Goal: Information Seeking & Learning: Check status

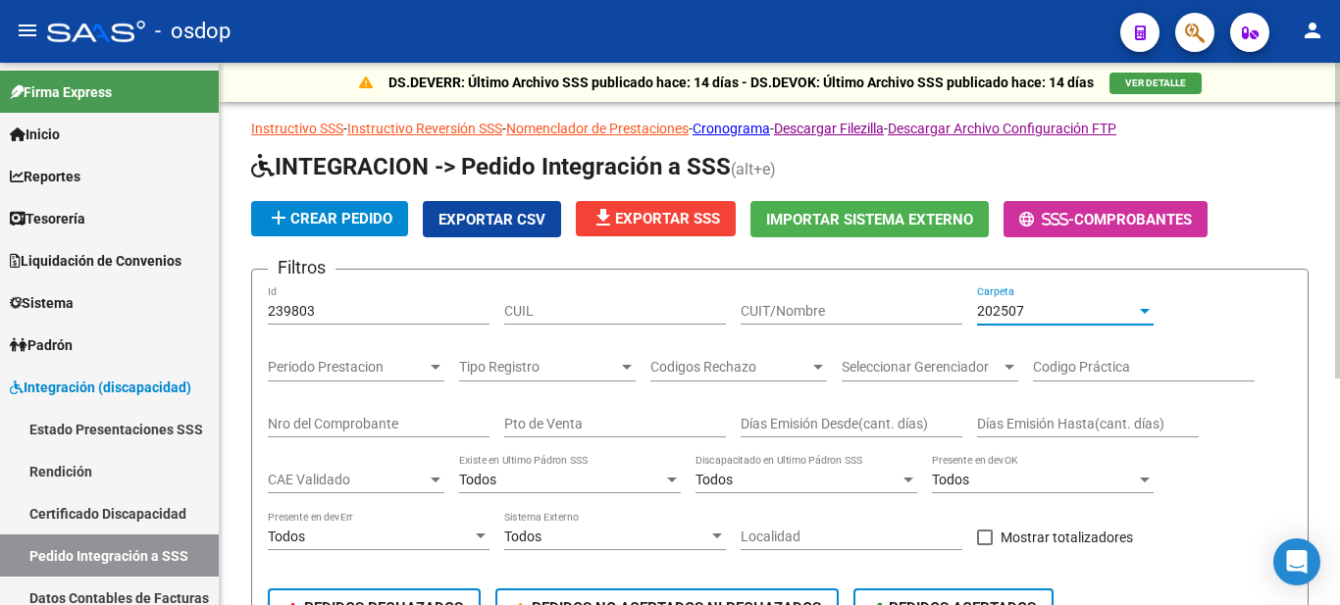
click at [1045, 308] on div "202507" at bounding box center [1056, 311] width 159 height 17
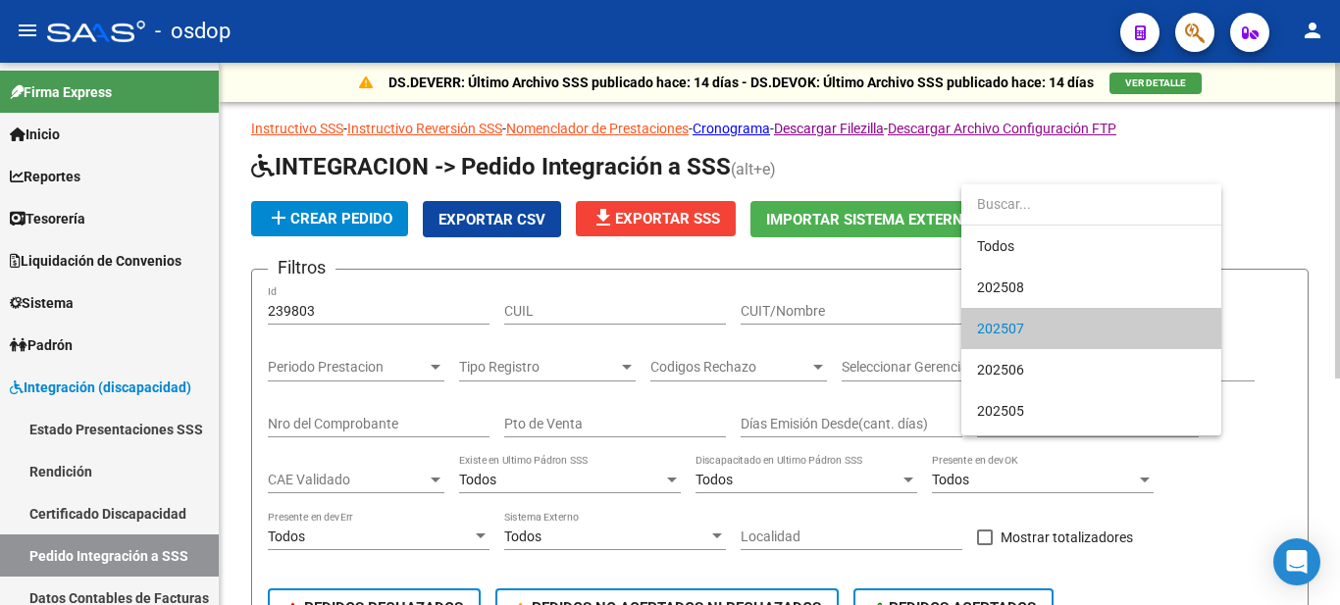
scroll to position [19, 0]
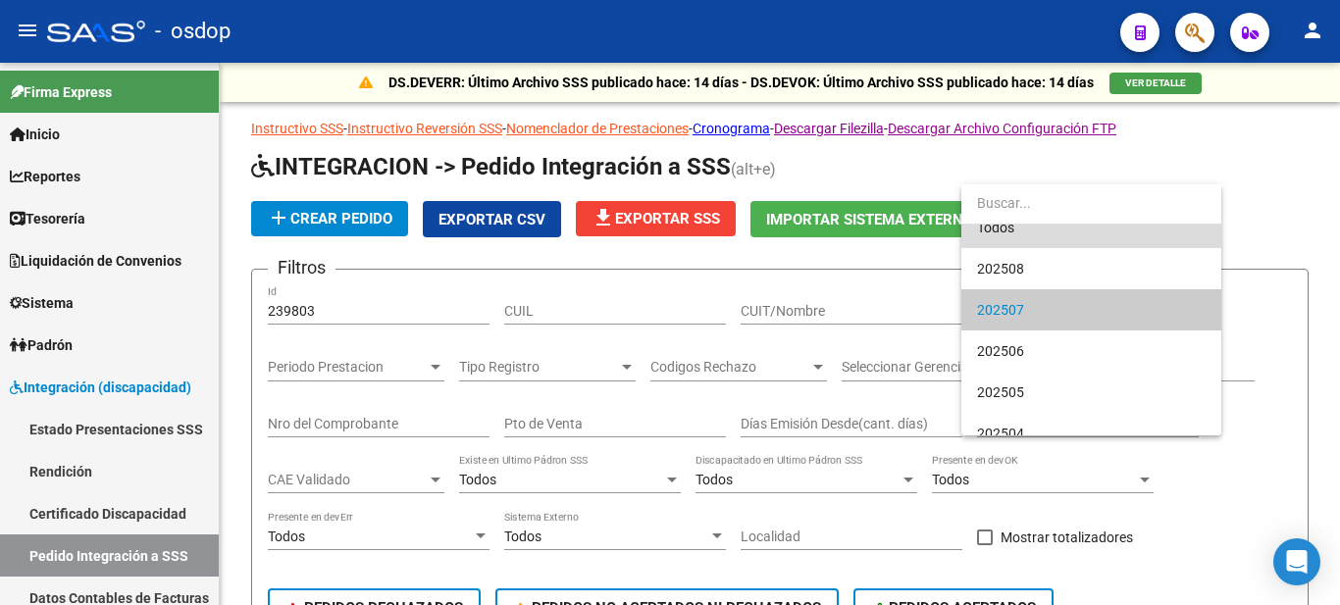
click at [1031, 230] on span "Todos" at bounding box center [1091, 227] width 229 height 41
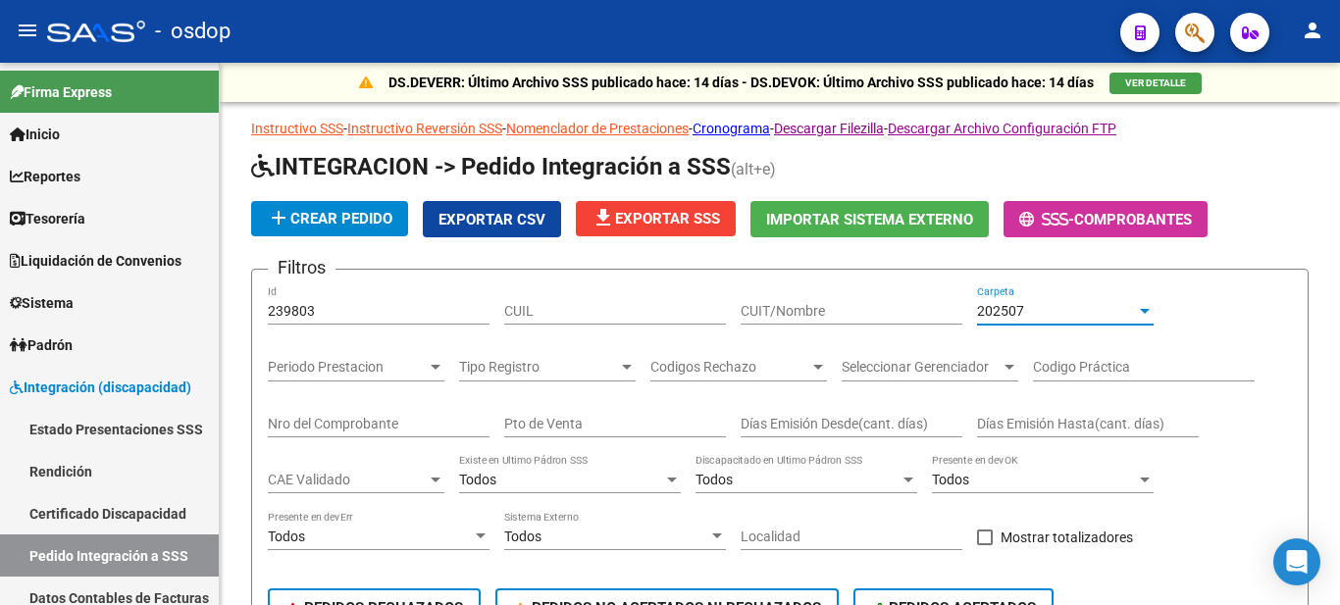
scroll to position [0, 0]
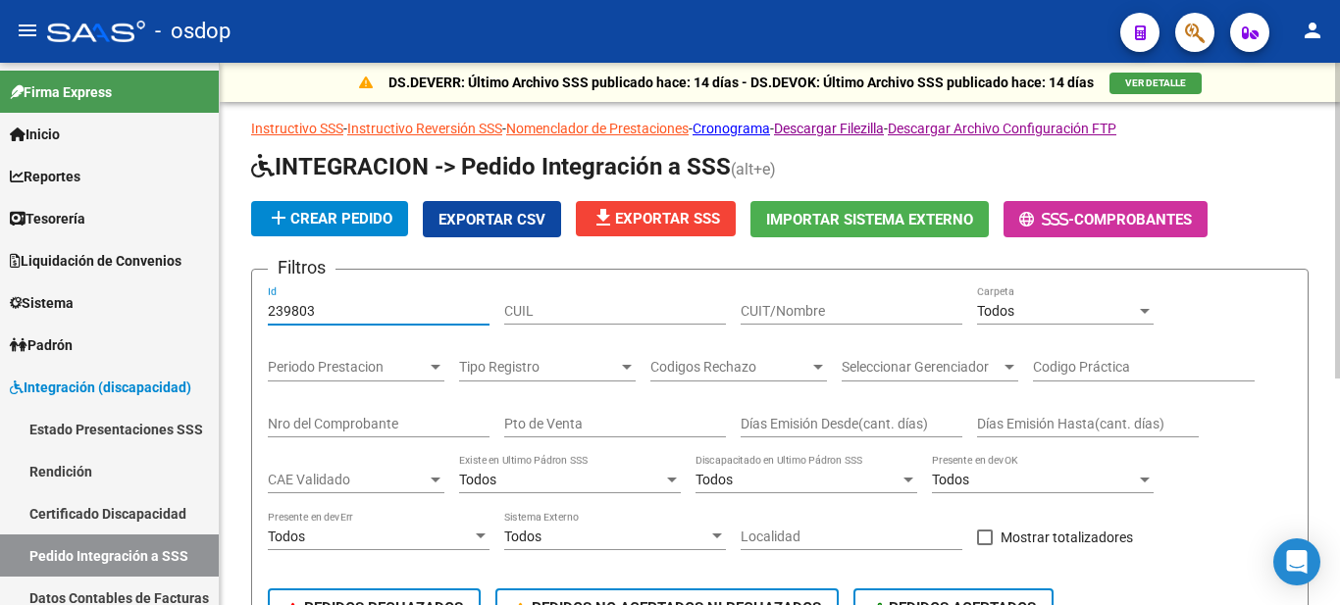
drag, startPoint x: 337, startPoint y: 305, endPoint x: 247, endPoint y: 309, distance: 90.3
click at [247, 309] on div "DS.DEVERR: Último Archivo SSS publicado hace: 14 días - DS.DEVOK: Último Archiv…" at bounding box center [780, 521] width 1120 height 916
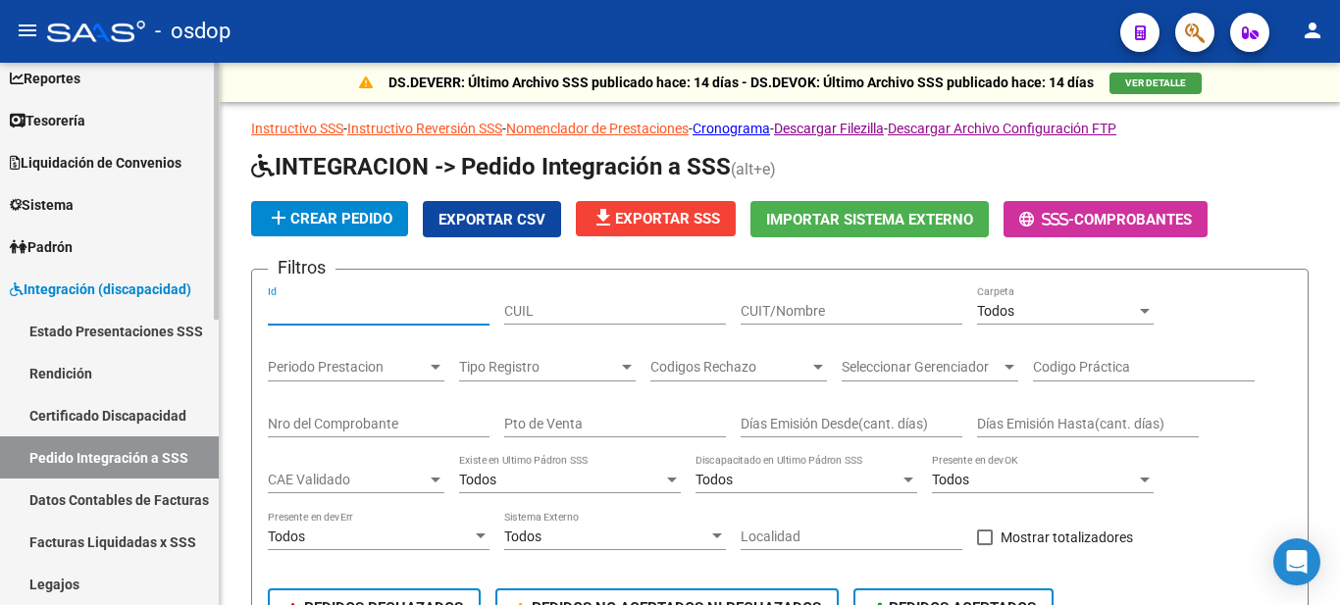
scroll to position [196, 0]
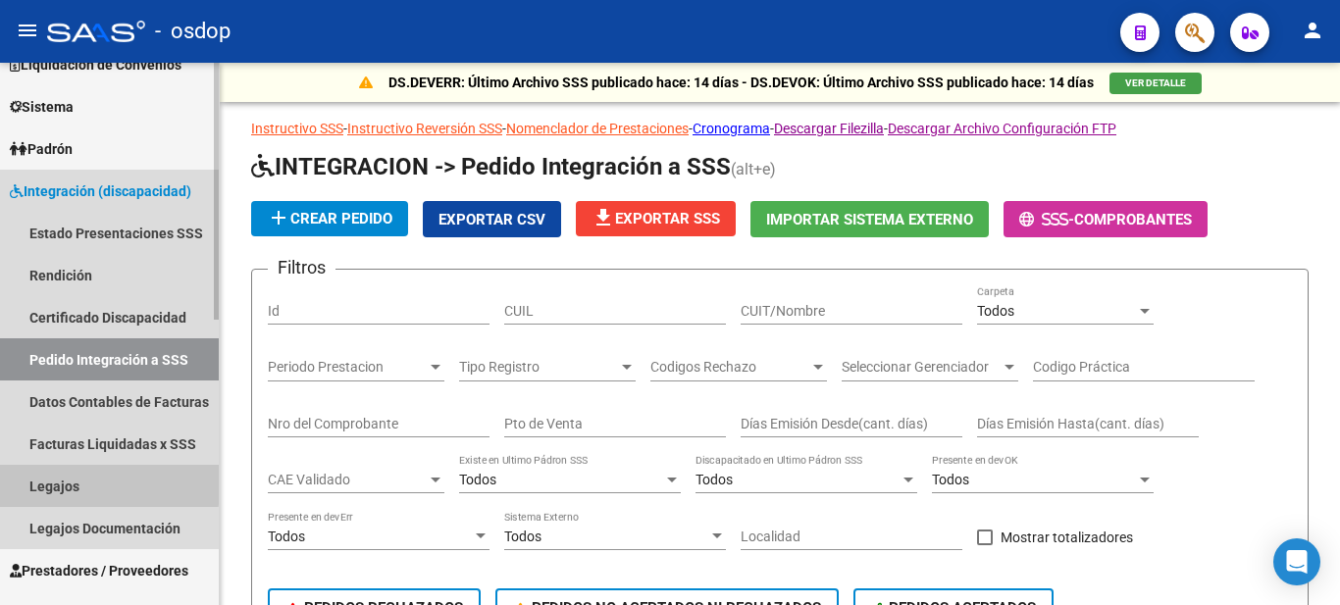
click at [69, 482] on link "Legajos" at bounding box center [109, 486] width 219 height 42
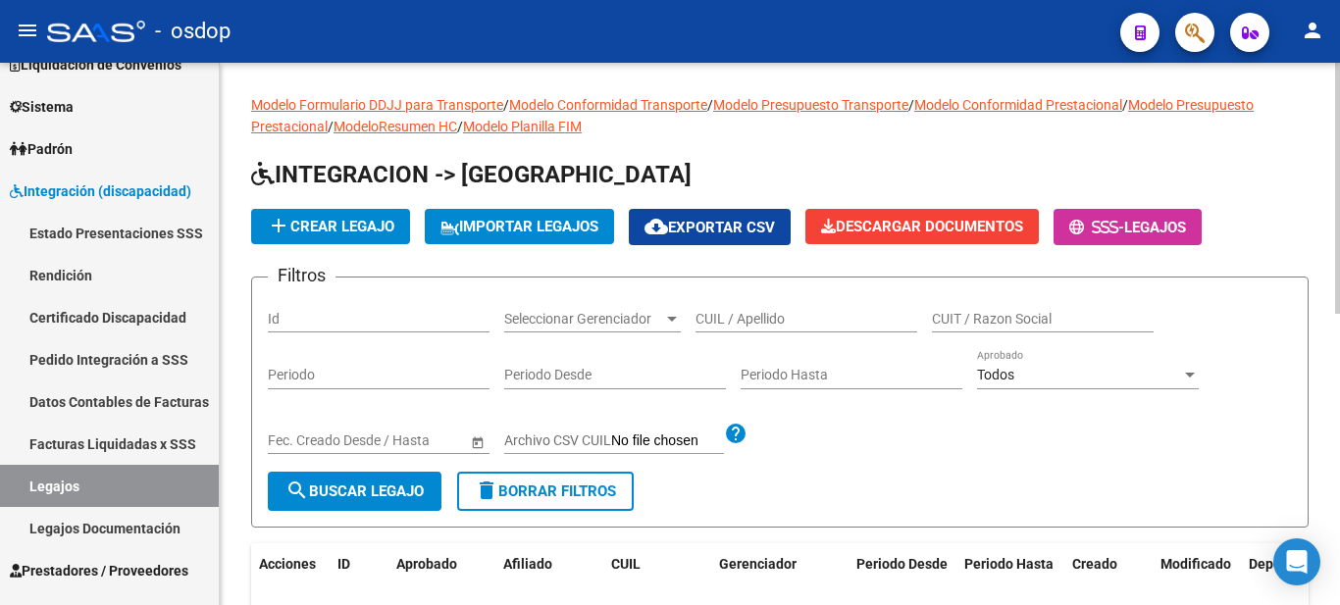
click at [751, 314] on input "CUIL / Apellido" at bounding box center [807, 319] width 222 height 17
type input "20468848172"
click at [345, 494] on span "search Buscar Legajo" at bounding box center [354, 492] width 138 height 18
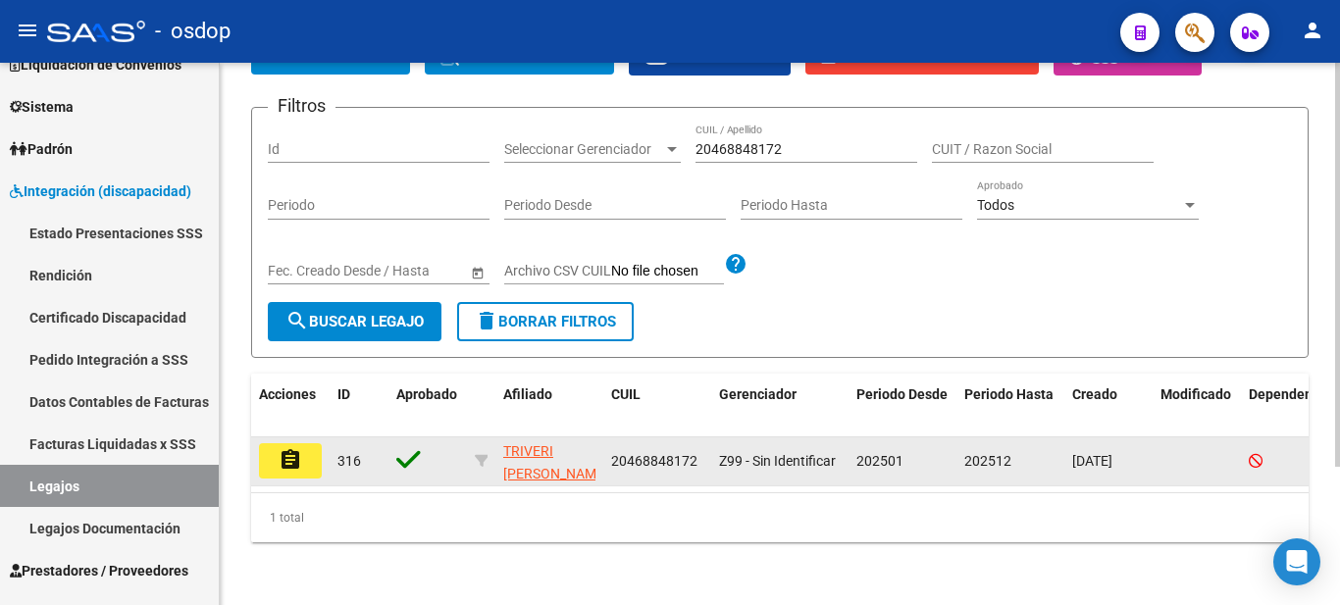
click at [292, 448] on mat-icon "assignment" at bounding box center [291, 460] width 24 height 24
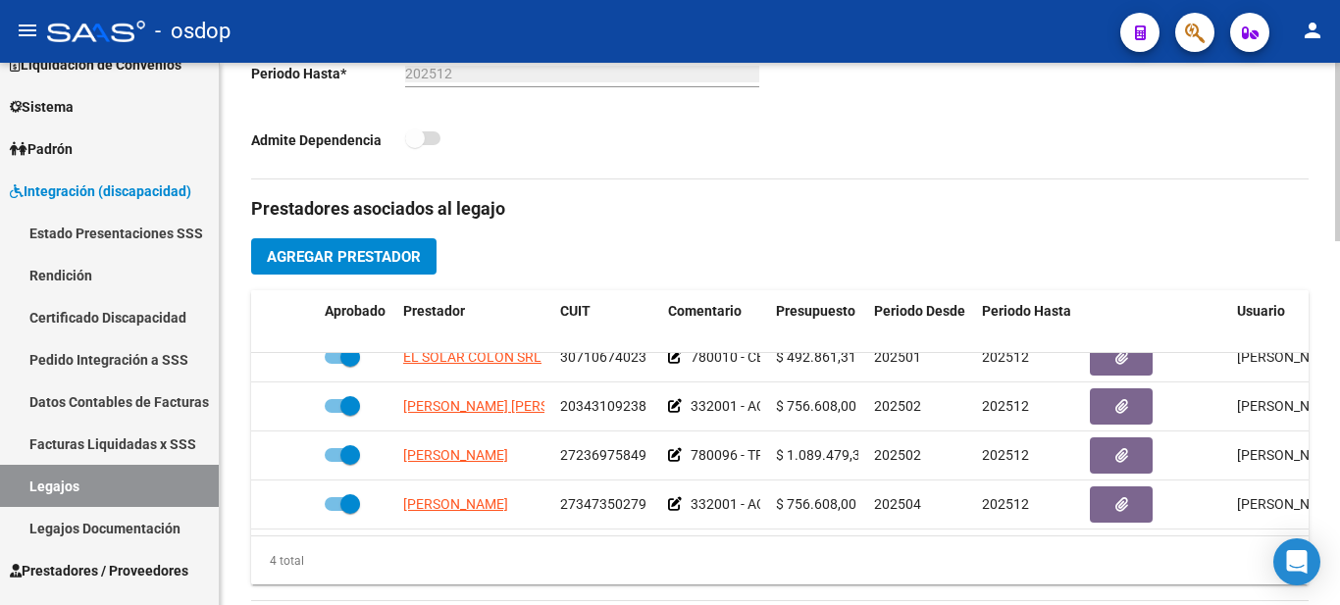
scroll to position [0, 13]
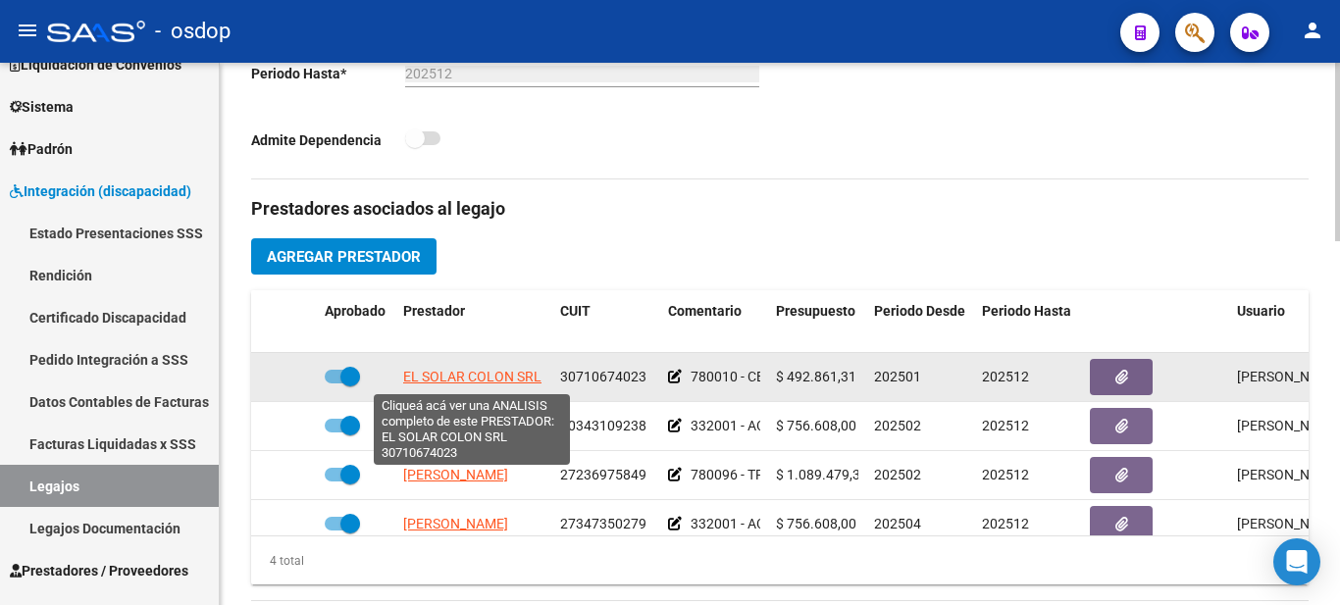
click at [473, 379] on span "EL SOLAR COLON SRL" at bounding box center [472, 377] width 138 height 16
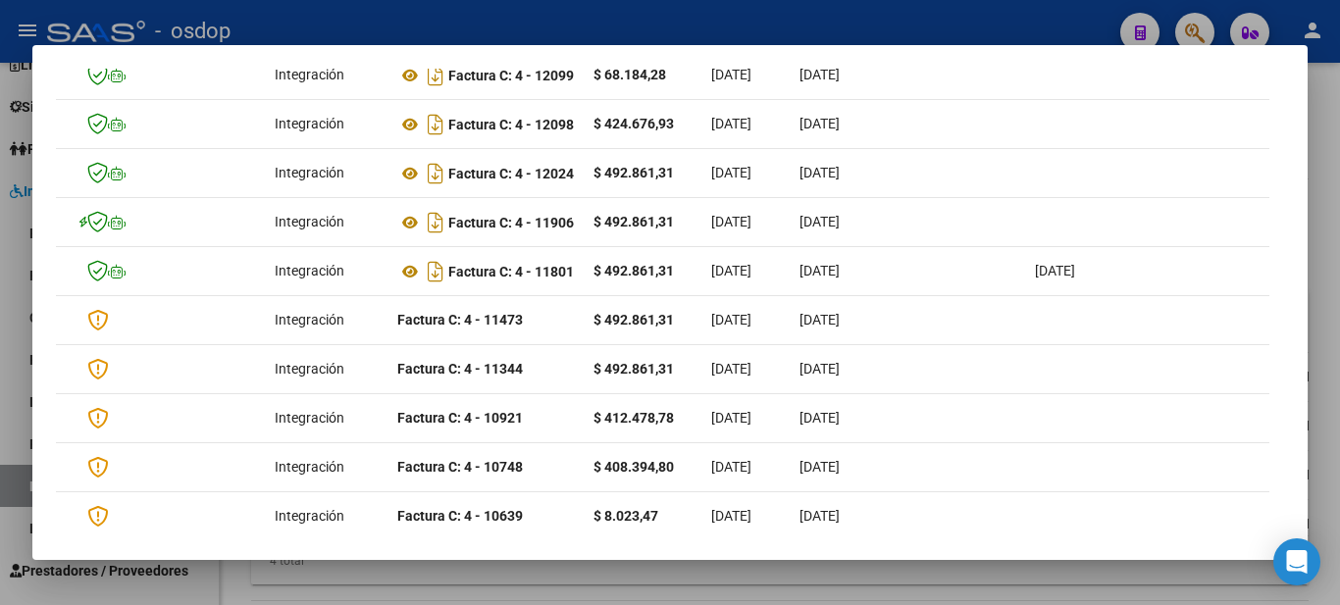
scroll to position [0, 0]
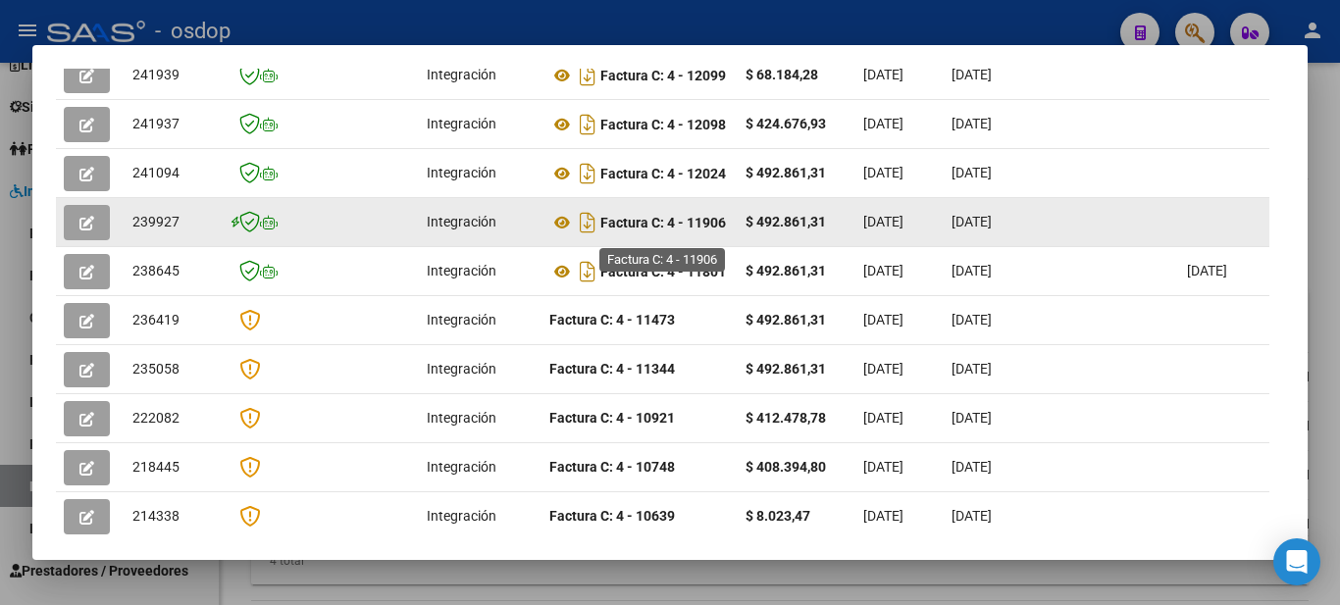
drag, startPoint x: 691, startPoint y: 228, endPoint x: 727, endPoint y: 229, distance: 36.3
click at [726, 229] on strong "Factura C: 4 - 11906" at bounding box center [663, 223] width 126 height 16
copy strong "11906"
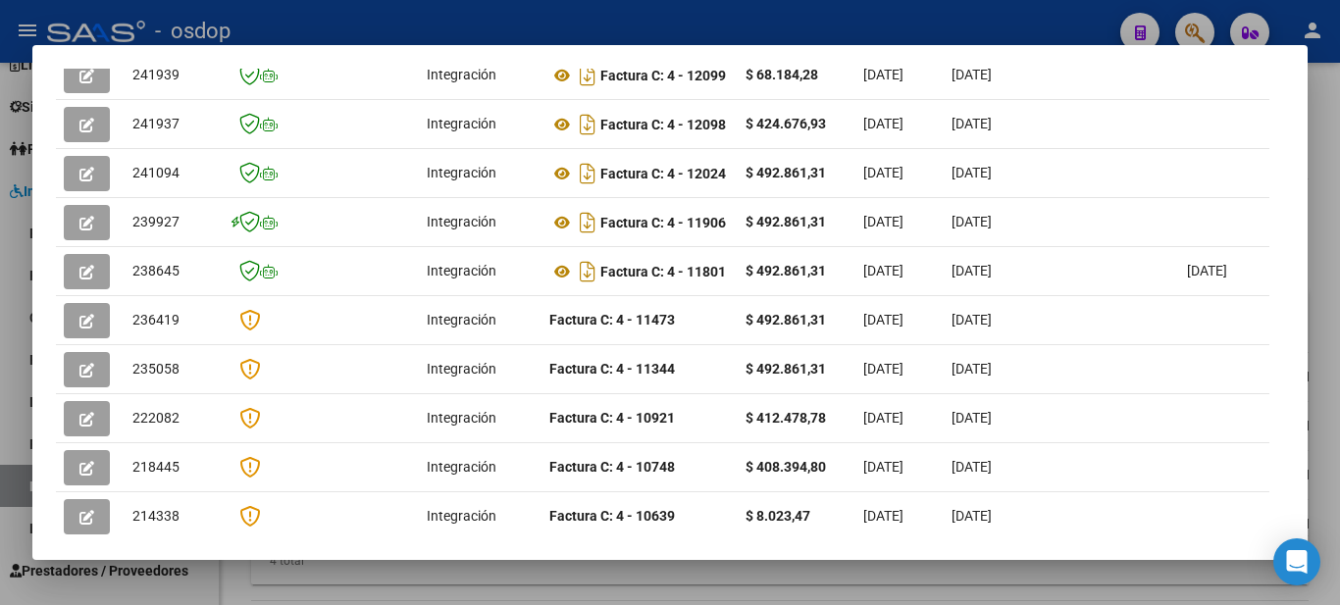
drag, startPoint x: 334, startPoint y: 537, endPoint x: 424, endPoint y: 528, distance: 90.7
click at [424, 528] on mat-dialog-container "Análisis Prestador - CUIT: 30710674023 cloud_download Exportar CSV ABM ARCA Imp…" at bounding box center [669, 302] width 1275 height 514
drag, startPoint x: 318, startPoint y: 537, endPoint x: 453, endPoint y: 537, distance: 135.4
click at [453, 537] on mat-dialog-container "Análisis Prestador - CUIT: 30710674023 cloud_download Exportar CSV ABM ARCA Imp…" at bounding box center [669, 302] width 1275 height 514
drag, startPoint x: 363, startPoint y: 537, endPoint x: 476, endPoint y: 545, distance: 113.2
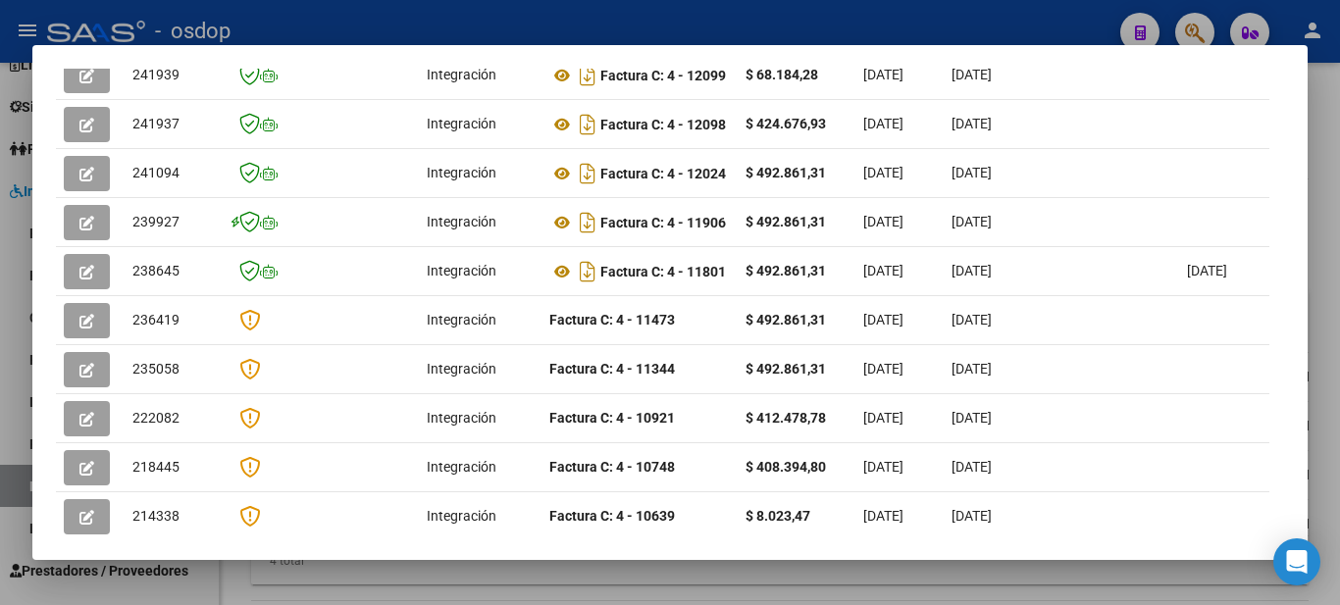
click at [476, 545] on mat-dialog-container "Análisis Prestador - CUIT: 30710674023 cloud_download Exportar CSV ABM ARCA Imp…" at bounding box center [669, 302] width 1275 height 514
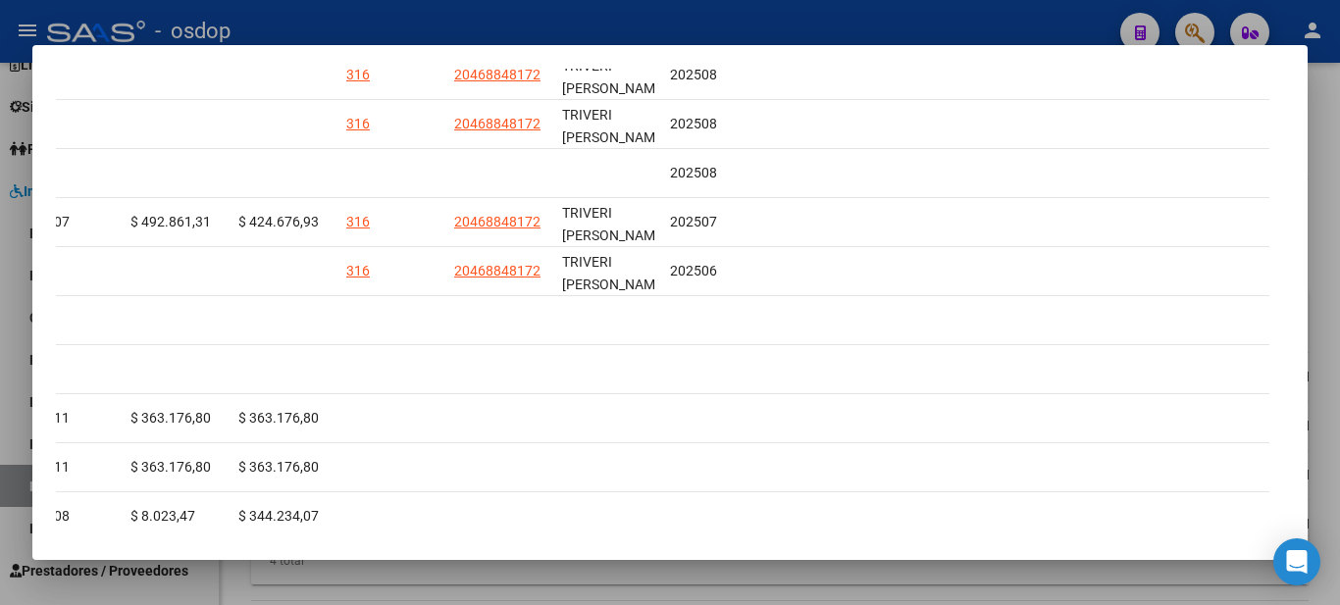
scroll to position [0, 2837]
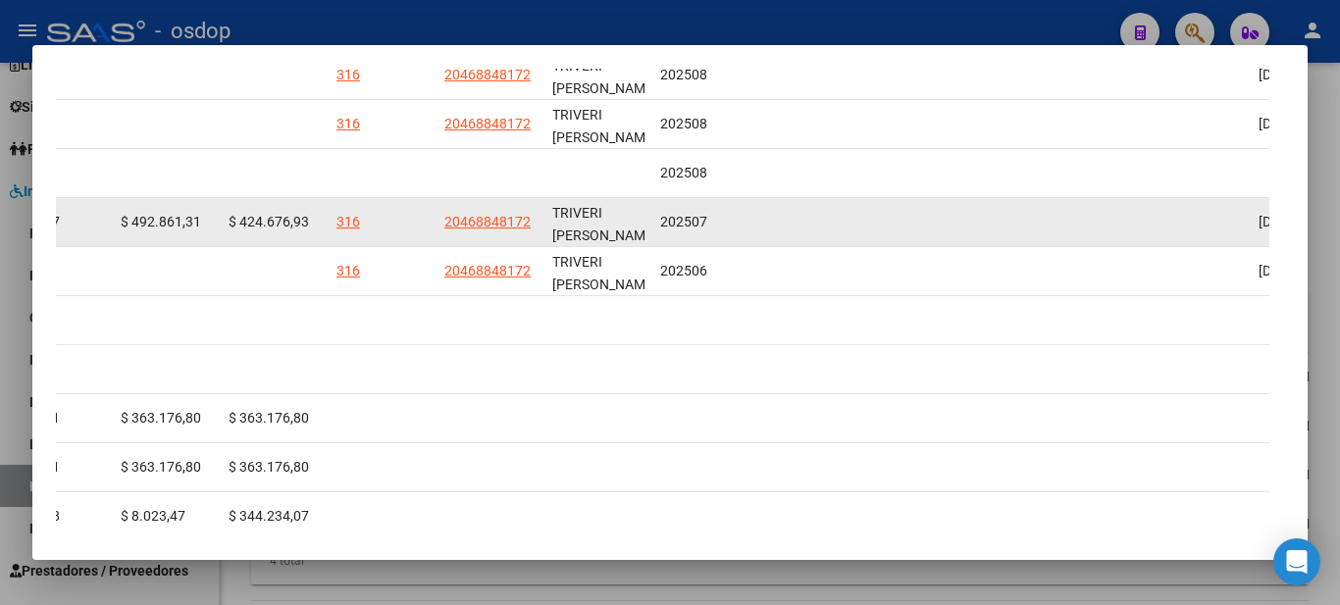
drag, startPoint x: 443, startPoint y: 233, endPoint x: 544, endPoint y: 237, distance: 100.2
click at [544, 237] on datatable-body-cell "20468848172" at bounding box center [491, 222] width 108 height 48
copy span "20468848172"
drag, startPoint x: 659, startPoint y: 230, endPoint x: 714, endPoint y: 233, distance: 55.0
click at [714, 233] on datatable-body-cell "202507" at bounding box center [706, 222] width 108 height 48
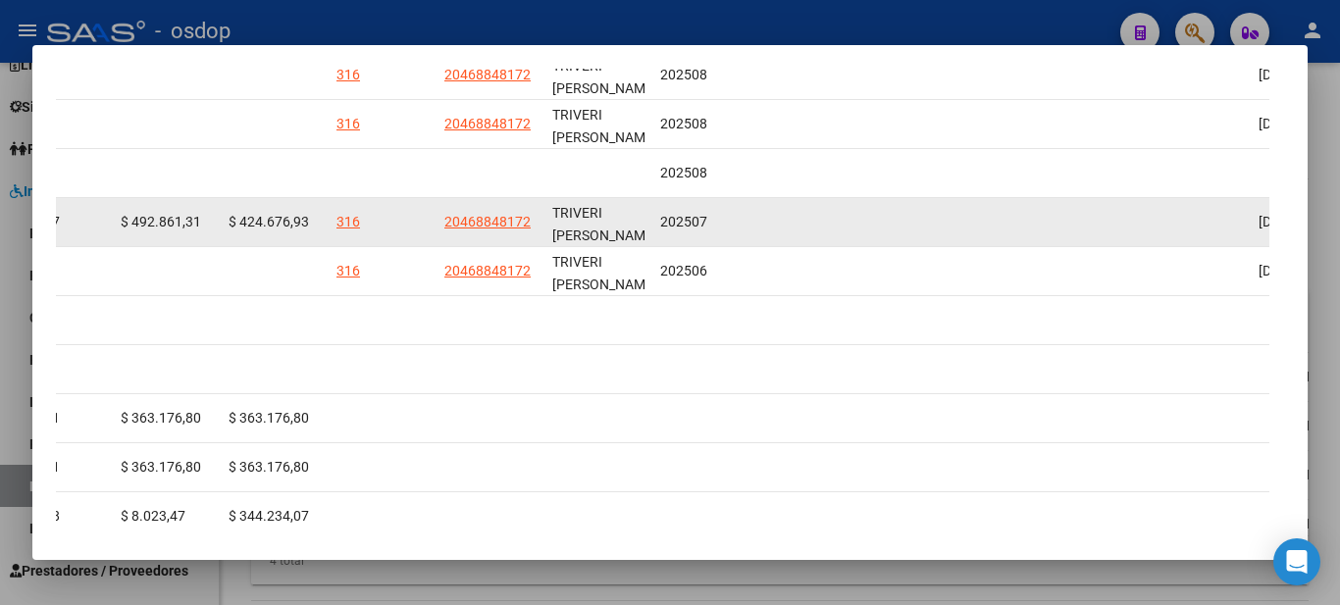
copy span "202507"
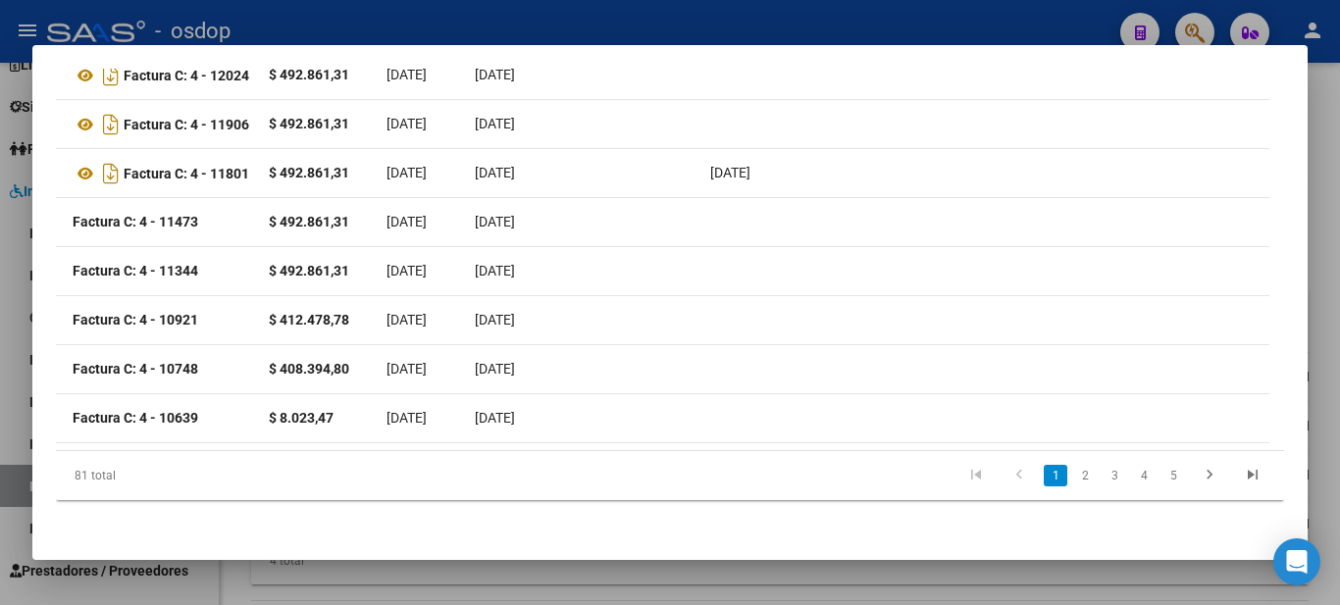
scroll to position [0, 0]
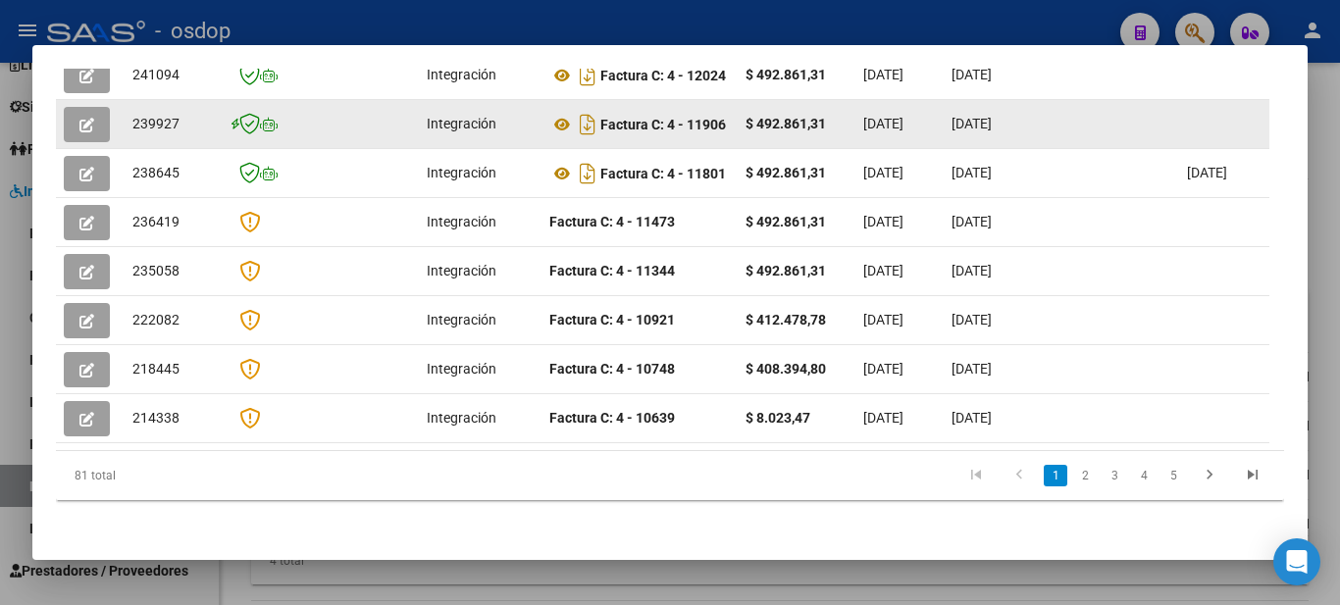
click at [78, 129] on button "button" at bounding box center [87, 124] width 46 height 35
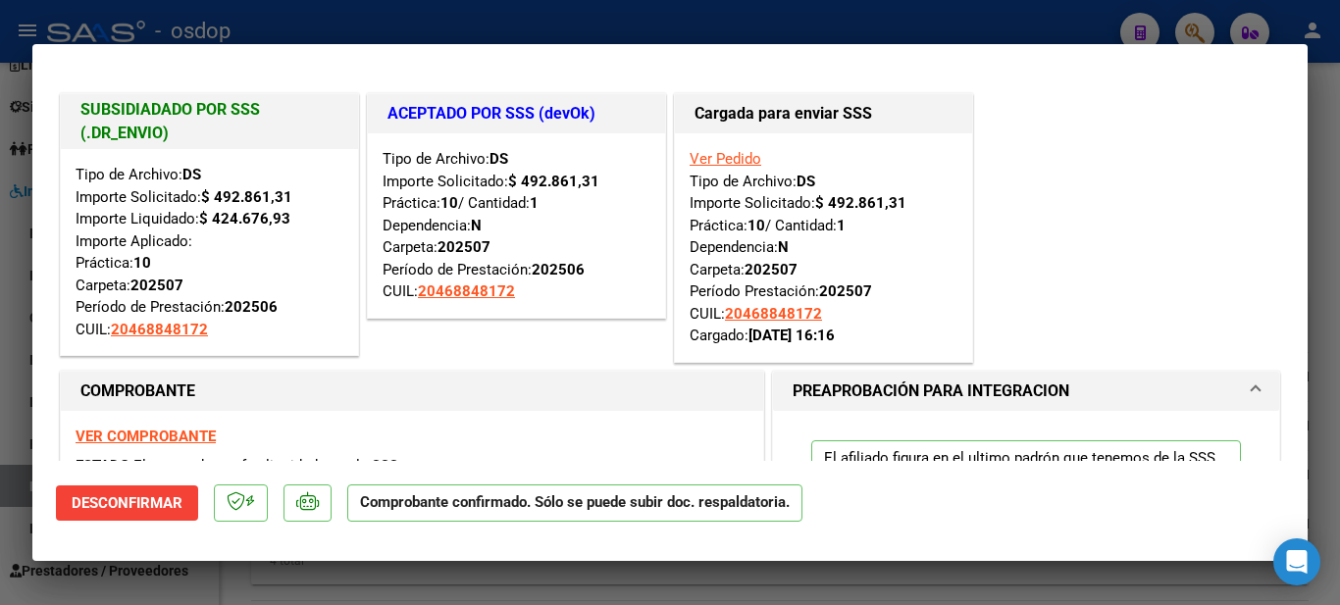
click at [762, 224] on div "Ver Pedido Tipo de Archivo: DS Importe Solicitado: $ 492.861,31 Práctica: 10 / …" at bounding box center [824, 247] width 268 height 199
drag, startPoint x: 743, startPoint y: 228, endPoint x: 733, endPoint y: 225, distance: 10.2
click at [756, 222] on strong "10" at bounding box center [757, 226] width 18 height 18
drag, startPoint x: 683, startPoint y: 222, endPoint x: 761, endPoint y: 220, distance: 78.5
click at [761, 220] on div "Ver Pedido Tipo de Archivo: DS Importe Solicitado: $ 492.861,31 Práctica: 10 / …" at bounding box center [824, 247] width 268 height 199
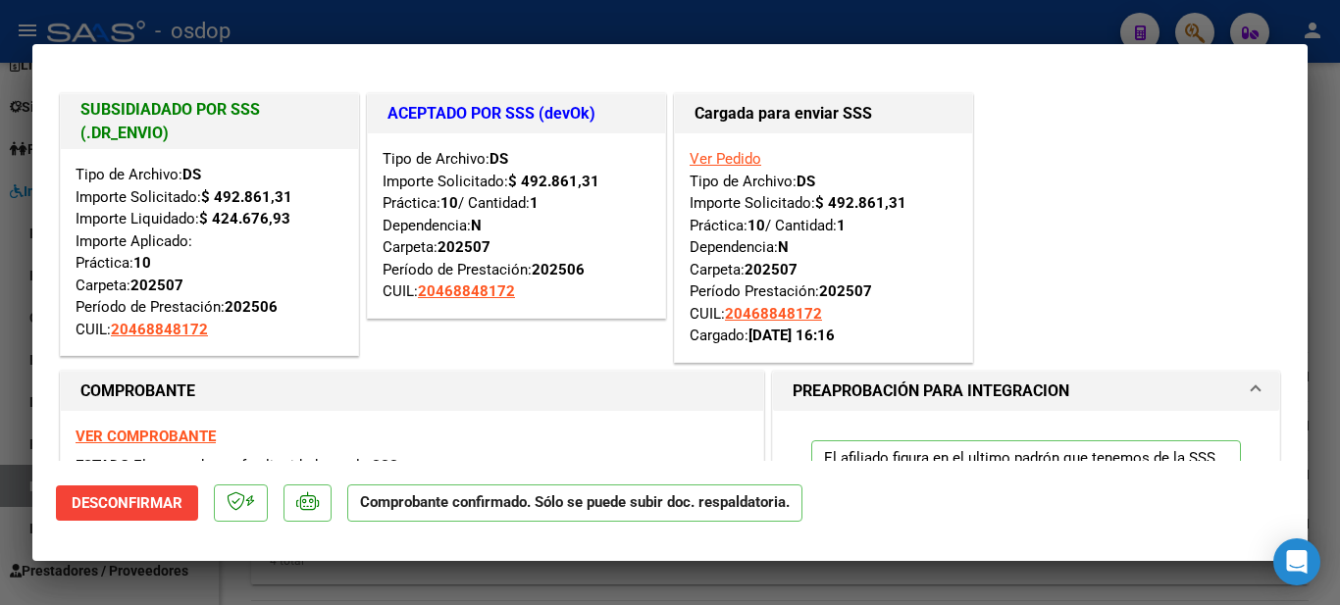
copy div "Práctica: 10"
click at [846, 219] on strong "1" at bounding box center [841, 226] width 9 height 18
copy div "Práctica: 10 / Cantidad: 1"
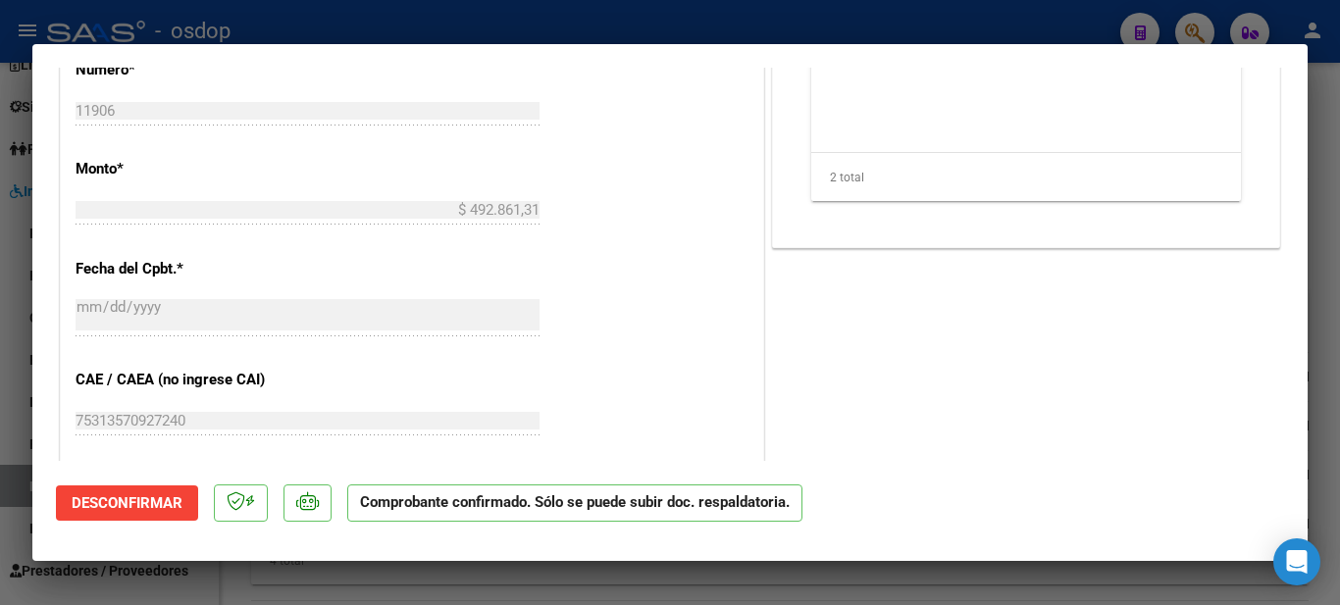
scroll to position [589, 0]
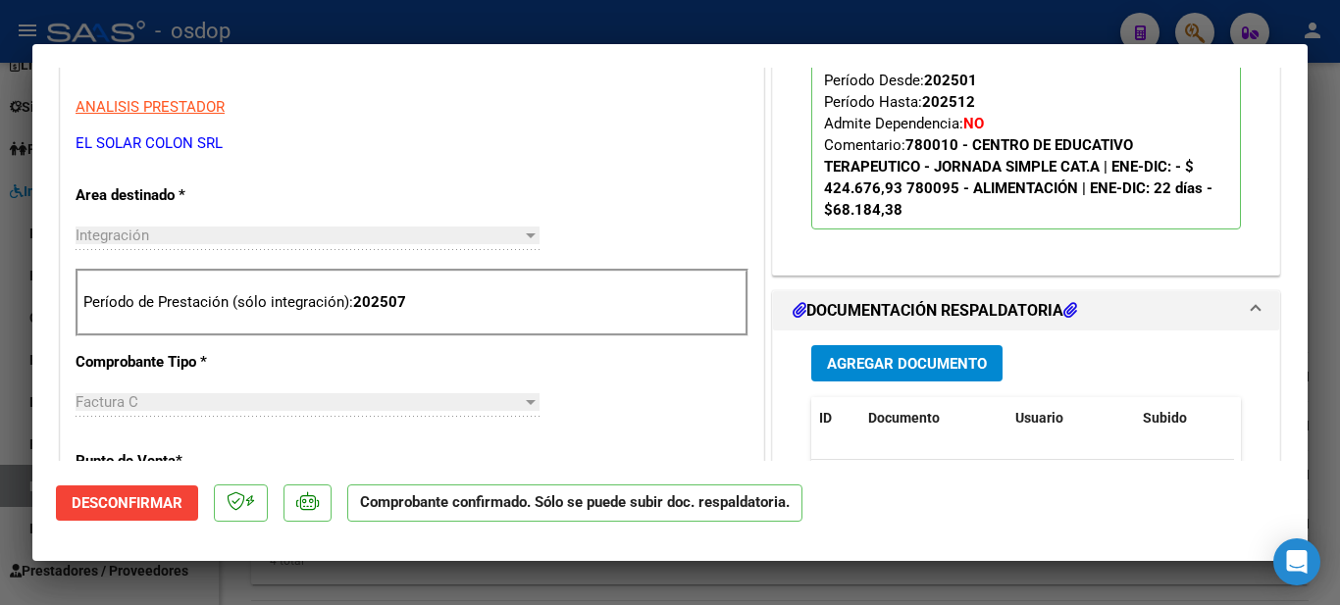
click at [1018, 22] on div at bounding box center [670, 302] width 1340 height 605
type input "$ 0,00"
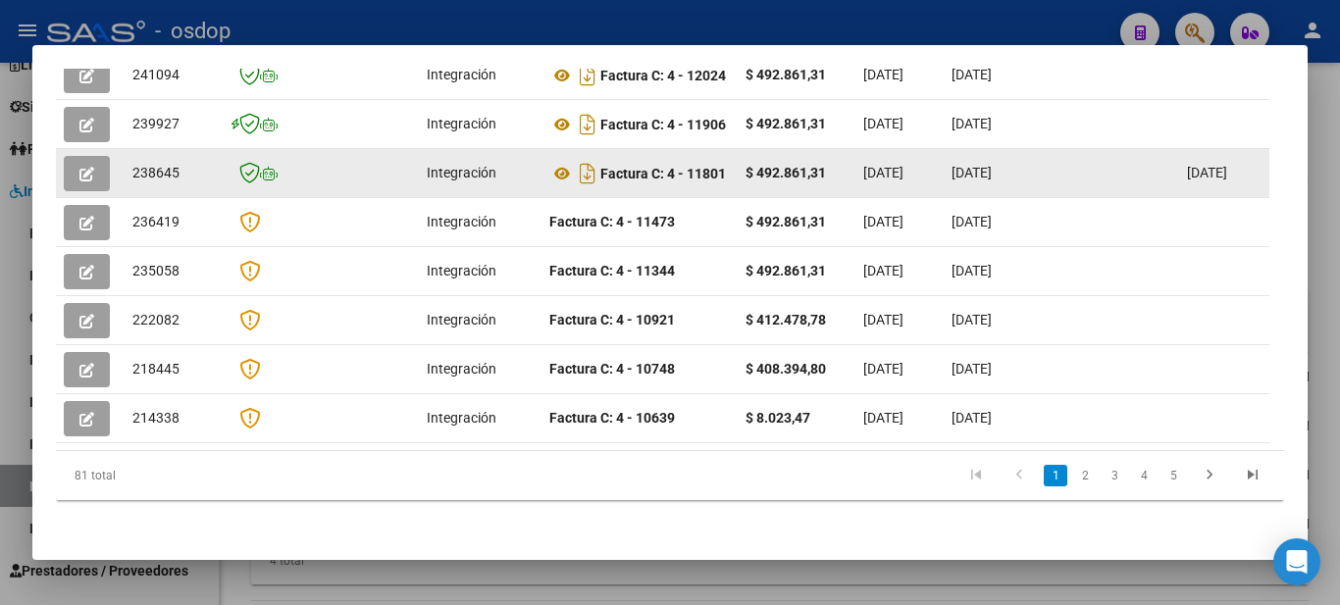
drag, startPoint x: 671, startPoint y: 185, endPoint x: 729, endPoint y: 182, distance: 58.0
click at [729, 182] on div "Factura C: 4 - 11801" at bounding box center [639, 173] width 181 height 31
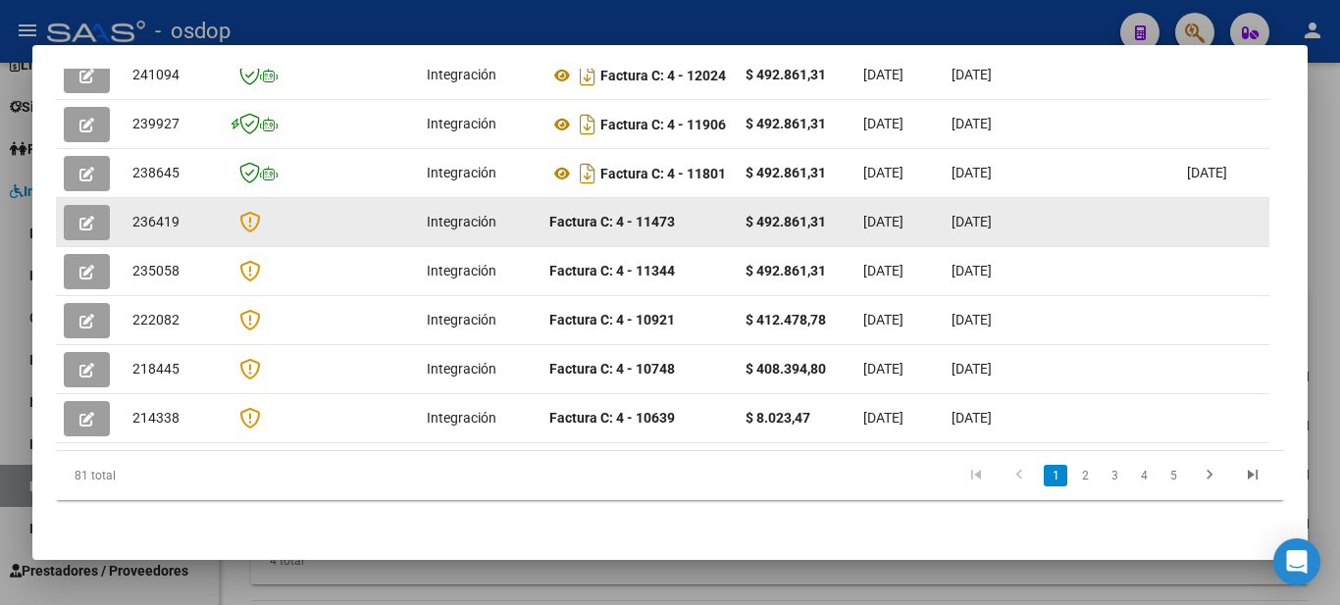
copy strong "4 - 11801"
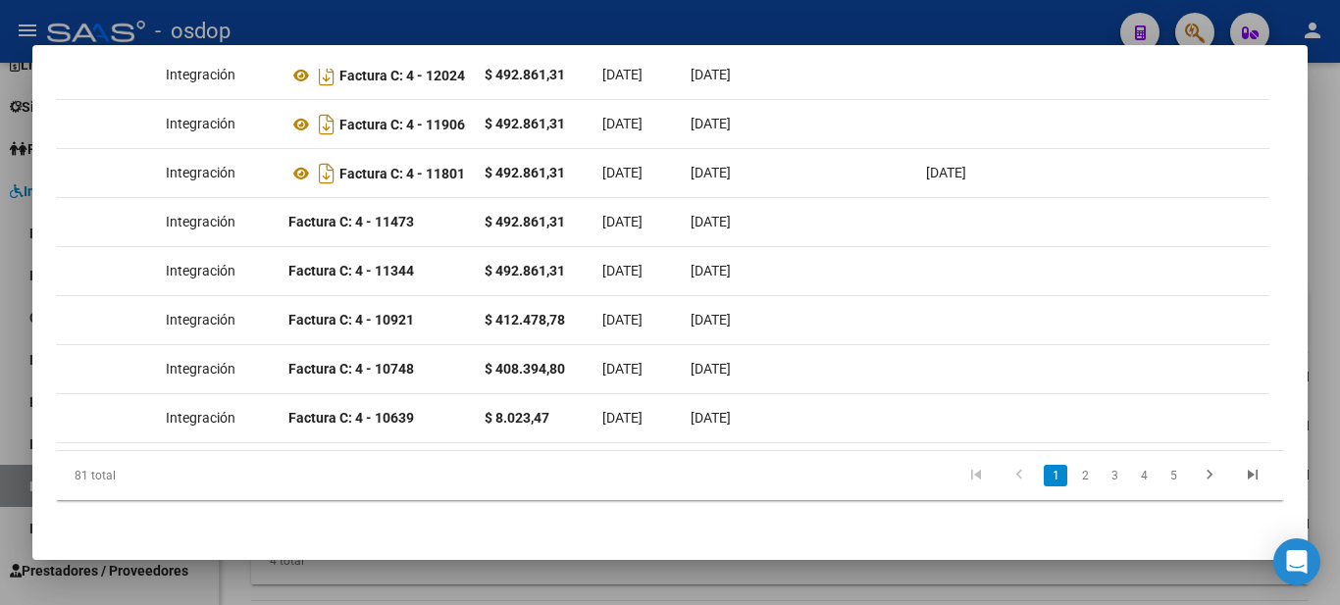
scroll to position [0, 190]
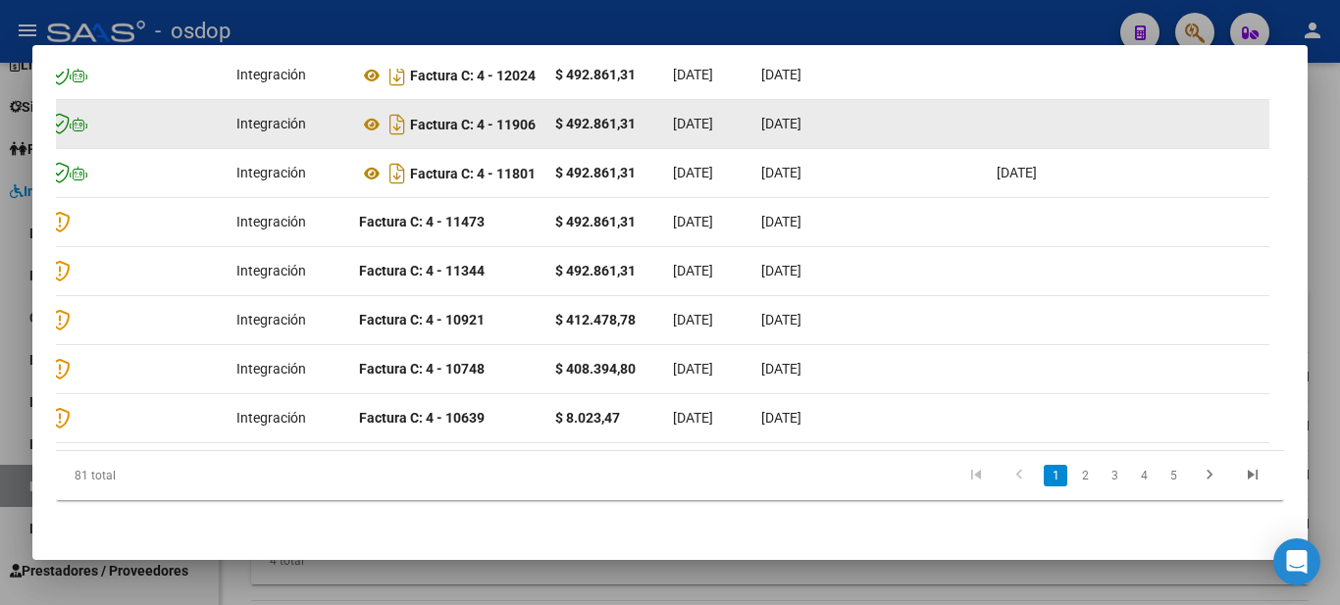
drag, startPoint x: 478, startPoint y: 136, endPoint x: 541, endPoint y: 132, distance: 62.9
click at [541, 132] on datatable-body-cell "Factura C: 4 - 11906" at bounding box center [449, 124] width 196 height 48
copy strong "4 - 11906"
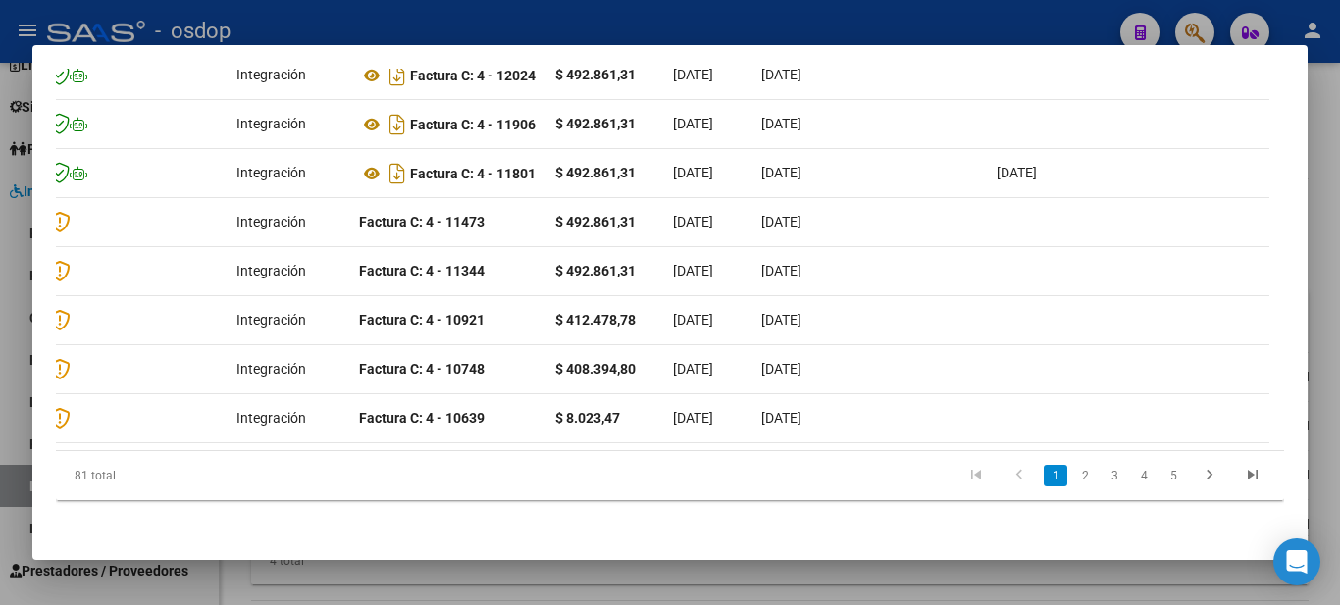
scroll to position [0, 0]
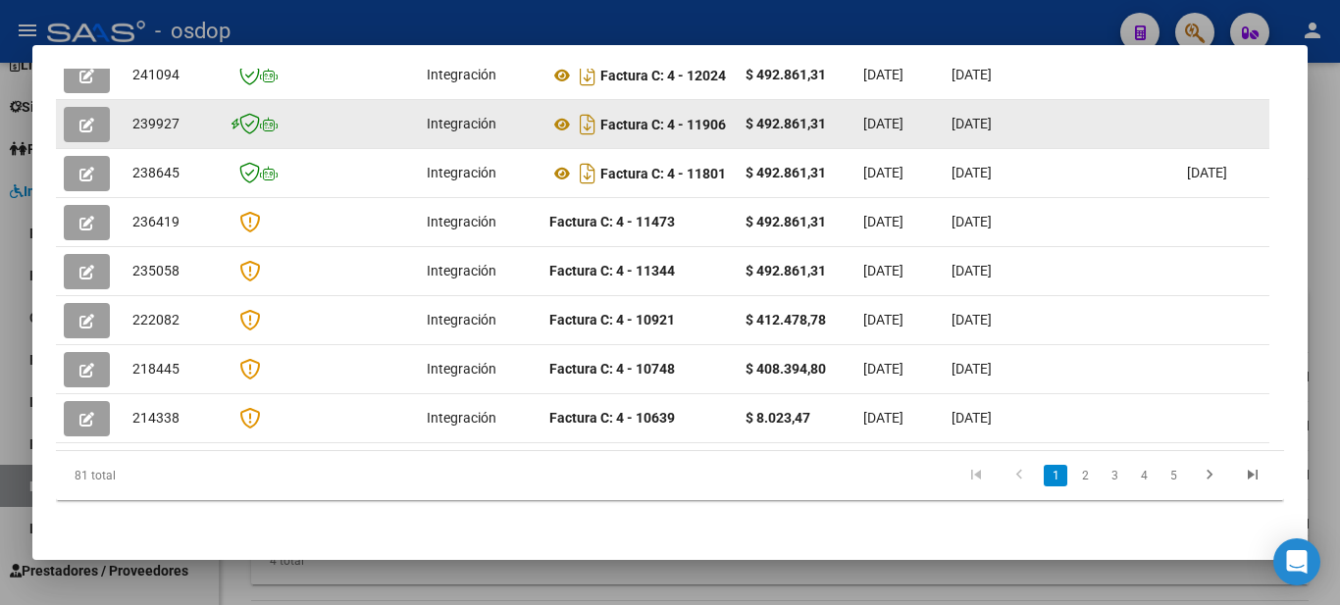
click at [64, 132] on datatable-body-cell at bounding box center [90, 124] width 69 height 48
click at [78, 135] on button "button" at bounding box center [87, 124] width 46 height 35
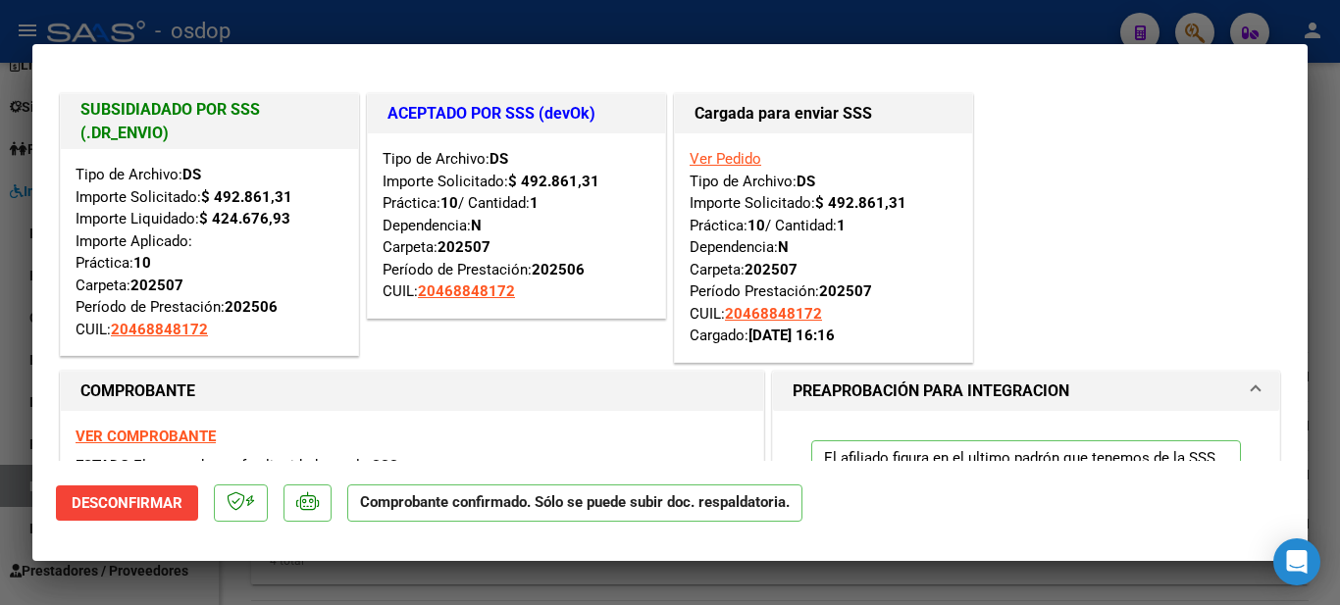
click at [934, 10] on div at bounding box center [670, 302] width 1340 height 605
type input "$ 0,00"
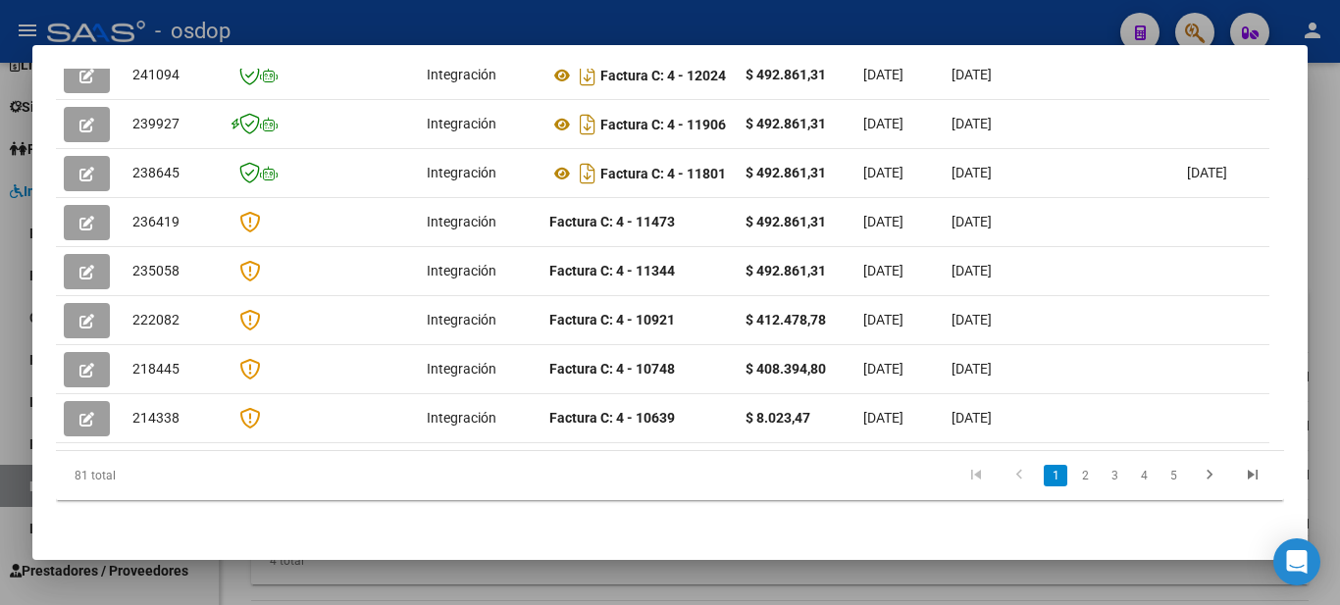
click at [984, 27] on div at bounding box center [670, 302] width 1340 height 605
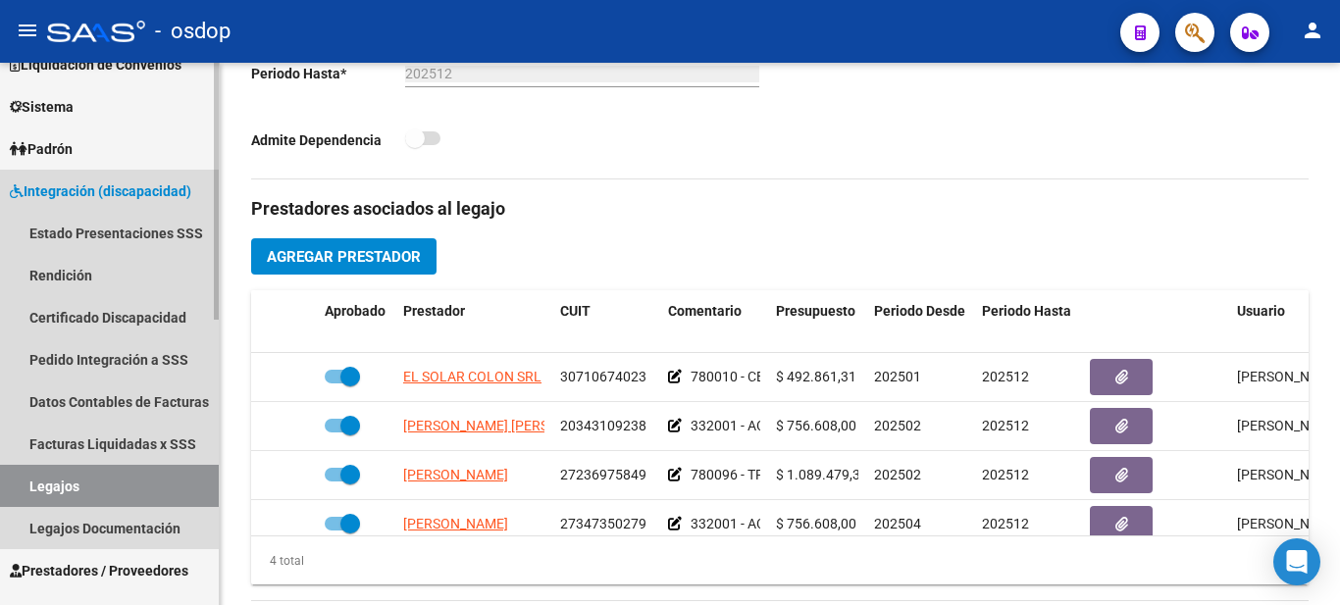
click at [49, 191] on span "Integración (discapacidad)" at bounding box center [100, 192] width 181 height 22
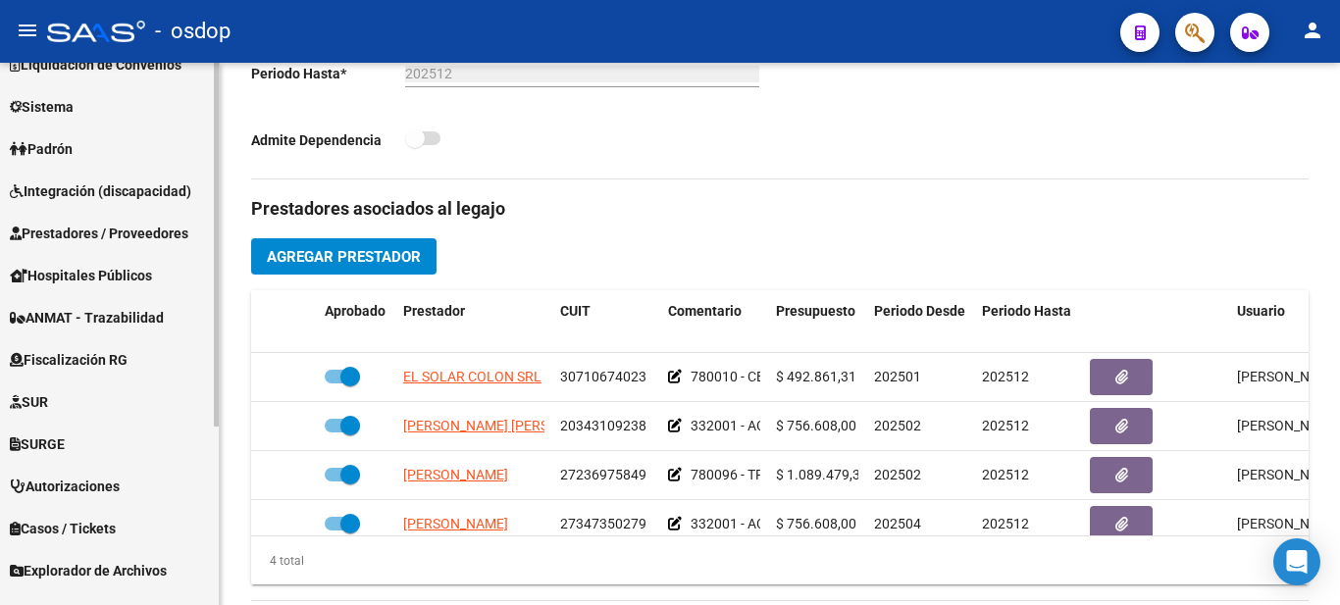
click at [62, 187] on span "Integración (discapacidad)" at bounding box center [100, 192] width 181 height 22
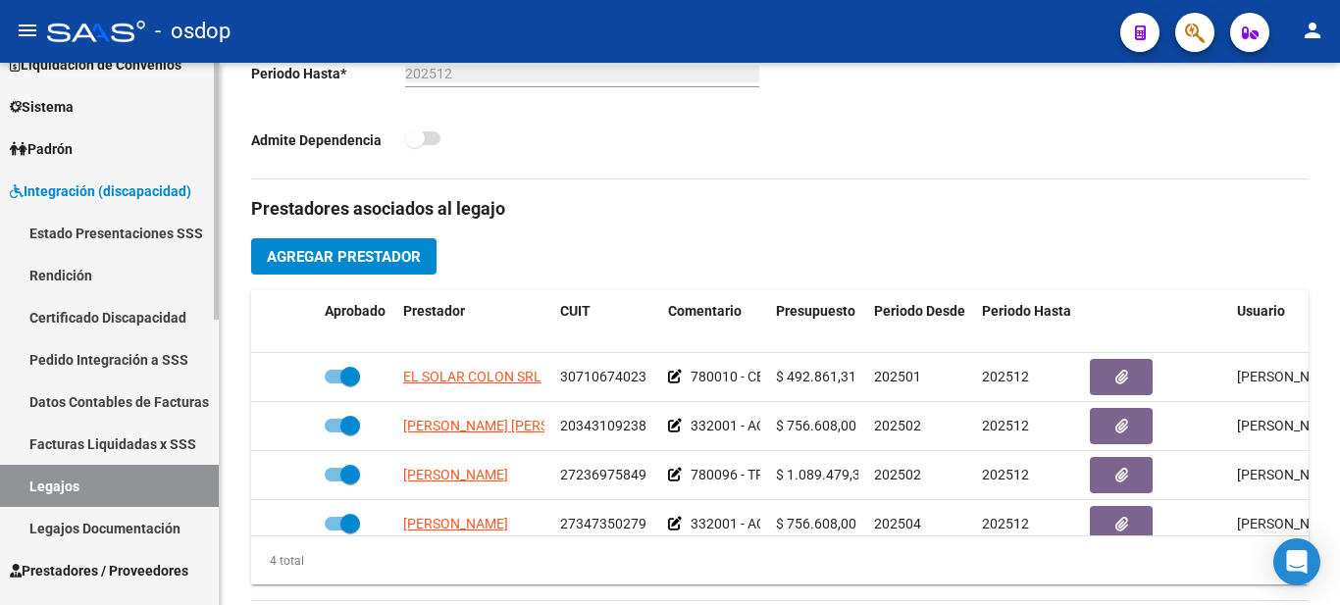
click at [68, 362] on link "Pedido Integración a SSS" at bounding box center [109, 359] width 219 height 42
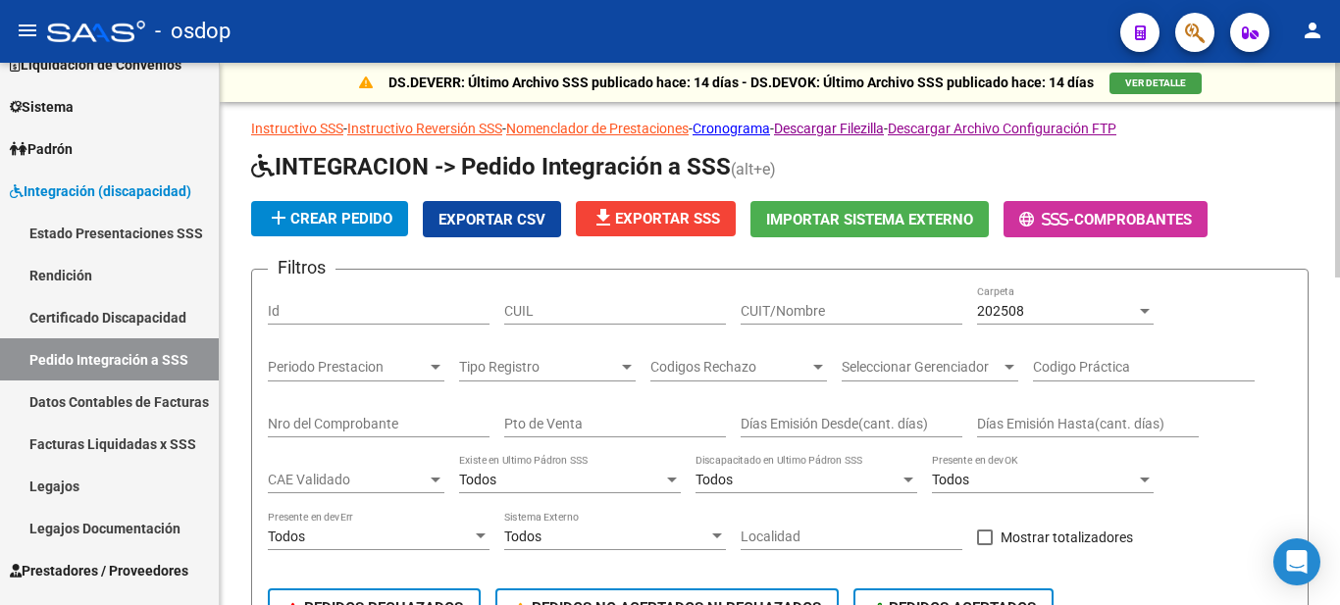
click at [1079, 312] on div "202508" at bounding box center [1056, 311] width 159 height 17
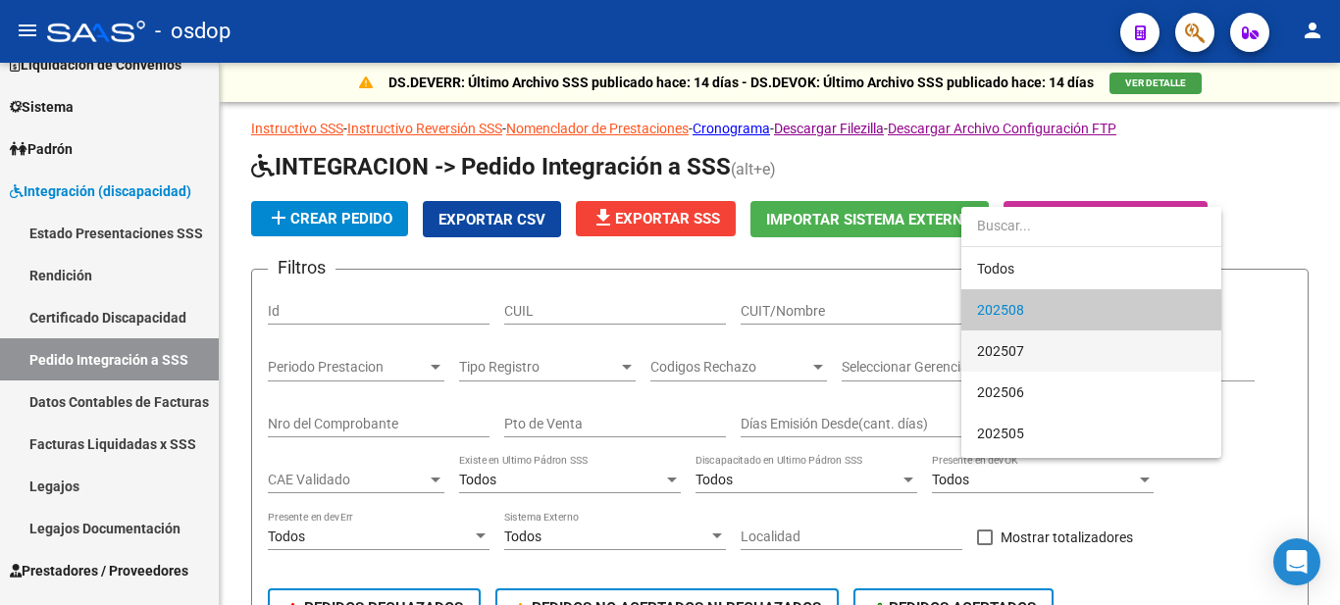
click at [1029, 353] on span "202507" at bounding box center [1091, 351] width 229 height 41
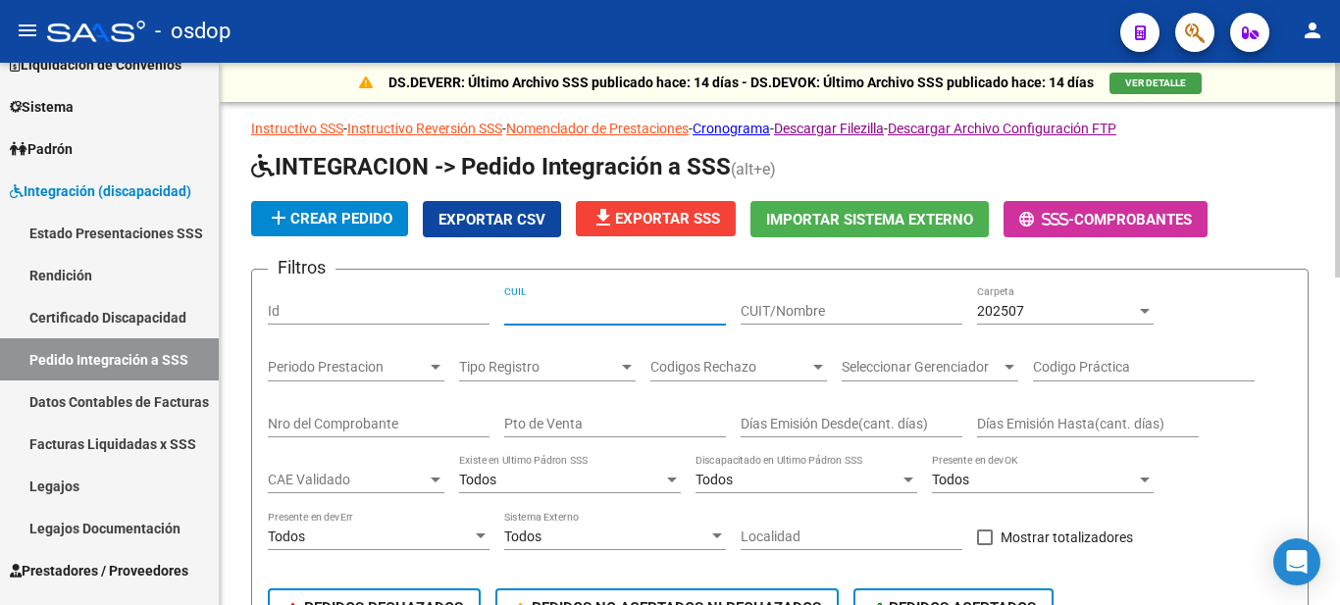
click at [620, 308] on input "CUIL" at bounding box center [615, 311] width 222 height 17
paste input "20468848172"
type input "20468848172"
click at [341, 357] on div "Periodo Prestacion Periodo Prestacion" at bounding box center [356, 361] width 177 height 39
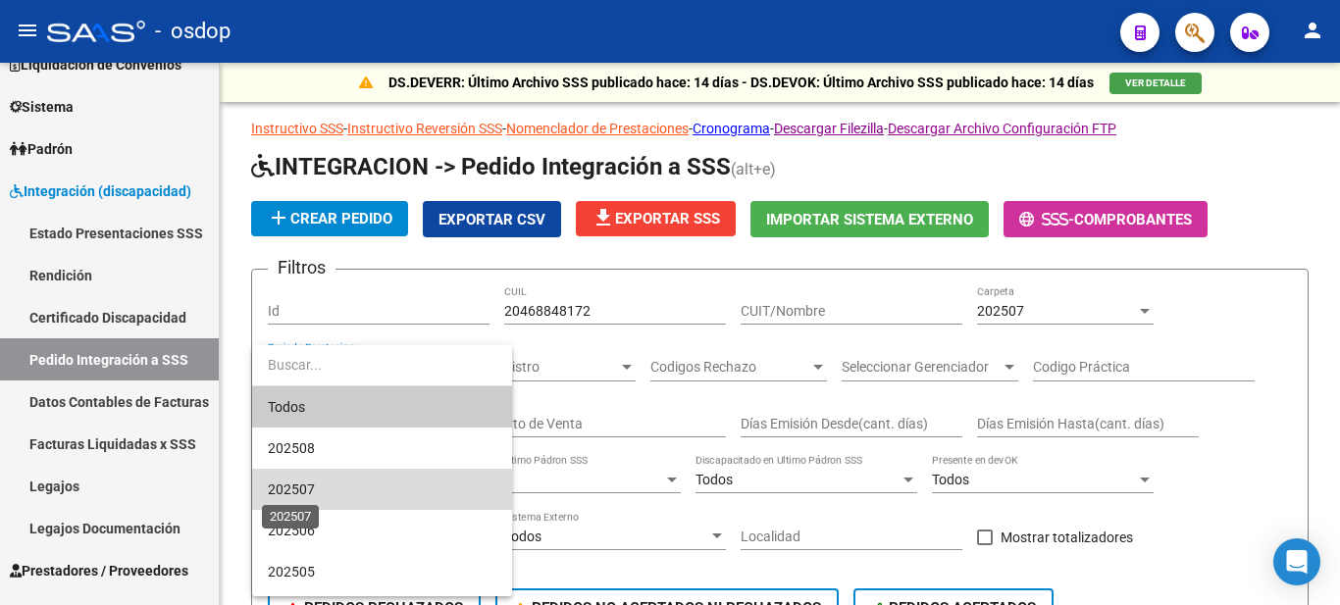
click at [312, 492] on span "202507" at bounding box center [291, 490] width 47 height 16
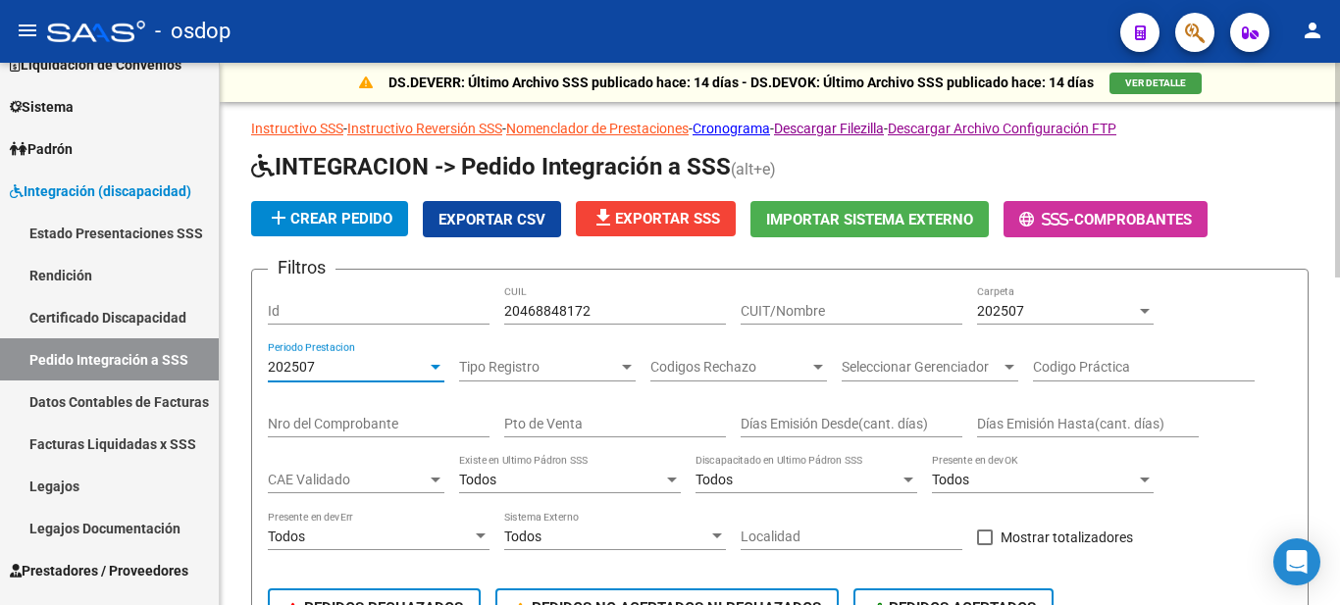
click at [1068, 304] on div "202507" at bounding box center [1056, 311] width 159 height 17
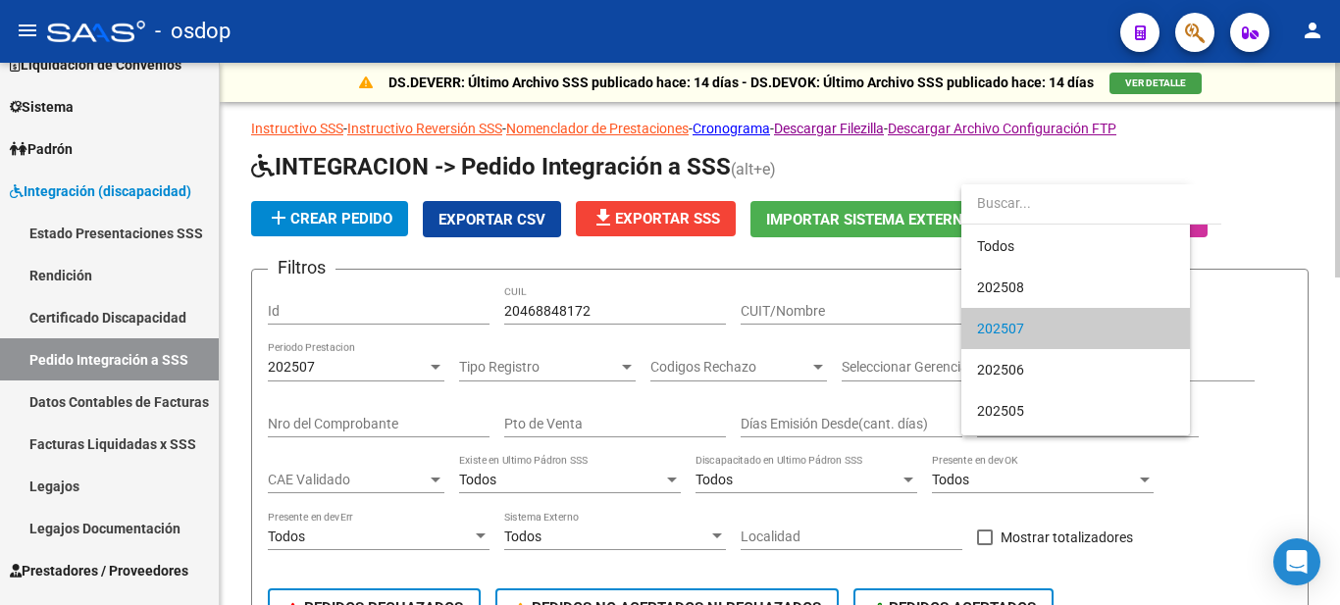
scroll to position [19, 0]
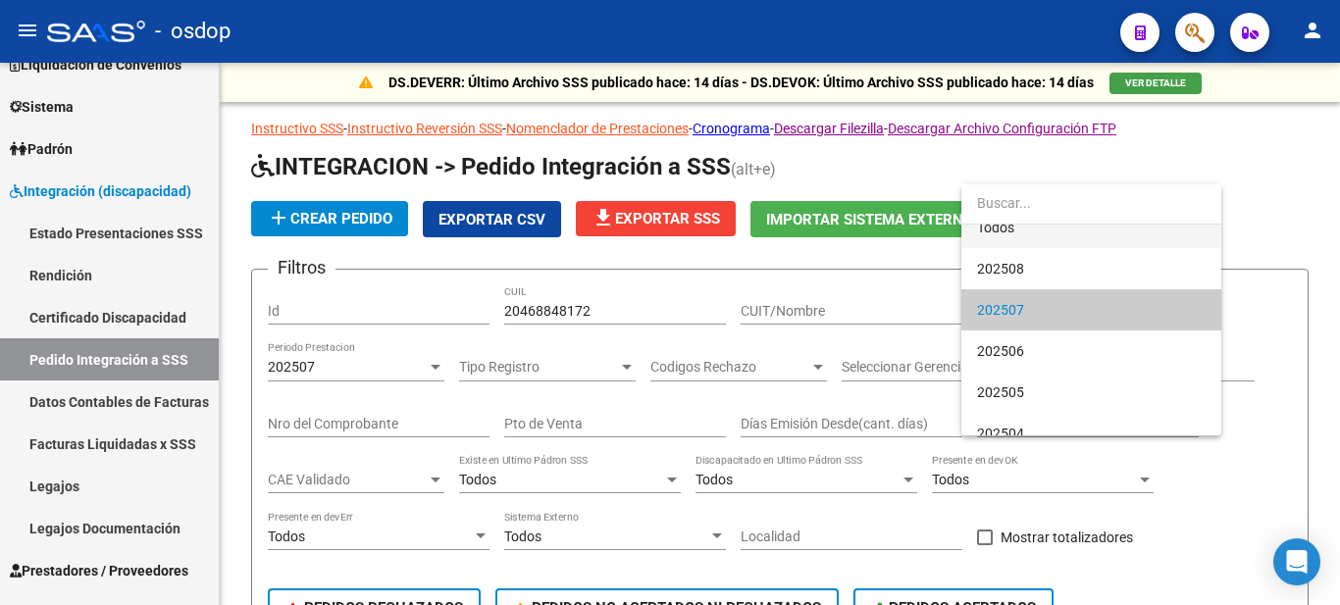
click at [1017, 227] on span "Todos" at bounding box center [1091, 227] width 229 height 41
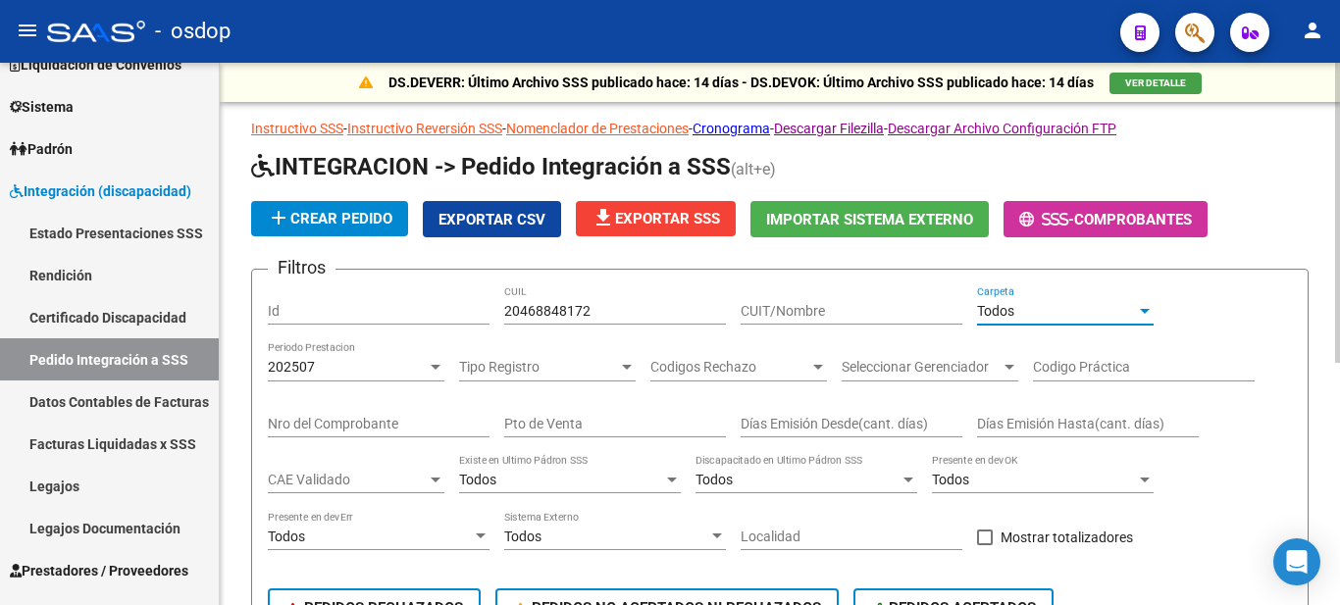
scroll to position [196, 0]
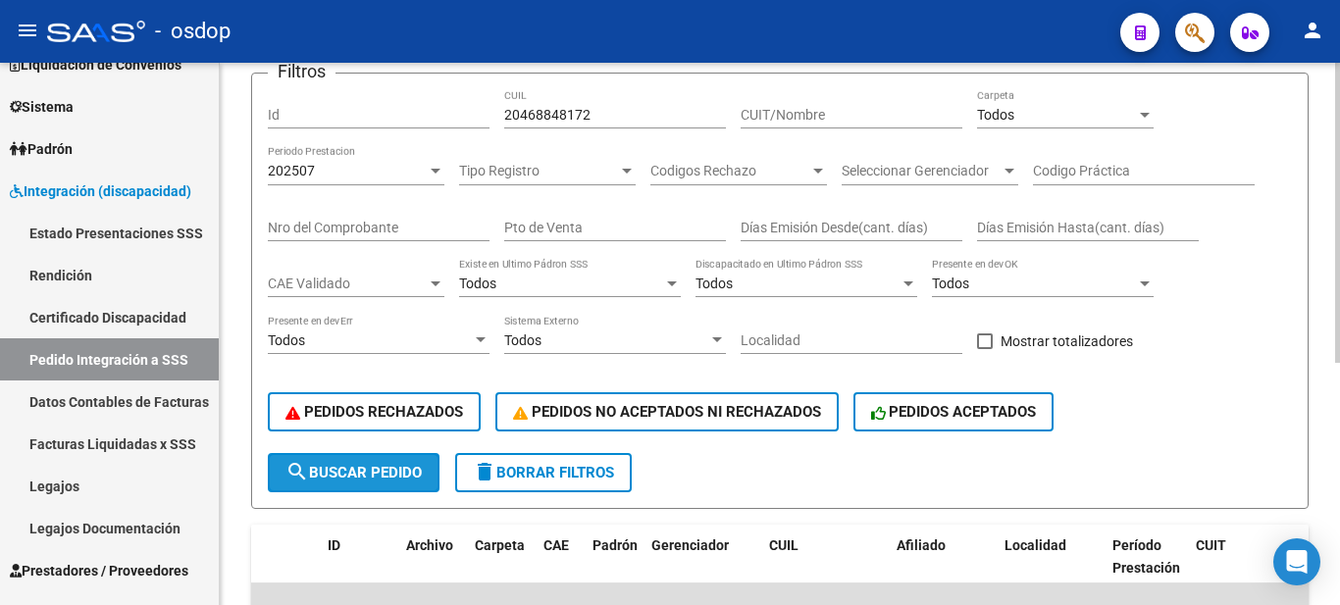
click at [317, 470] on span "search Buscar Pedido" at bounding box center [353, 473] width 136 height 18
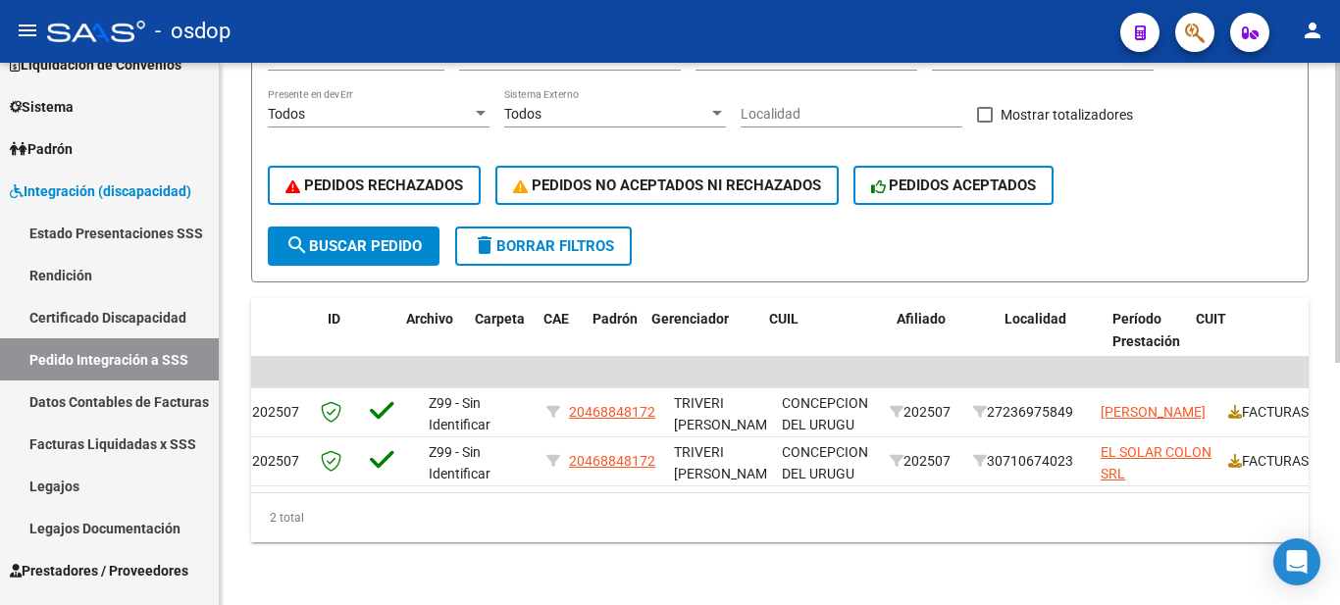
scroll to position [0, 0]
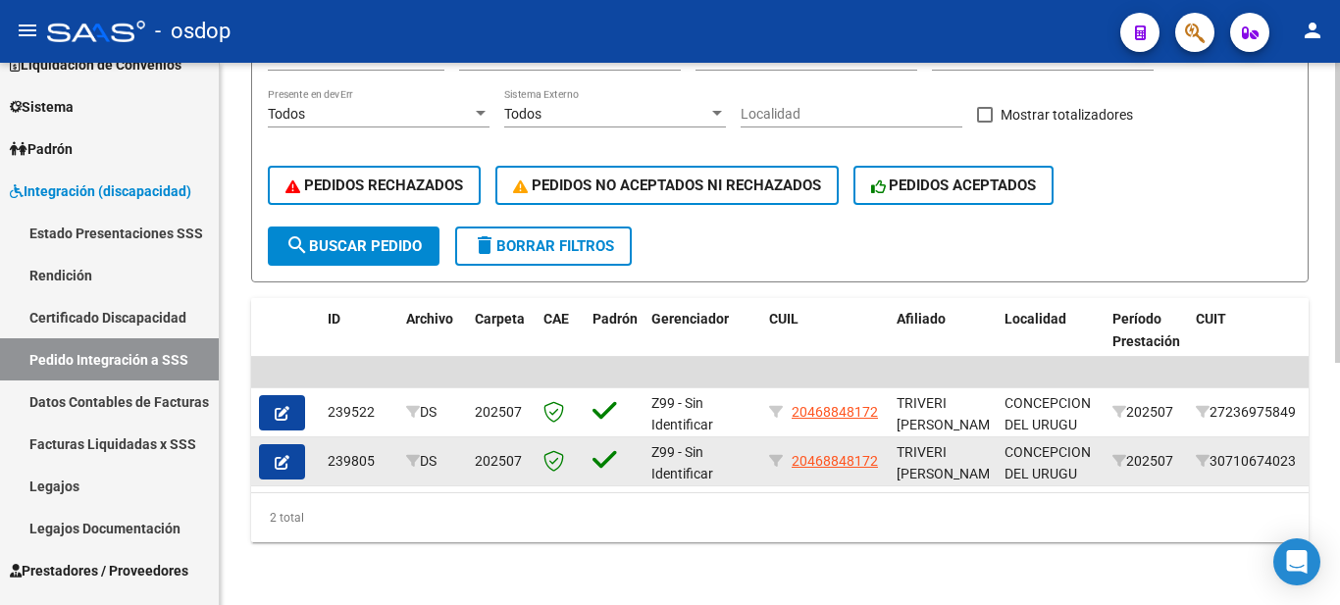
drag, startPoint x: 328, startPoint y: 442, endPoint x: 381, endPoint y: 437, distance: 53.3
click at [381, 450] on div "239805" at bounding box center [359, 461] width 63 height 23
copy div "239805"
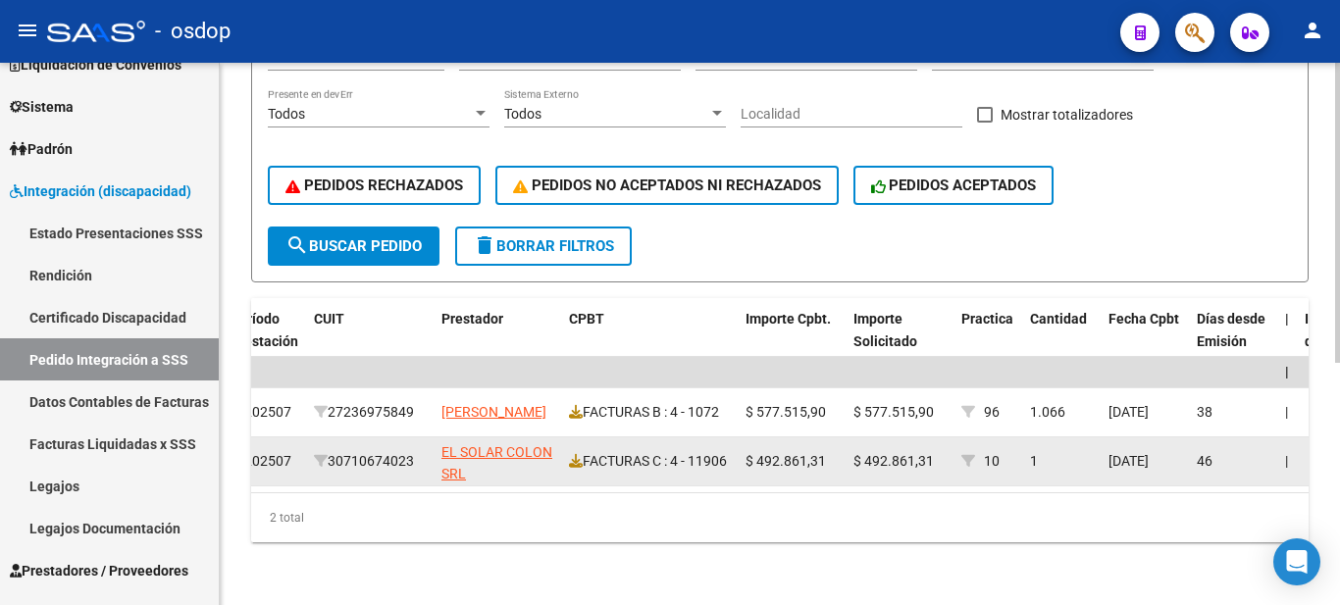
scroll to position [1, 0]
drag, startPoint x: 568, startPoint y: 454, endPoint x: 621, endPoint y: 455, distance: 53.0
click at [621, 455] on datatable-body-cell "FACTURAS C : 4 - 11906" at bounding box center [649, 462] width 177 height 48
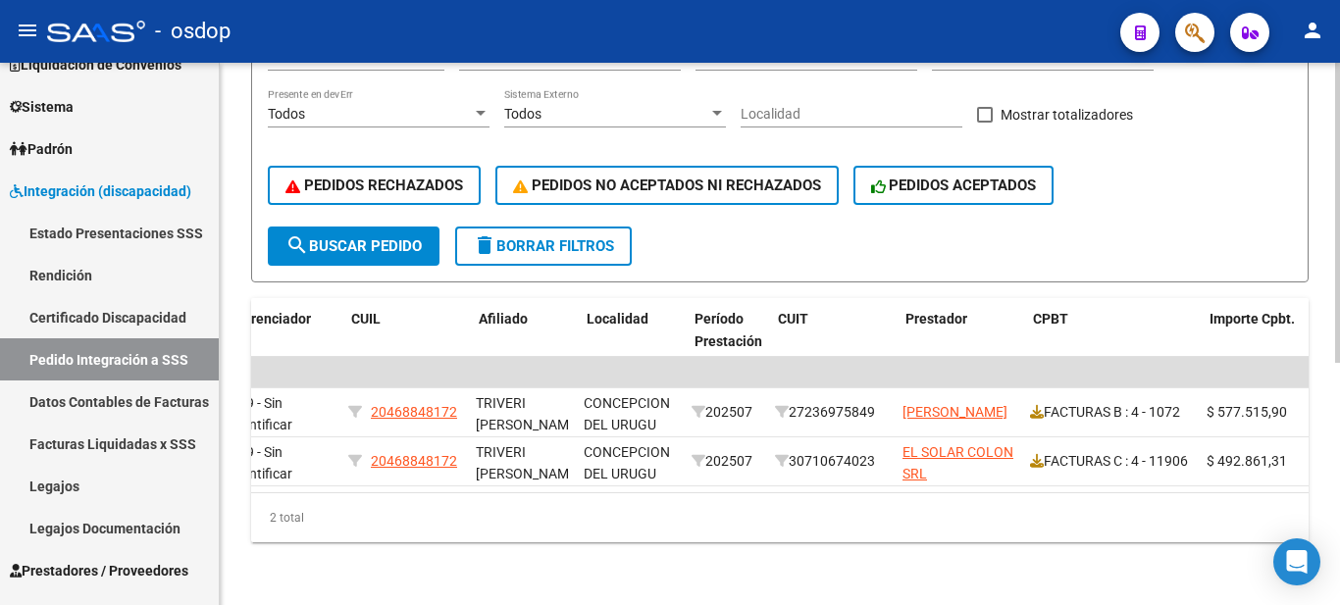
scroll to position [0, 387]
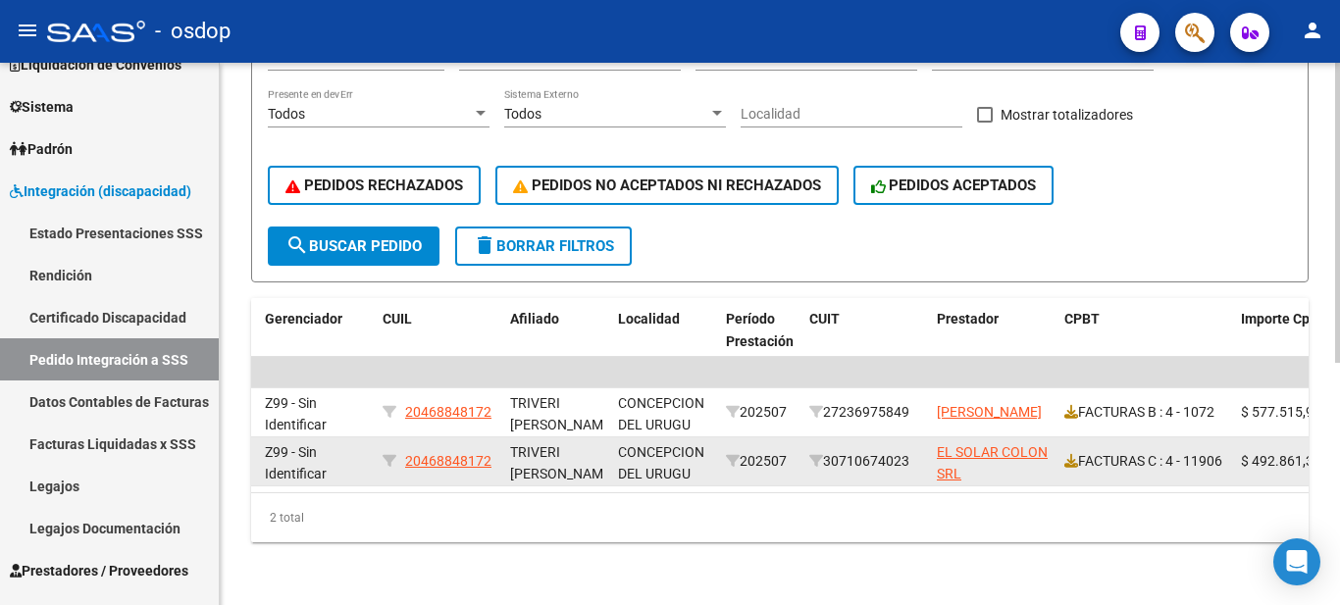
drag, startPoint x: 407, startPoint y: 446, endPoint x: 499, endPoint y: 445, distance: 92.2
click at [499, 445] on datatable-body-cell "20468848172" at bounding box center [439, 462] width 128 height 48
copy span "20468848172"
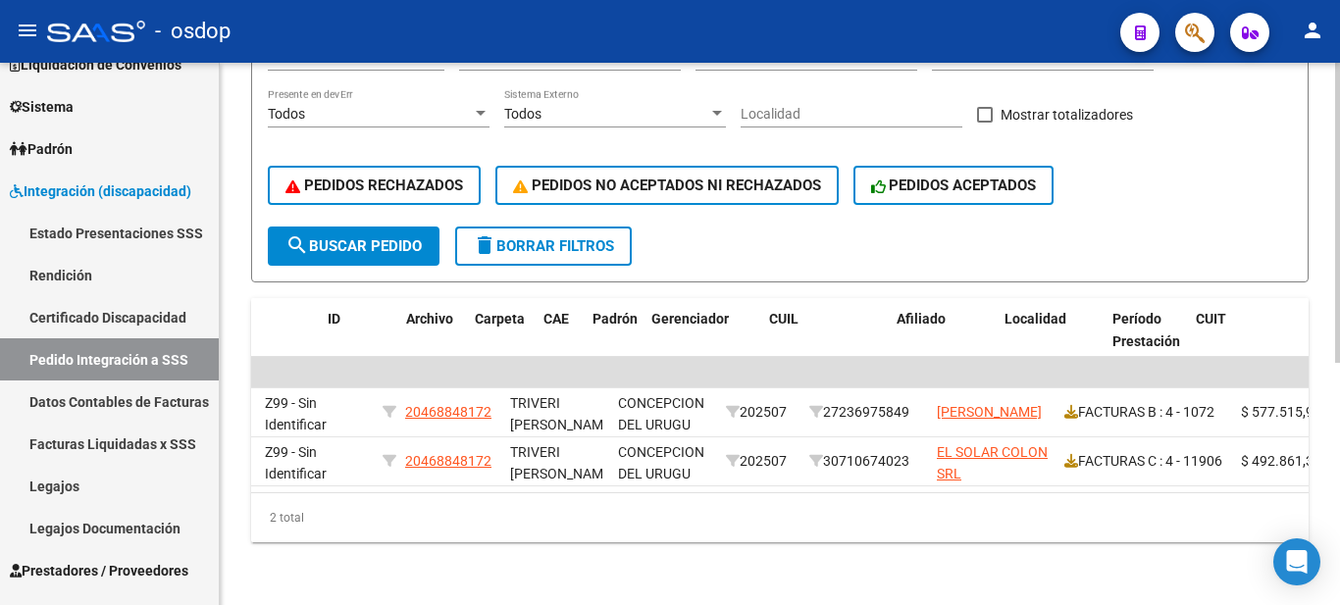
scroll to position [0, 0]
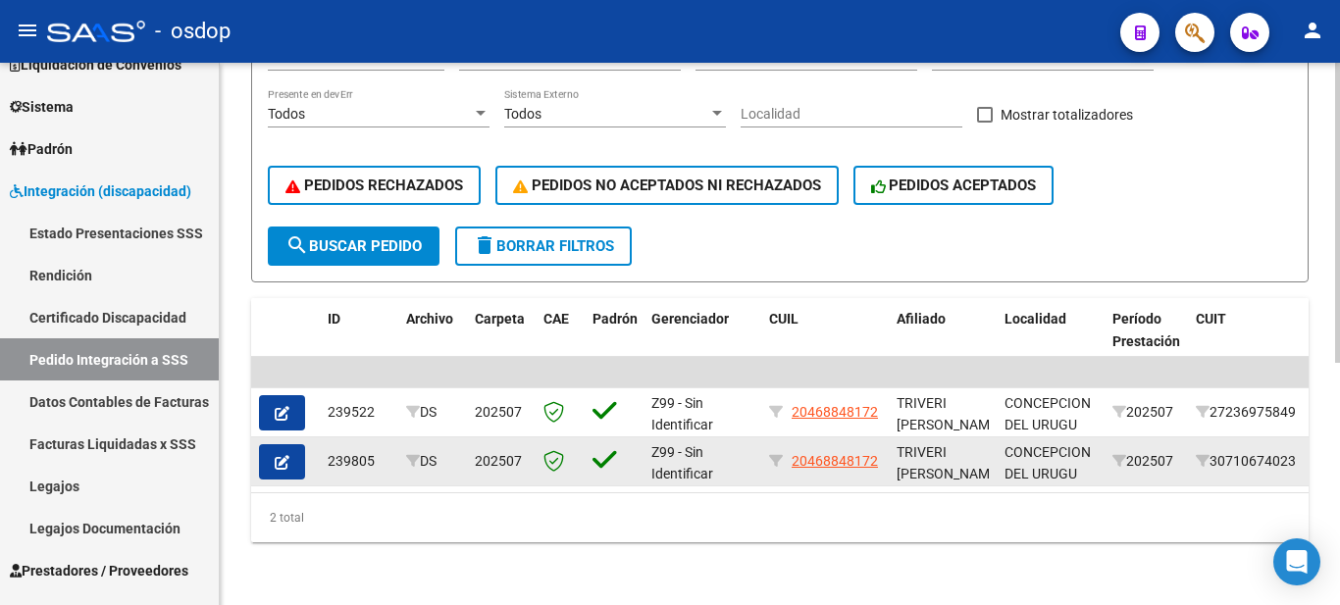
drag, startPoint x: 326, startPoint y: 446, endPoint x: 384, endPoint y: 446, distance: 57.9
click at [384, 446] on datatable-body-cell "239805" at bounding box center [359, 462] width 78 height 48
copy div "239805"
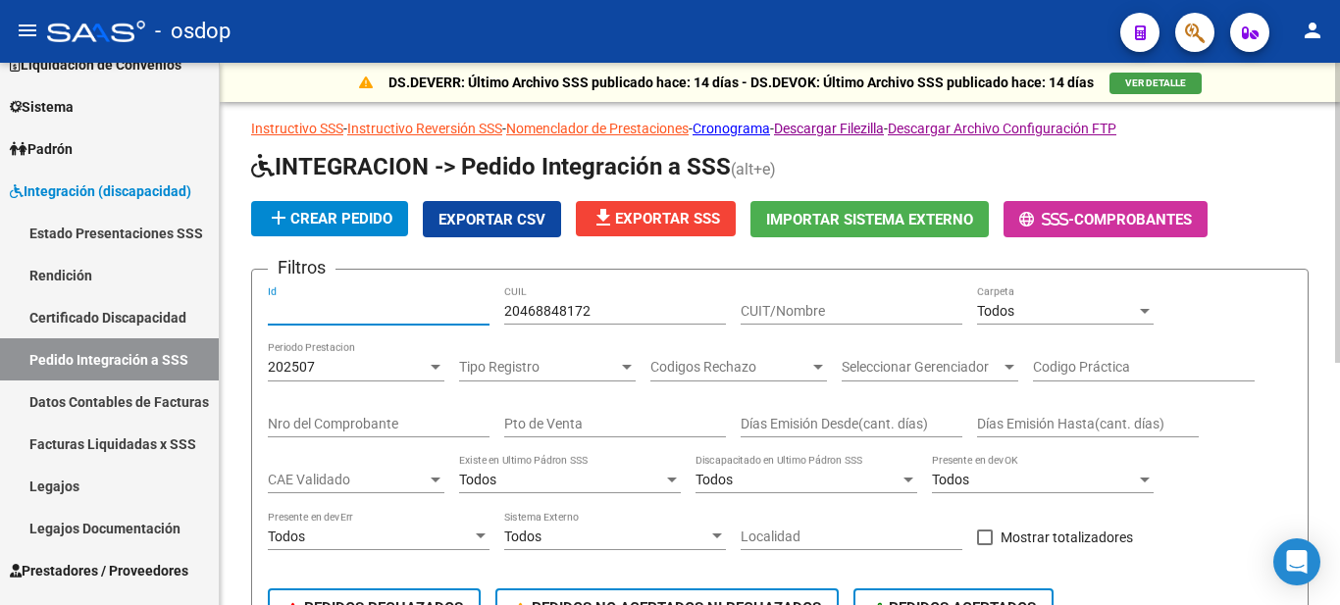
click at [291, 314] on input "Id" at bounding box center [379, 311] width 222 height 17
paste input "238404"
type input "238404"
drag, startPoint x: 341, startPoint y: 307, endPoint x: 152, endPoint y: 315, distance: 189.5
click at [152, 315] on mat-sidenav-container "Firma Express Inicio Calendario SSS Instructivos Contacto OS Reportes Tablero d…" at bounding box center [670, 334] width 1340 height 543
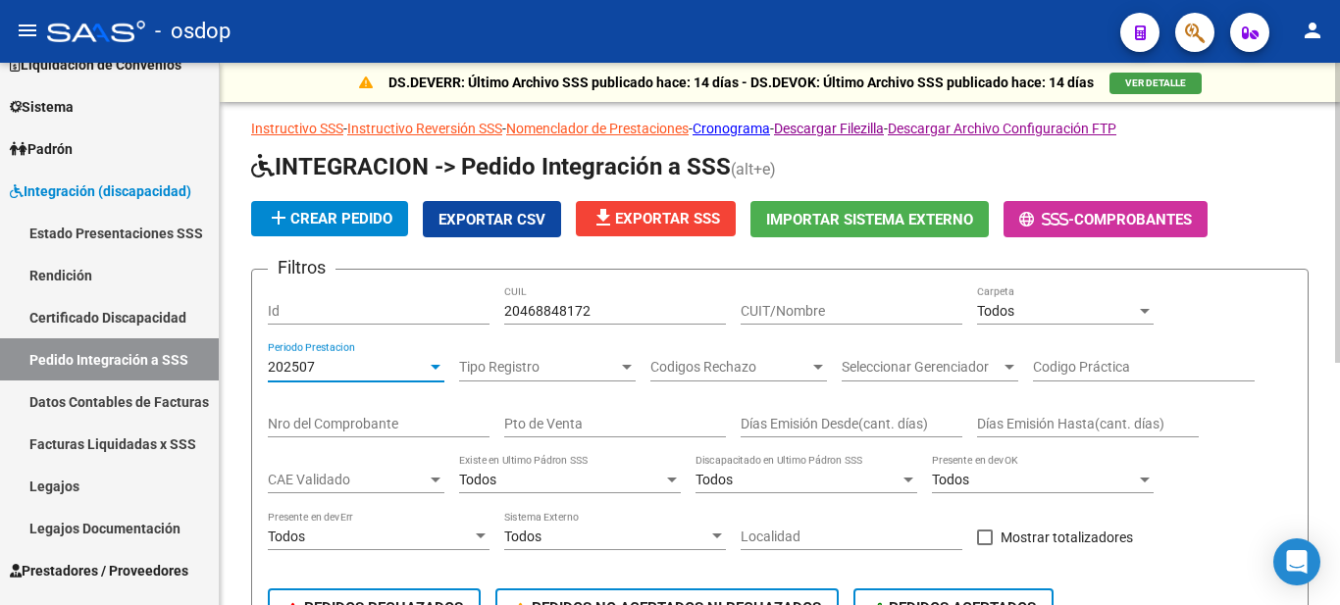
click at [354, 363] on div "202507" at bounding box center [347, 367] width 159 height 17
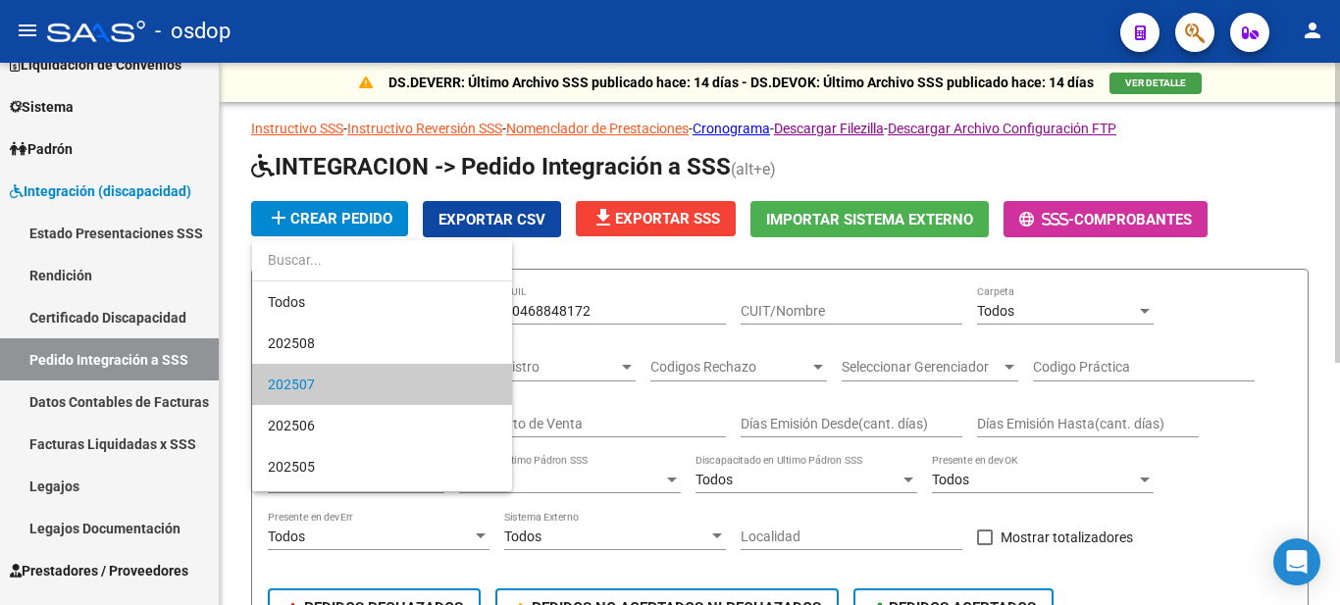
scroll to position [19, 0]
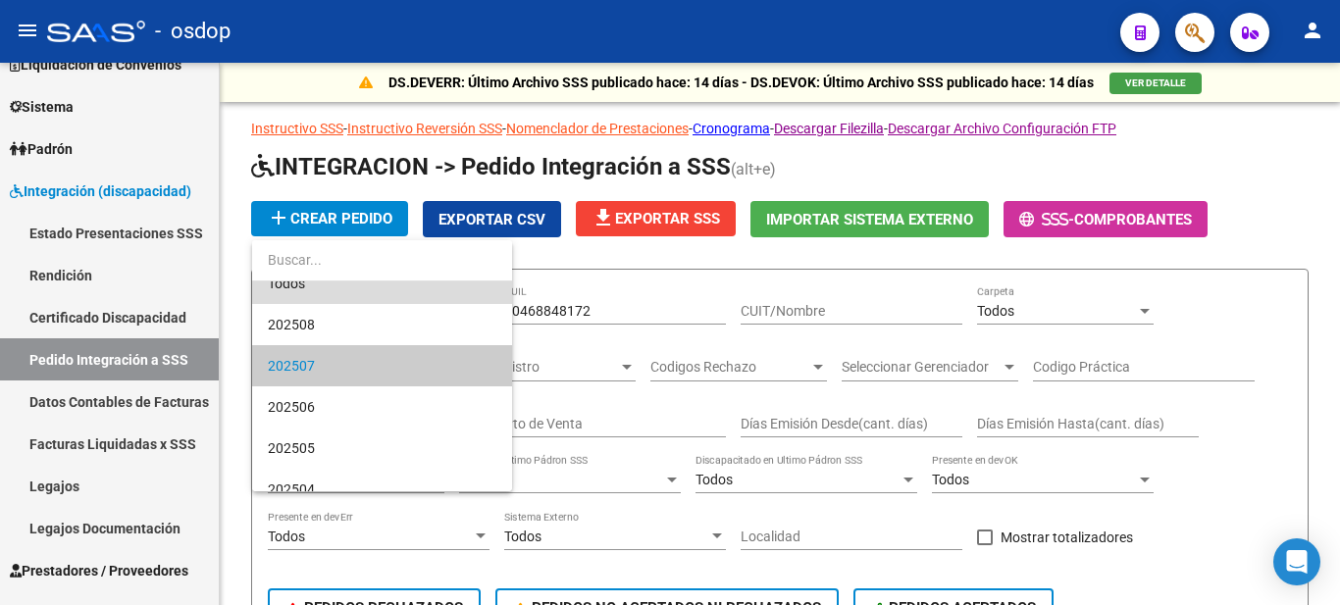
click at [323, 291] on span "Todos" at bounding box center [382, 283] width 229 height 41
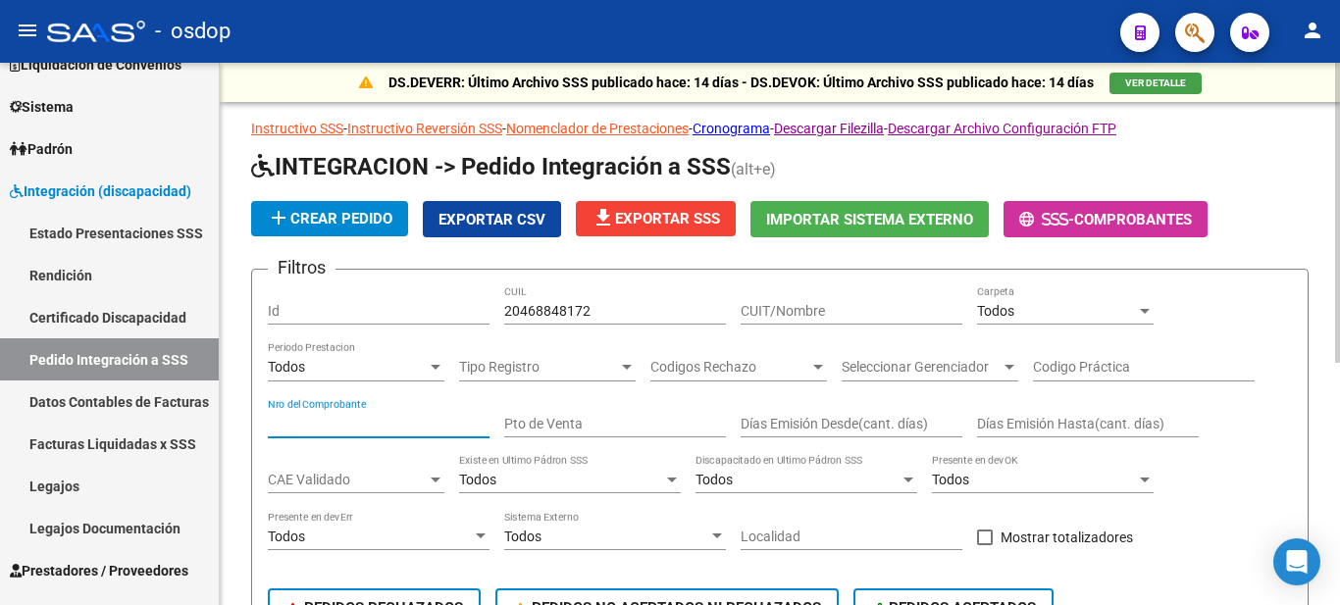
click at [367, 423] on input "Nro del Comprobante" at bounding box center [379, 424] width 222 height 17
paste input "11906"
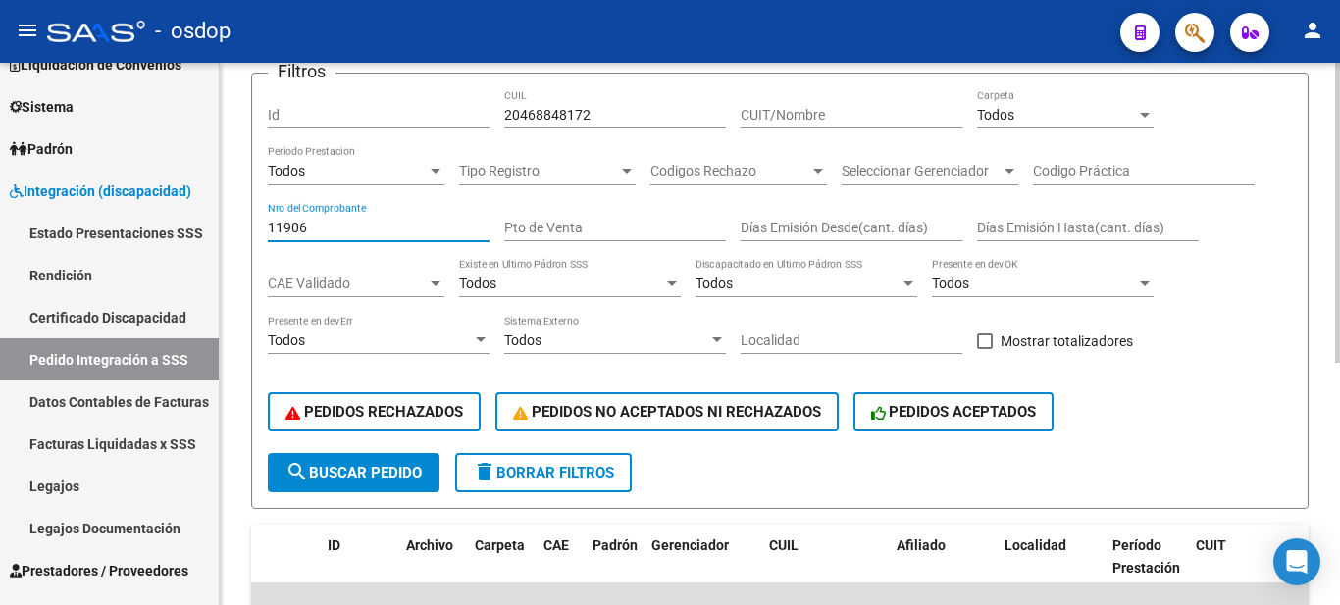
type input "11906"
click at [328, 491] on button "search Buscar Pedido" at bounding box center [354, 472] width 172 height 39
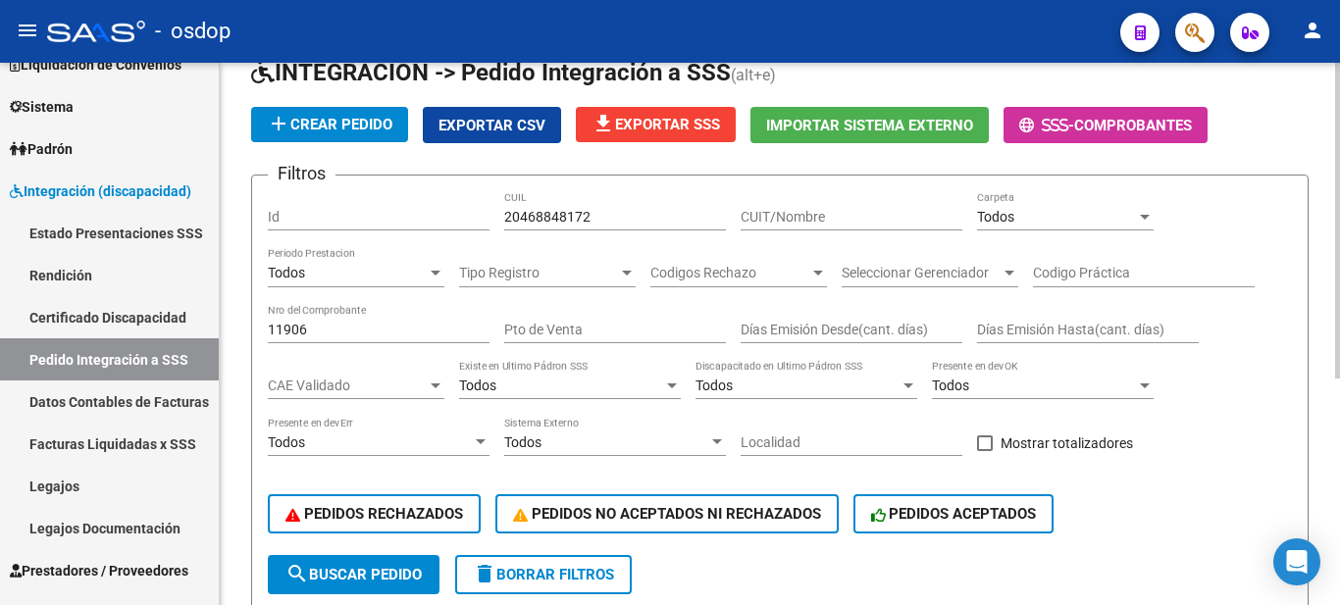
scroll to position [0, 0]
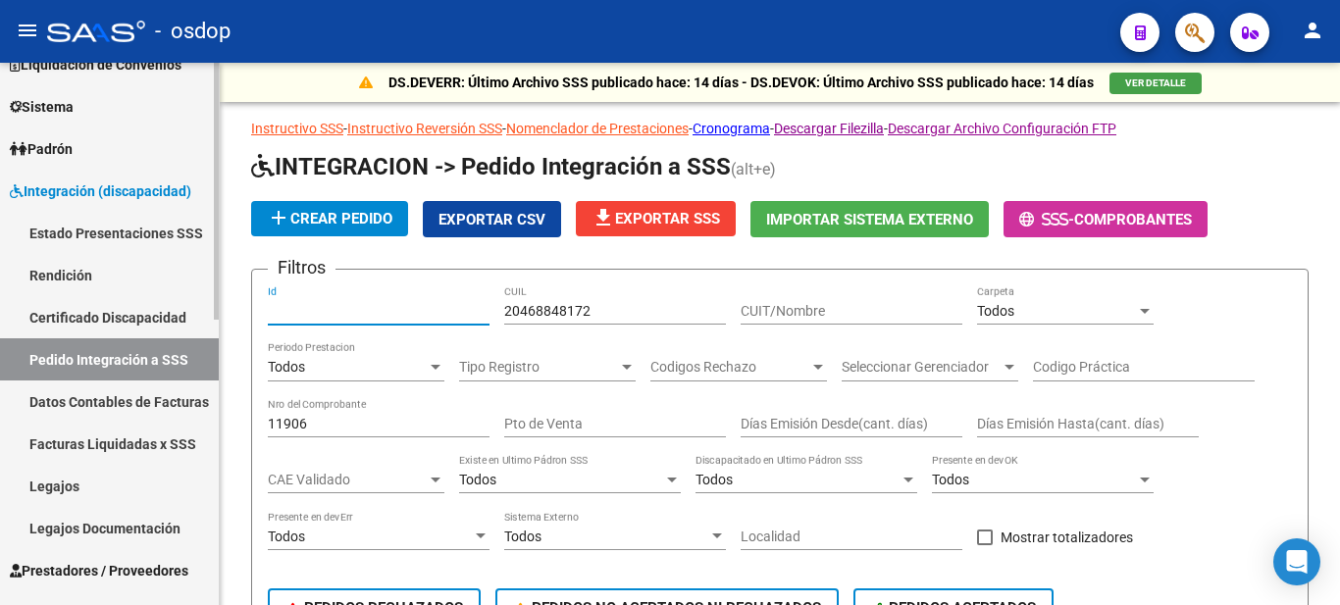
drag, startPoint x: 298, startPoint y: 306, endPoint x: 198, endPoint y: 306, distance: 100.1
click at [198, 306] on mat-sidenav-container "Firma Express Inicio Calendario SSS Instructivos Contacto OS Reportes Tablero d…" at bounding box center [670, 334] width 1340 height 543
paste input "238404"
type input "238404"
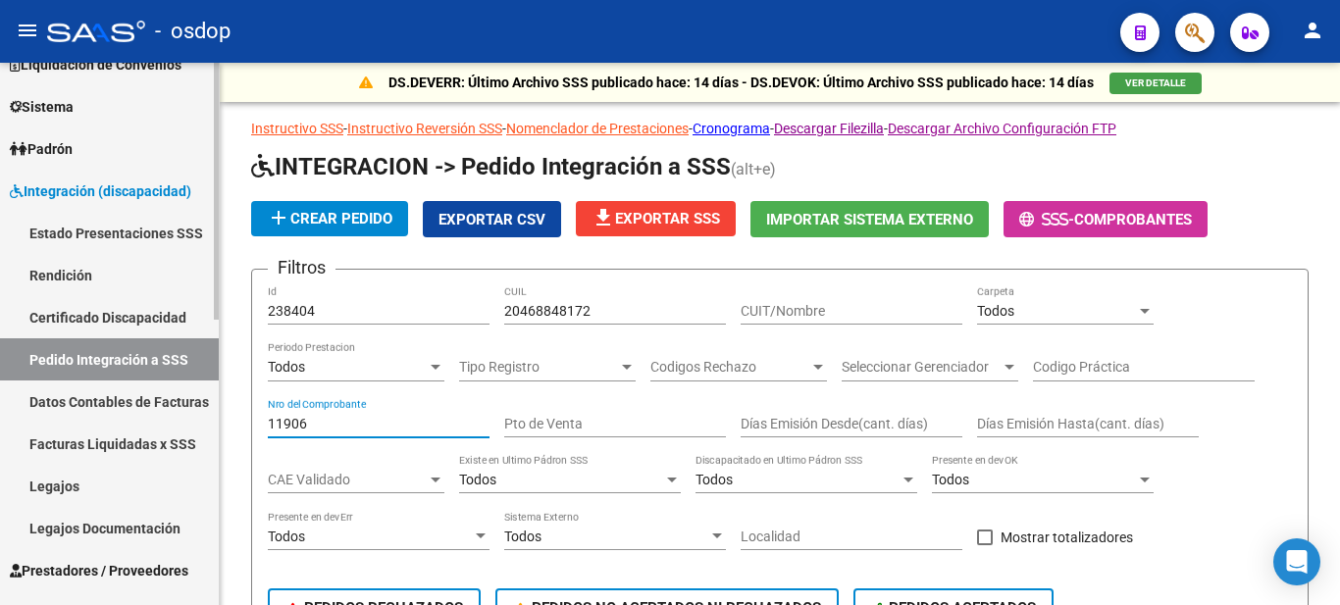
drag, startPoint x: 321, startPoint y: 419, endPoint x: 164, endPoint y: 419, distance: 157.0
click at [164, 419] on mat-sidenav-container "Firma Express Inicio Calendario SSS Instructivos Contacto OS Reportes Tablero d…" at bounding box center [670, 334] width 1340 height 543
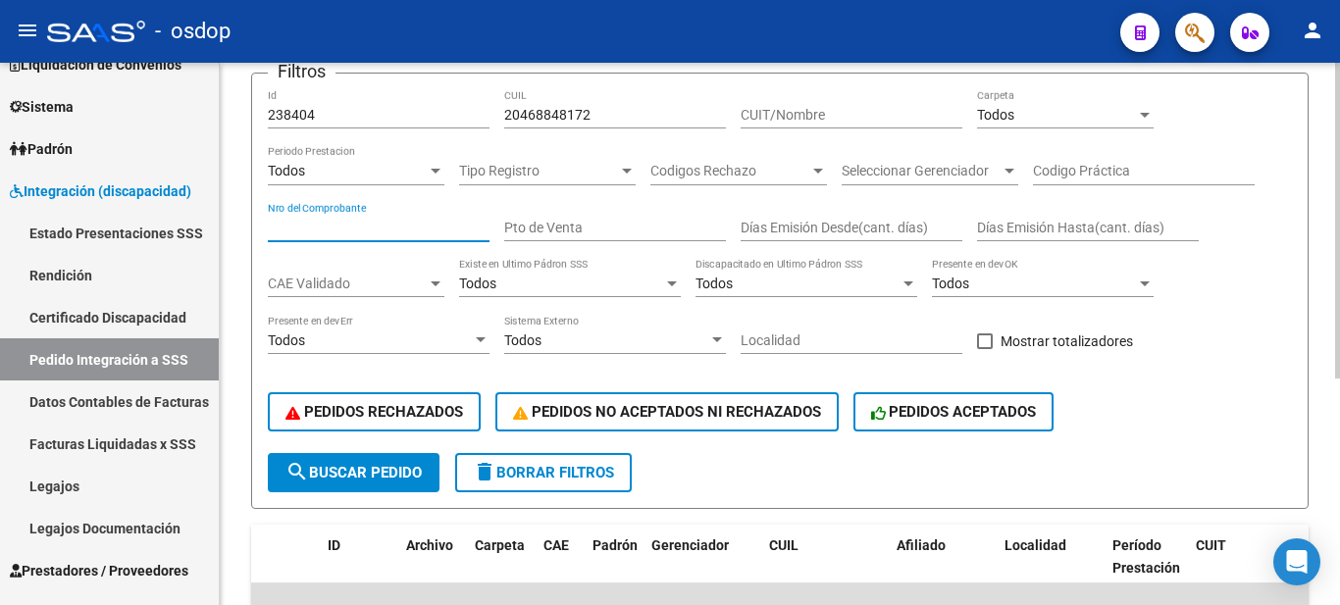
click at [337, 464] on span "search Buscar Pedido" at bounding box center [353, 473] width 136 height 18
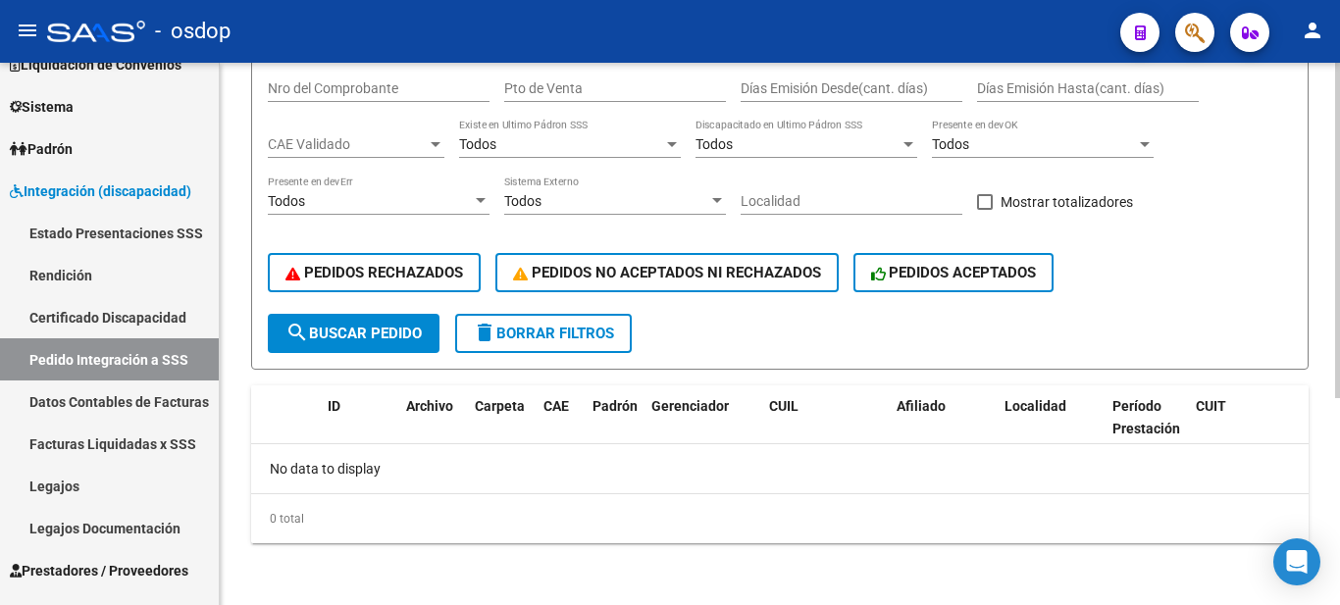
scroll to position [0, 0]
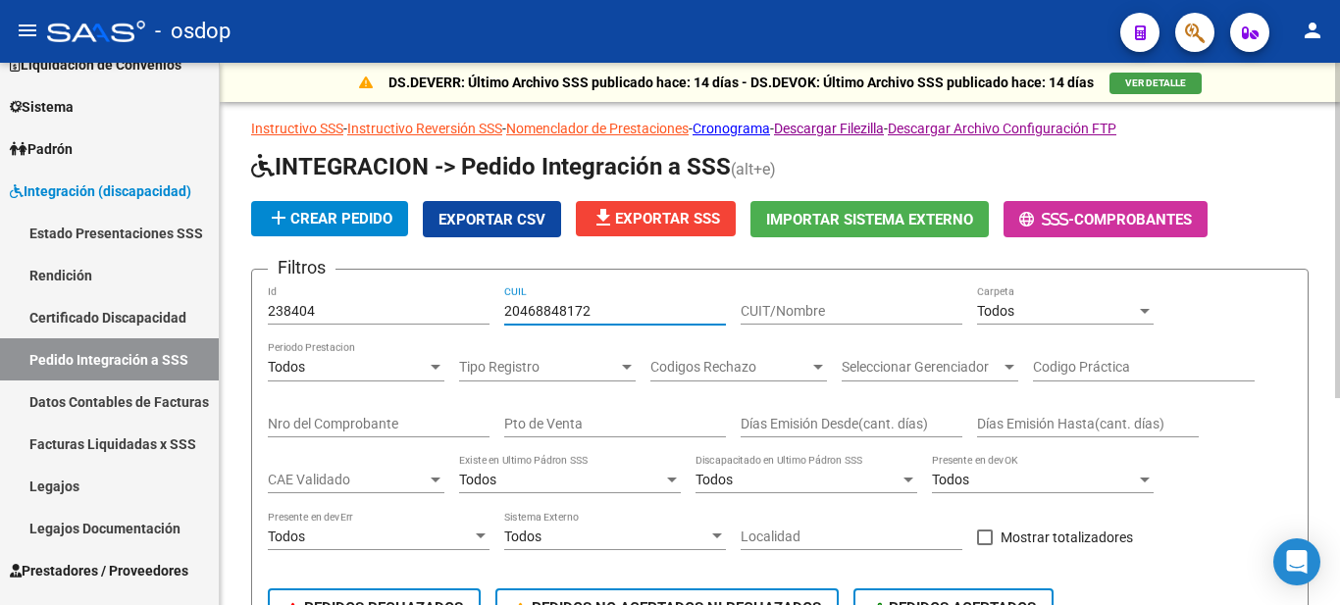
drag, startPoint x: 597, startPoint y: 310, endPoint x: 389, endPoint y: 323, distance: 208.4
click at [389, 323] on div "Filtros 238404 Id 20468848172 CUIL CUIT/Nombre Todos Carpeta Todos Periodo Pres…" at bounding box center [780, 467] width 1024 height 364
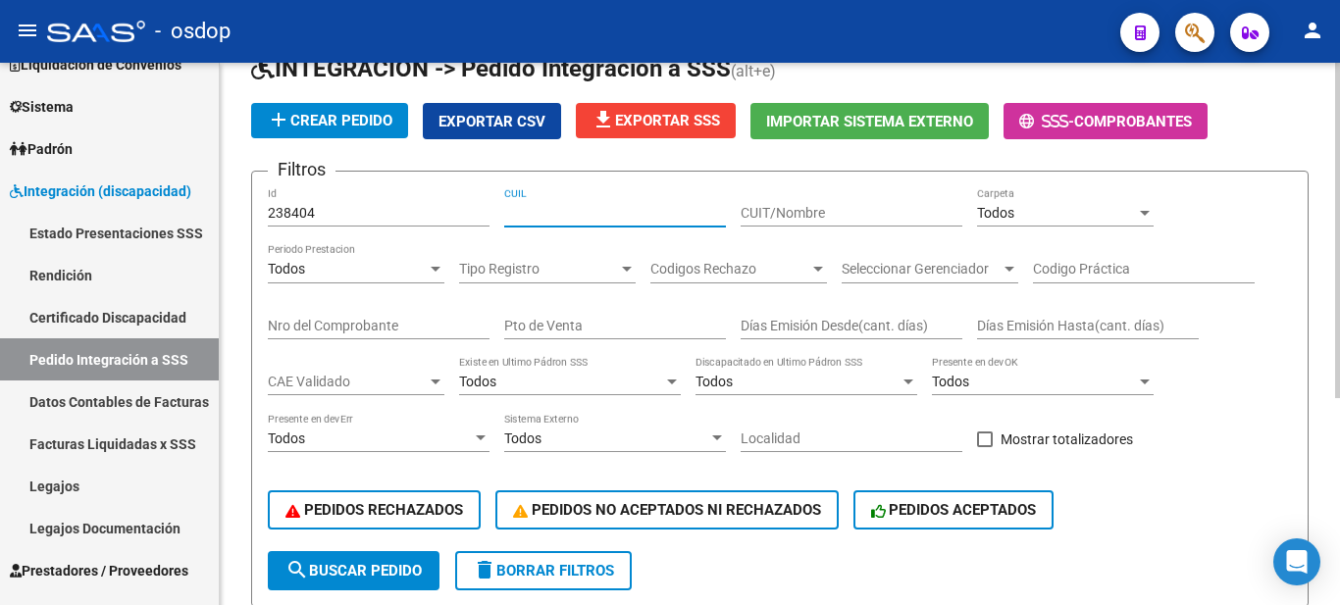
click at [314, 563] on span "search Buscar Pedido" at bounding box center [353, 571] width 136 height 18
click at [541, 569] on span "delete Borrar Filtros" at bounding box center [543, 571] width 141 height 18
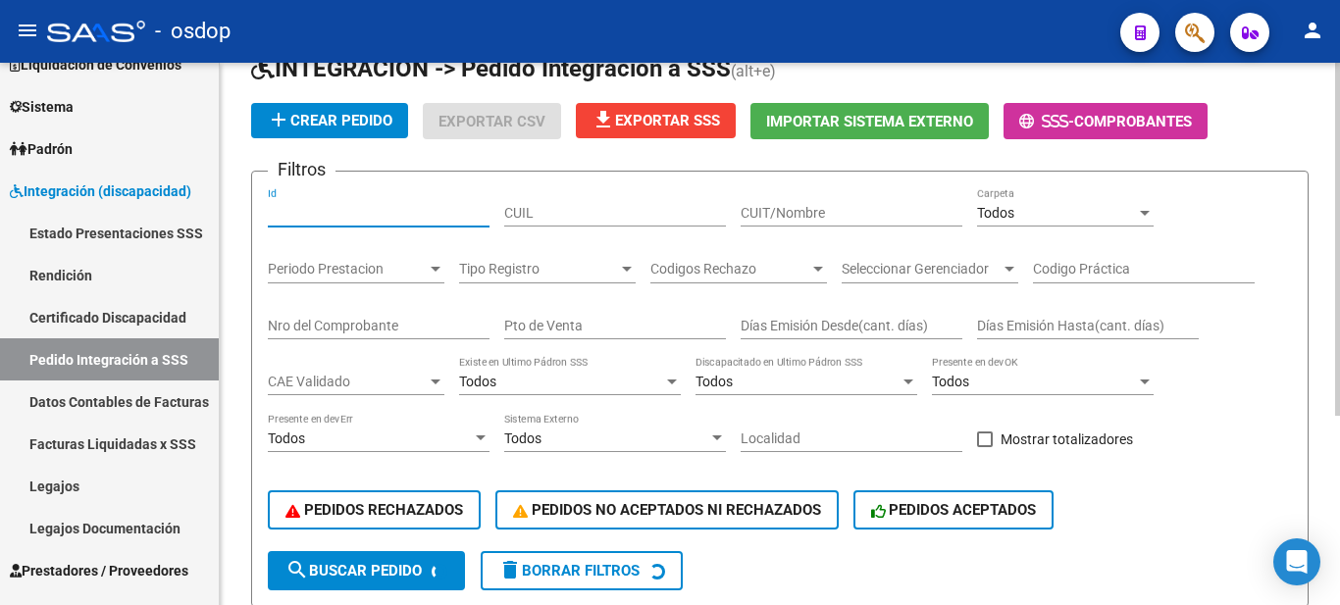
click at [357, 211] on input "Id" at bounding box center [379, 213] width 222 height 17
paste input "238404"
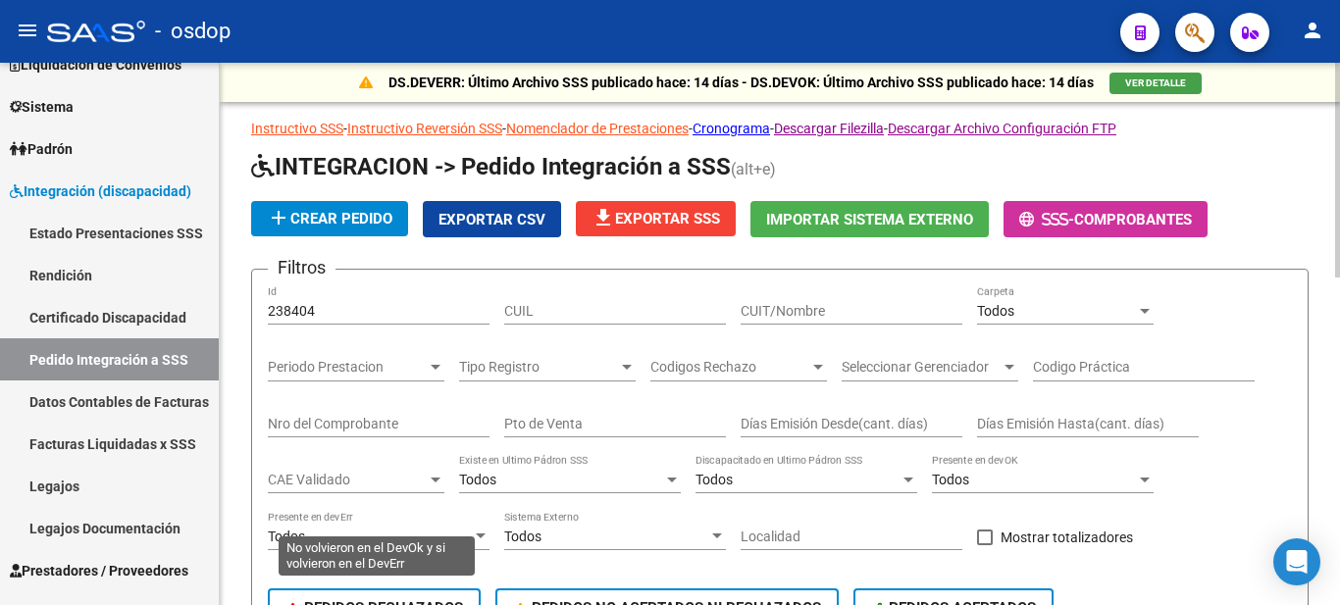
scroll to position [196, 0]
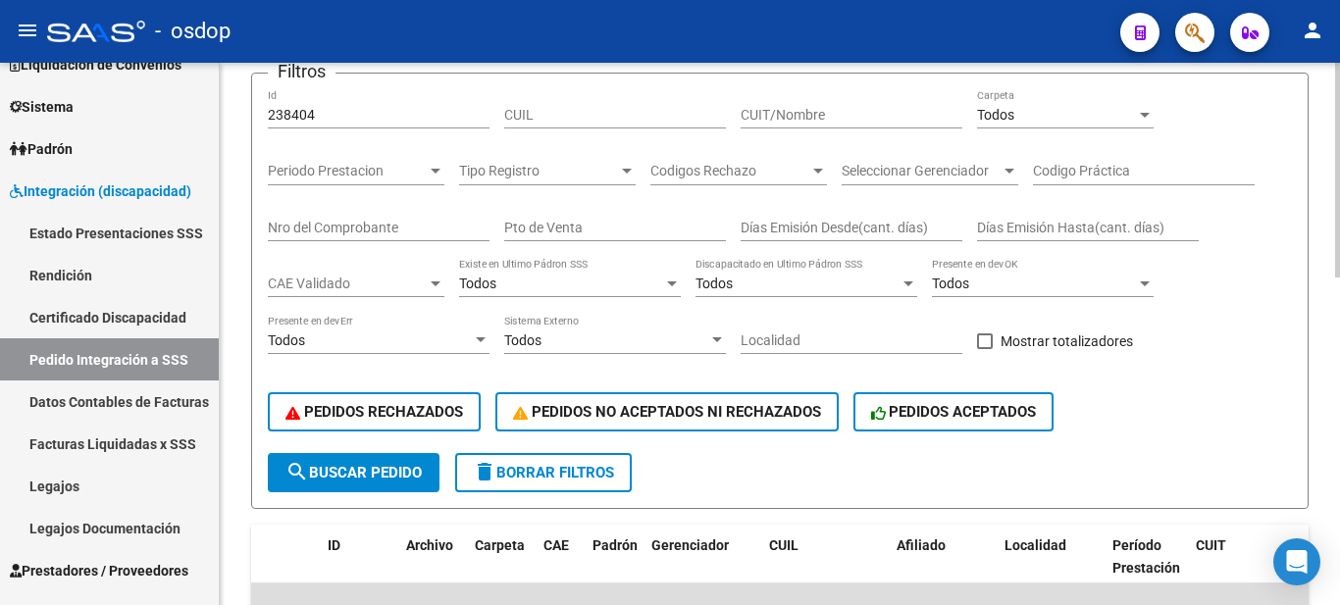
click at [333, 477] on span "search Buscar Pedido" at bounding box center [353, 473] width 136 height 18
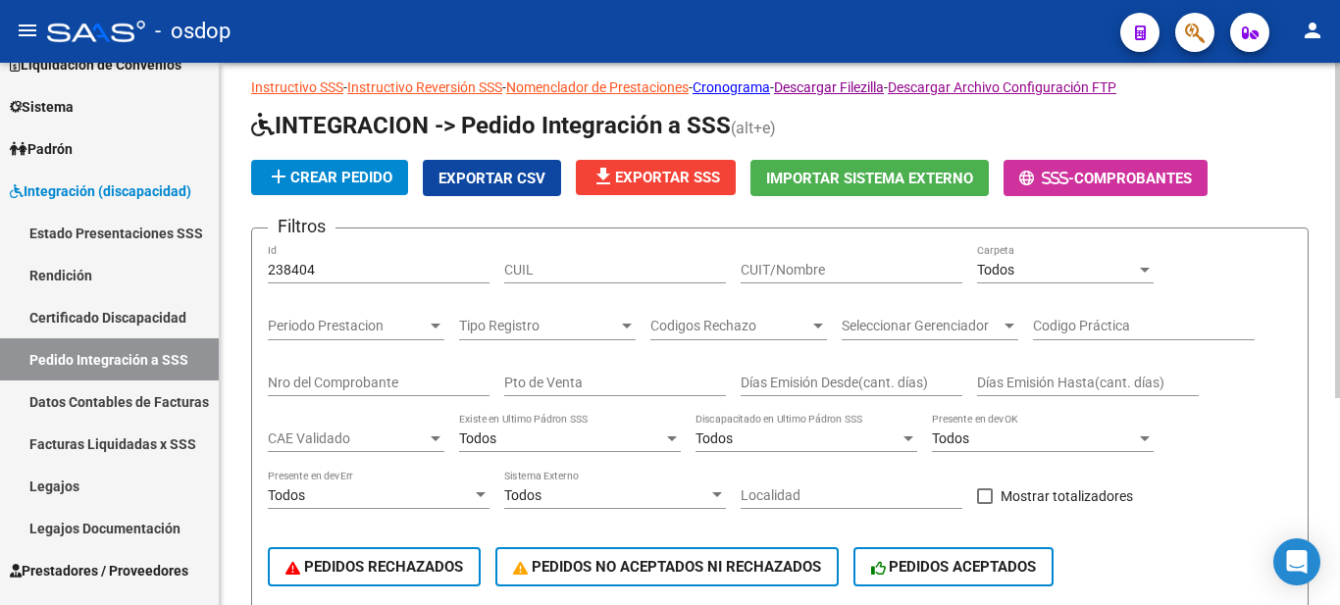
scroll to position [0, 0]
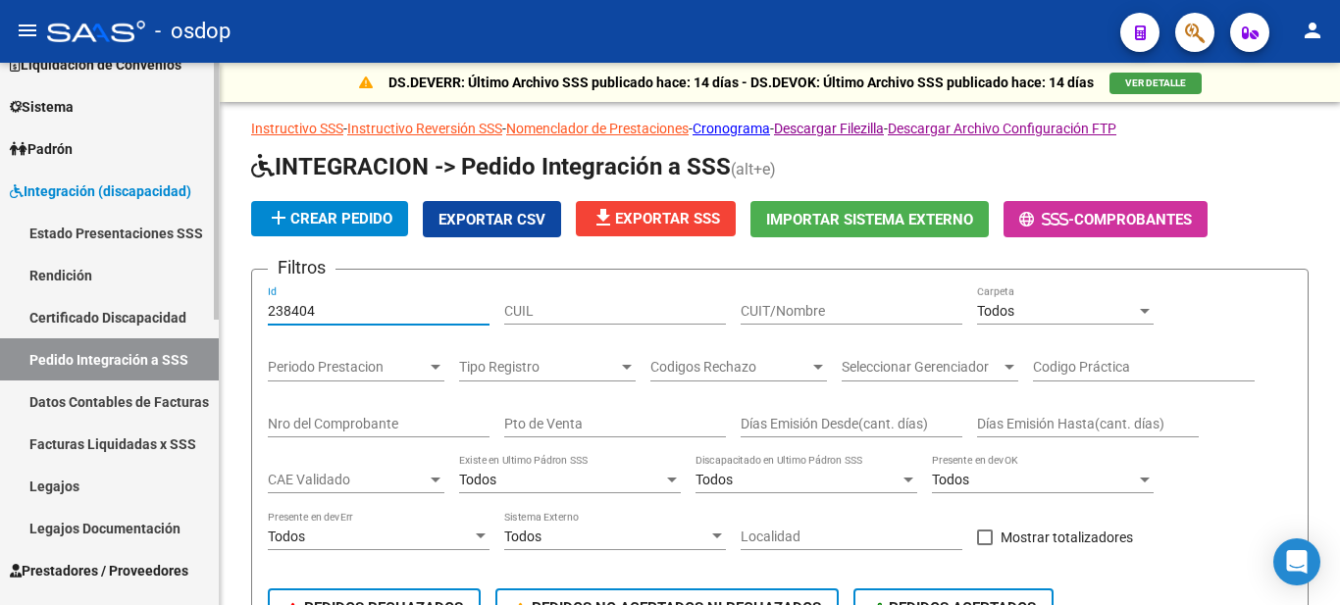
drag, startPoint x: 341, startPoint y: 313, endPoint x: 174, endPoint y: 313, distance: 167.8
click at [174, 313] on mat-sidenav-container "Firma Express Inicio Calendario SSS Instructivos Contacto OS Reportes Tablero d…" at bounding box center [670, 334] width 1340 height 543
click at [351, 319] on div "238404 Id" at bounding box center [379, 304] width 222 height 39
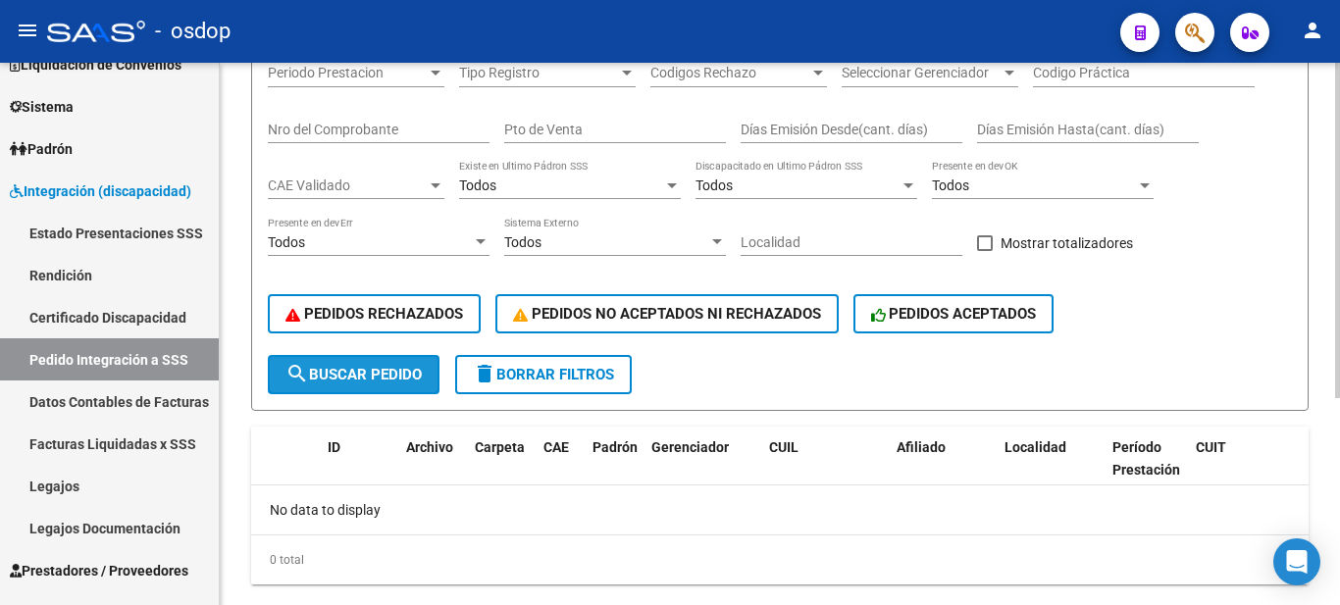
click at [337, 371] on span "search Buscar Pedido" at bounding box center [353, 375] width 136 height 18
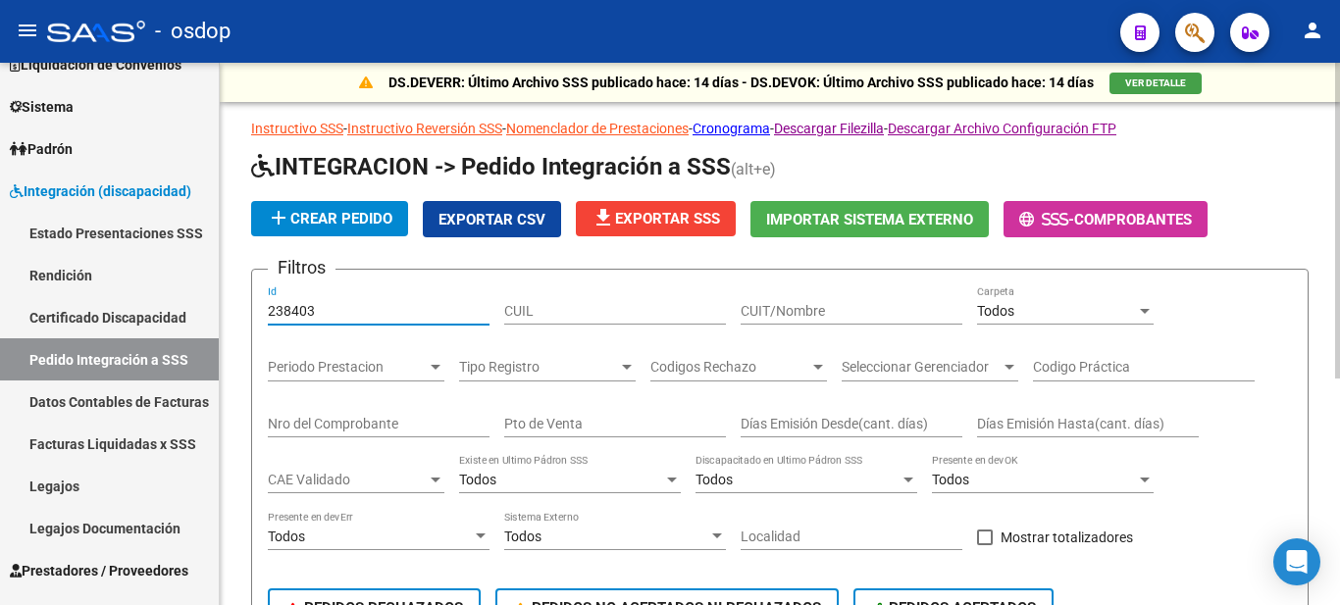
click at [323, 311] on input "238403" at bounding box center [379, 311] width 222 height 17
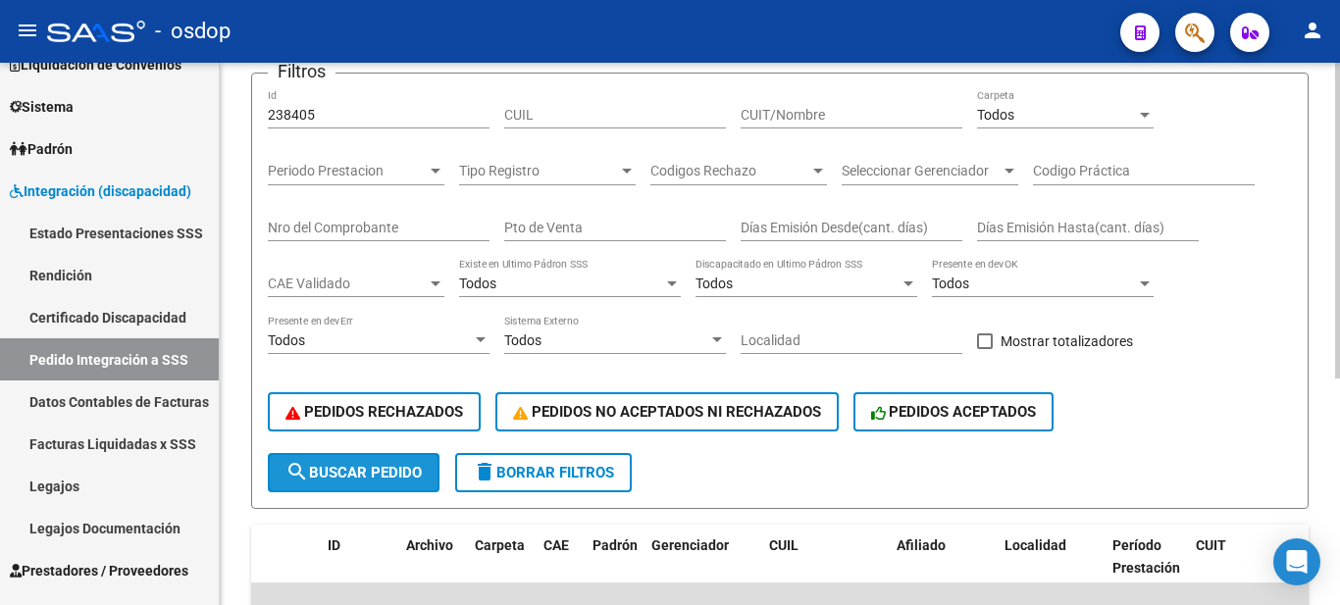
click at [342, 475] on span "search Buscar Pedido" at bounding box center [353, 473] width 136 height 18
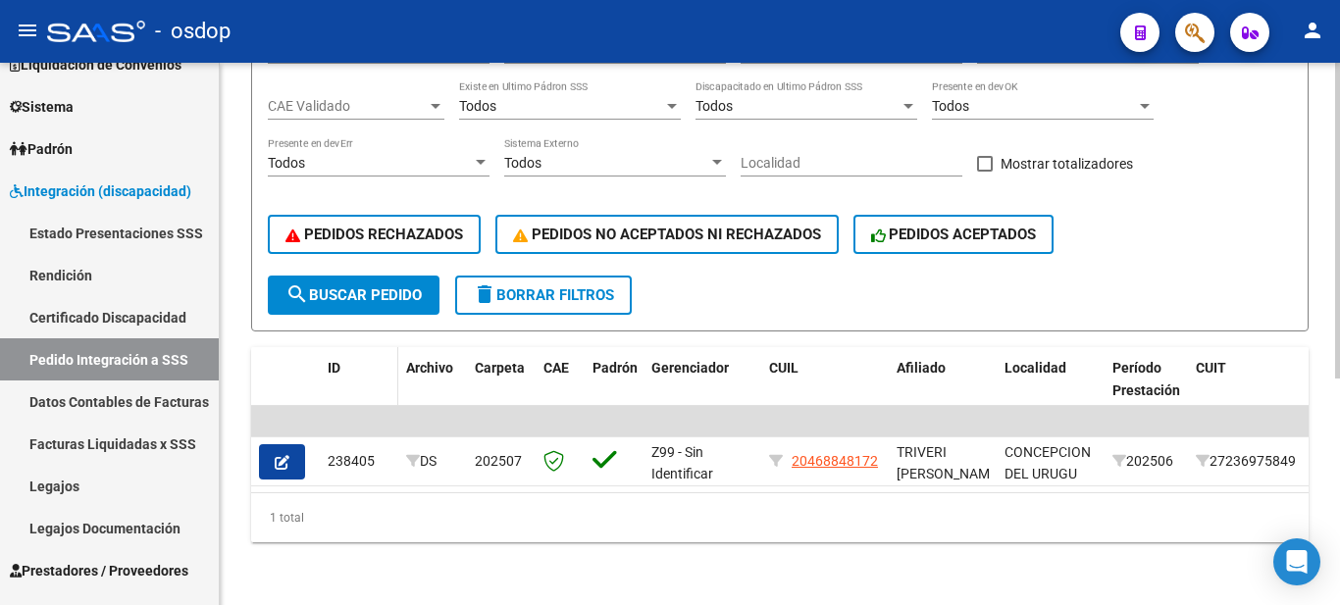
scroll to position [192, 0]
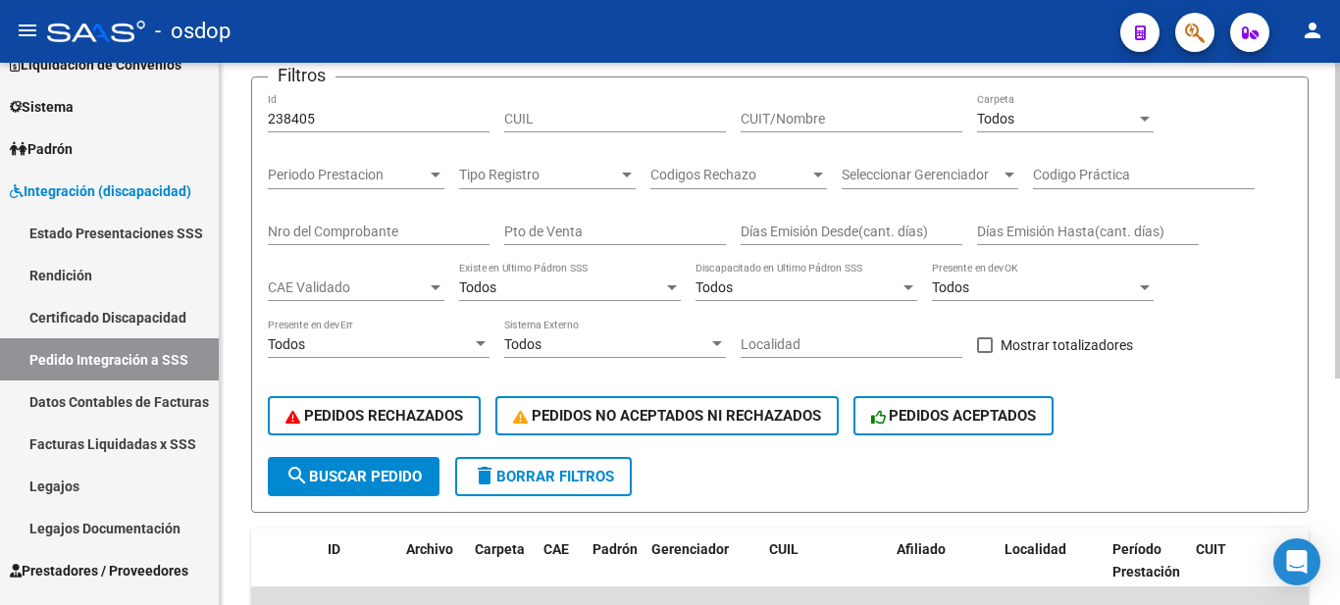
click at [338, 111] on input "238405" at bounding box center [379, 119] width 222 height 17
click at [374, 477] on span "search Buscar Pedido" at bounding box center [353, 477] width 136 height 18
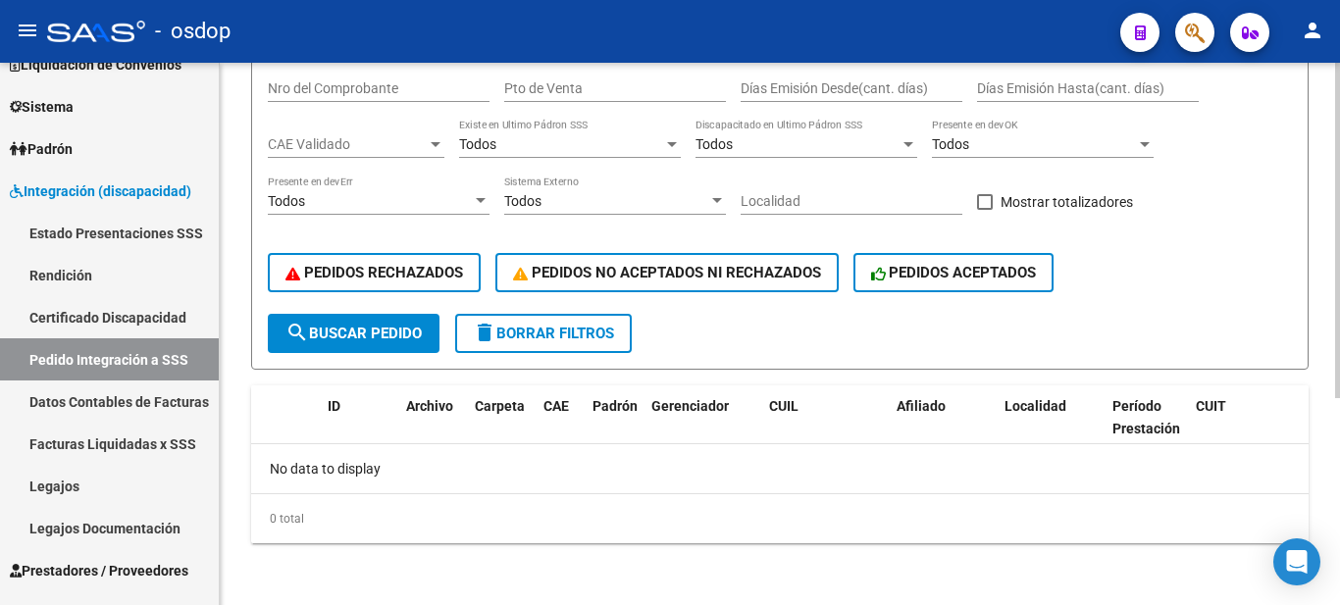
scroll to position [41, 0]
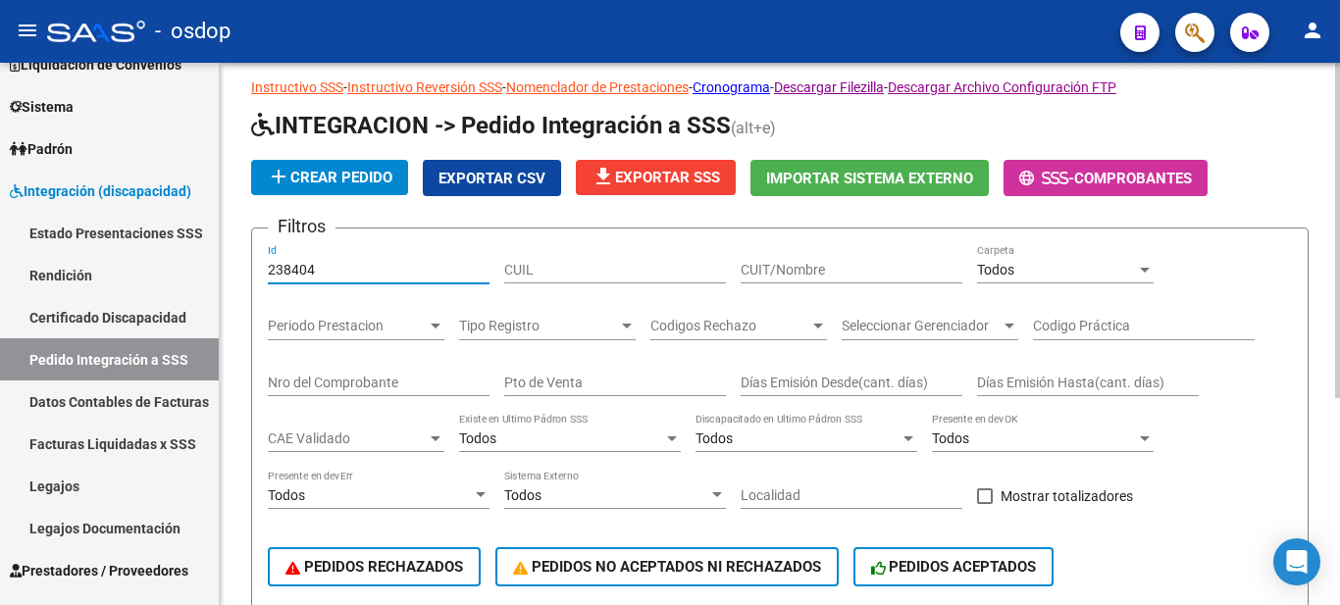
drag, startPoint x: 317, startPoint y: 266, endPoint x: 229, endPoint y: 271, distance: 88.4
click at [229, 271] on div "DS.DEVERR: Último Archivo SSS publicado hace: 14 días - DS.DEVOK: Último Archiv…" at bounding box center [780, 461] width 1120 height 879
click at [333, 264] on input "238404" at bounding box center [379, 270] width 222 height 17
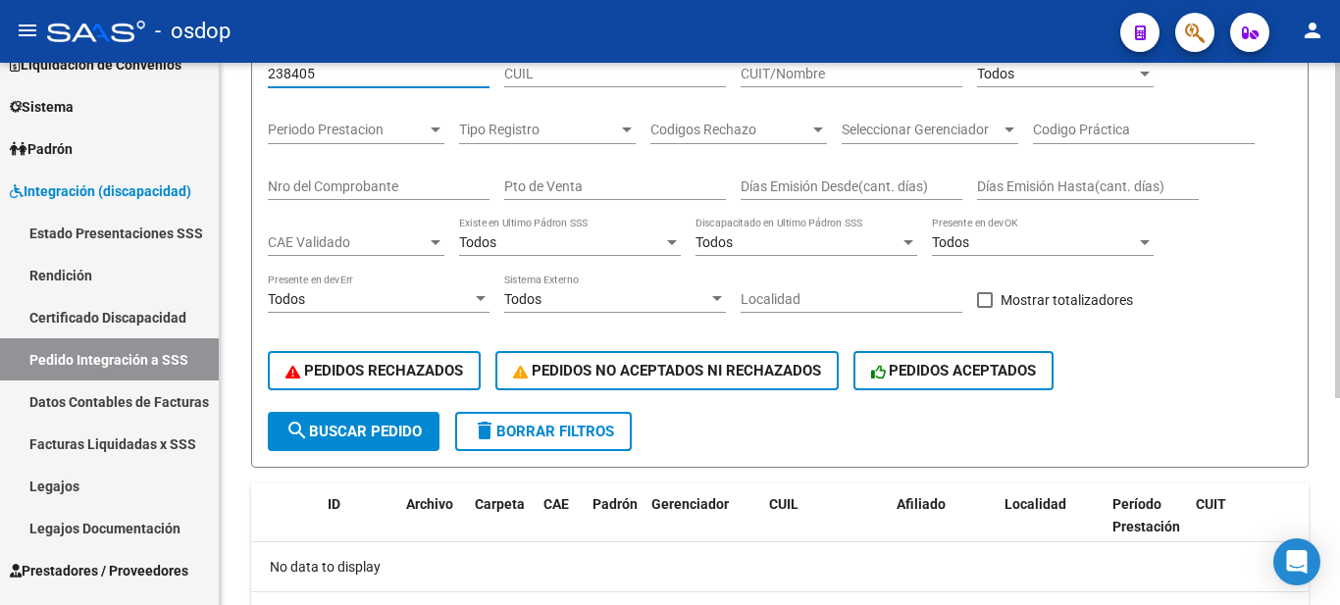
type input "238405"
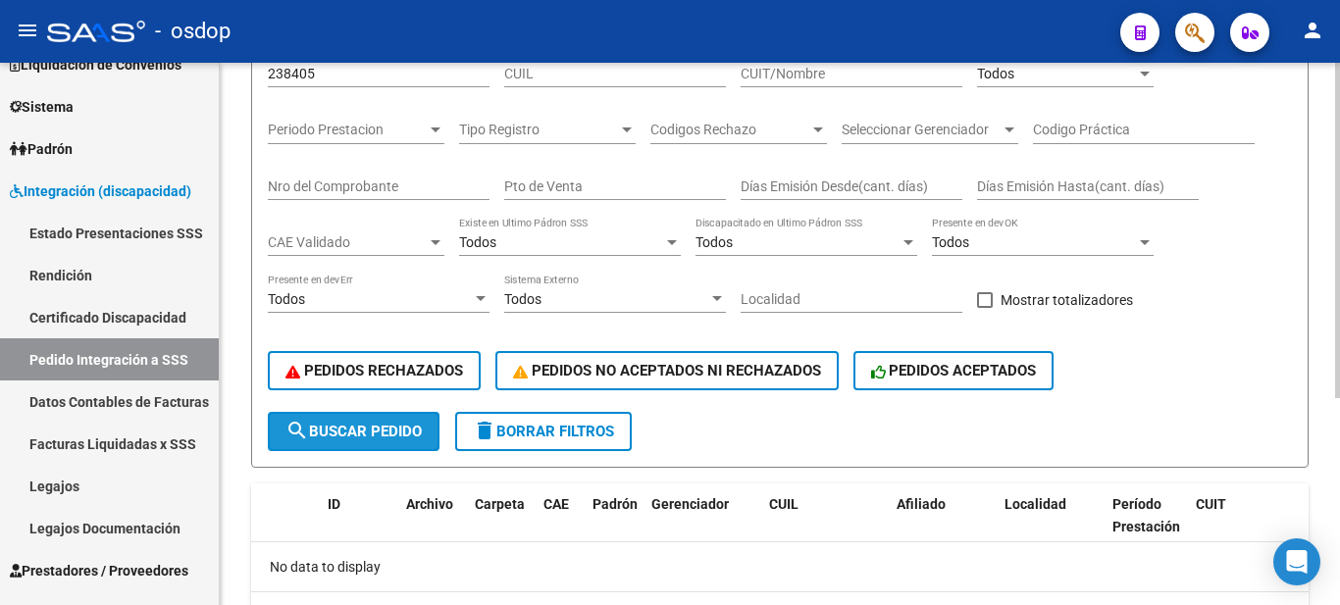
click at [341, 424] on span "search Buscar Pedido" at bounding box center [353, 432] width 136 height 18
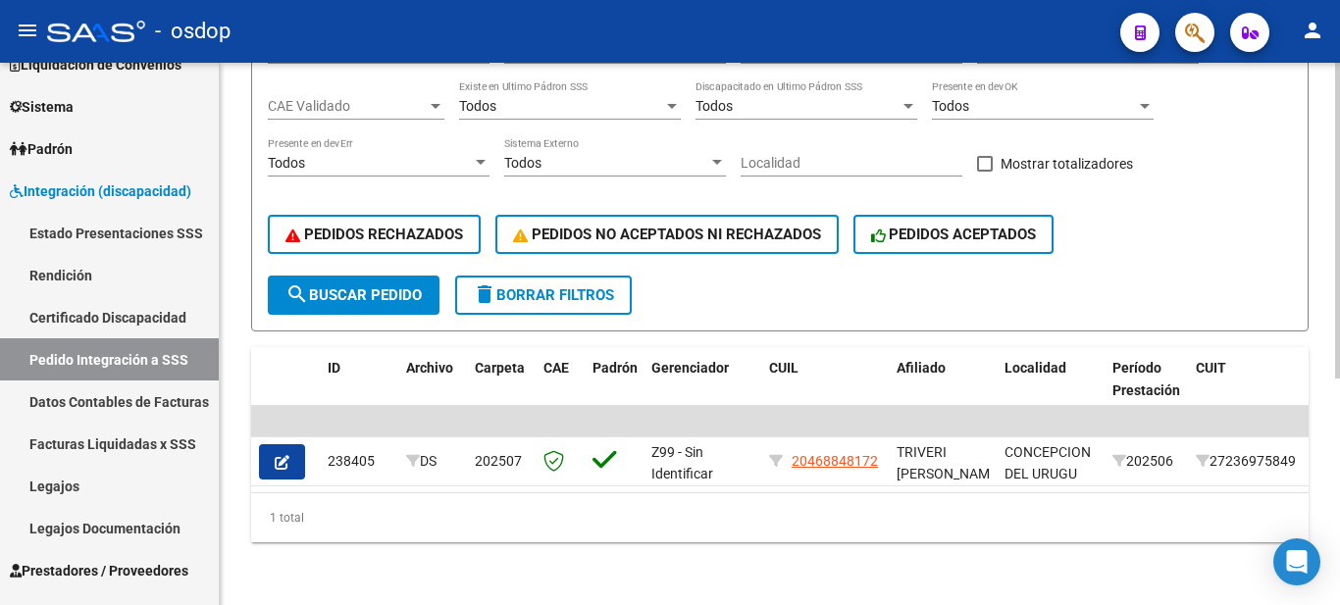
scroll to position [94, 0]
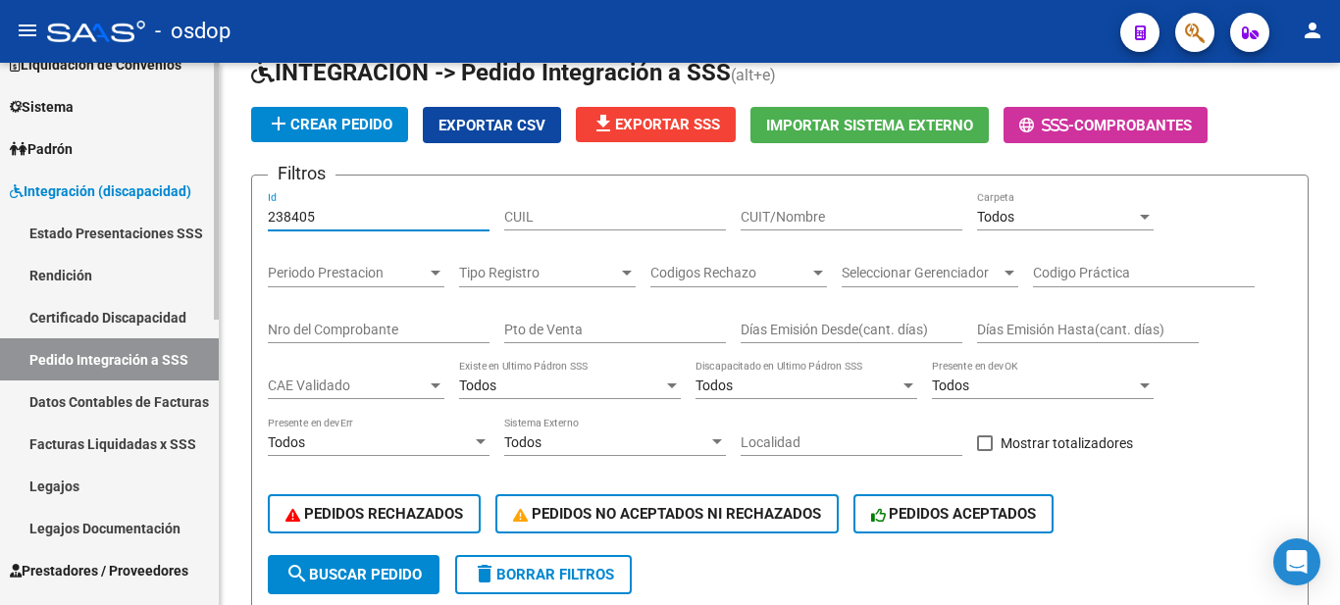
drag, startPoint x: 337, startPoint y: 210, endPoint x: 134, endPoint y: 200, distance: 203.3
click at [135, 200] on mat-sidenav-container "Firma Express Inicio Calendario SSS Instructivos Contacto OS Reportes Tablero d…" at bounding box center [670, 334] width 1340 height 543
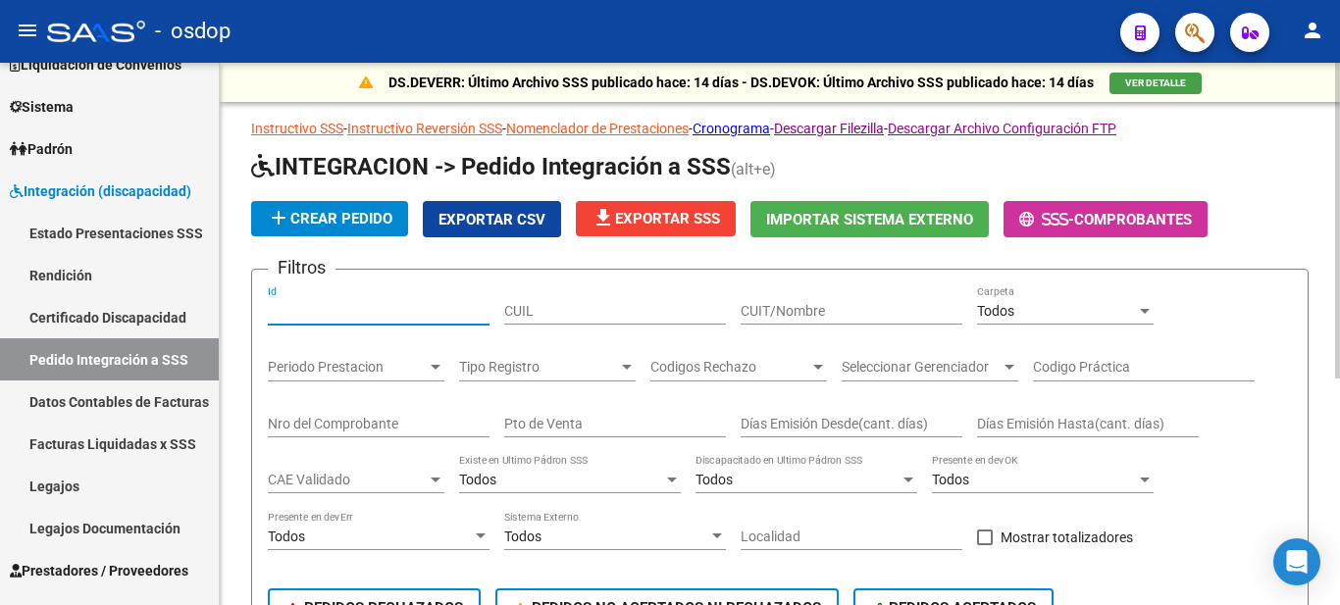
click at [798, 300] on div "CUIT/Nombre" at bounding box center [852, 304] width 222 height 39
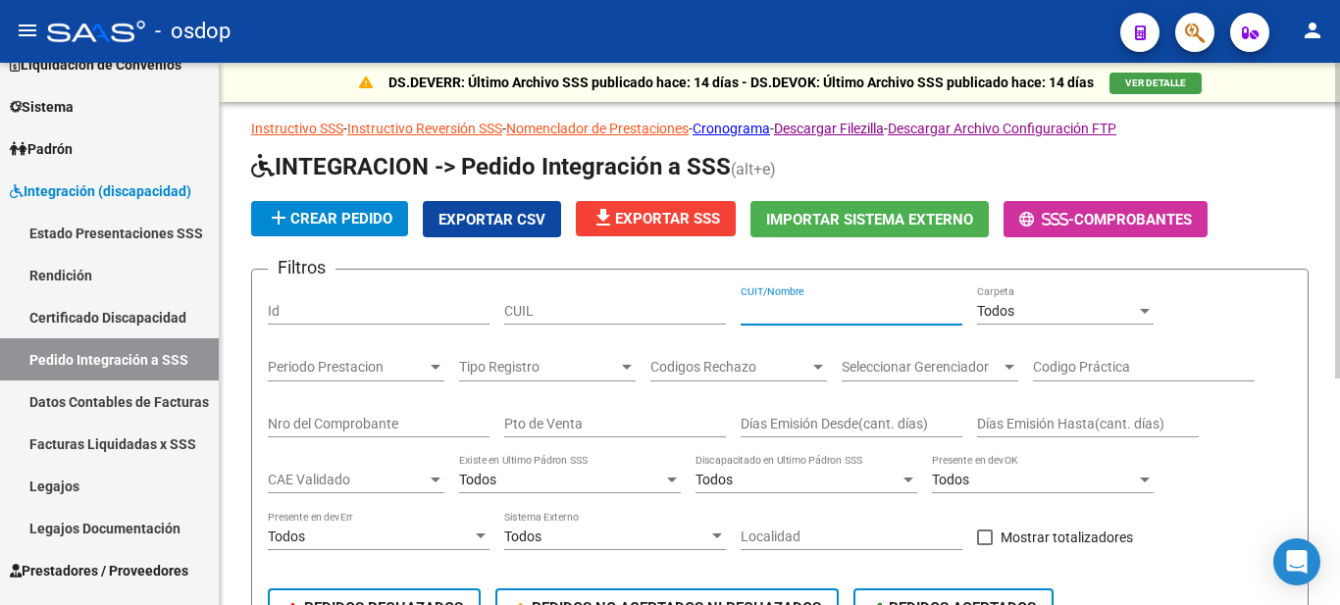
click at [789, 305] on input "CUIT/Nombre" at bounding box center [852, 311] width 222 height 17
paste input "30710674023"
type input "30710674023"
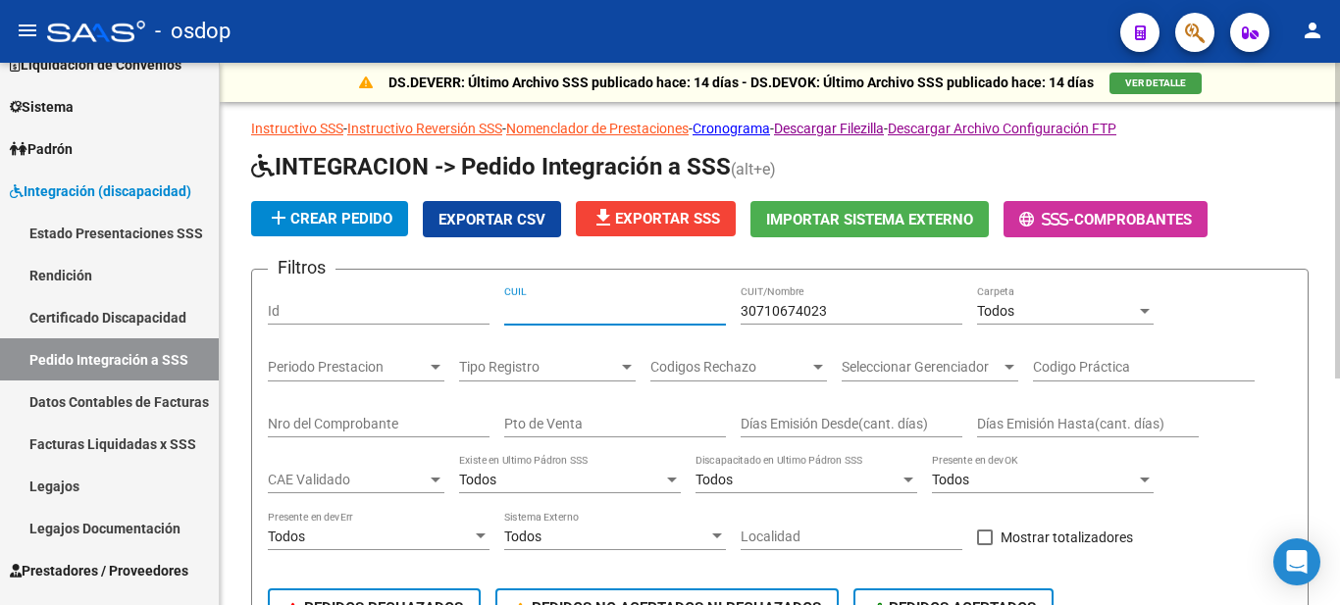
click at [625, 307] on input "CUIL" at bounding box center [615, 311] width 222 height 17
paste input "20468848172"
type input "20468848172"
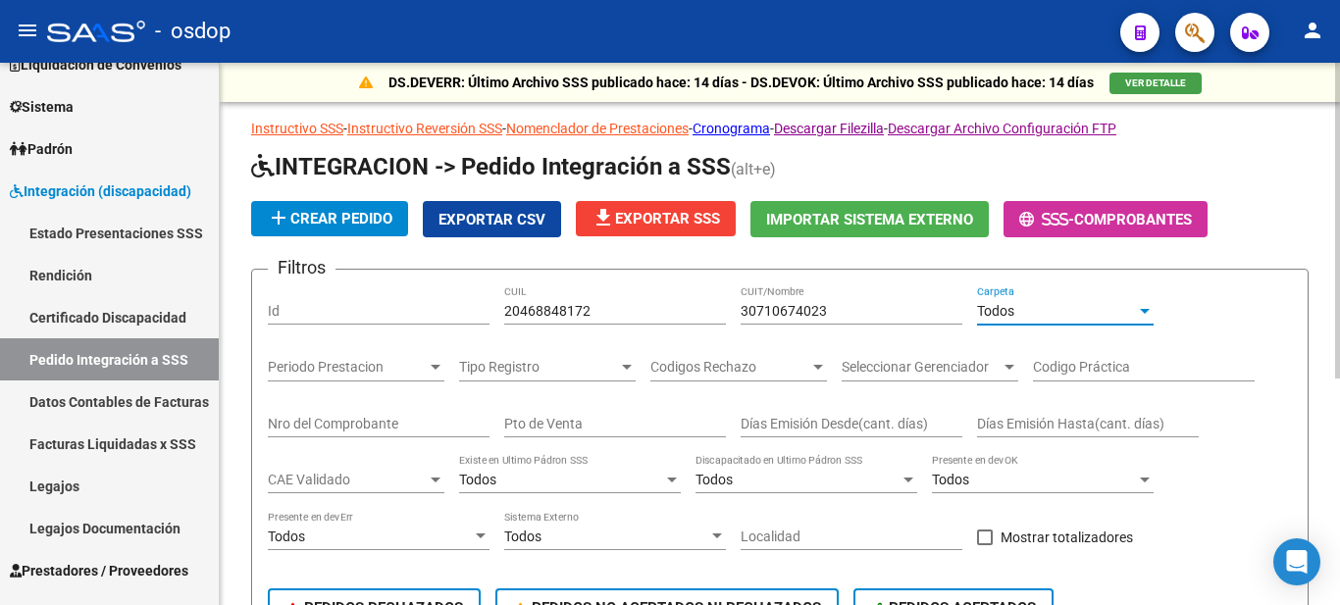
click at [1017, 307] on div "Todos" at bounding box center [1056, 311] width 159 height 17
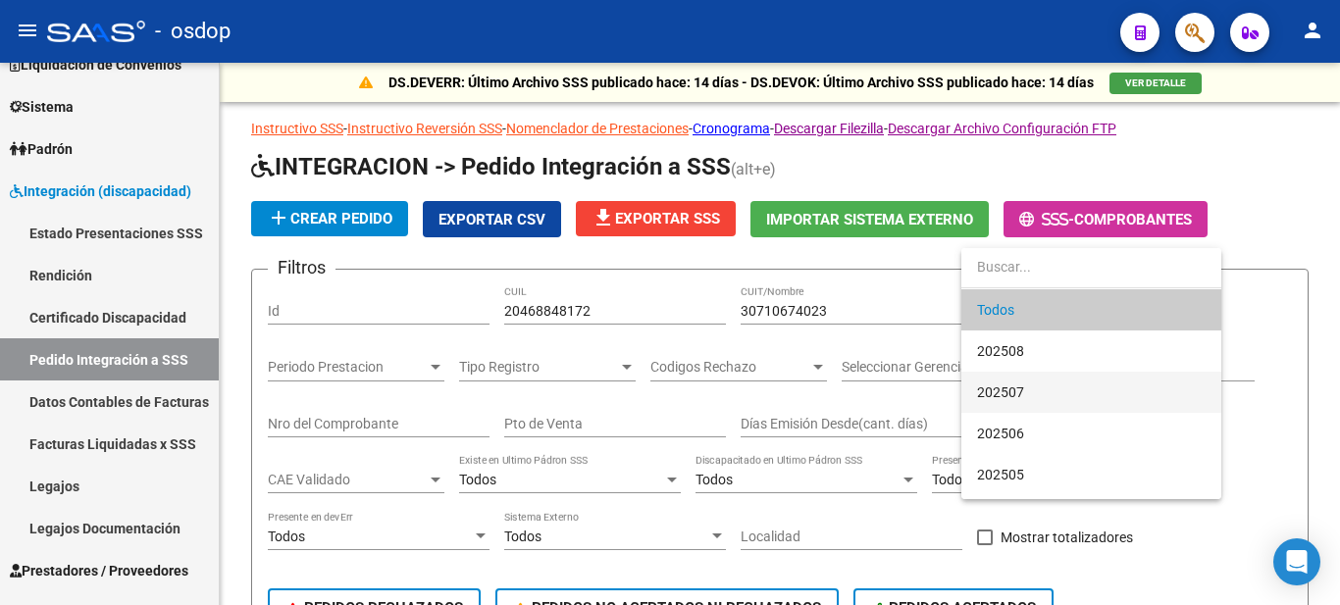
click at [1032, 388] on span "202507" at bounding box center [1091, 392] width 229 height 41
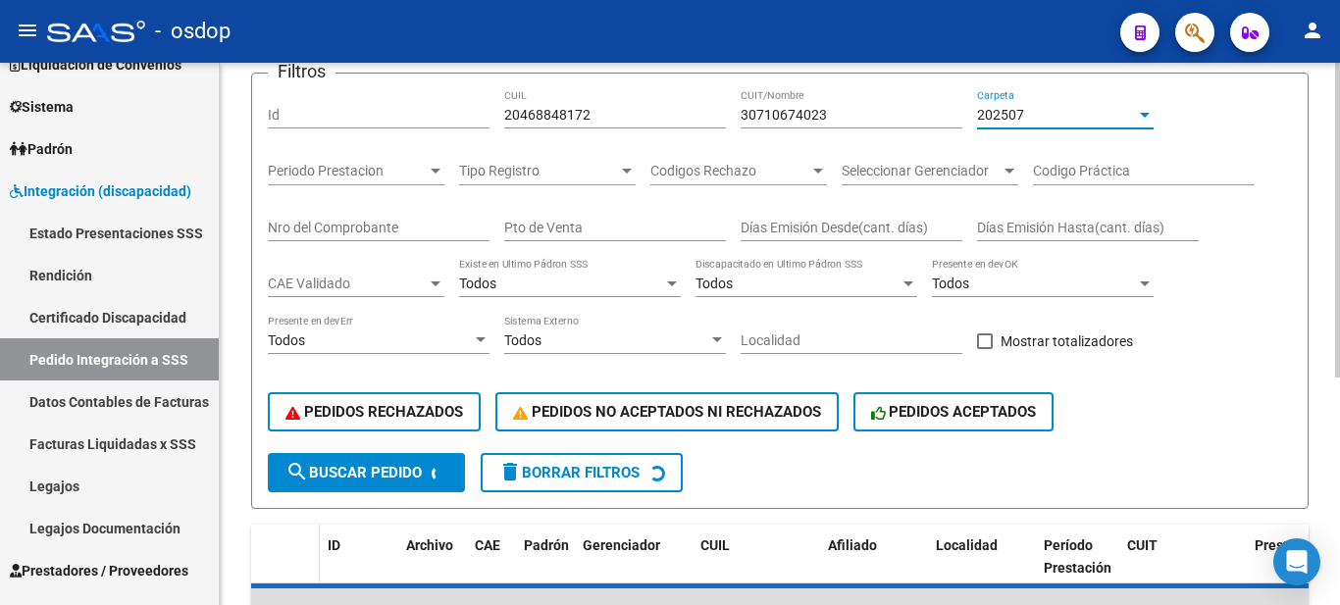
scroll to position [294, 0]
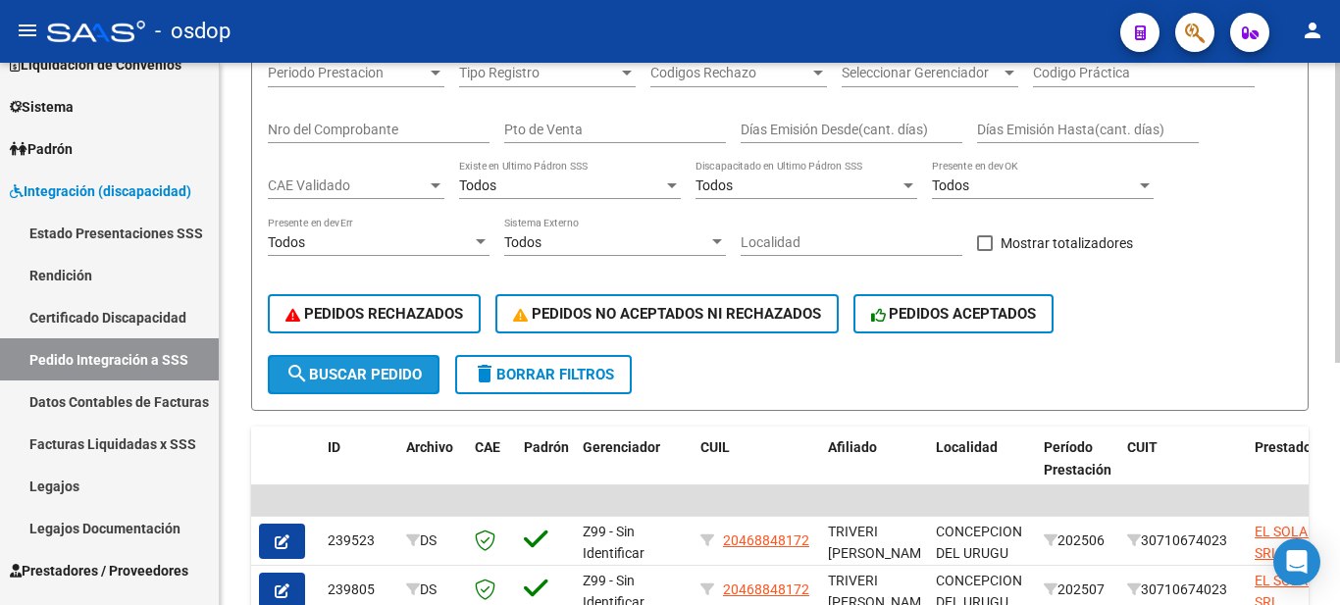
click at [334, 372] on span "search Buscar Pedido" at bounding box center [353, 375] width 136 height 18
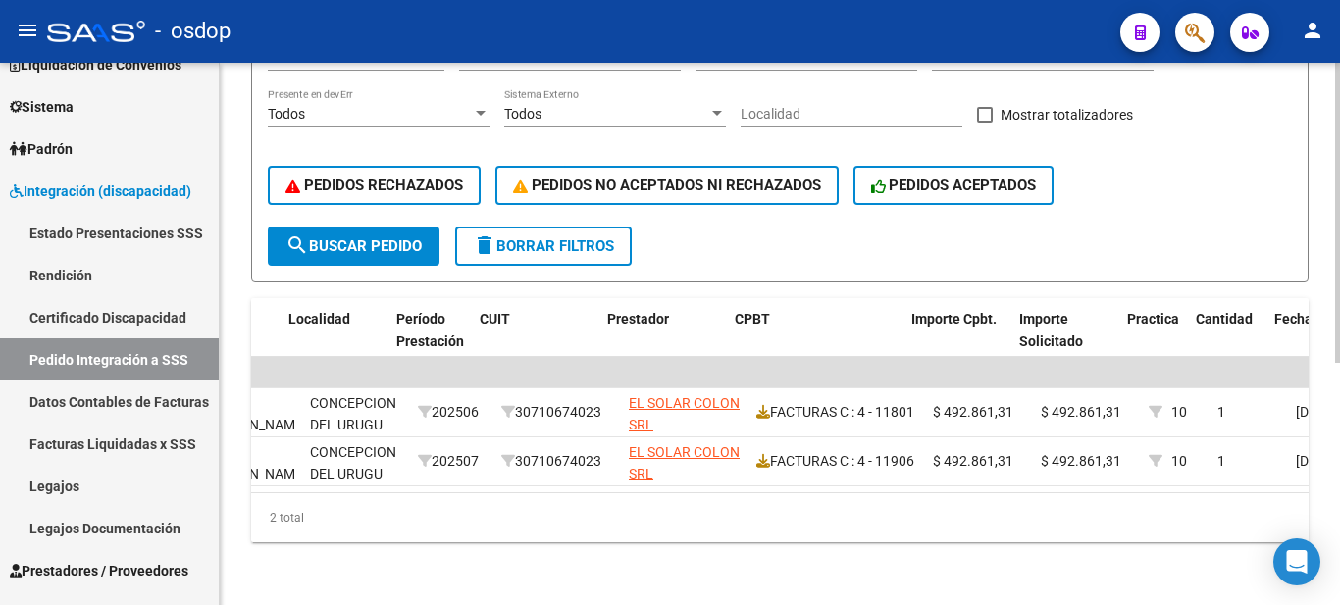
scroll to position [0, 648]
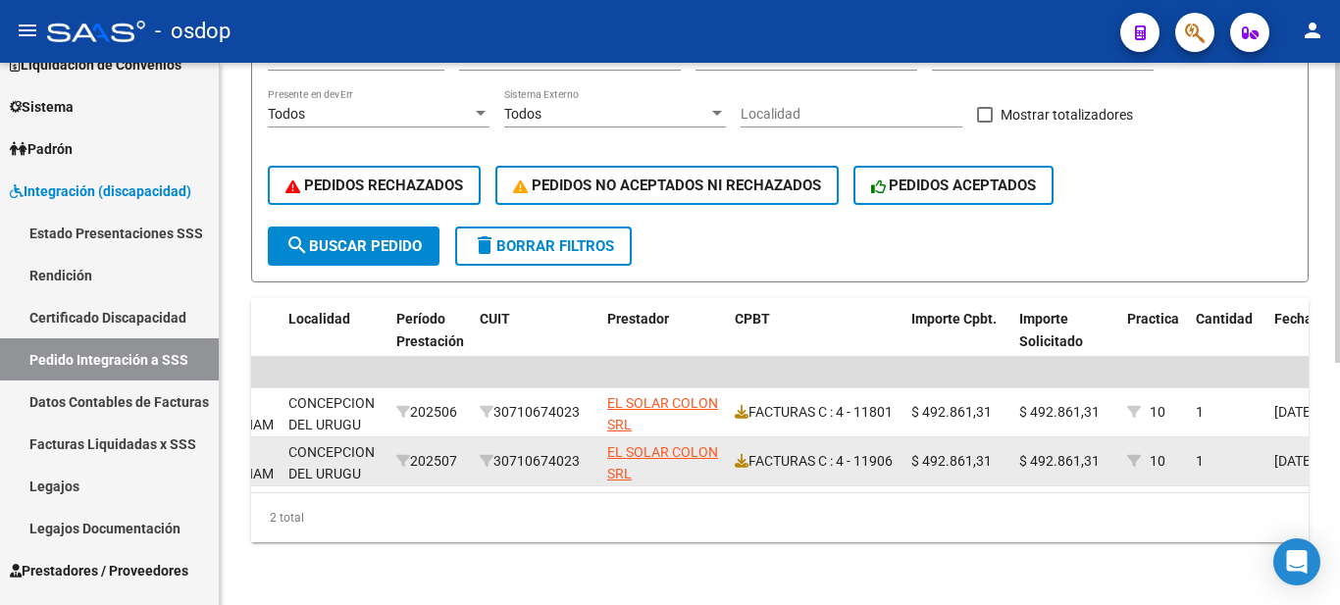
drag, startPoint x: 927, startPoint y: 445, endPoint x: 993, endPoint y: 451, distance: 66.0
click at [993, 451] on div "$ 492.861,31" at bounding box center [957, 461] width 92 height 23
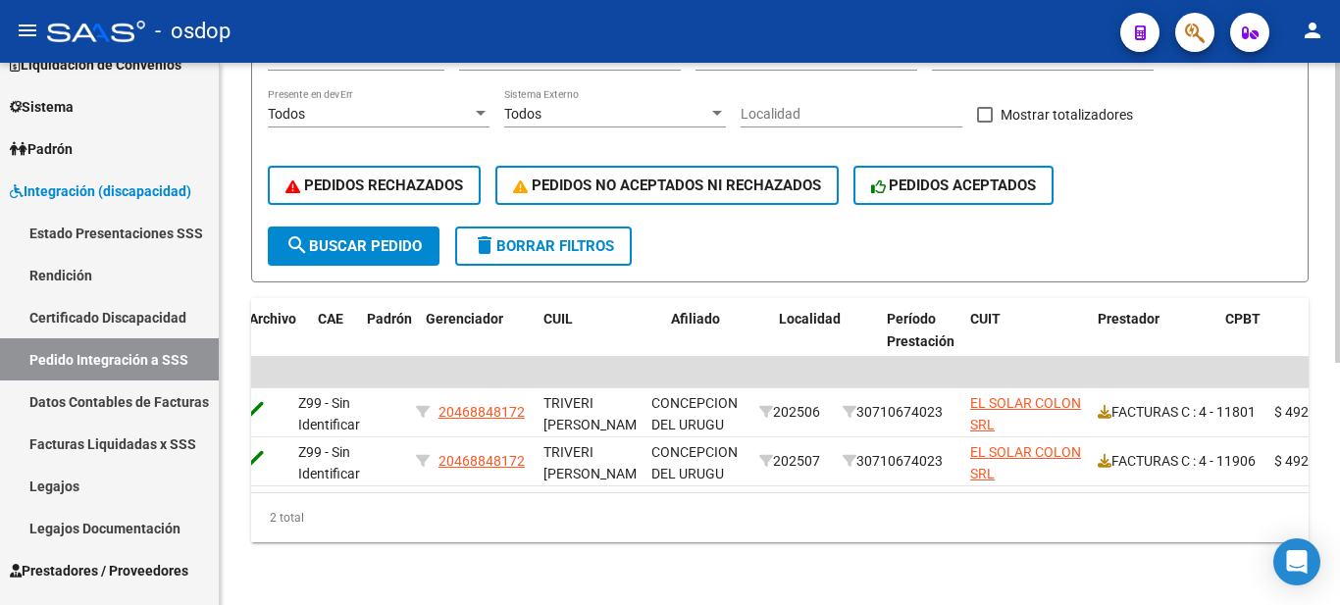
scroll to position [0, 0]
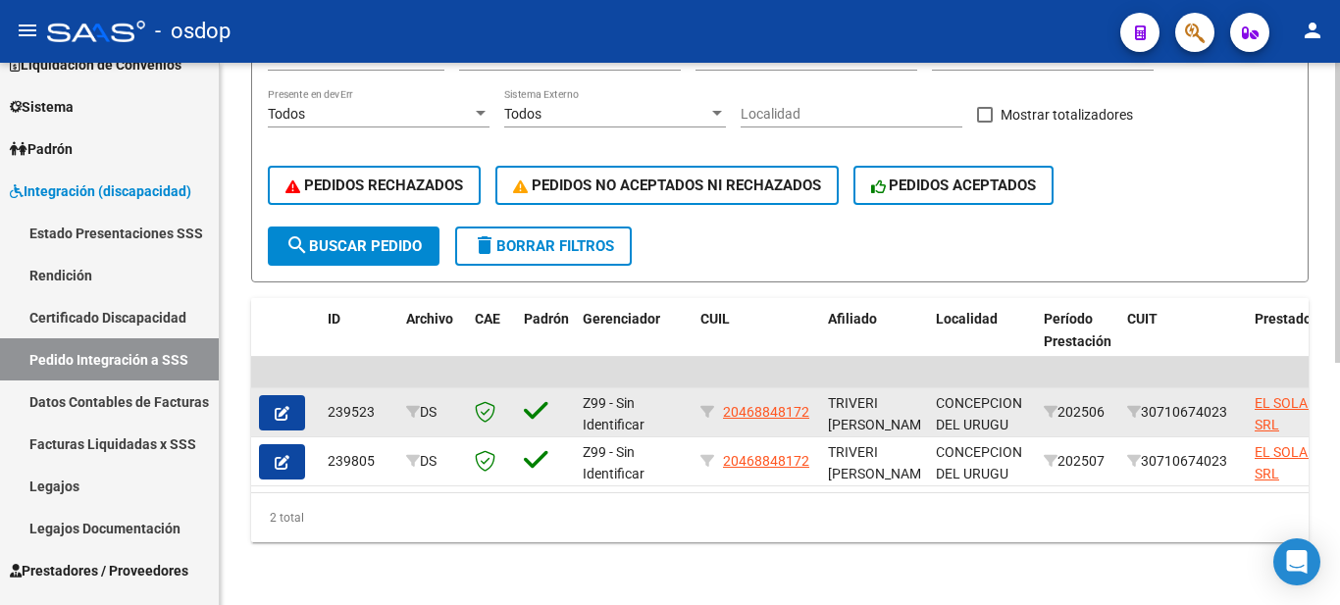
drag, startPoint x: 376, startPoint y: 398, endPoint x: 316, endPoint y: 399, distance: 59.9
click at [382, 401] on div "239523" at bounding box center [359, 412] width 63 height 23
drag, startPoint x: 378, startPoint y: 393, endPoint x: 308, endPoint y: 403, distance: 70.3
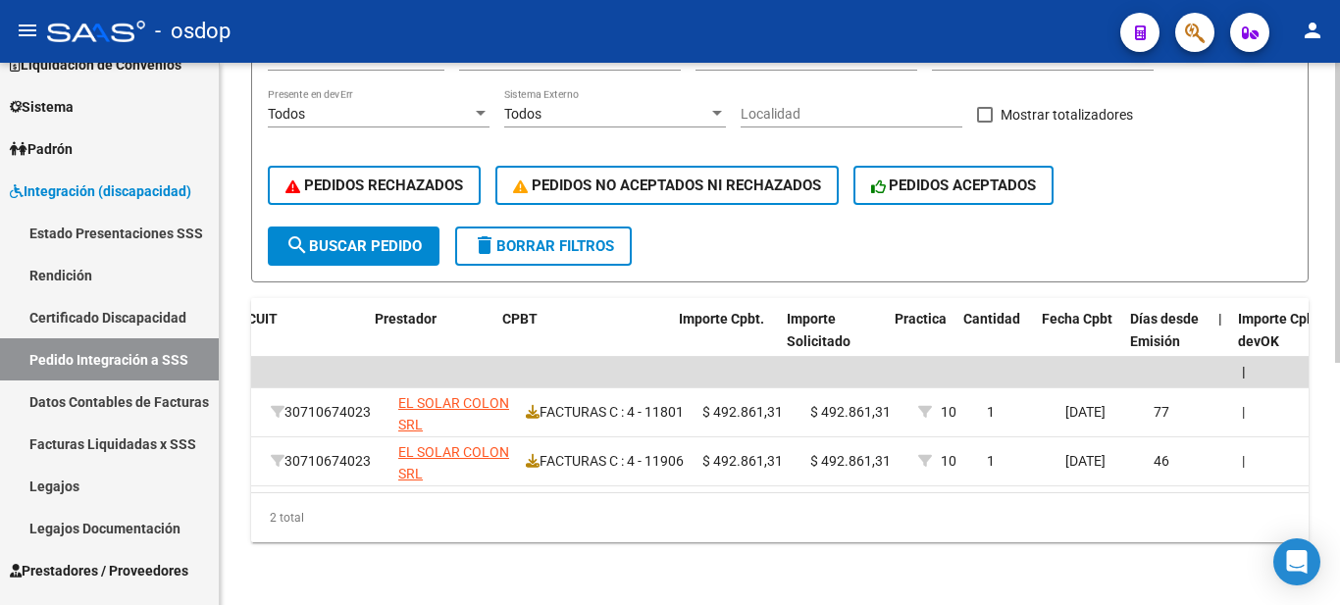
scroll to position [0, 890]
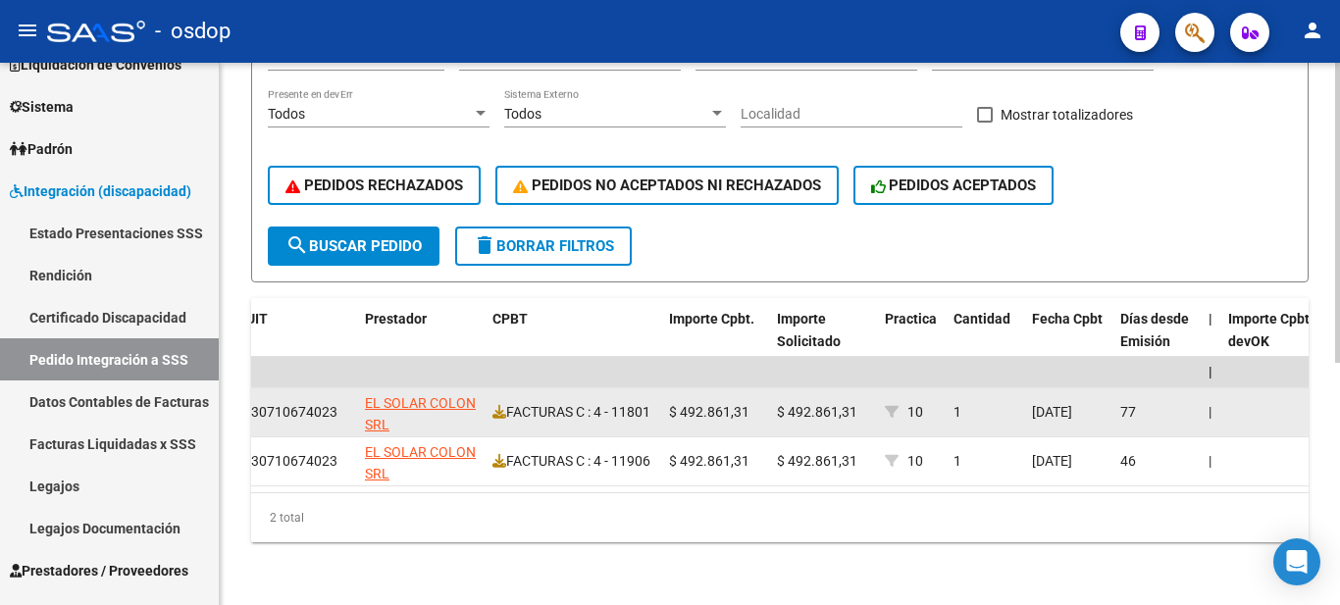
drag, startPoint x: 910, startPoint y: 394, endPoint x: 955, endPoint y: 396, distance: 44.2
click at [955, 396] on div "239523 DS Z99 - Sin Identificar 20468848172 TRIVERI [PERSON_NAME] , - CONCEPCIO…" at bounding box center [938, 413] width 3154 height 49
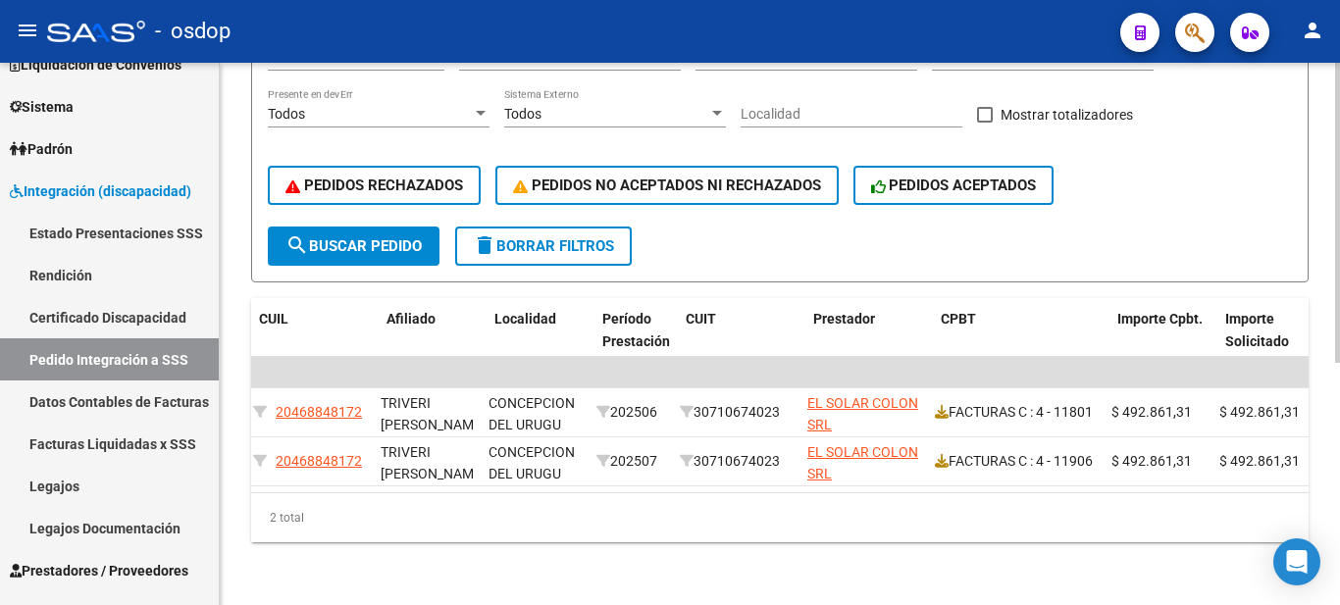
scroll to position [0, 439]
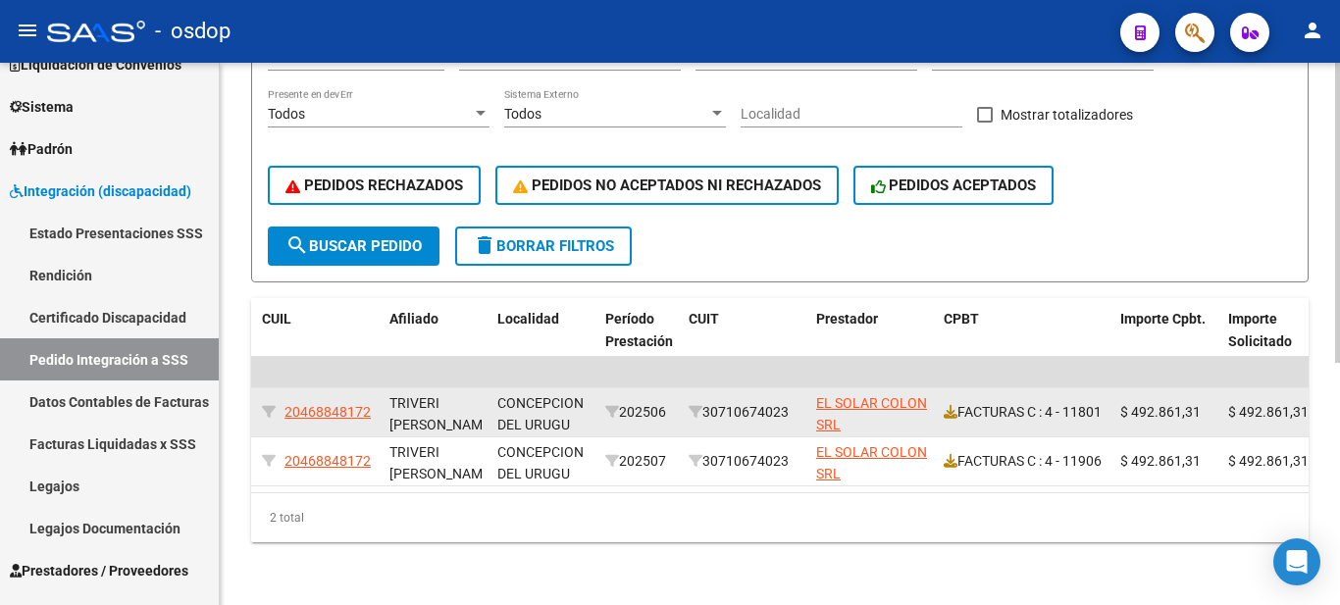
drag, startPoint x: 624, startPoint y: 394, endPoint x: 673, endPoint y: 393, distance: 49.1
click at [673, 393] on datatable-body-cell "202506" at bounding box center [638, 413] width 83 height 48
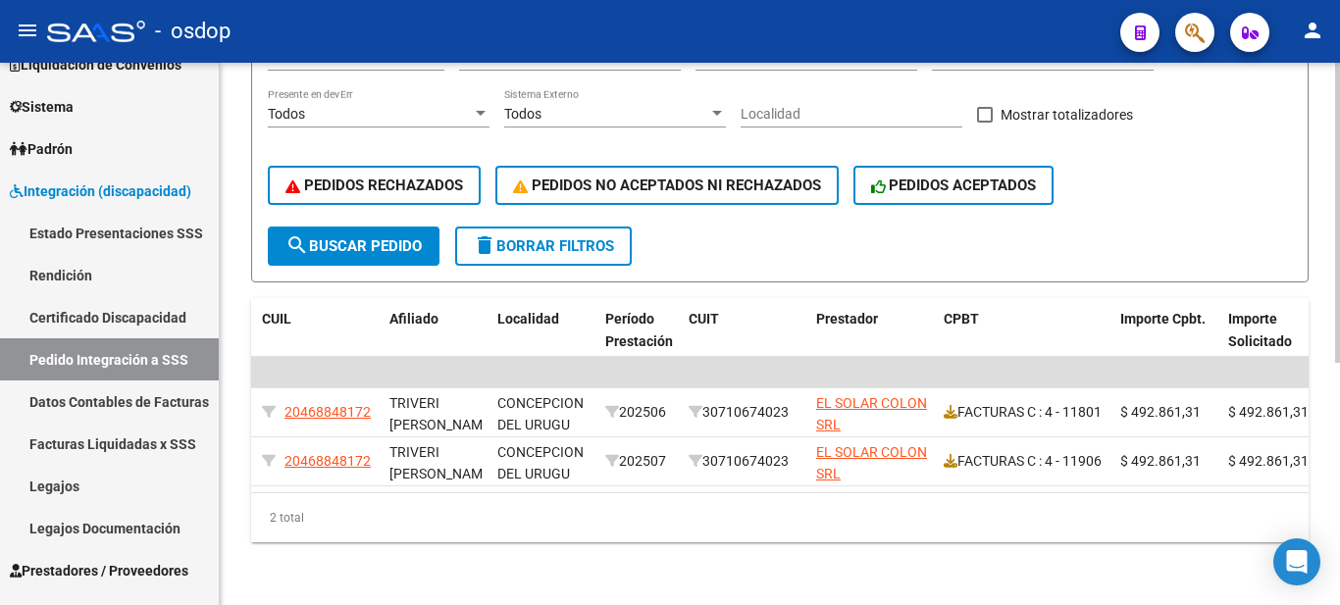
scroll to position [0, 0]
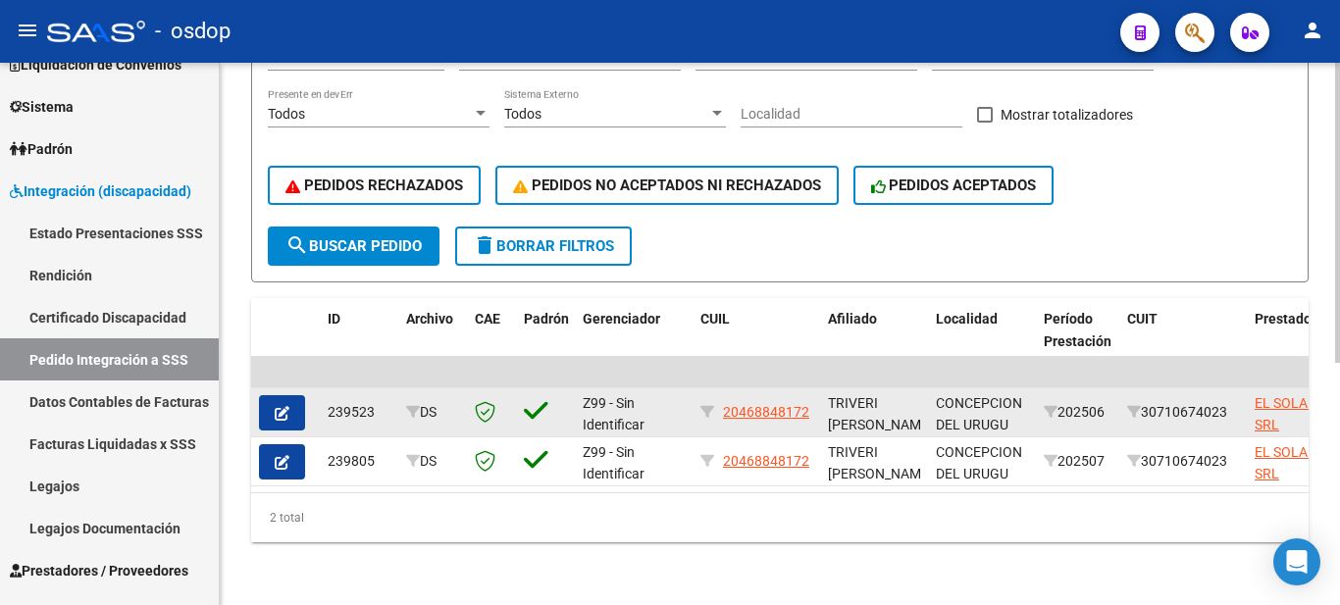
drag, startPoint x: 329, startPoint y: 397, endPoint x: 381, endPoint y: 400, distance: 52.1
click at [381, 401] on div "239523" at bounding box center [359, 412] width 63 height 23
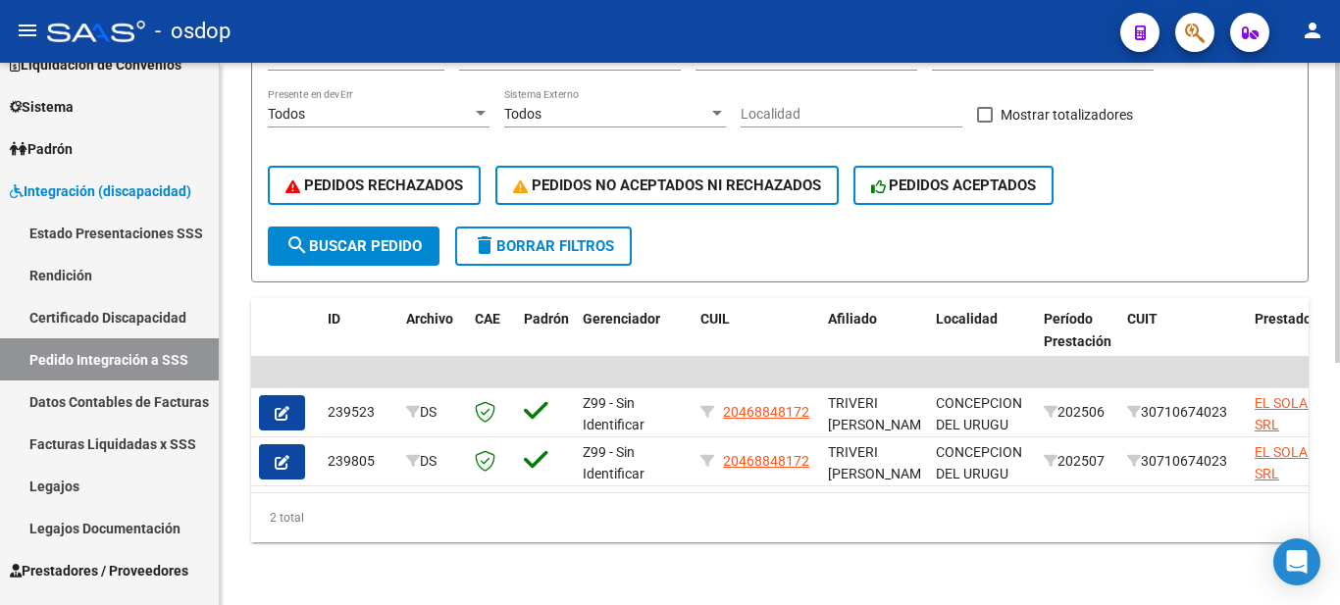
scroll to position [45, 0]
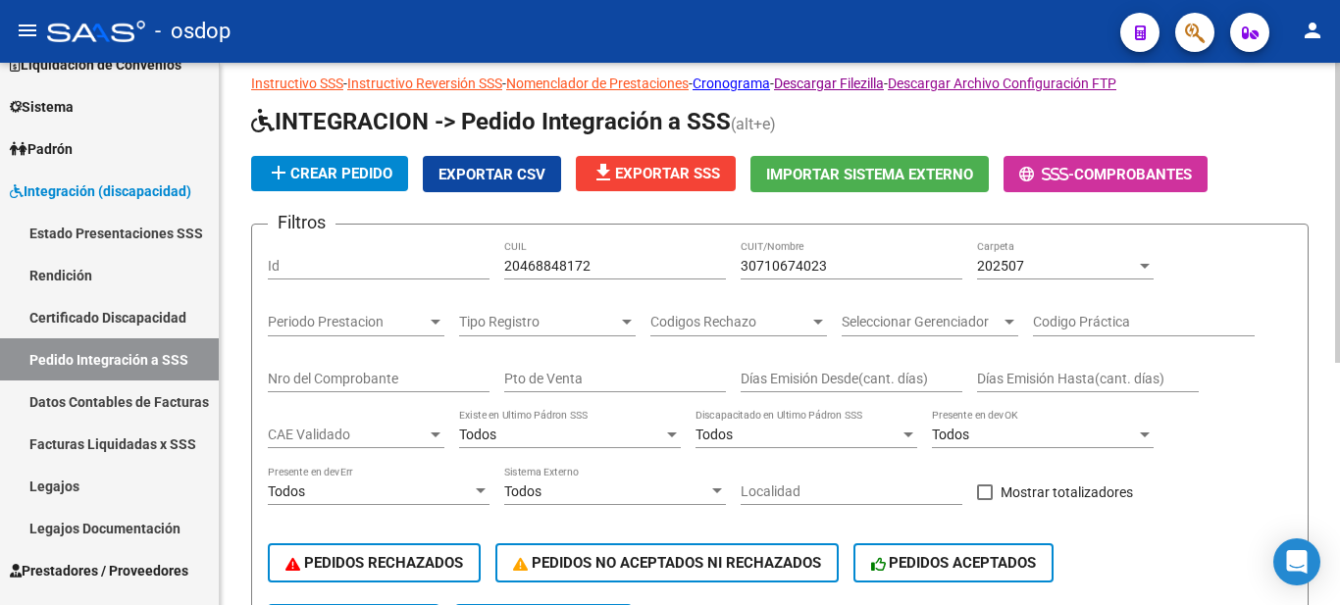
click at [571, 266] on input "20468848172" at bounding box center [615, 266] width 222 height 17
click at [571, 267] on input "20468848172" at bounding box center [615, 266] width 222 height 17
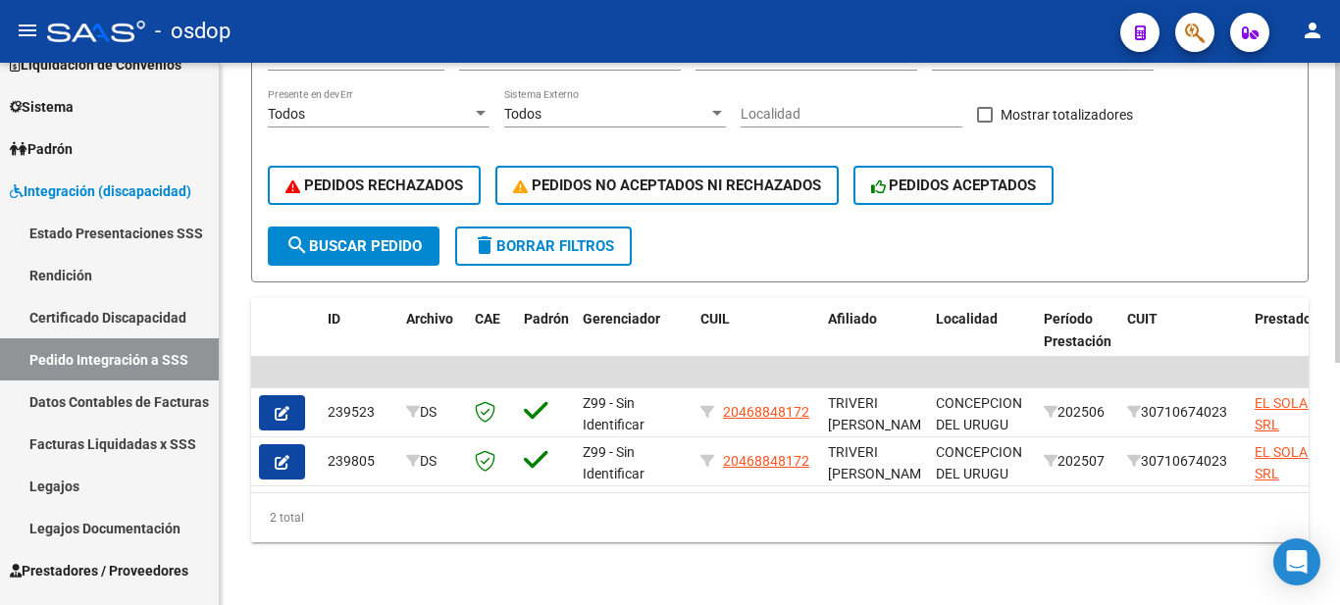
scroll to position [143, 0]
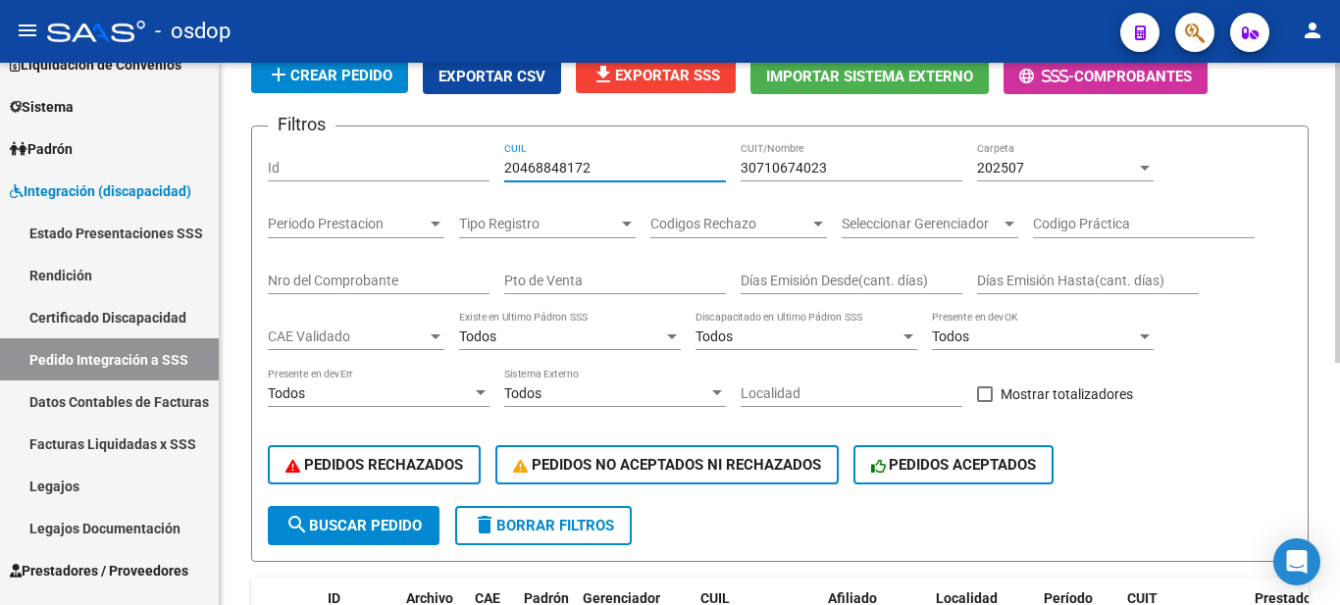
click at [617, 166] on input "20468848172" at bounding box center [615, 168] width 222 height 17
drag, startPoint x: 615, startPoint y: 165, endPoint x: 389, endPoint y: 174, distance: 226.8
click at [389, 174] on div "Filtros Id 20468848172 CUIL 30710674023 CUIT/Nombre 202507 Carpeta Periodo Pres…" at bounding box center [780, 324] width 1024 height 364
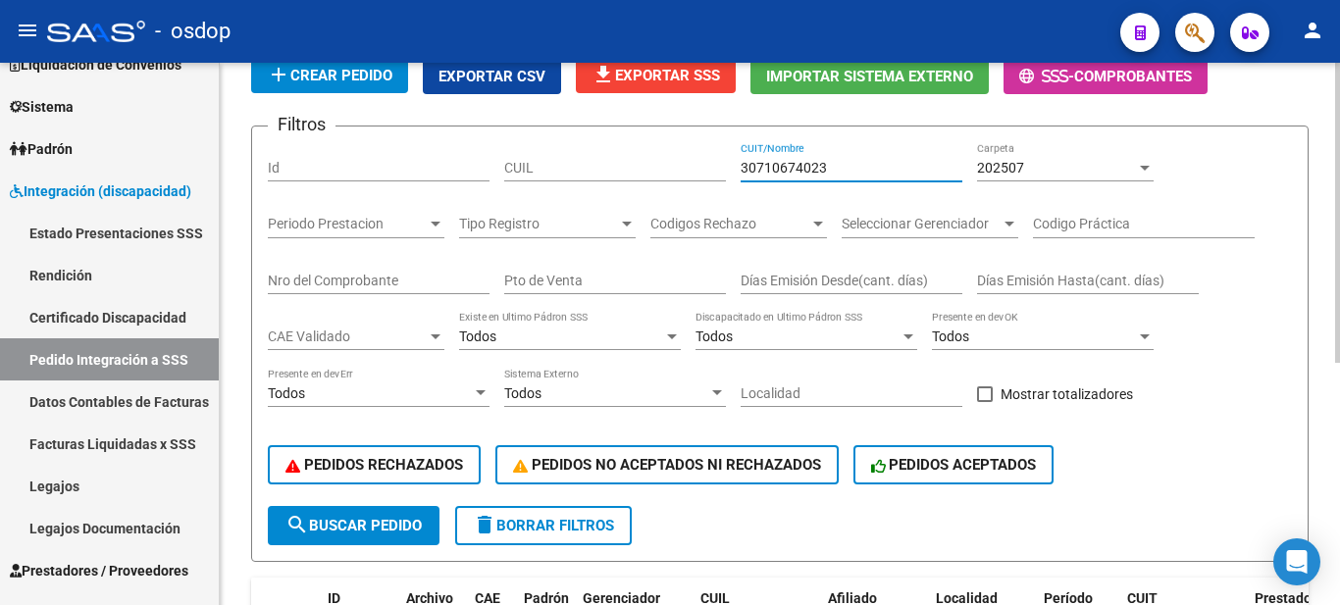
drag, startPoint x: 884, startPoint y: 167, endPoint x: 702, endPoint y: 167, distance: 181.5
click at [643, 167] on div "Filtros Id CUIL 30710674023 CUIT/Nombre 202507 Carpeta Periodo Prestacion Perio…" at bounding box center [780, 324] width 1024 height 364
drag, startPoint x: 1068, startPoint y: 157, endPoint x: 975, endPoint y: 162, distance: 93.3
click at [975, 162] on div "Filtros Id CUIL CUIT/Nombre 202507 Carpeta Periodo Prestacion Periodo Prestacio…" at bounding box center [780, 324] width 1024 height 364
click at [1020, 167] on span "202507" at bounding box center [1000, 168] width 47 height 16
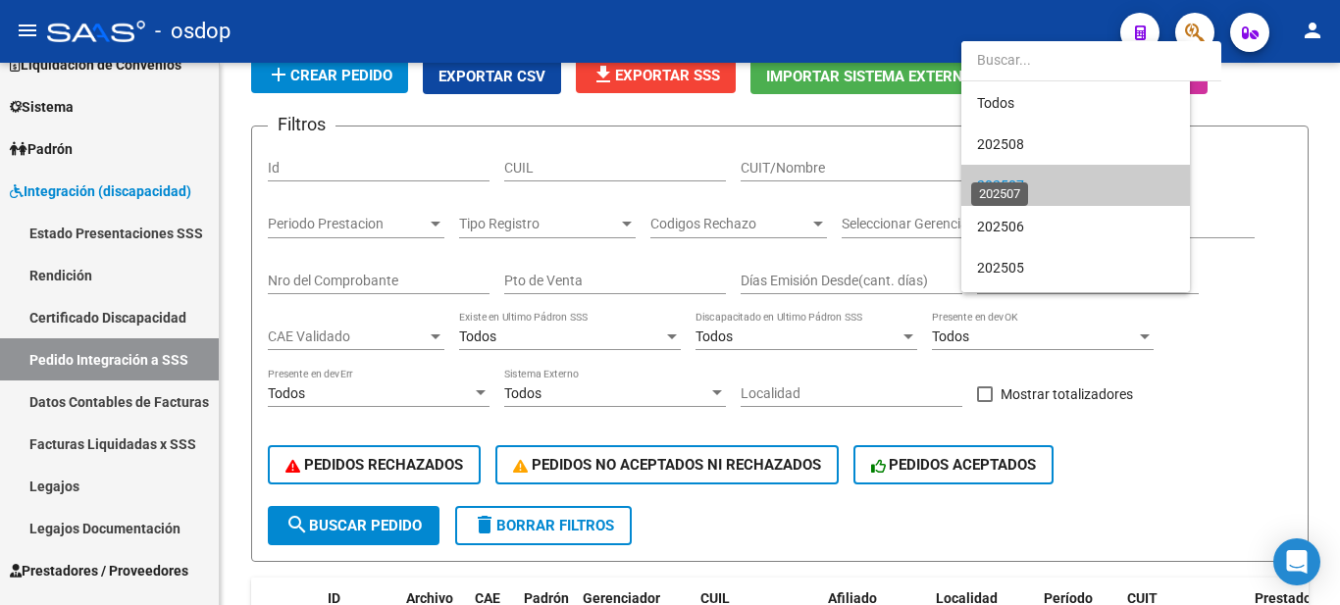
scroll to position [19, 0]
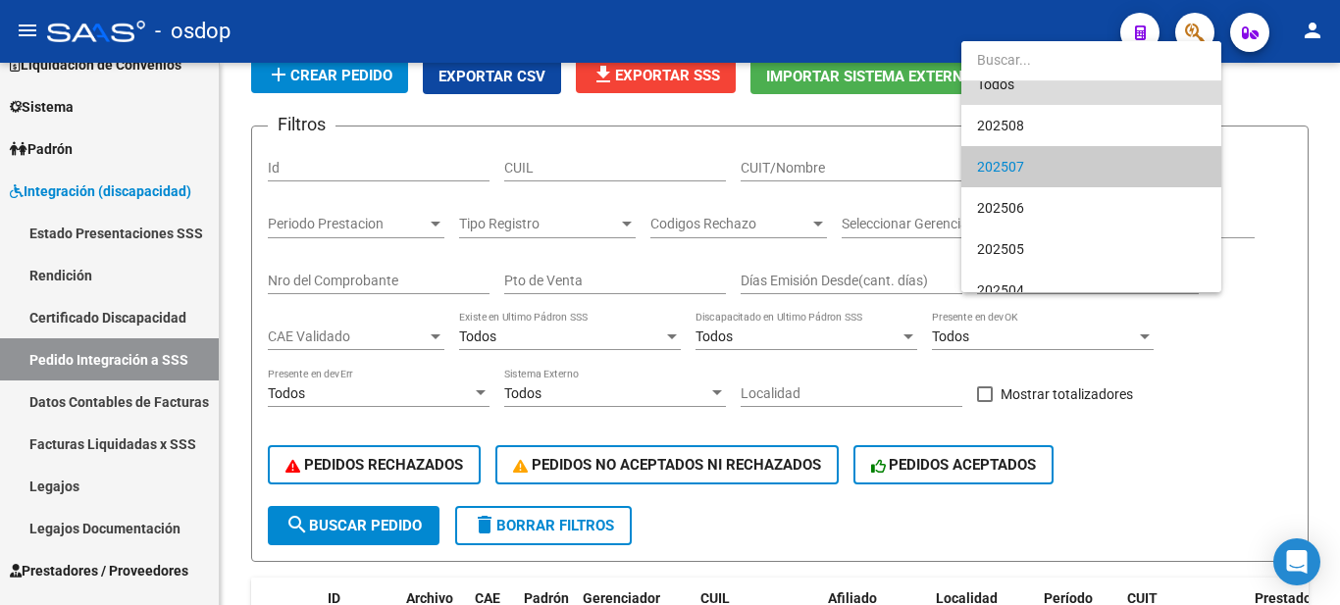
click at [1003, 85] on span "Todos" at bounding box center [1091, 84] width 229 height 41
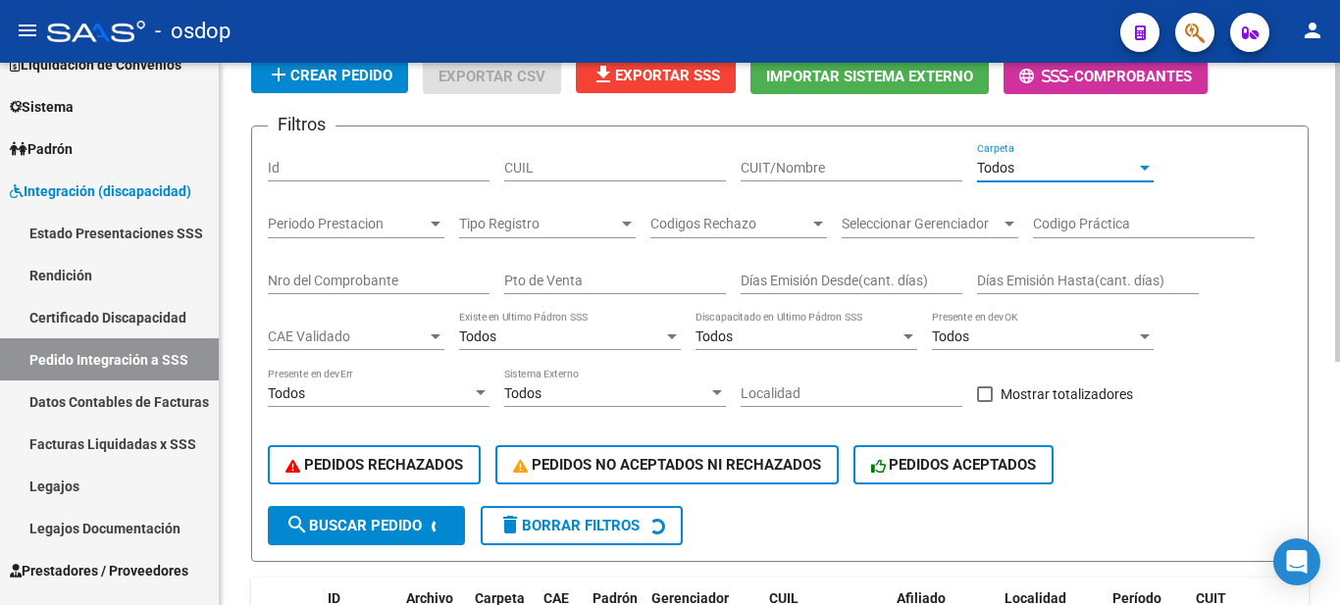
click at [353, 160] on input "Id" at bounding box center [379, 168] width 222 height 17
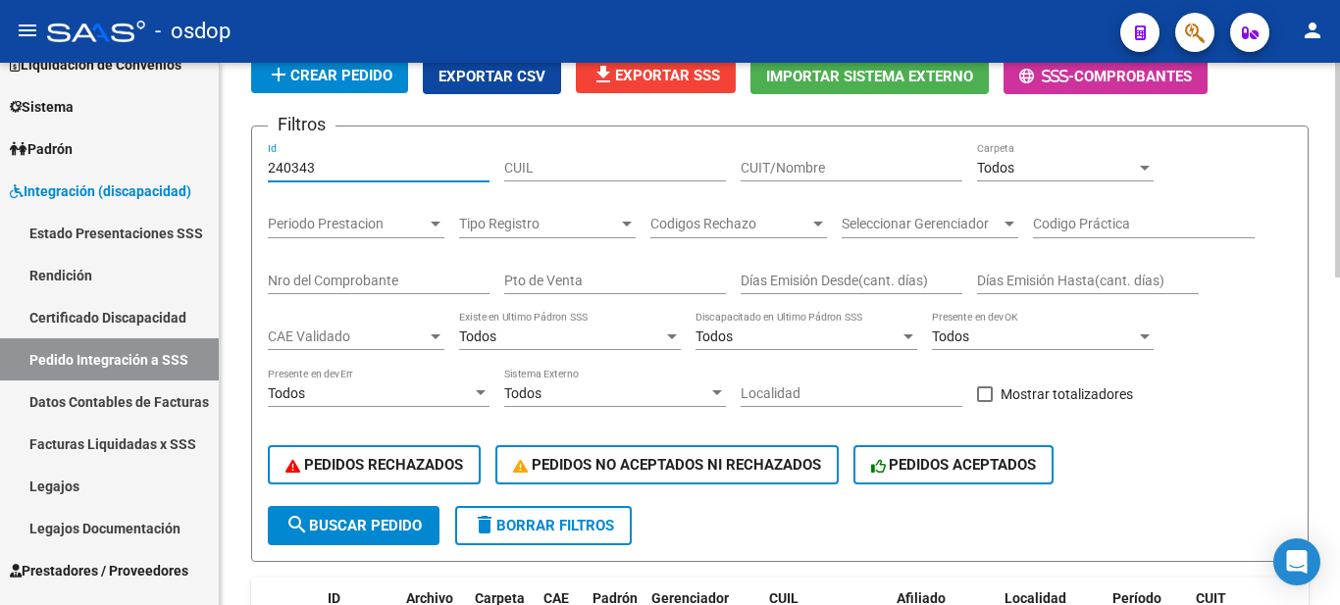
type input "240343"
click at [313, 523] on span "search Buscar Pedido" at bounding box center [353, 526] width 136 height 18
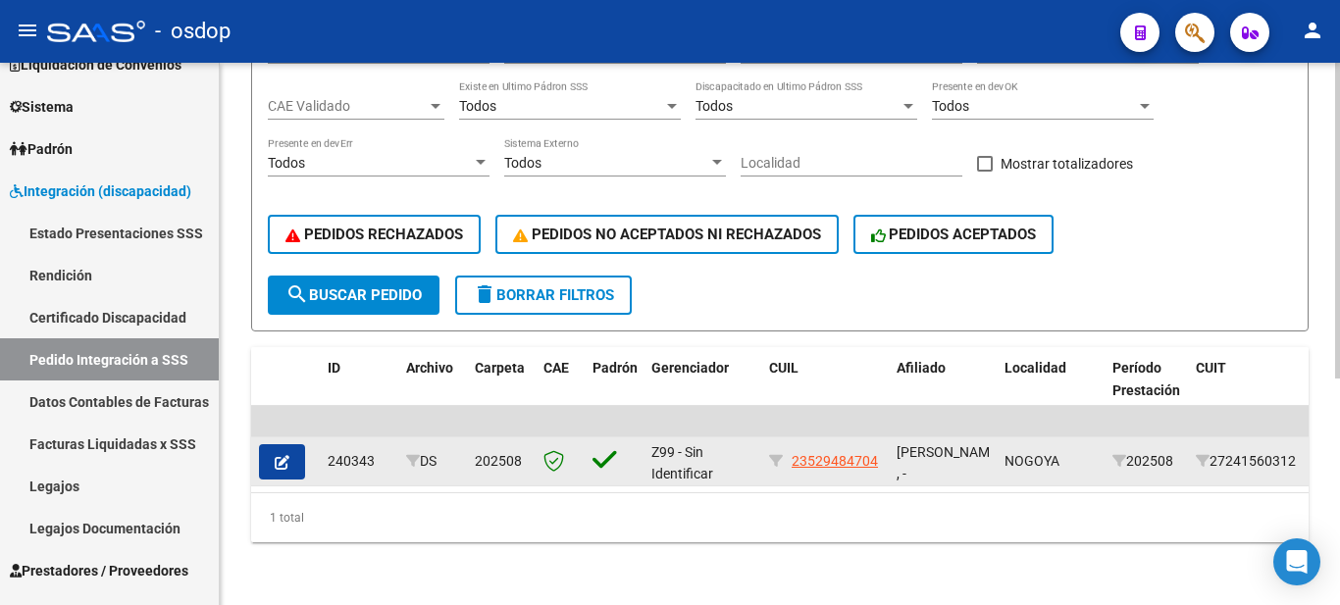
drag, startPoint x: 1132, startPoint y: 444, endPoint x: 1182, endPoint y: 445, distance: 50.0
click at [1182, 445] on datatable-body-cell "202508" at bounding box center [1146, 462] width 83 height 48
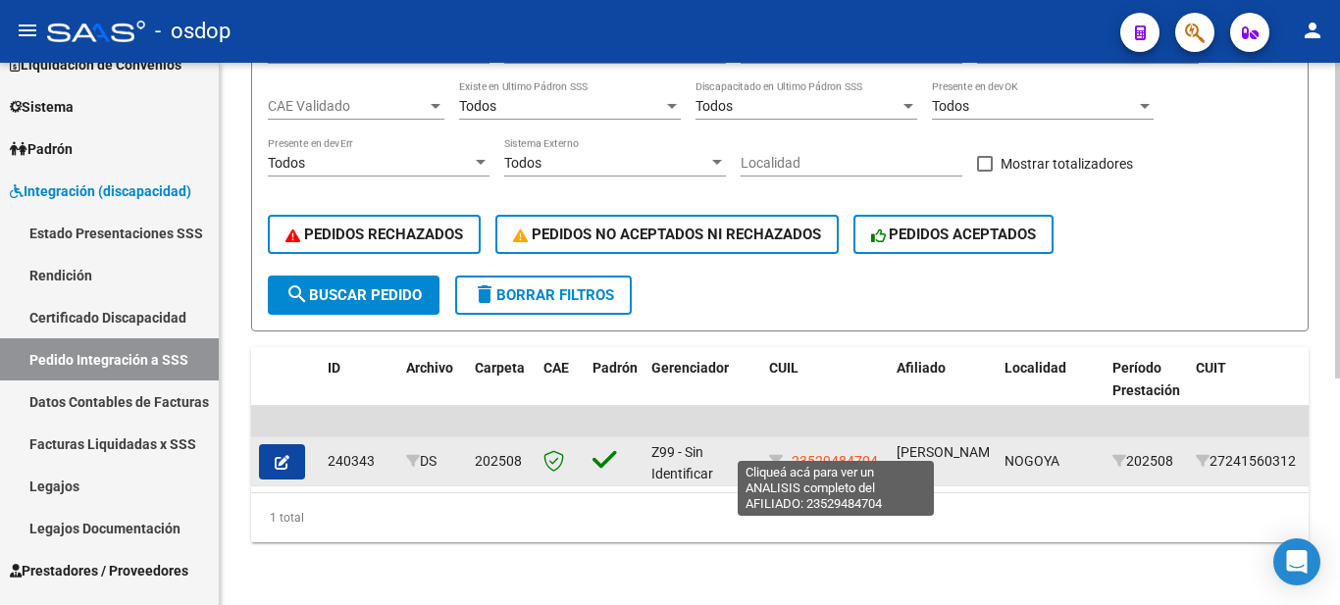
drag, startPoint x: 792, startPoint y: 443, endPoint x: 873, endPoint y: 441, distance: 81.5
click at [875, 450] on div "23529484704" at bounding box center [825, 461] width 112 height 23
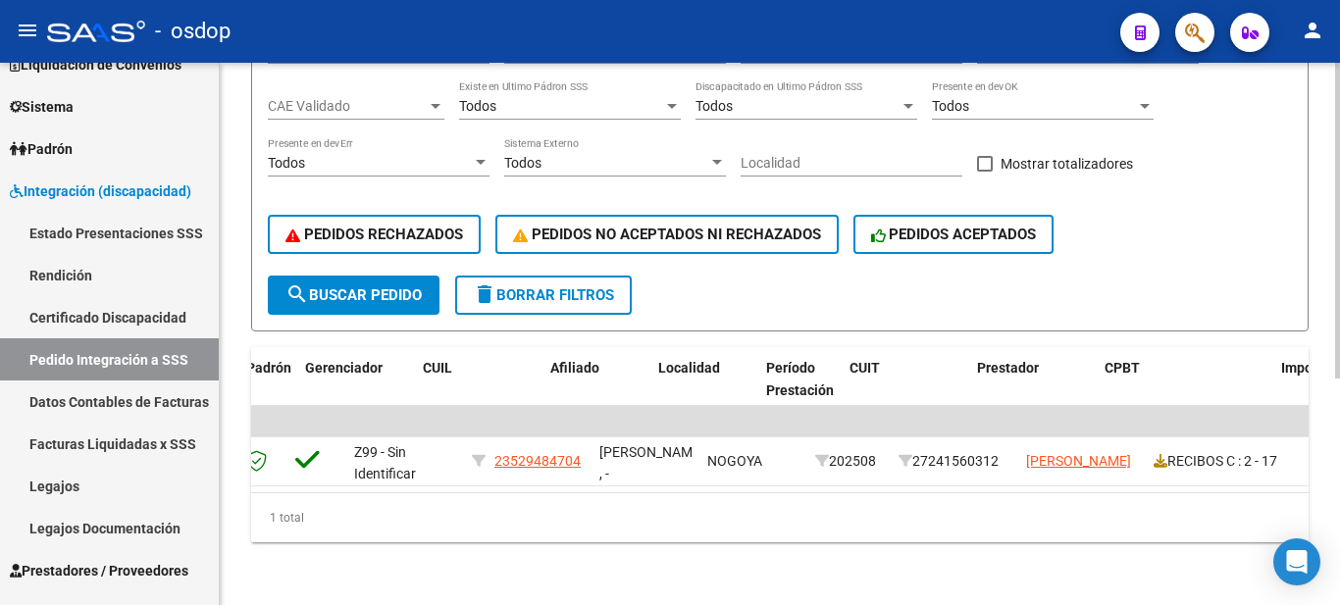
scroll to position [0, 445]
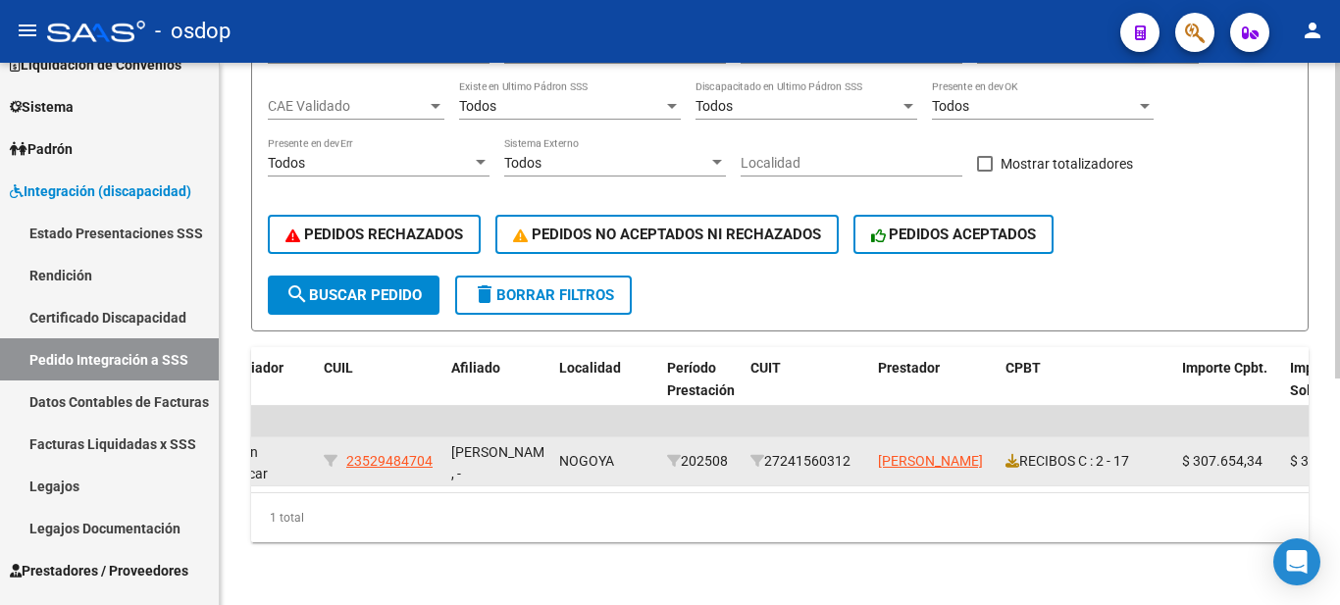
drag, startPoint x: 774, startPoint y: 441, endPoint x: 858, endPoint y: 443, distance: 84.4
click at [858, 450] on div "27241560312" at bounding box center [807, 461] width 112 height 23
drag, startPoint x: 1098, startPoint y: 444, endPoint x: 1129, endPoint y: 447, distance: 31.5
click at [1129, 450] on div "RECIBOS C : 2 - 17" at bounding box center [1086, 461] width 161 height 23
drag, startPoint x: 1024, startPoint y: 447, endPoint x: 1137, endPoint y: 445, distance: 112.8
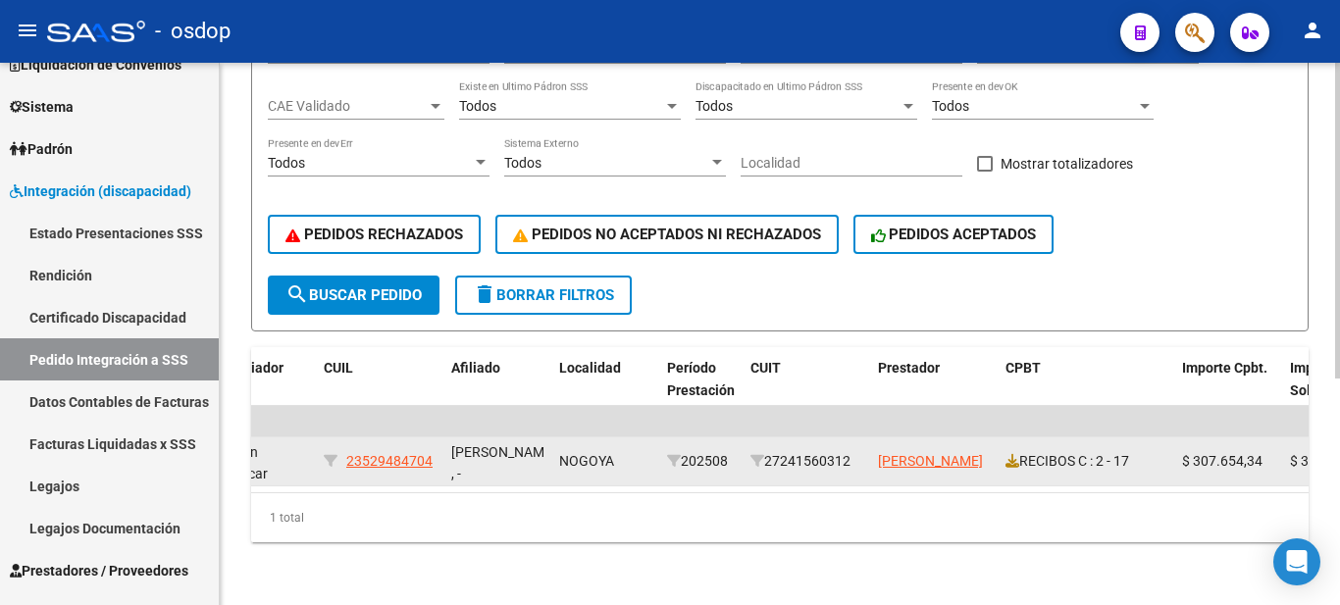
click at [1137, 450] on div "RECIBOS C : 2 - 17" at bounding box center [1086, 461] width 161 height 23
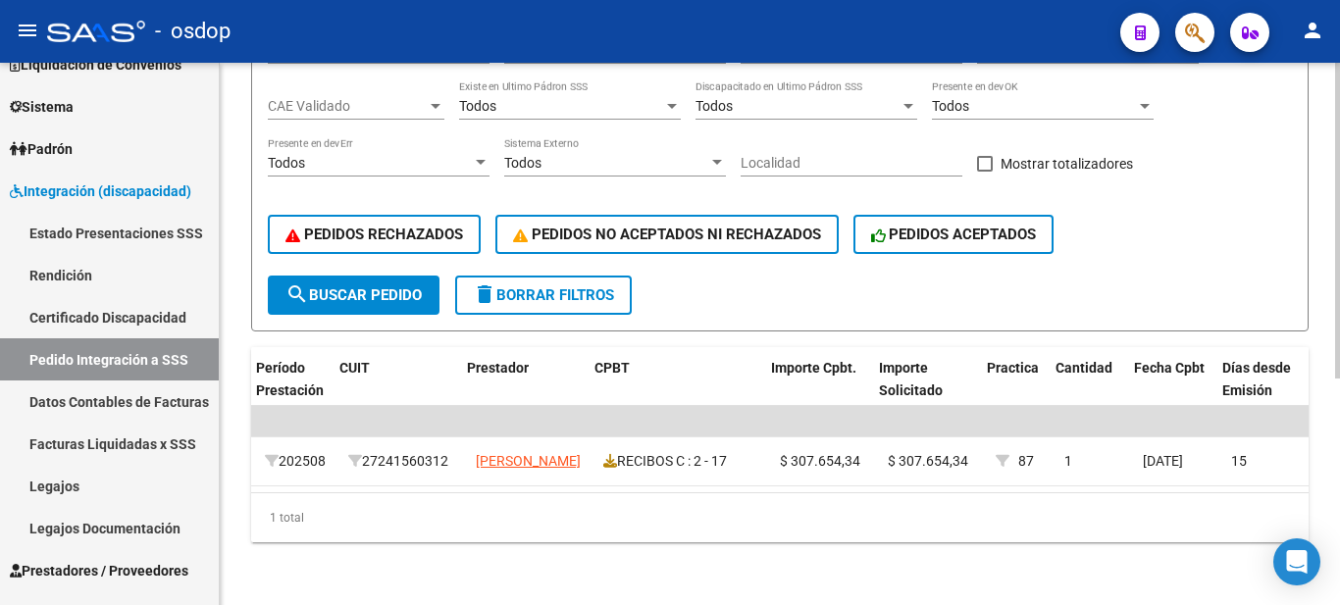
scroll to position [0, 907]
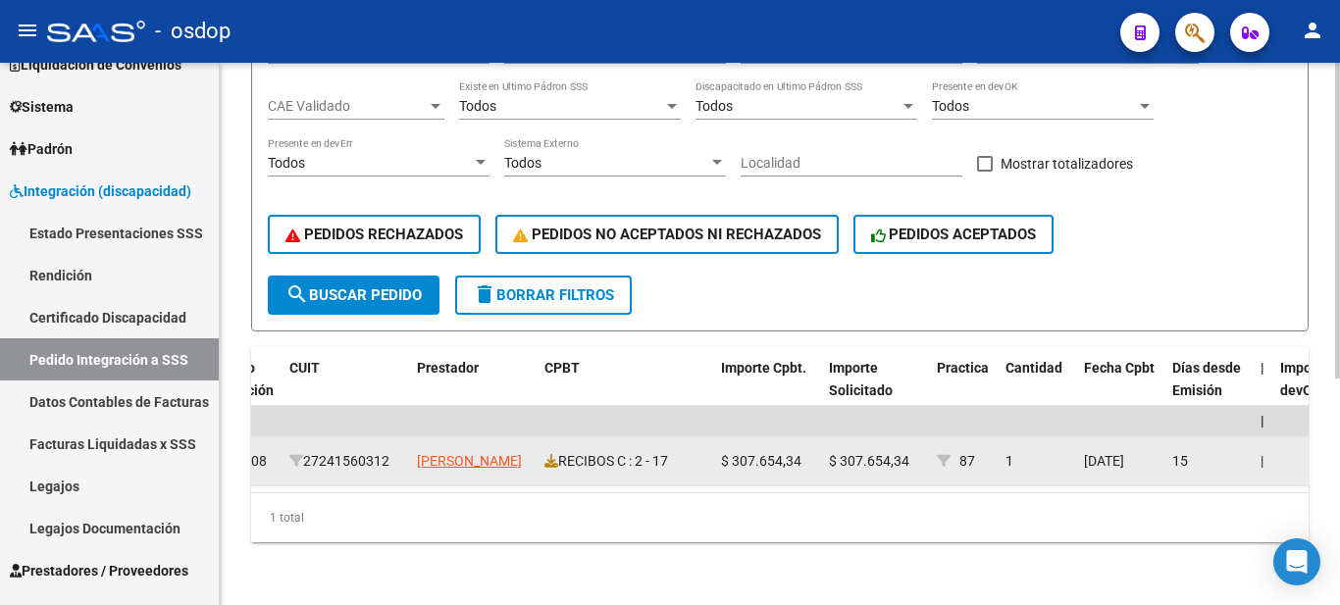
drag, startPoint x: 962, startPoint y: 441, endPoint x: 975, endPoint y: 442, distance: 12.8
click at [975, 453] on span "87" at bounding box center [967, 461] width 16 height 16
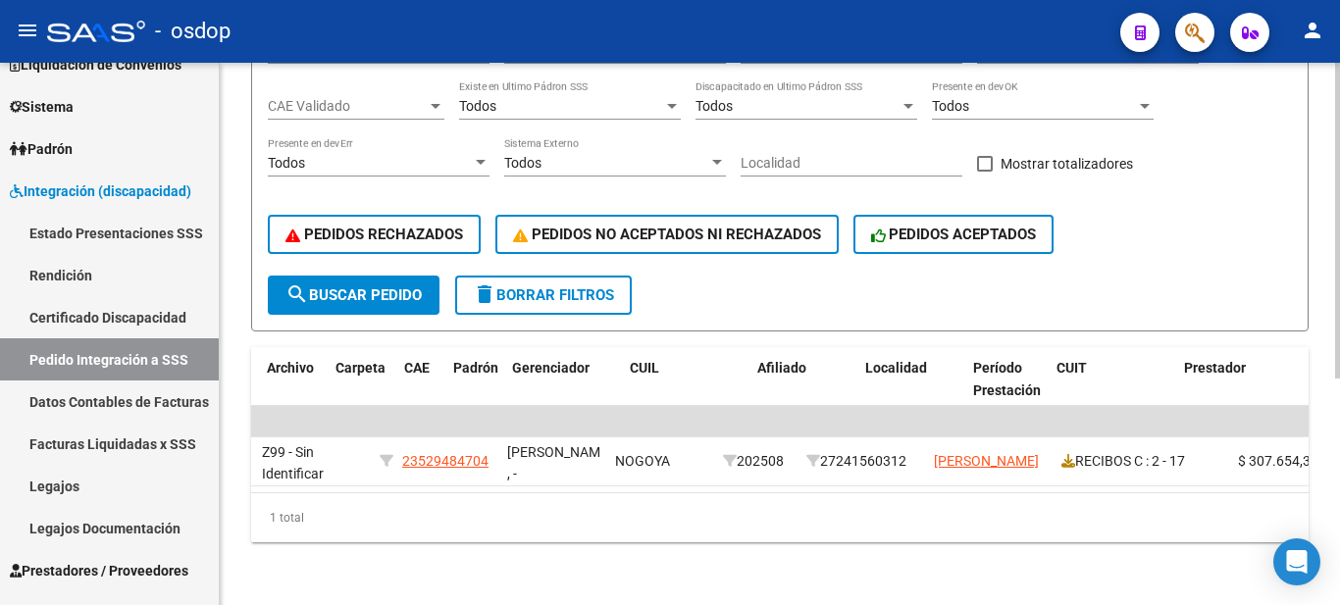
scroll to position [0, 0]
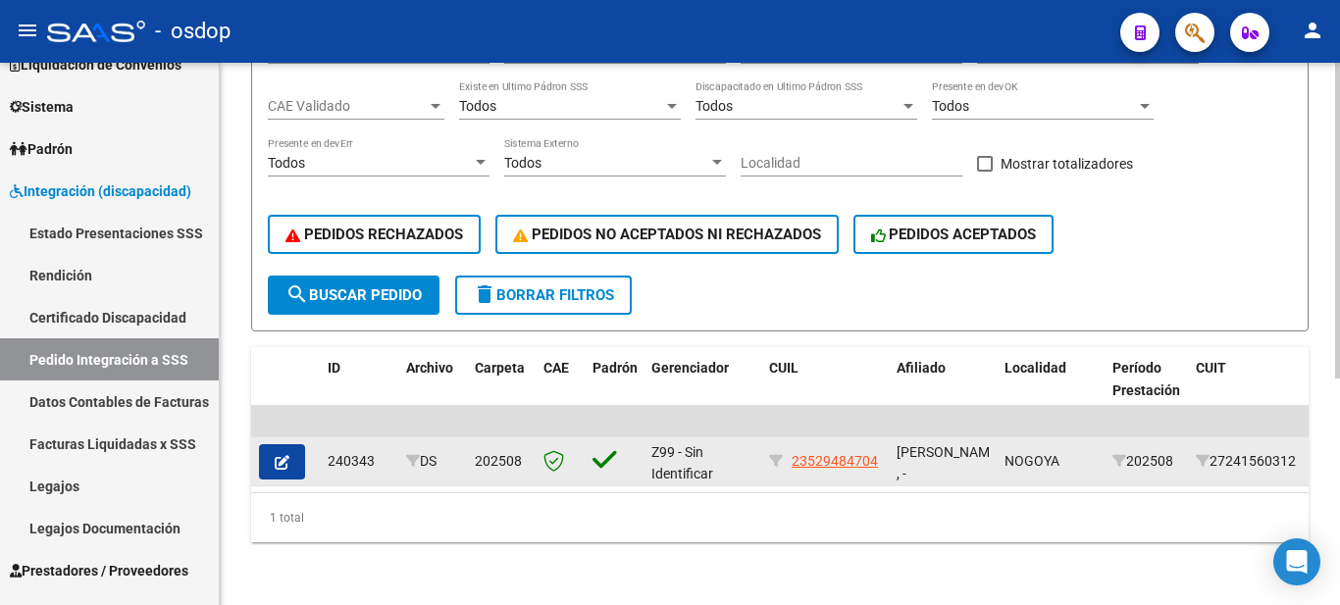
drag, startPoint x: 328, startPoint y: 445, endPoint x: 377, endPoint y: 443, distance: 49.1
click at [377, 450] on div "240343" at bounding box center [359, 461] width 63 height 23
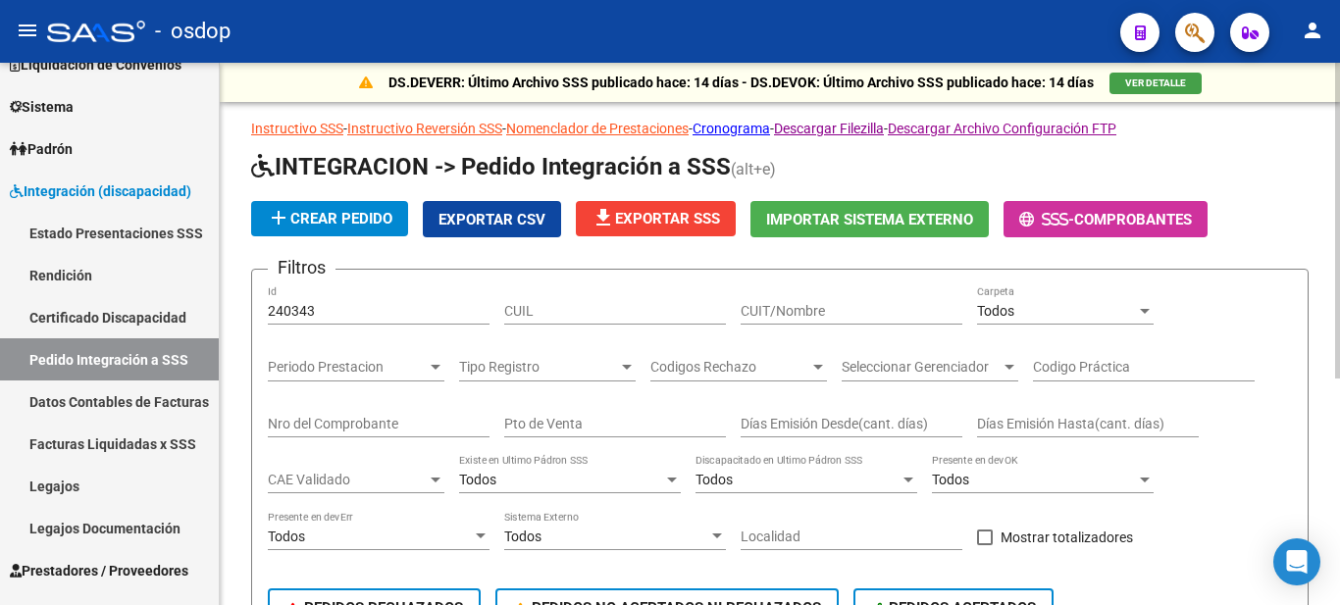
click at [609, 313] on input "CUIL" at bounding box center [615, 311] width 222 height 17
paste input "30710674023"
type input "30710674023"
click at [784, 312] on input "CUIT/Nombre" at bounding box center [852, 311] width 222 height 17
paste input "30710674023"
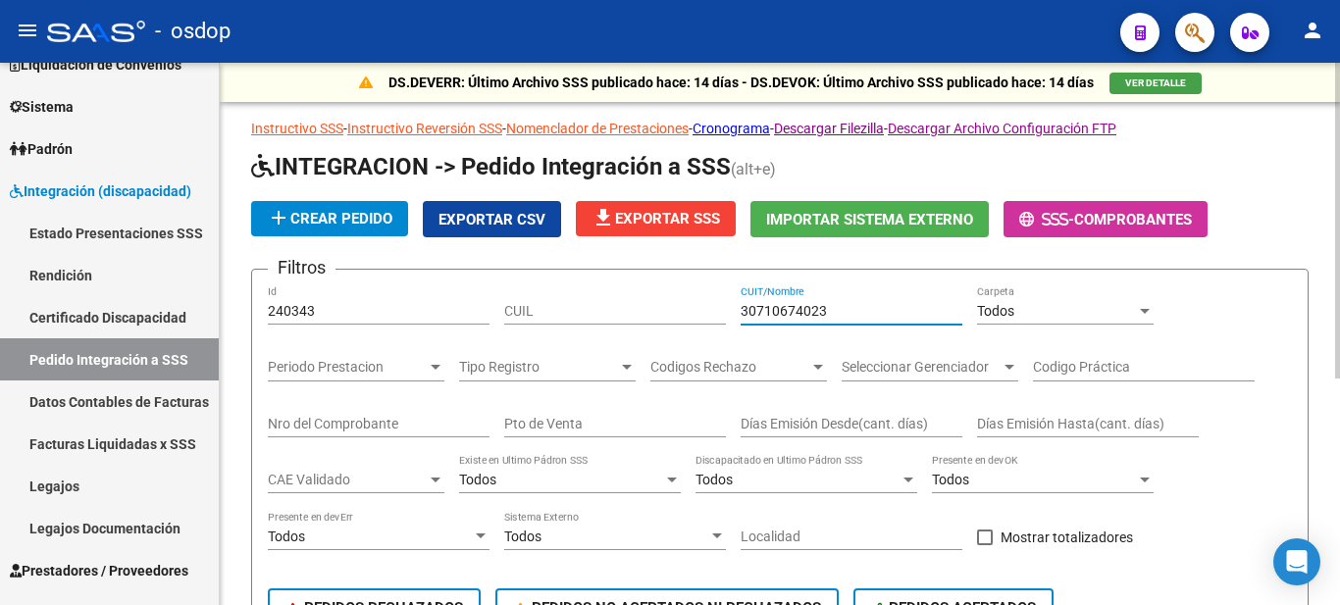
type input "30710674023"
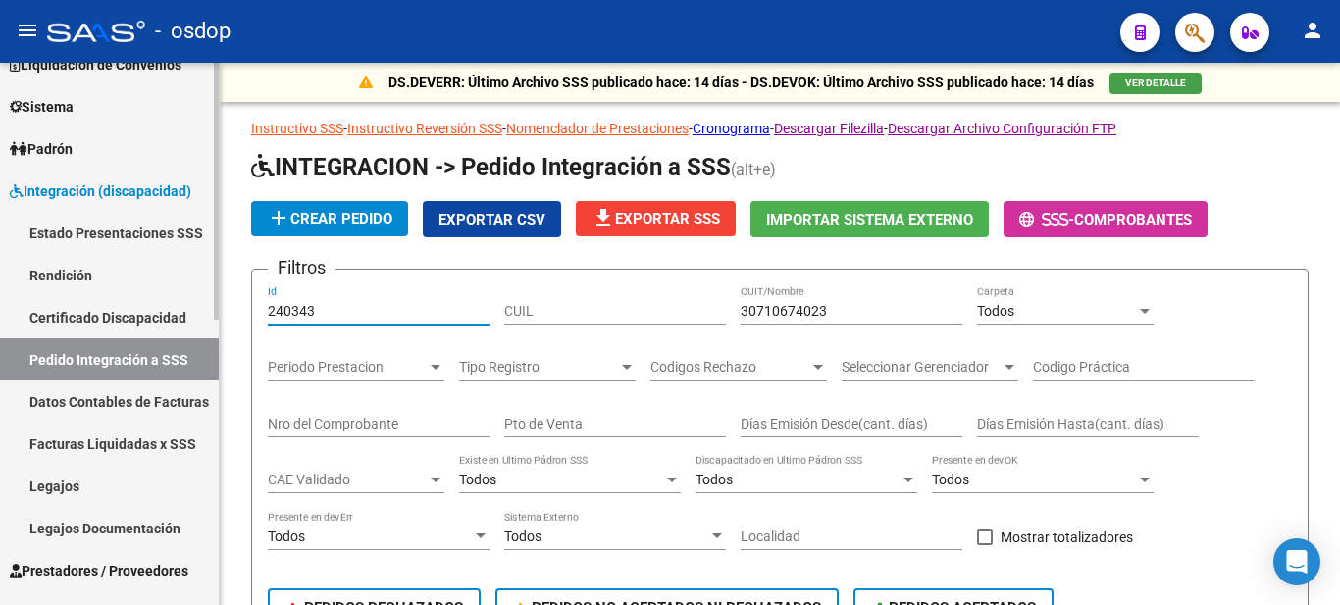
drag, startPoint x: 347, startPoint y: 305, endPoint x: 176, endPoint y: 305, distance: 171.7
click at [176, 305] on mat-sidenav-container "Firma Express Inicio Calendario SSS Instructivos Contacto OS Reportes Tablero d…" at bounding box center [670, 334] width 1340 height 543
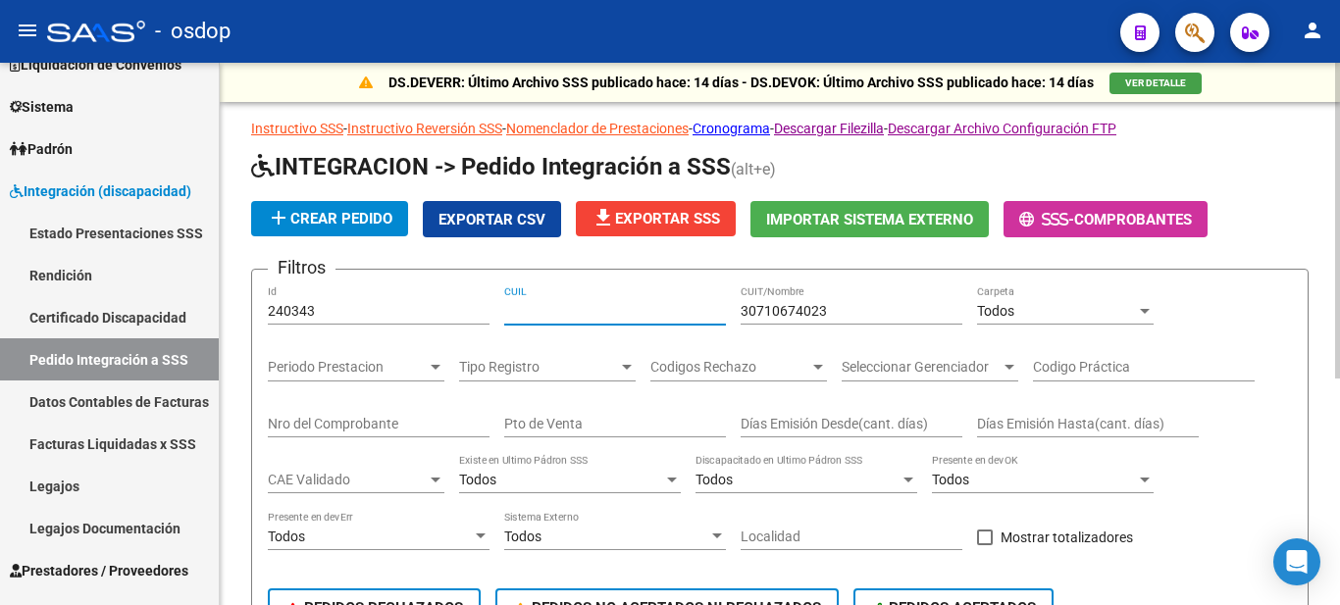
click at [537, 303] on input "CUIL" at bounding box center [615, 311] width 222 height 17
paste input "20468848172"
type input "20468848172"
click at [1003, 309] on span "Todos" at bounding box center [995, 311] width 37 height 16
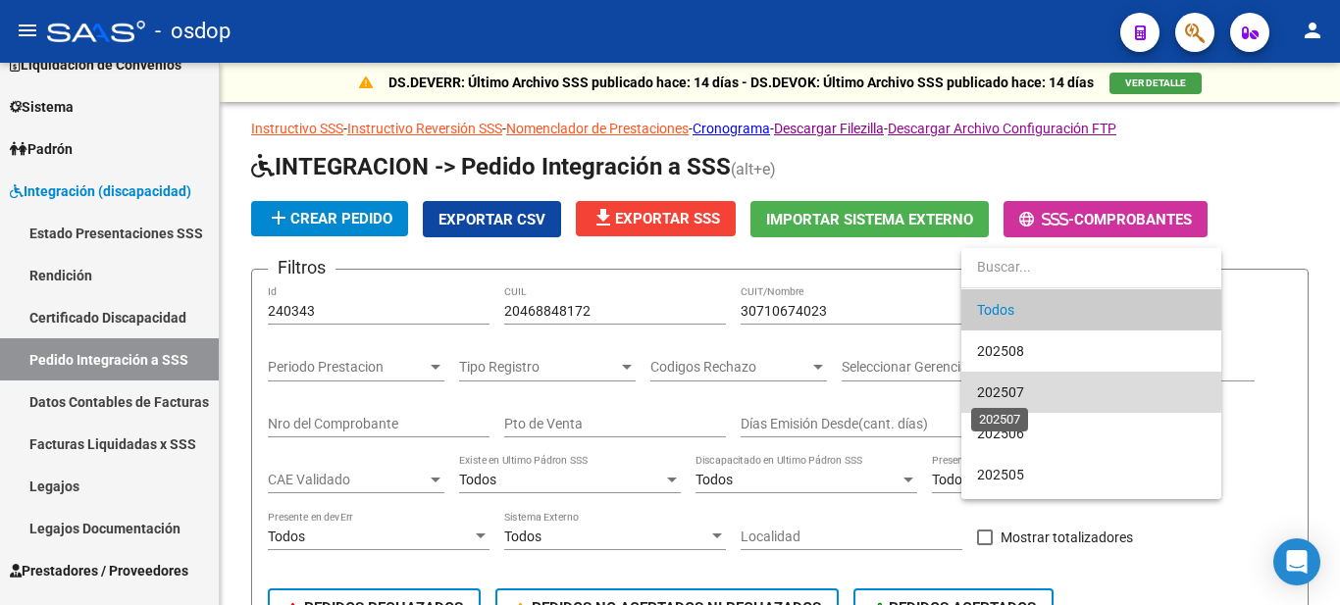
click at [1018, 389] on span "202507" at bounding box center [1000, 393] width 47 height 16
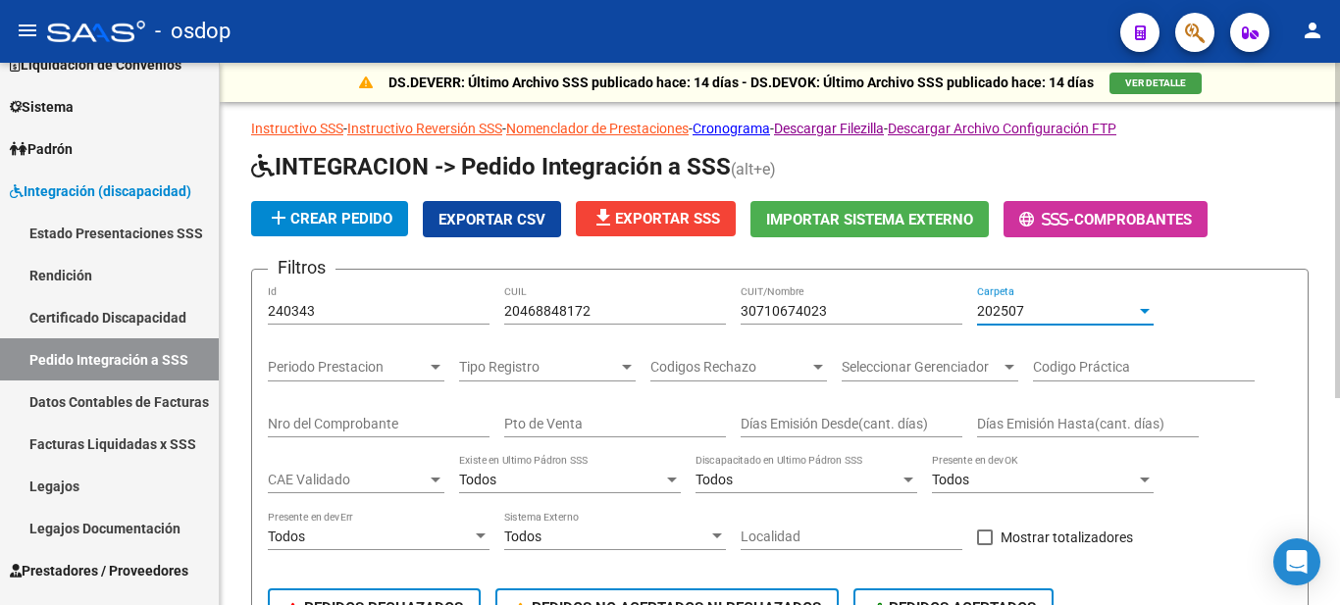
click at [1092, 310] on div "202507" at bounding box center [1056, 311] width 159 height 17
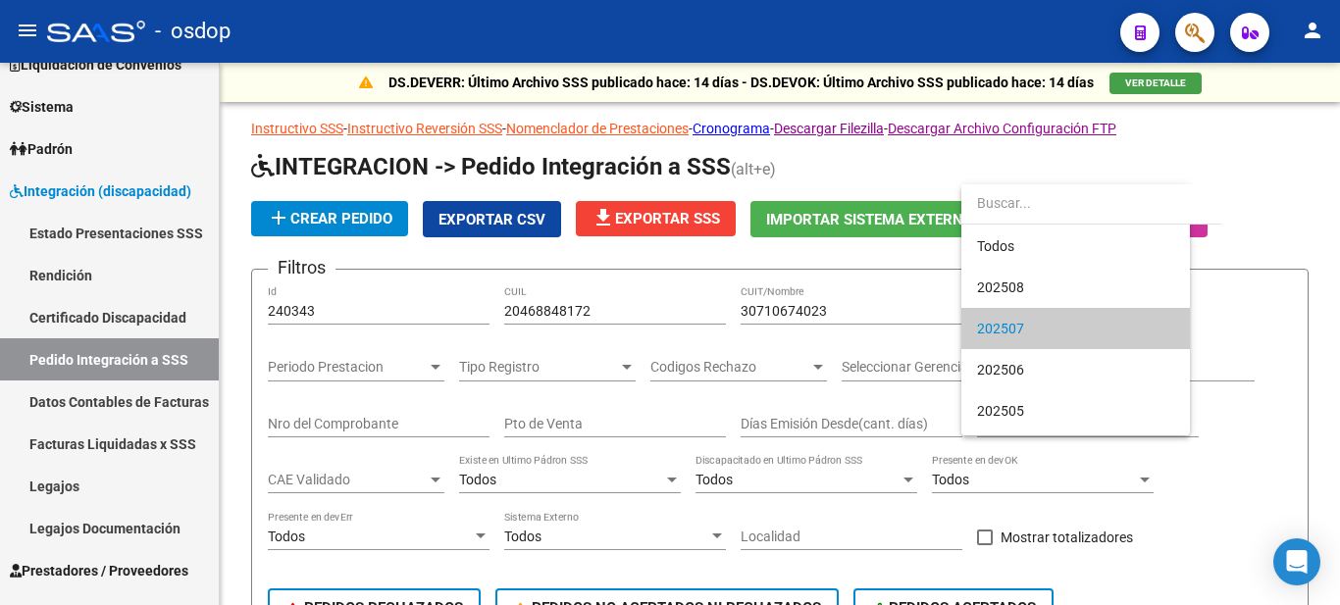
scroll to position [19, 0]
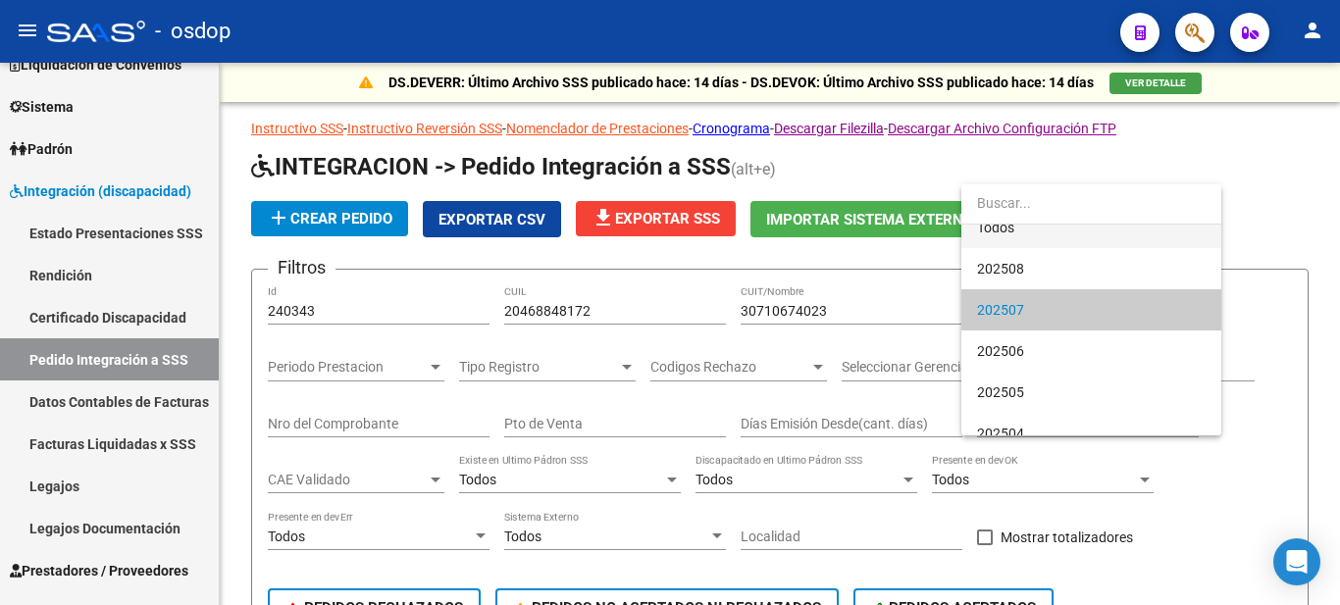
click at [1004, 230] on span "Todos" at bounding box center [1091, 227] width 229 height 41
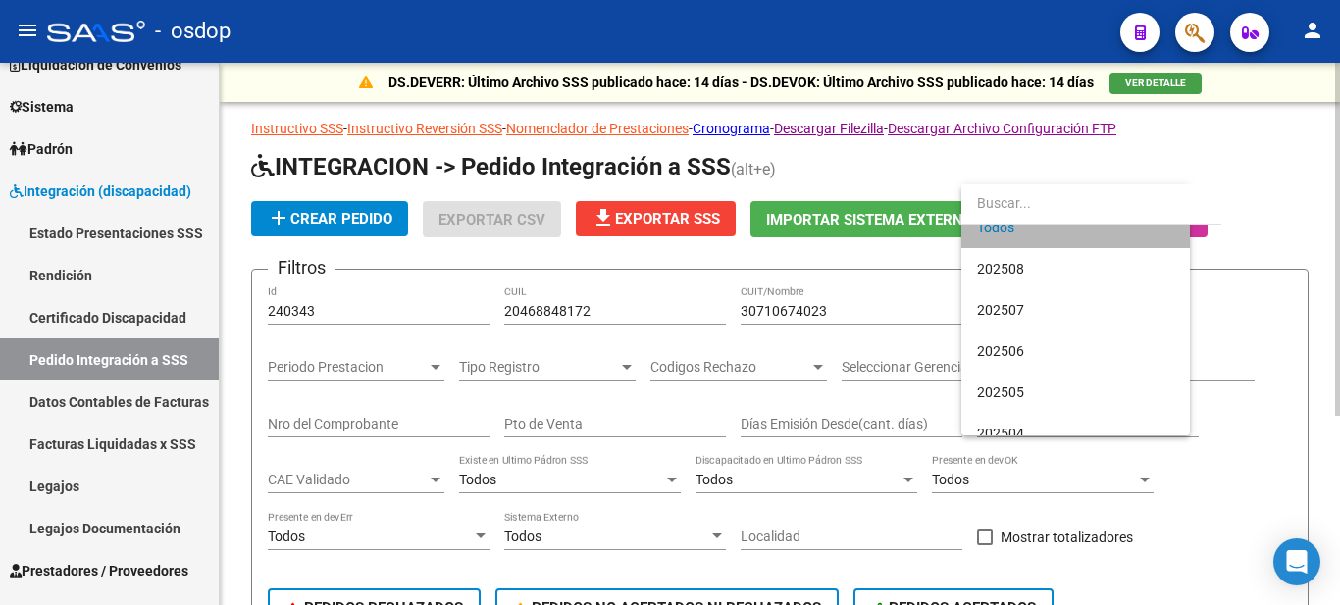
scroll to position [0, 0]
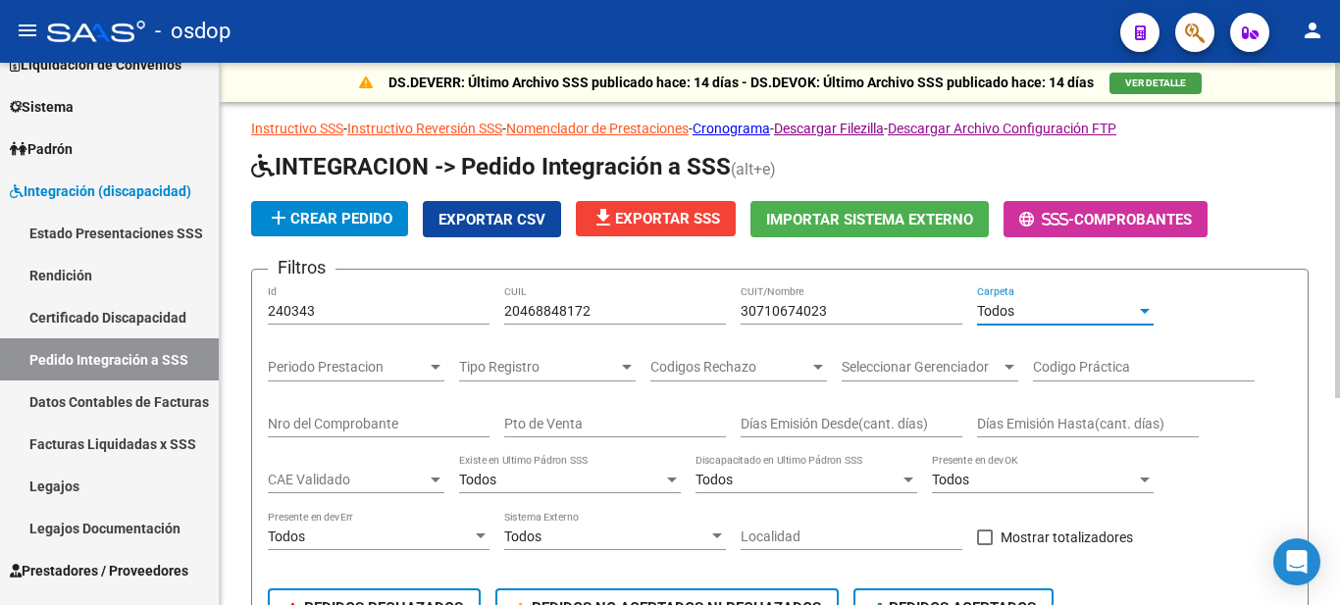
click at [363, 362] on span "Periodo Prestacion" at bounding box center [347, 367] width 159 height 17
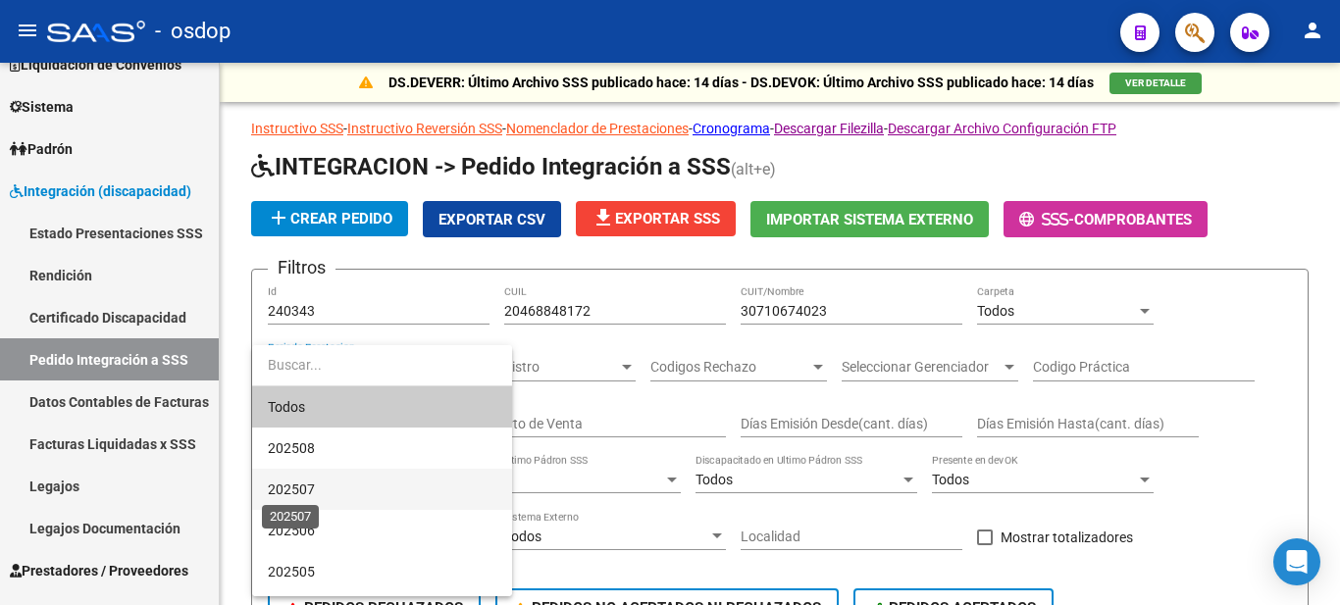
click at [307, 490] on span "202507" at bounding box center [291, 490] width 47 height 16
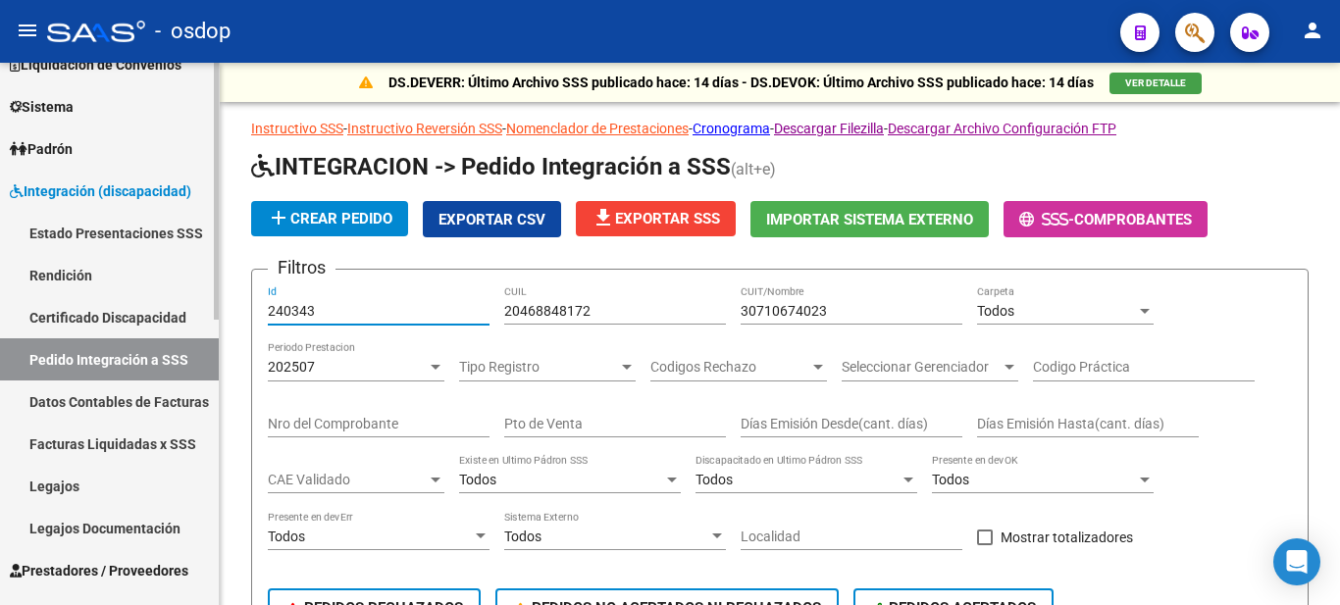
drag, startPoint x: 330, startPoint y: 317, endPoint x: 126, endPoint y: 312, distance: 204.1
click at [126, 312] on mat-sidenav-container "Firma Express Inicio Calendario SSS Instructivos Contacto OS Reportes Tablero d…" at bounding box center [670, 334] width 1340 height 543
click at [222, 361] on div "DS.DEVERR: Último Archivo SSS publicado hace: 14 días - DS.DEVOK: Último Archiv…" at bounding box center [780, 502] width 1120 height 879
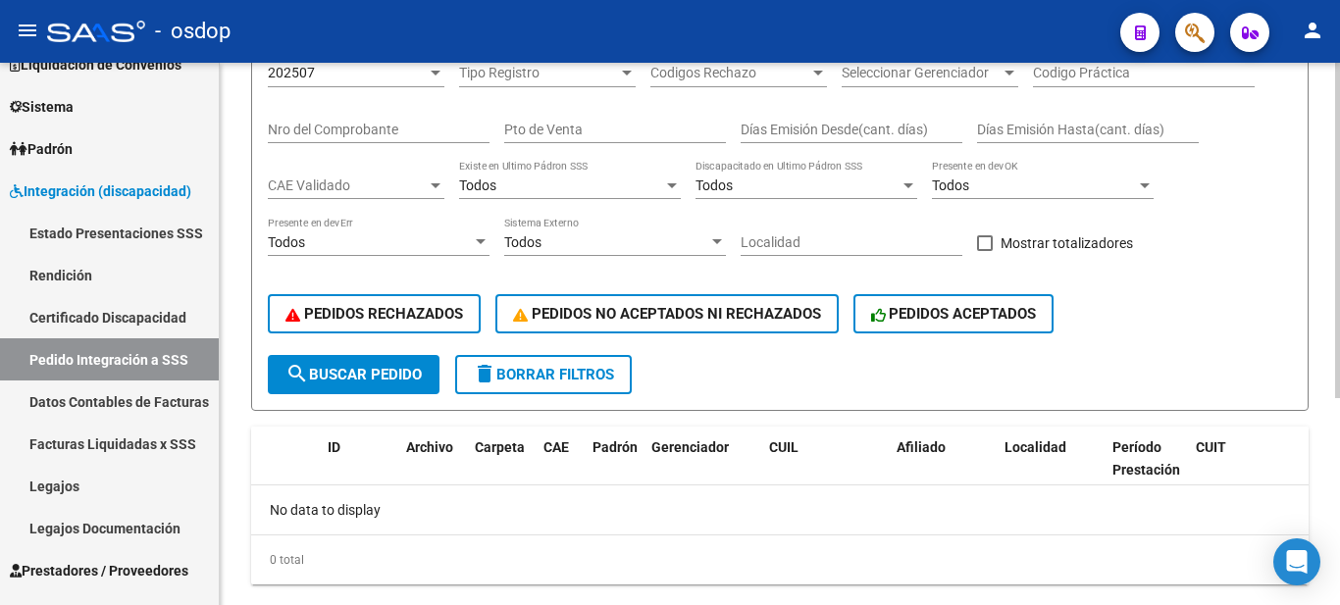
click at [328, 373] on span "search Buscar Pedido" at bounding box center [353, 375] width 136 height 18
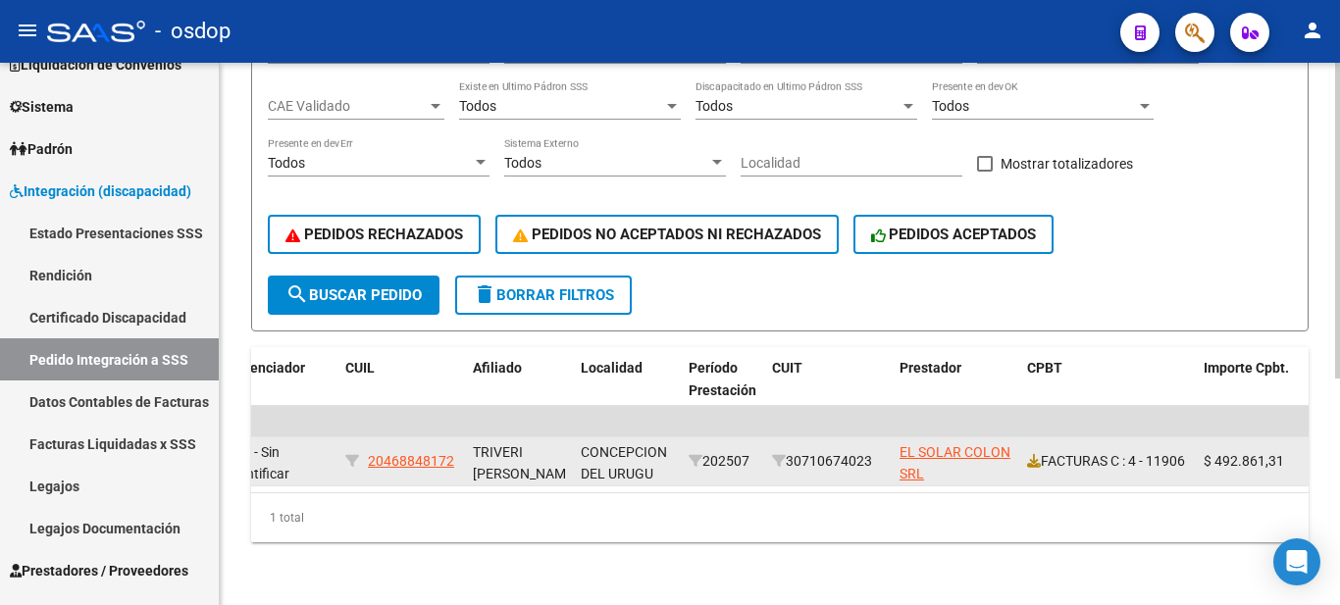
scroll to position [1, 0]
drag, startPoint x: 1075, startPoint y: 451, endPoint x: 1020, endPoint y: 455, distance: 55.1
click at [1020, 455] on datatable-body-cell "FACTURAS C : 4 - 11906" at bounding box center [1107, 462] width 177 height 48
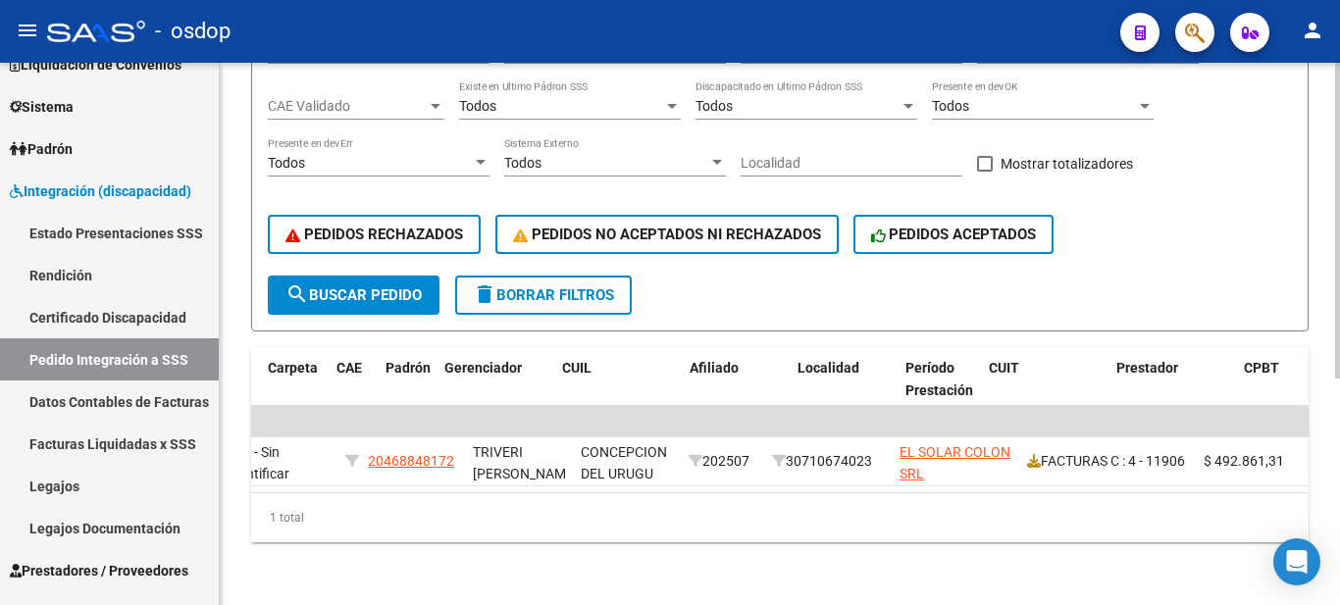
scroll to position [0, 0]
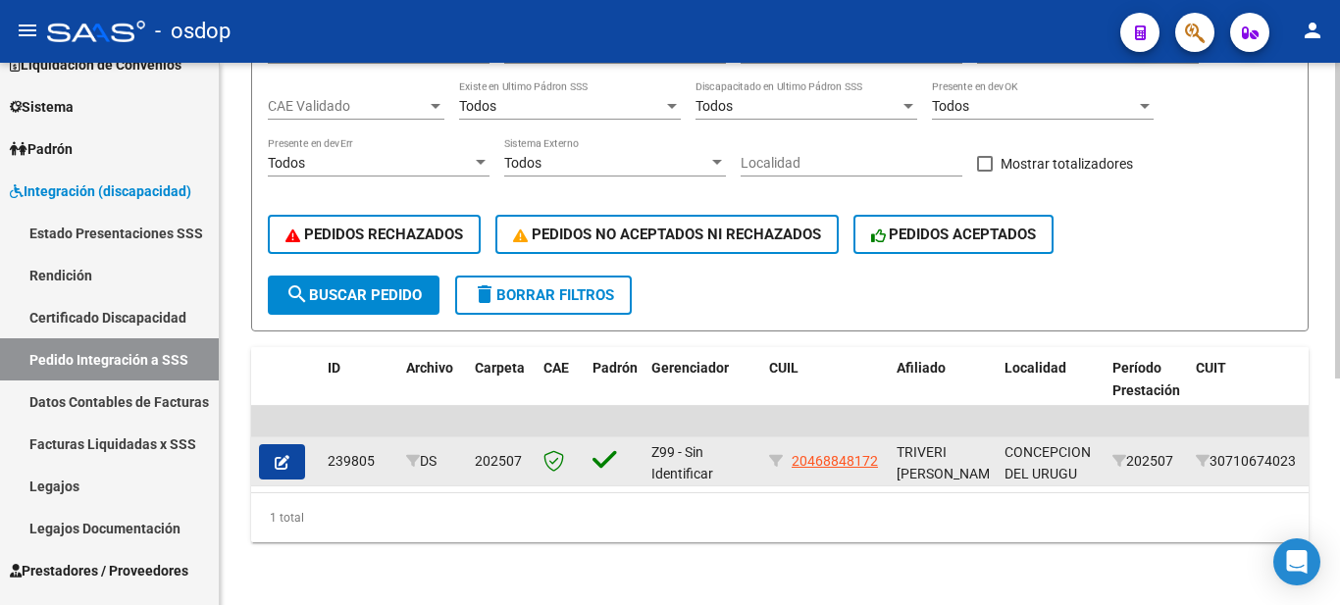
drag, startPoint x: 329, startPoint y: 441, endPoint x: 375, endPoint y: 443, distance: 46.2
click at [375, 450] on div "239805" at bounding box center [359, 461] width 63 height 23
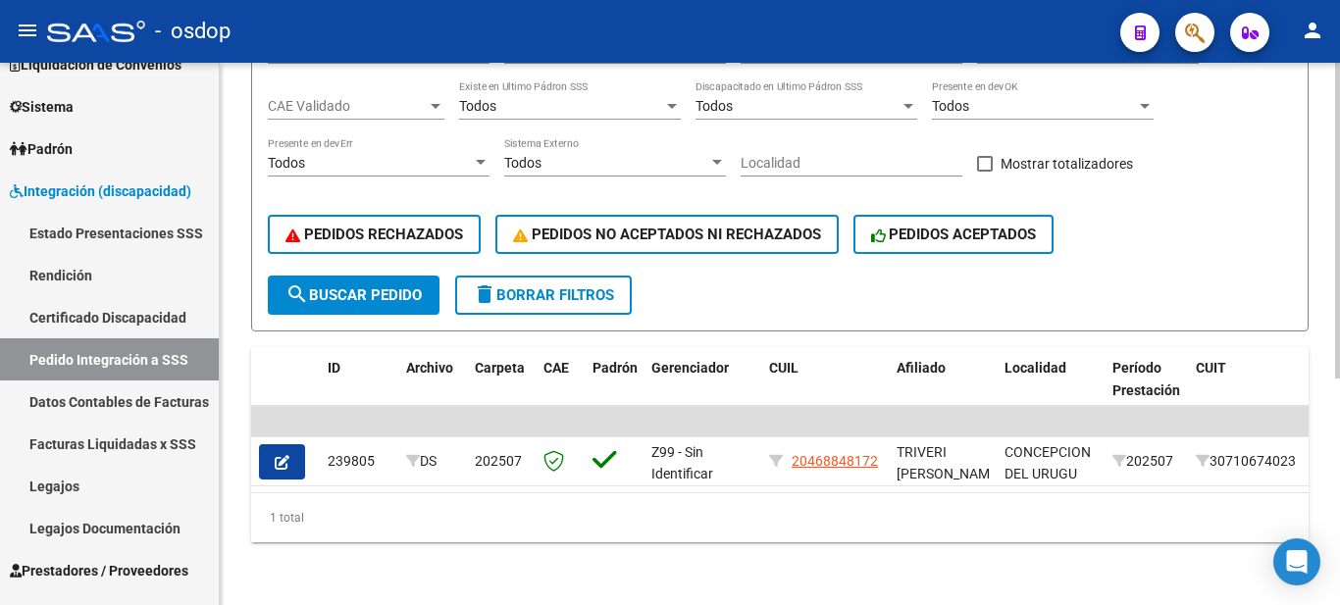
scroll to position [94, 0]
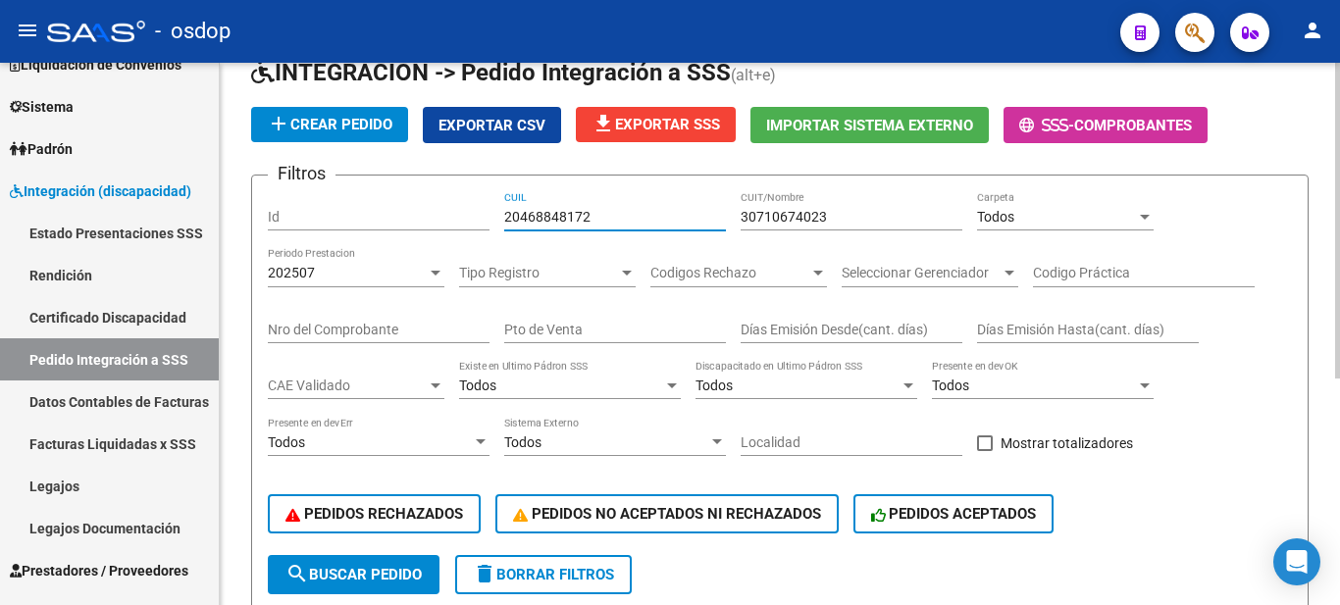
drag, startPoint x: 612, startPoint y: 208, endPoint x: 333, endPoint y: 210, distance: 279.6
click at [333, 210] on div "Filtros Id 20468848172 CUIL 30710674023 CUIT/Nombre Todos Carpeta 202507 Period…" at bounding box center [780, 373] width 1024 height 364
drag, startPoint x: 853, startPoint y: 214, endPoint x: 508, endPoint y: 215, distance: 344.4
click at [488, 215] on div "Filtros Id CUIL 30710674023 CUIT/Nombre Todos Carpeta 202507 Periodo Prestacion…" at bounding box center [780, 373] width 1024 height 364
drag, startPoint x: 1063, startPoint y: 205, endPoint x: 912, endPoint y: 205, distance: 151.1
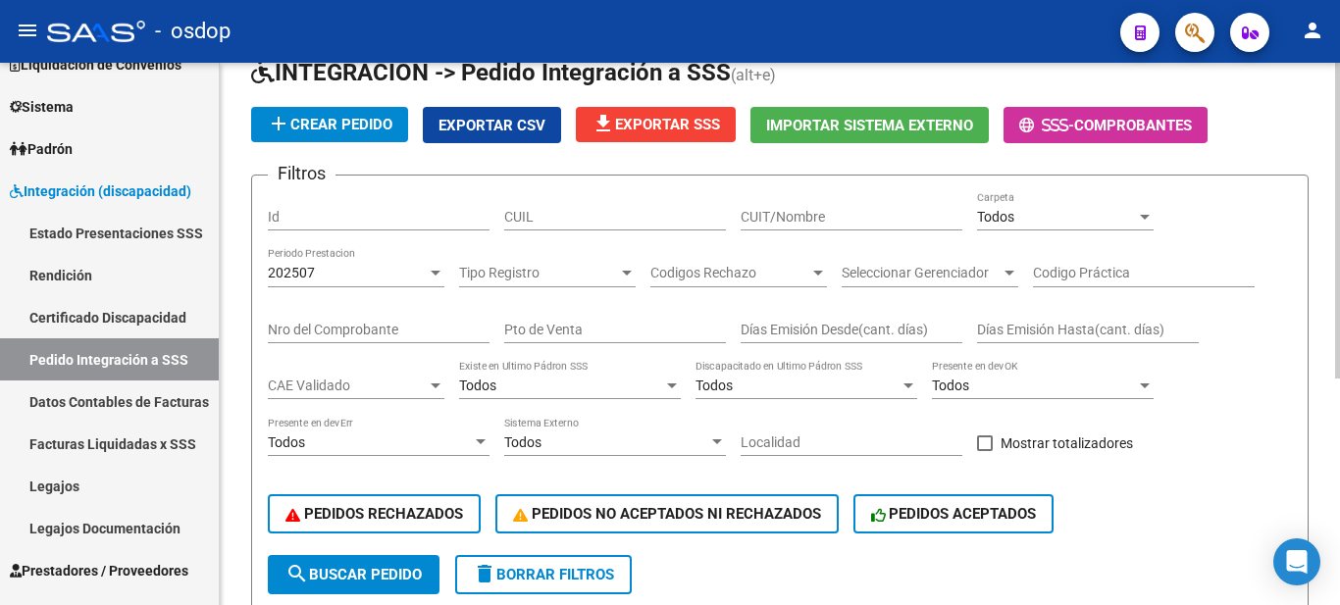
click at [912, 205] on div "Filtros Id CUIL CUIT/Nombre Todos Carpeta 202507 Periodo Prestacion Tipo Regist…" at bounding box center [780, 373] width 1024 height 364
click at [355, 212] on input "Id" at bounding box center [379, 217] width 222 height 17
paste input "238404"
type input "238404"
drag, startPoint x: 337, startPoint y: 268, endPoint x: 225, endPoint y: 268, distance: 111.8
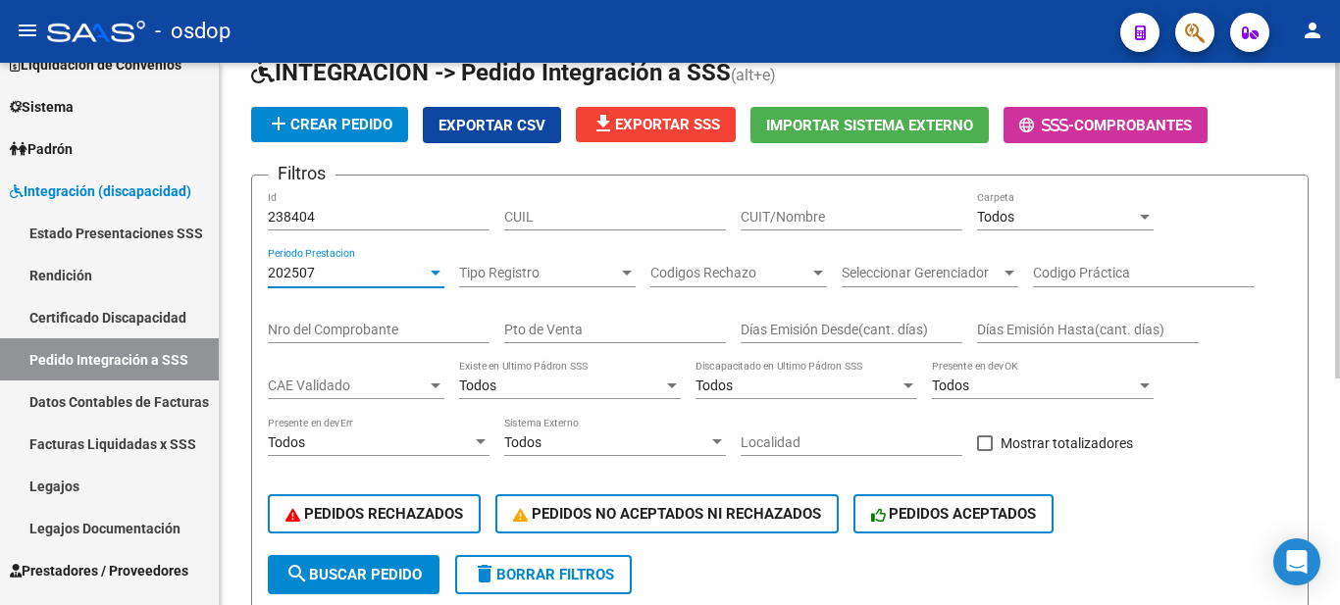
click at [225, 268] on div "DS.DEVERR: Último Archivo SSS publicado hace: 14 días - DS.DEVOK: Último Archiv…" at bounding box center [780, 427] width 1120 height 916
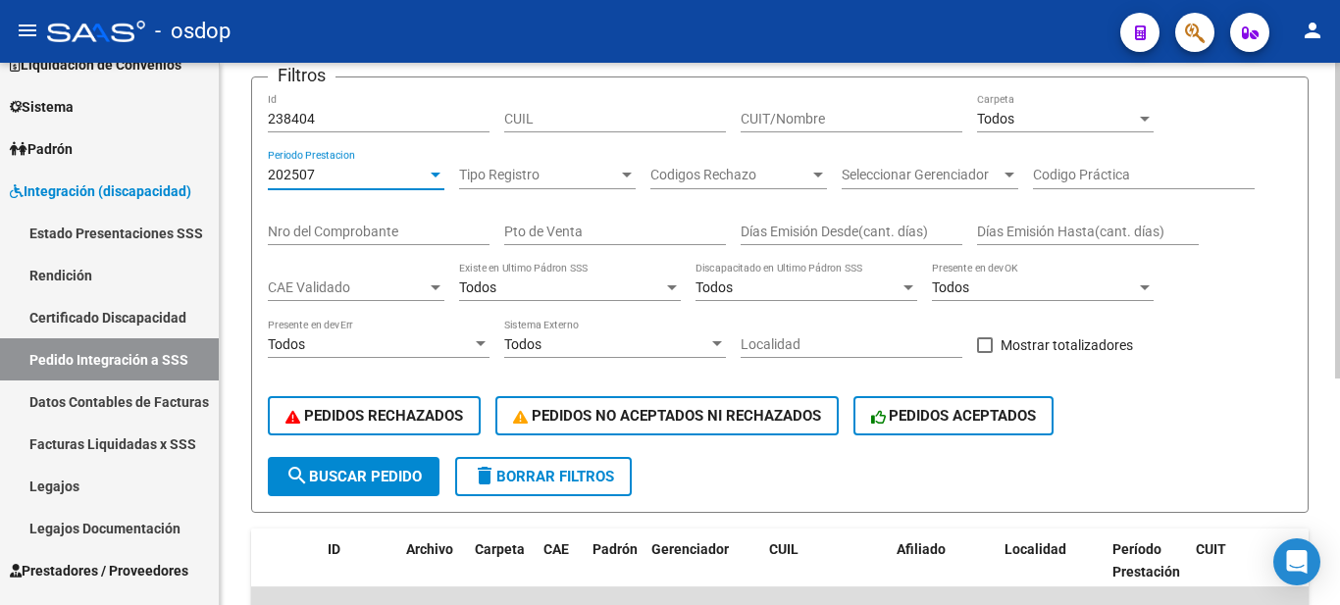
scroll to position [290, 0]
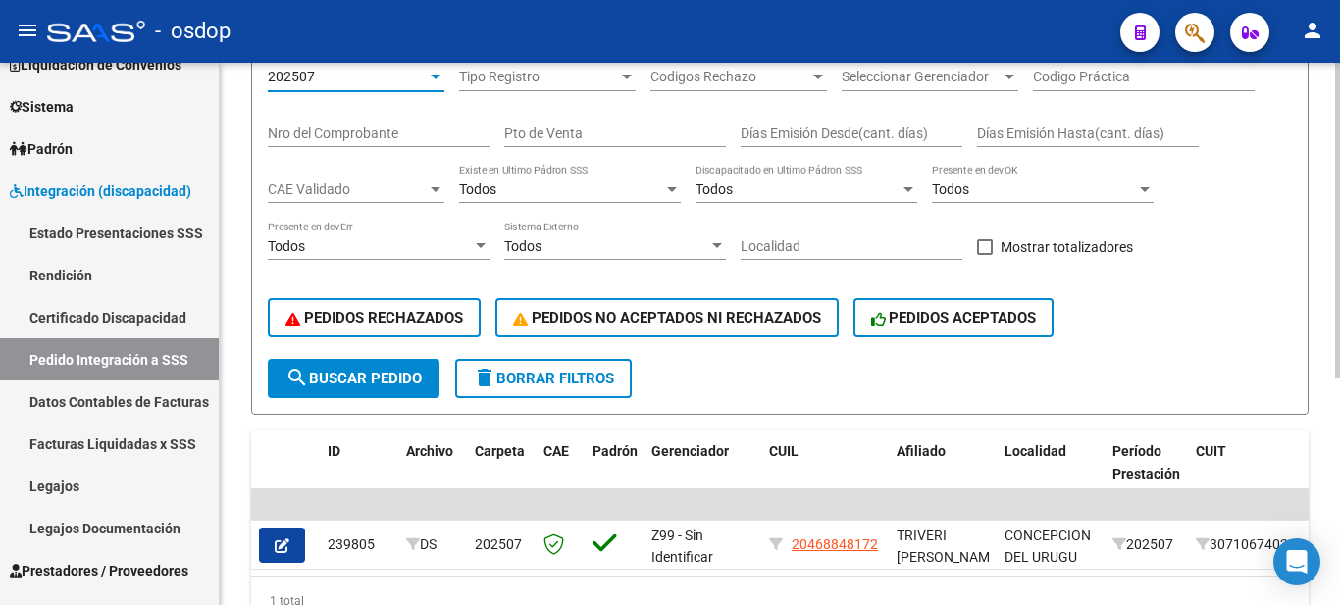
click at [337, 383] on span "search Buscar Pedido" at bounding box center [353, 379] width 136 height 18
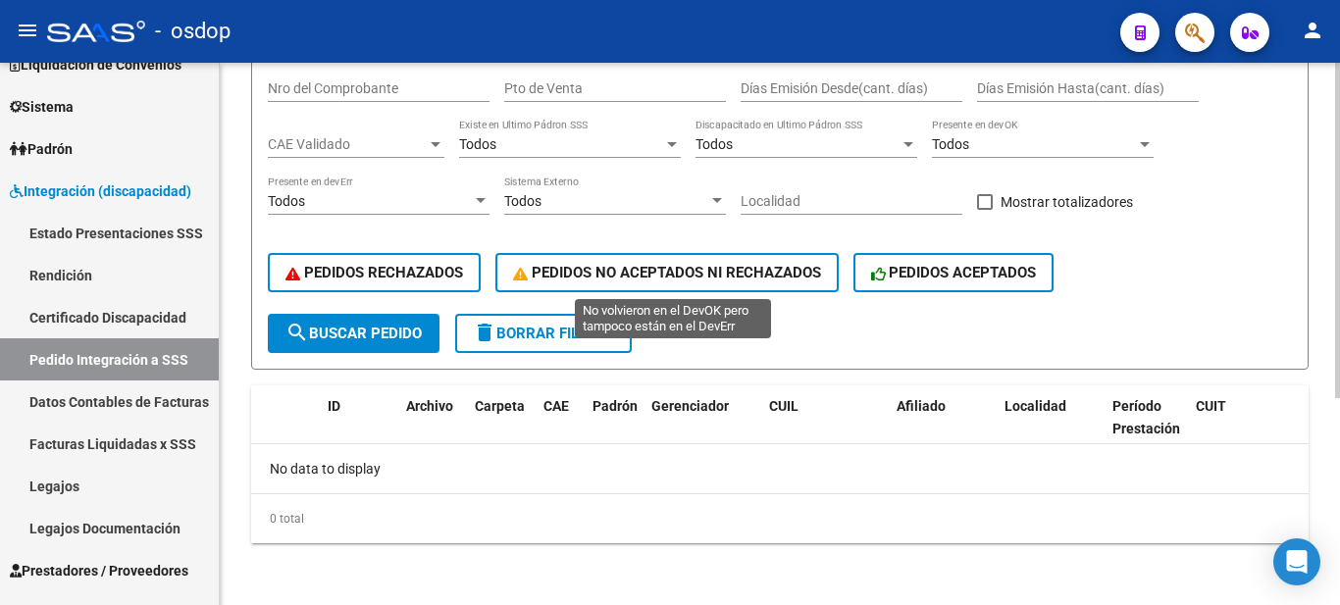
scroll to position [139, 0]
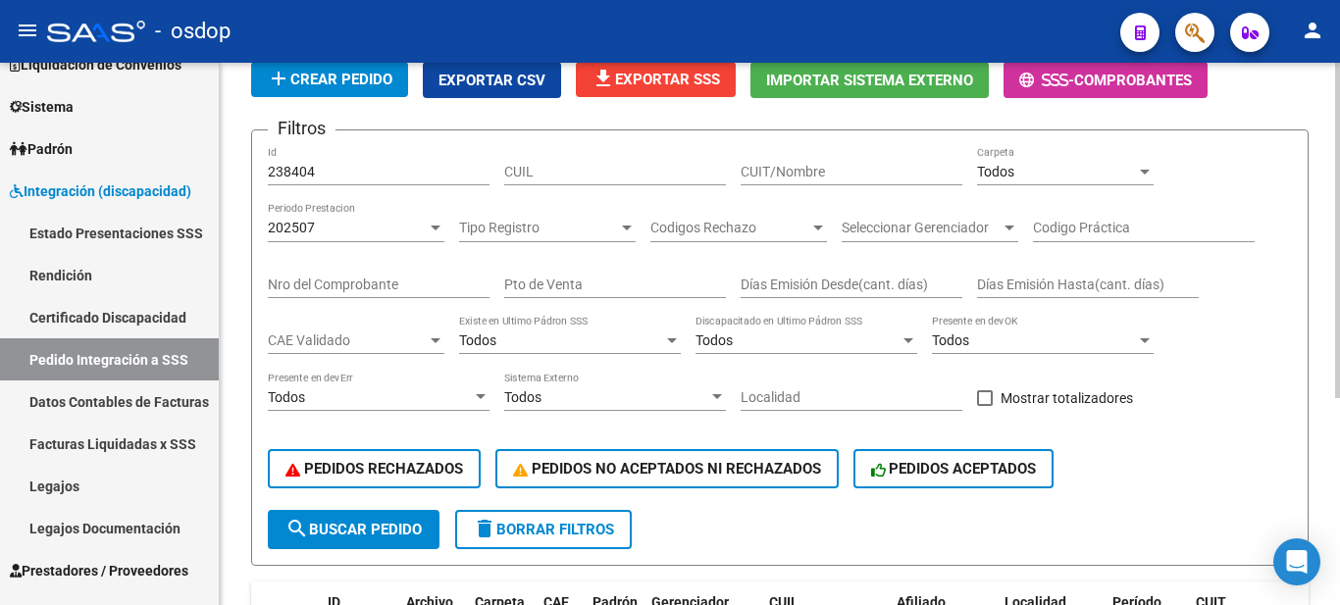
click at [416, 225] on div "202507" at bounding box center [347, 228] width 159 height 17
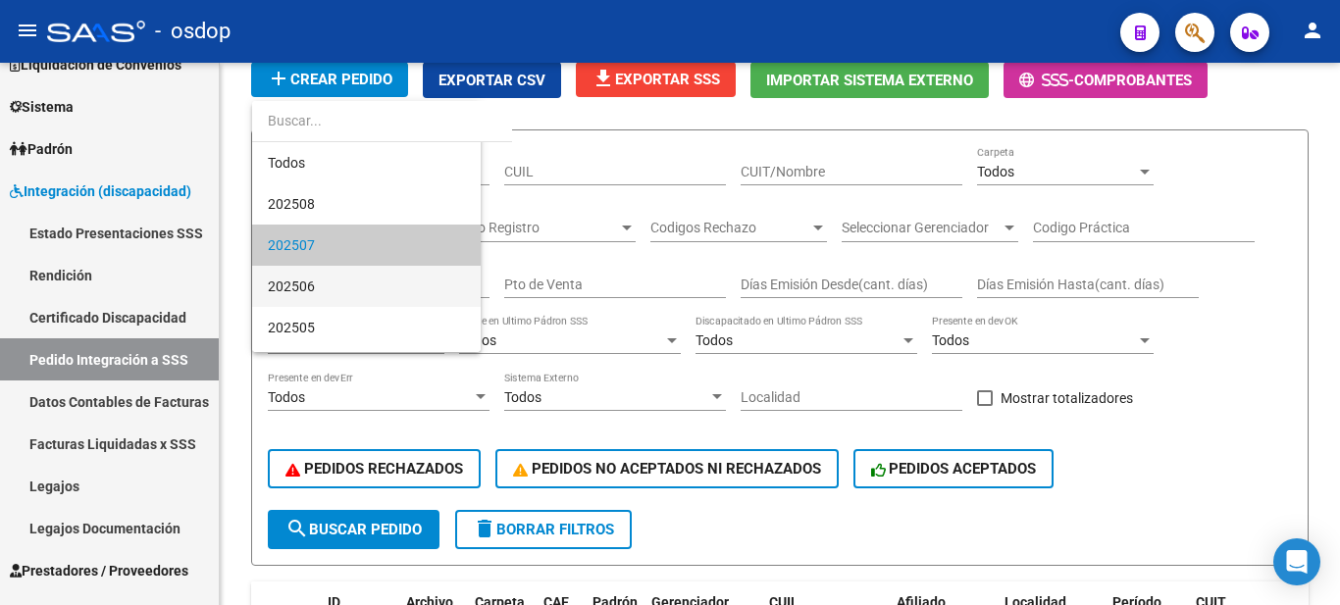
scroll to position [19, 0]
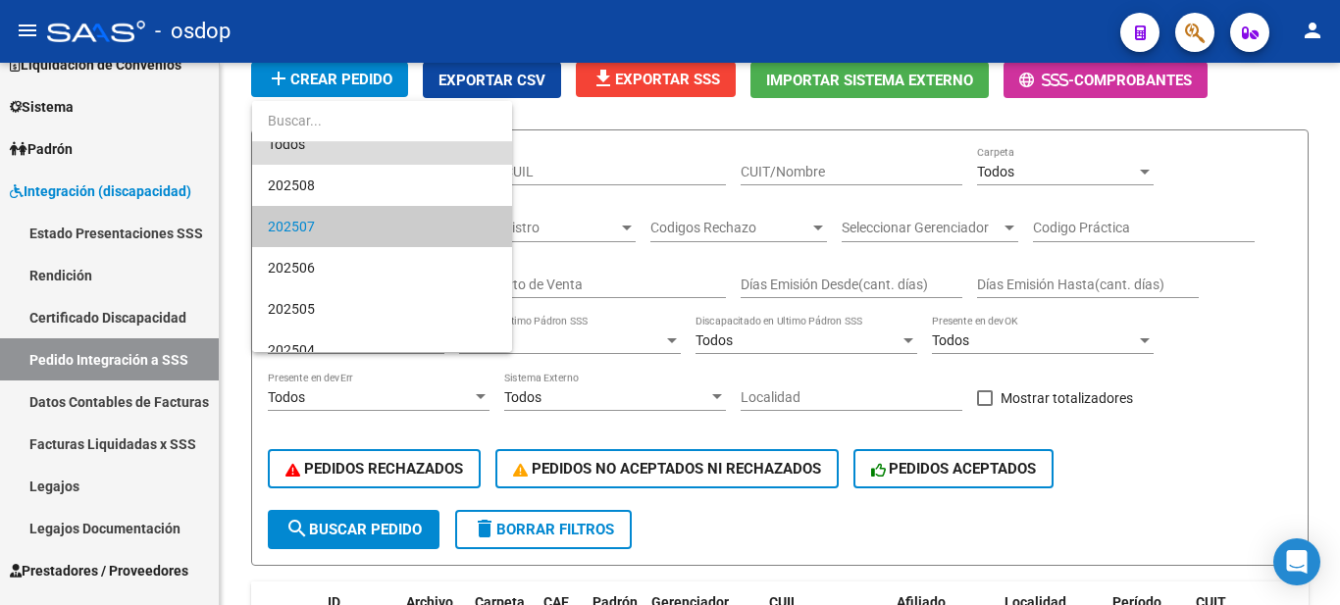
click at [345, 151] on span "Todos" at bounding box center [382, 144] width 229 height 41
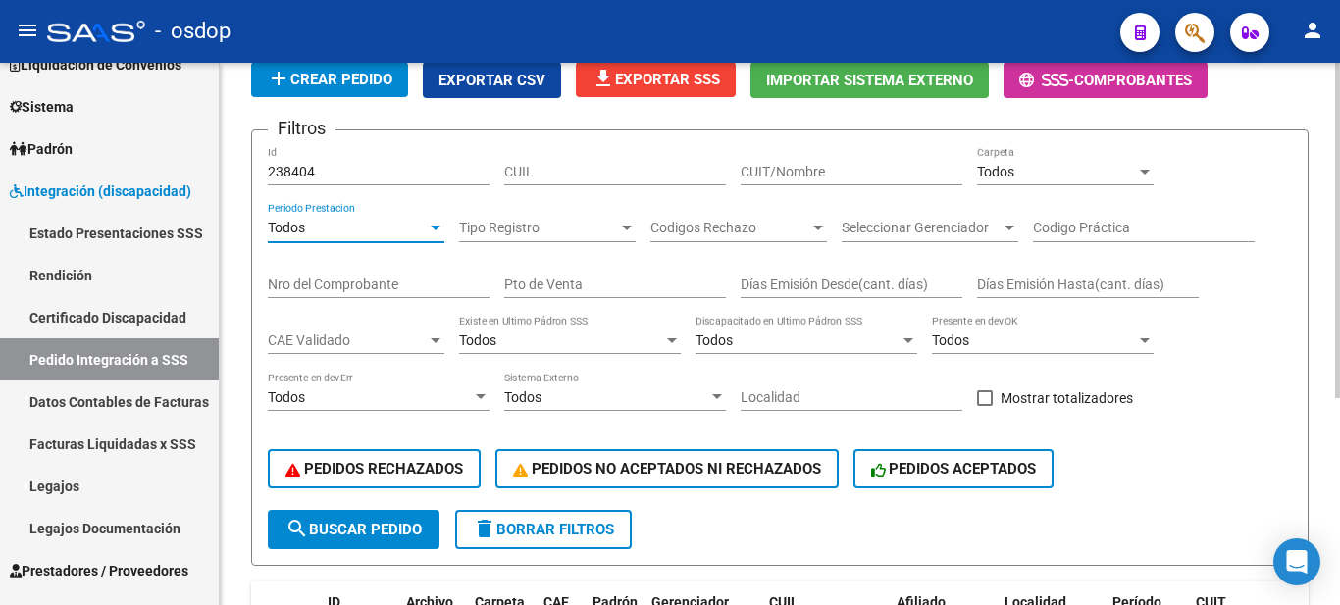
drag, startPoint x: 239, startPoint y: 265, endPoint x: 254, endPoint y: 267, distance: 14.8
click at [243, 264] on div "DS.DEVERR: Último Archivo SSS publicado hace: 14 días - DS.DEVOK: Último Archiv…" at bounding box center [780, 362] width 1120 height 879
click at [337, 529] on span "search Buscar Pedido" at bounding box center [353, 530] width 136 height 18
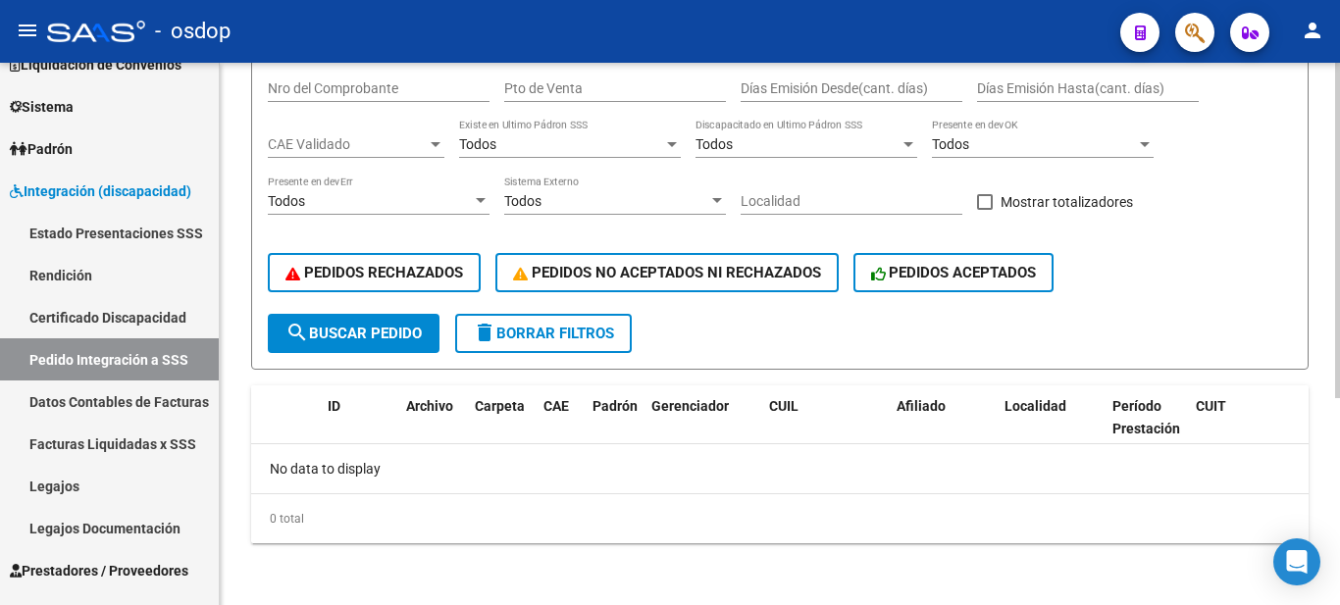
scroll to position [41, 0]
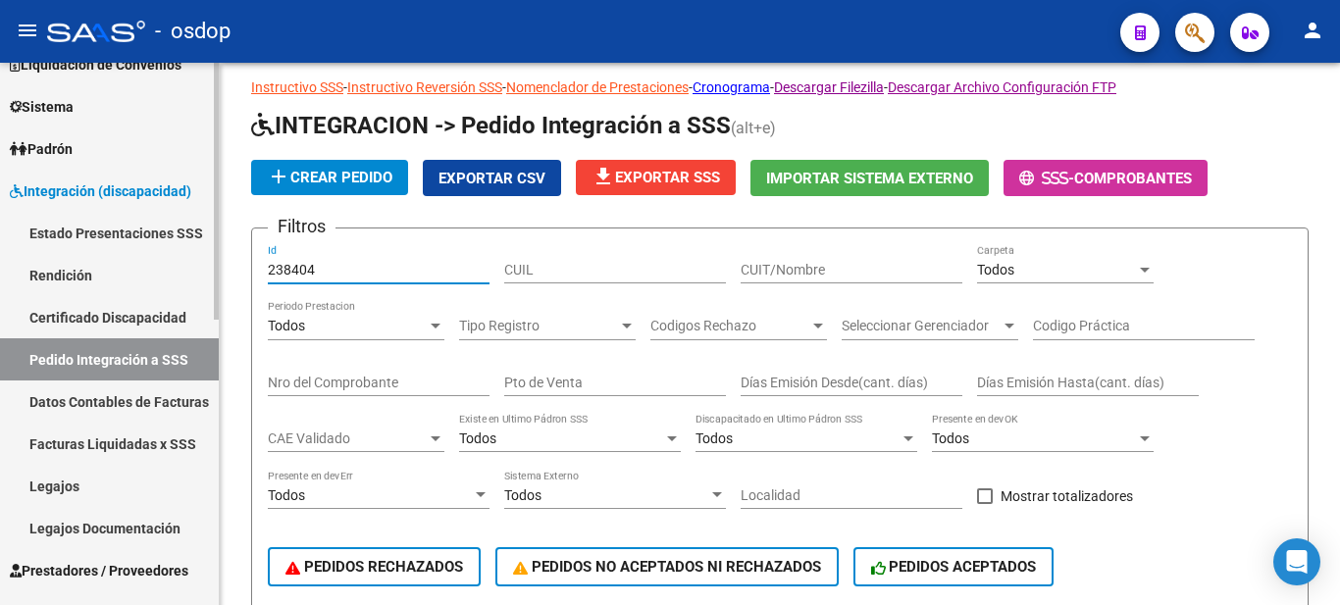
drag, startPoint x: 323, startPoint y: 272, endPoint x: 178, endPoint y: 252, distance: 146.5
click at [178, 252] on mat-sidenav-container "Firma Express Inicio Calendario SSS Instructivos Contacto OS Reportes Tablero d…" at bounding box center [670, 334] width 1340 height 543
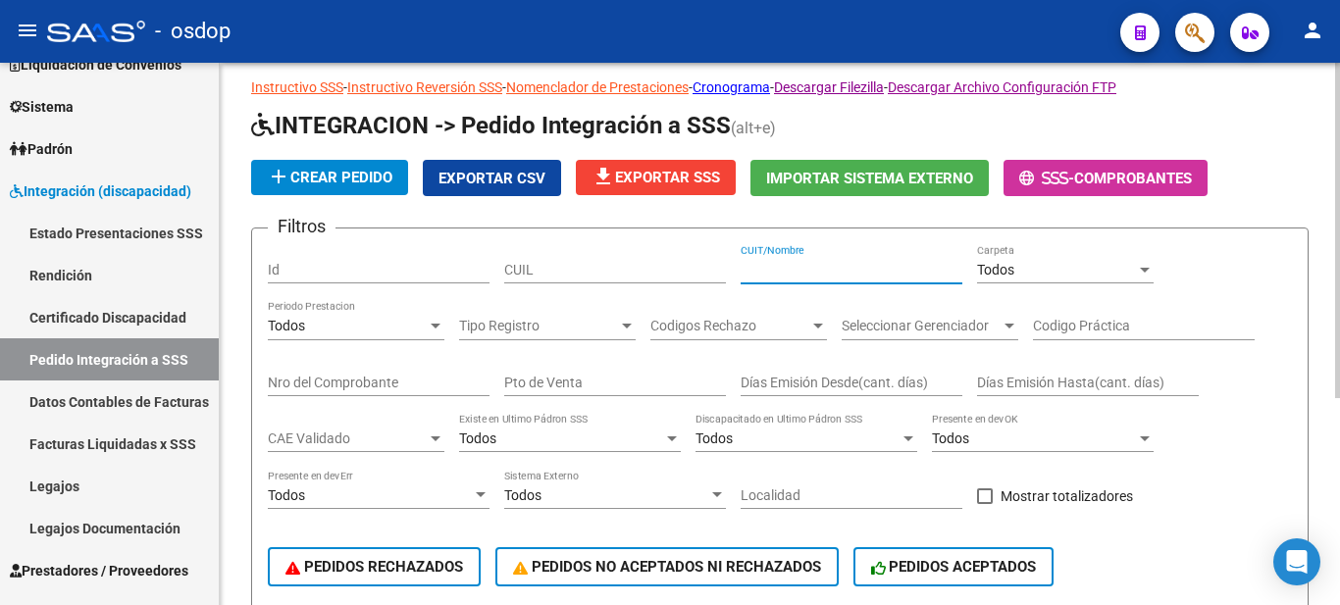
click at [859, 277] on input "CUIT/Nombre" at bounding box center [852, 270] width 222 height 17
paste input "30710674023"
type input "30710674023"
click at [635, 273] on input "CUIL" at bounding box center [615, 270] width 222 height 17
paste input "20468848172"
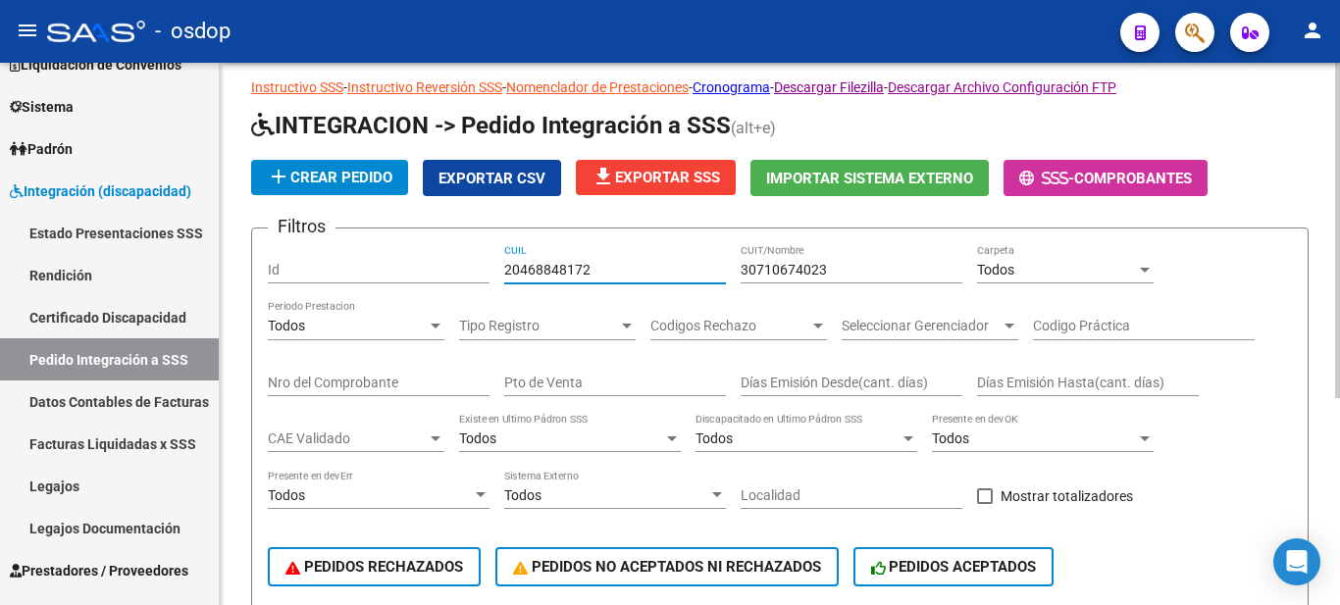
type input "20468848172"
click at [393, 324] on div "Todos" at bounding box center [347, 326] width 159 height 17
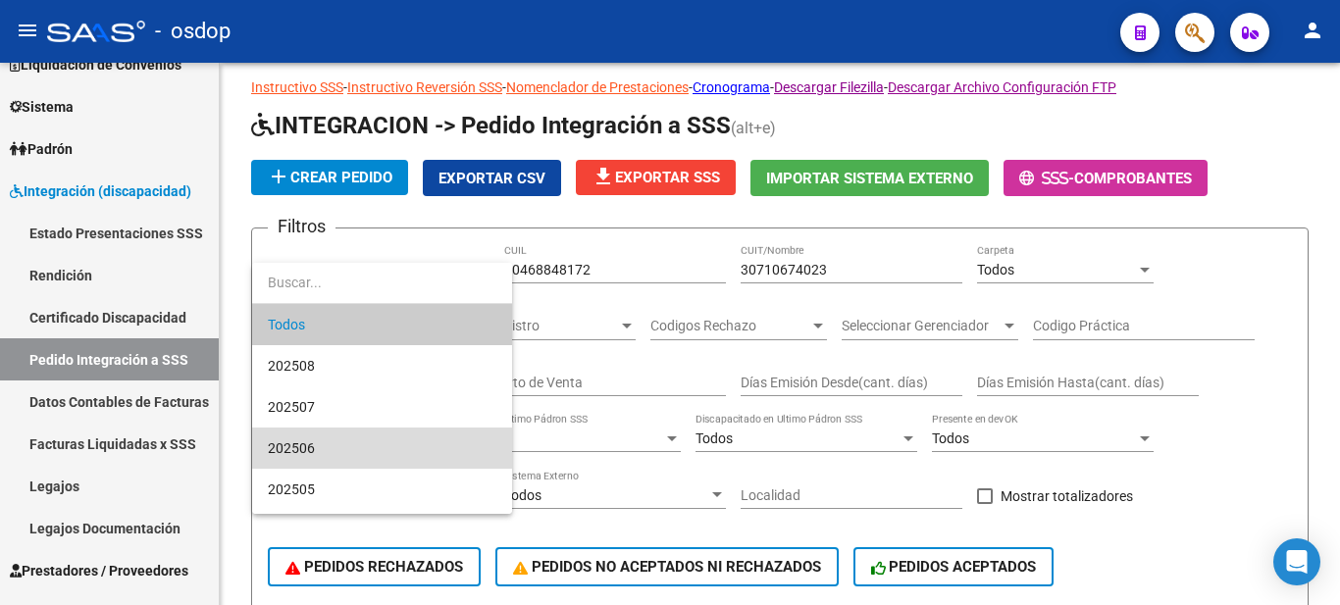
click at [337, 443] on span "202506" at bounding box center [382, 448] width 229 height 41
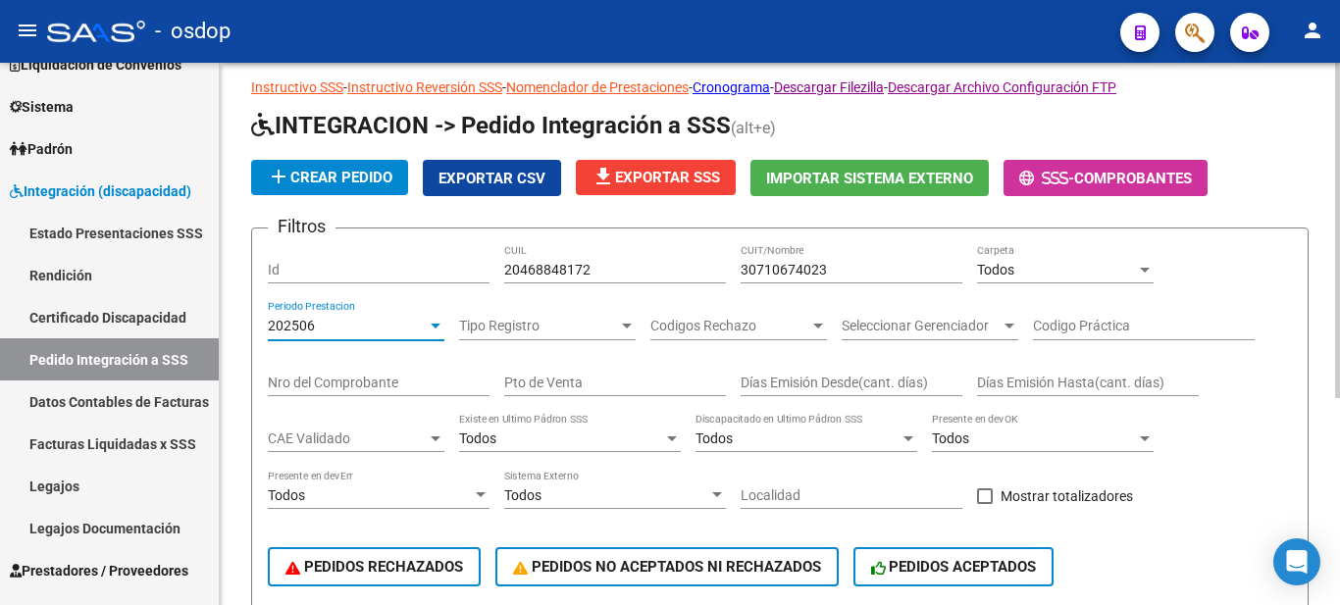
scroll to position [237, 0]
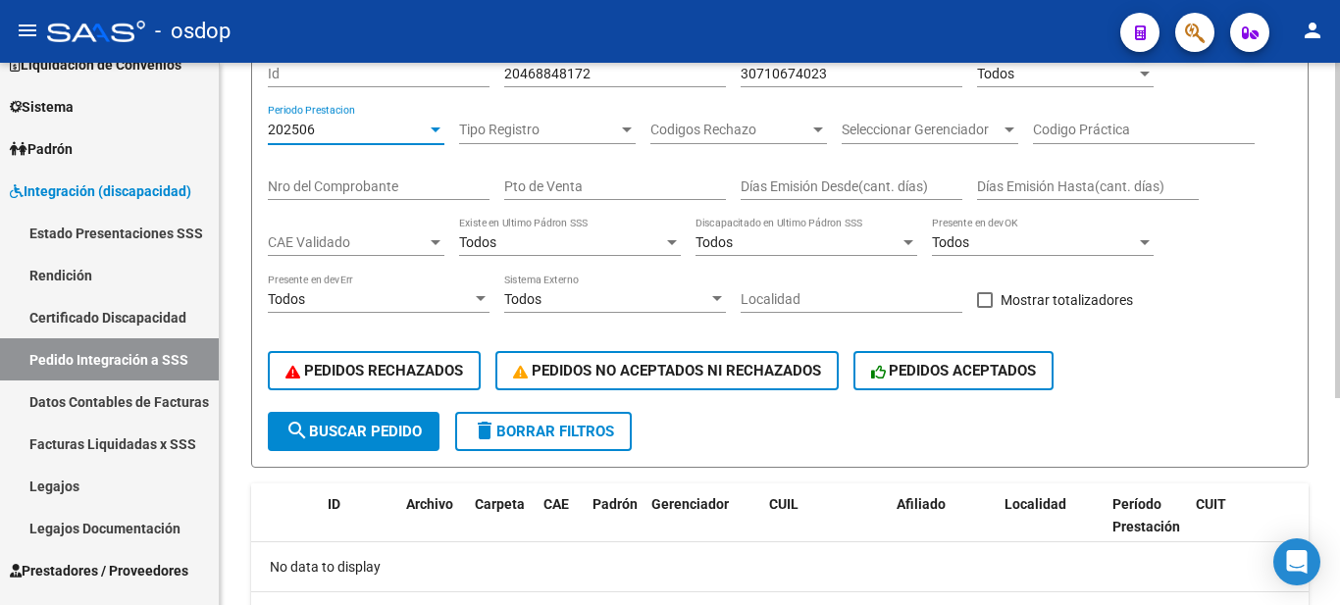
click at [325, 434] on span "search Buscar Pedido" at bounding box center [353, 432] width 136 height 18
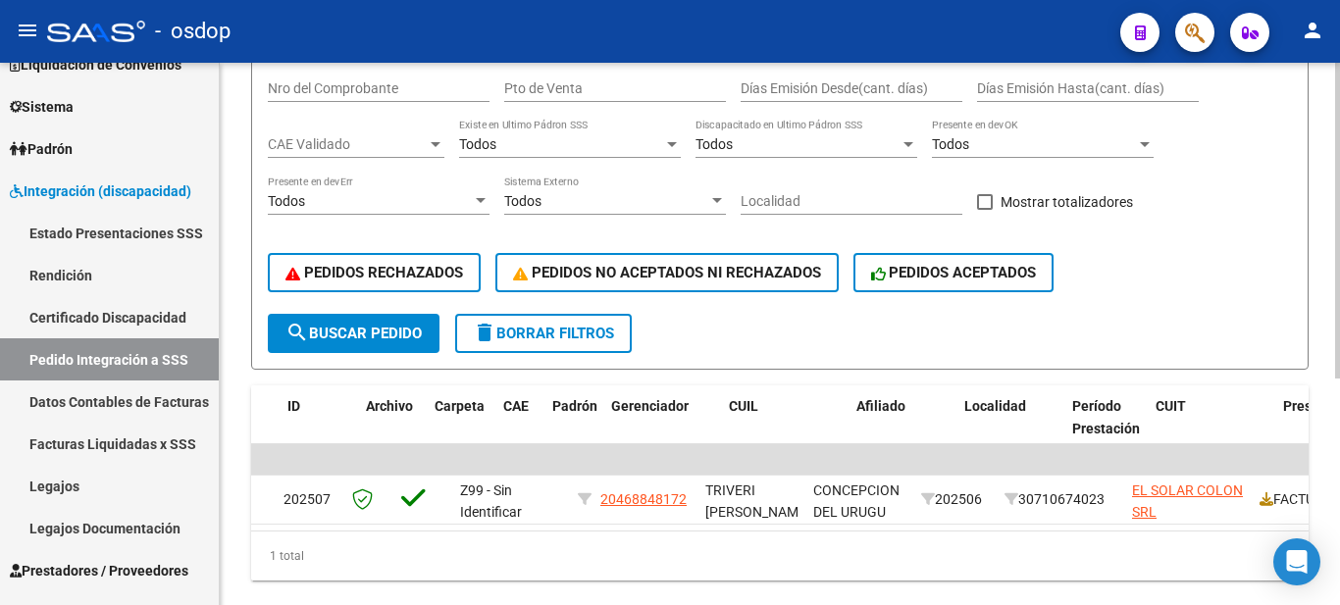
scroll to position [0, 0]
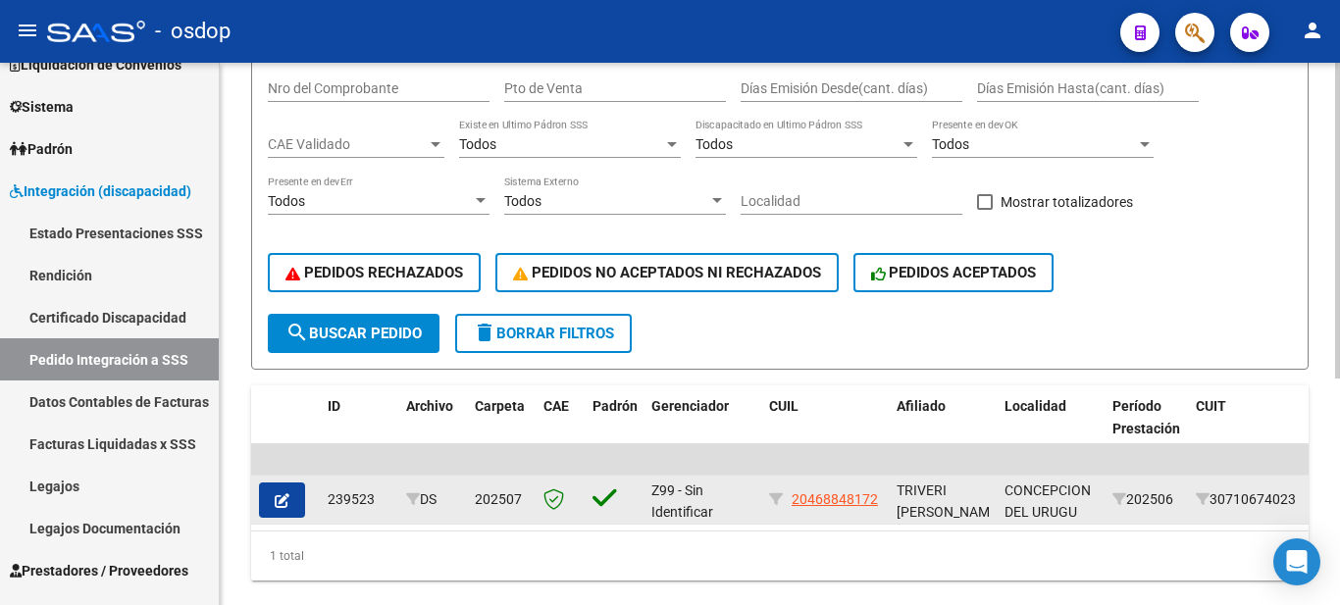
drag, startPoint x: 328, startPoint y: 496, endPoint x: 373, endPoint y: 496, distance: 45.1
click at [373, 496] on div "239523" at bounding box center [359, 500] width 63 height 23
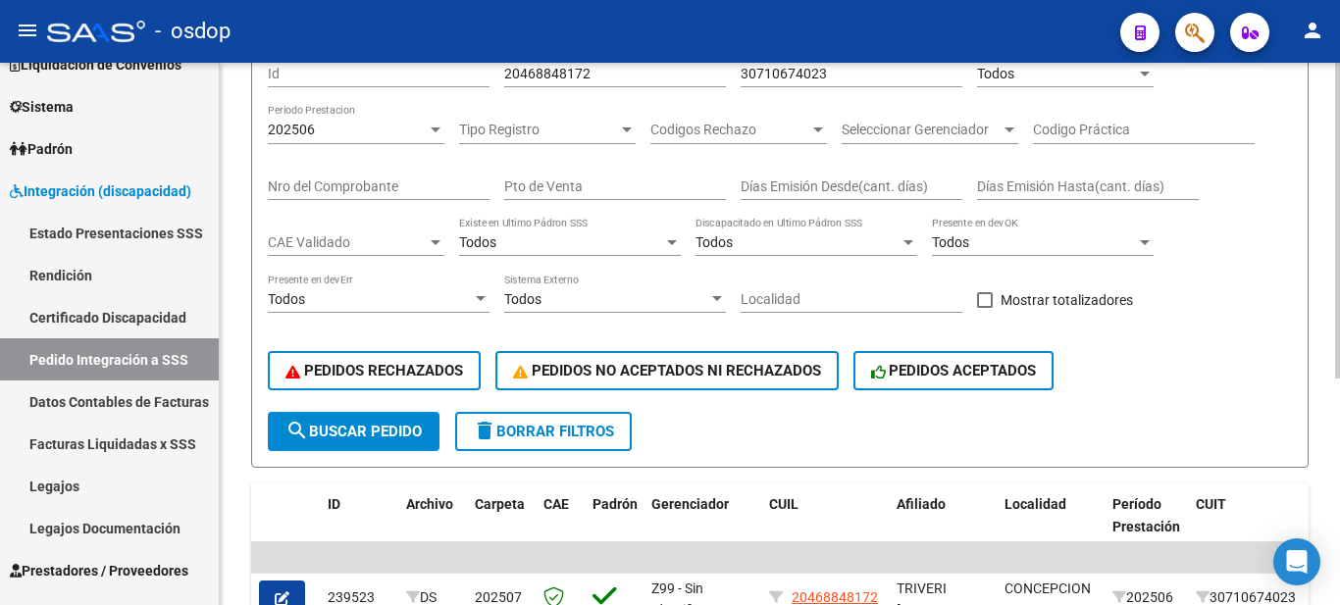
scroll to position [41, 0]
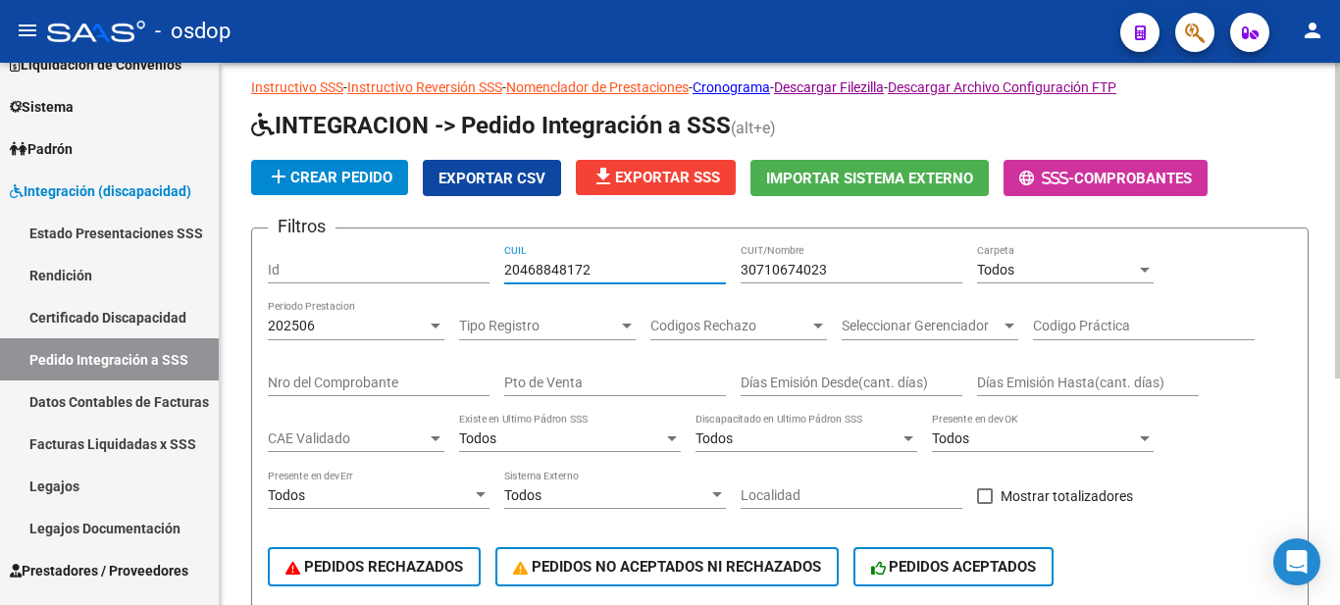
drag, startPoint x: 612, startPoint y: 275, endPoint x: 356, endPoint y: 272, distance: 256.1
click at [356, 272] on div "Filtros Id 20468848172 CUIL 30710674023 CUIT/Nombre Todos Carpeta 202506 Period…" at bounding box center [780, 426] width 1024 height 364
click at [318, 272] on input "Id" at bounding box center [379, 270] width 222 height 17
paste input "239023"
type input "239023"
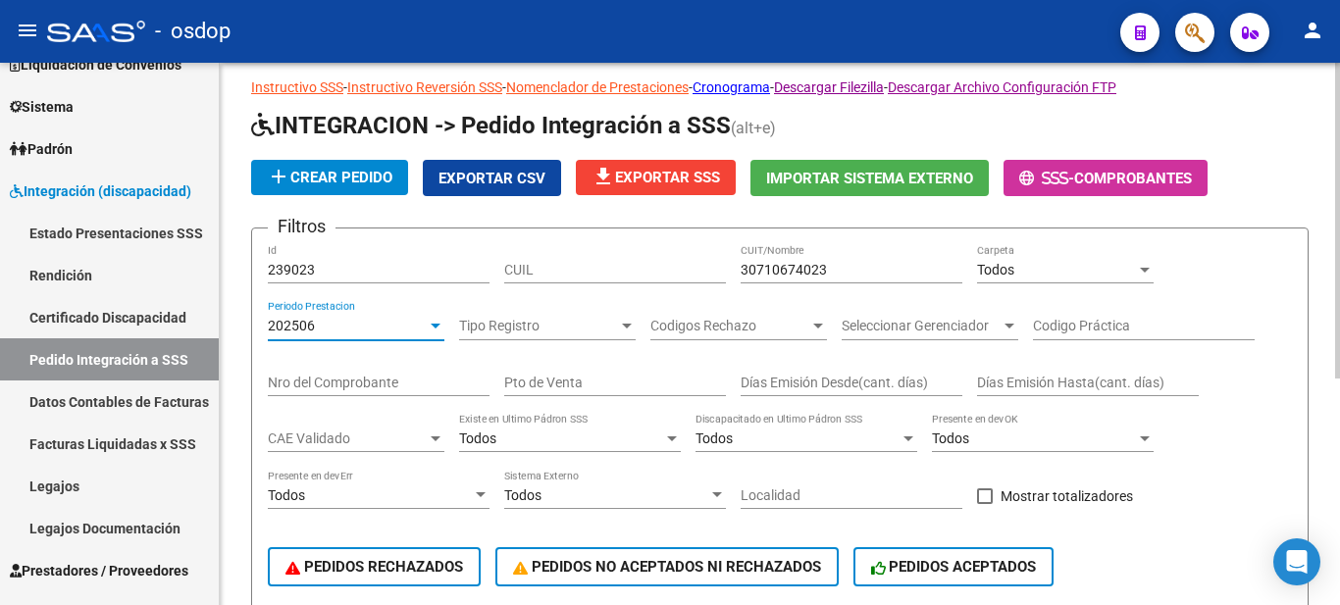
drag, startPoint x: 343, startPoint y: 323, endPoint x: 231, endPoint y: 327, distance: 112.9
click at [232, 327] on div "DS.DEVERR: Último Archivo SSS publicado hace: 14 días - DS.DEVOK: Último Archiv…" at bounding box center [780, 480] width 1120 height 916
click at [428, 325] on div at bounding box center [436, 327] width 18 height 16
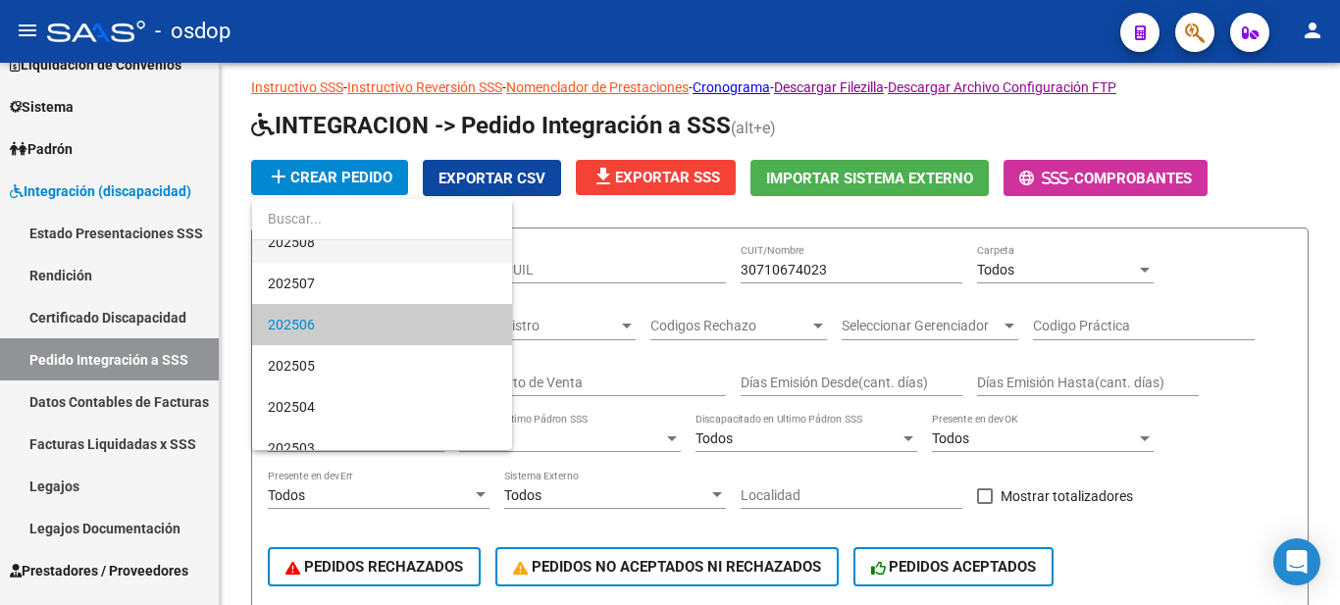
scroll to position [0, 0]
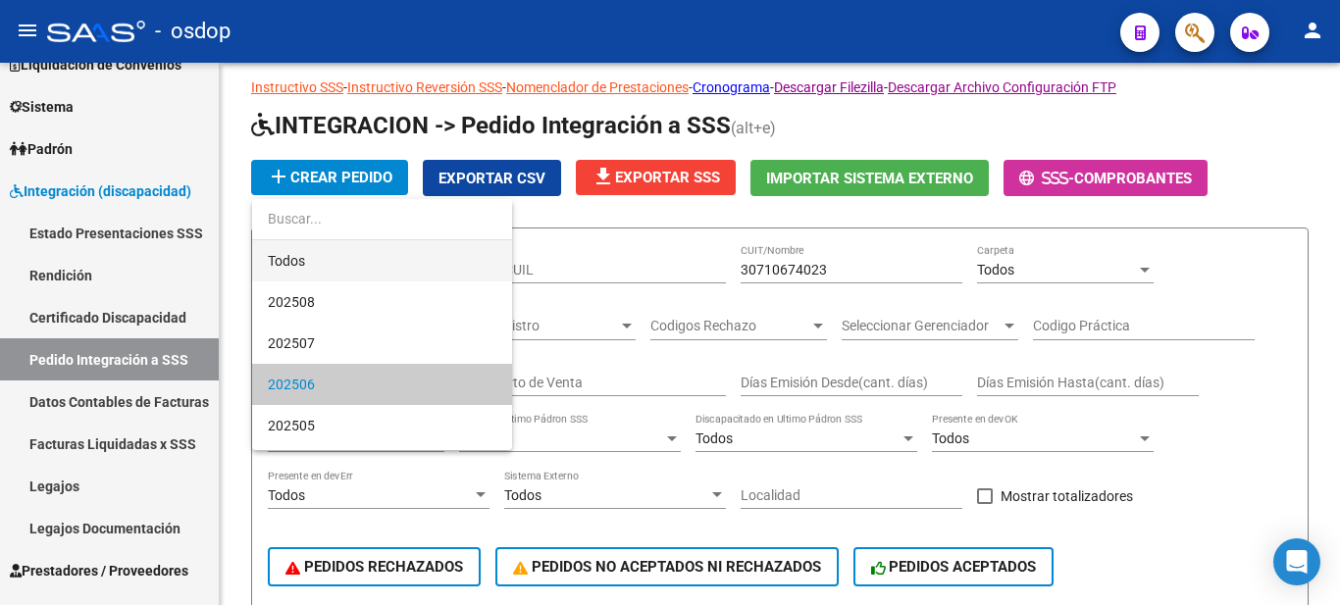
click at [339, 266] on span "Todos" at bounding box center [382, 260] width 229 height 41
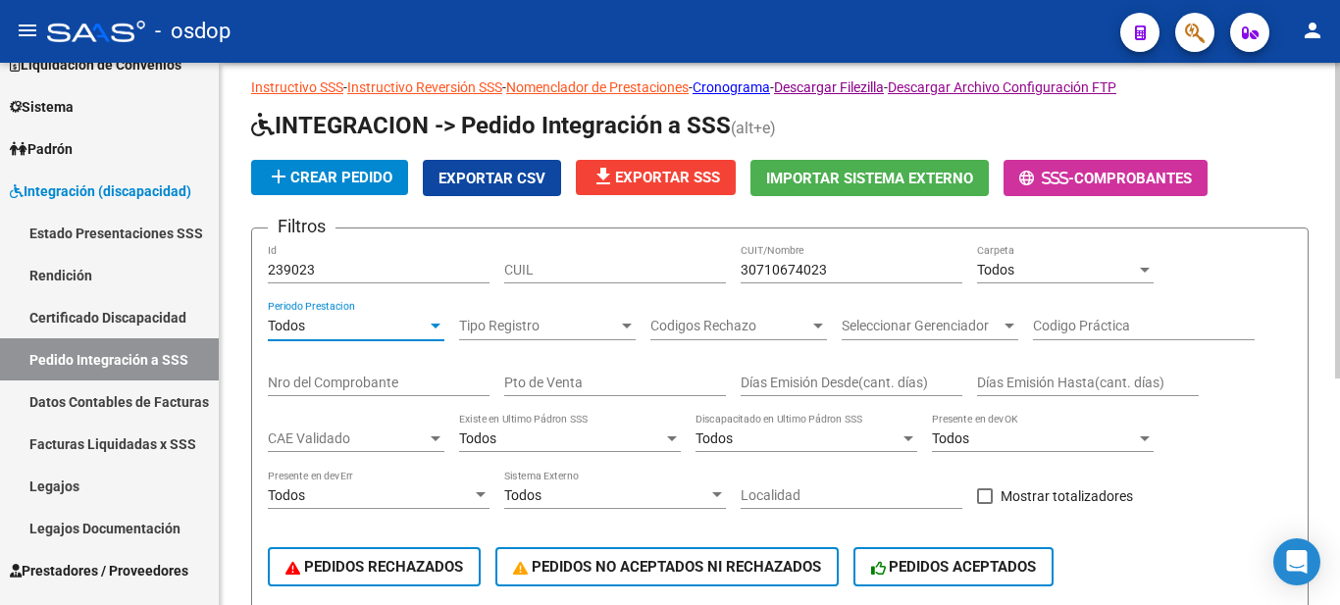
click at [857, 272] on input "30710674023" at bounding box center [852, 270] width 222 height 17
drag, startPoint x: 893, startPoint y: 266, endPoint x: 635, endPoint y: 266, distance: 258.0
click at [635, 266] on div "Filtros 239023 Id CUIL 30710674023 CUIT/Nombre Todos Carpeta Todos Periodo Pres…" at bounding box center [780, 426] width 1024 height 364
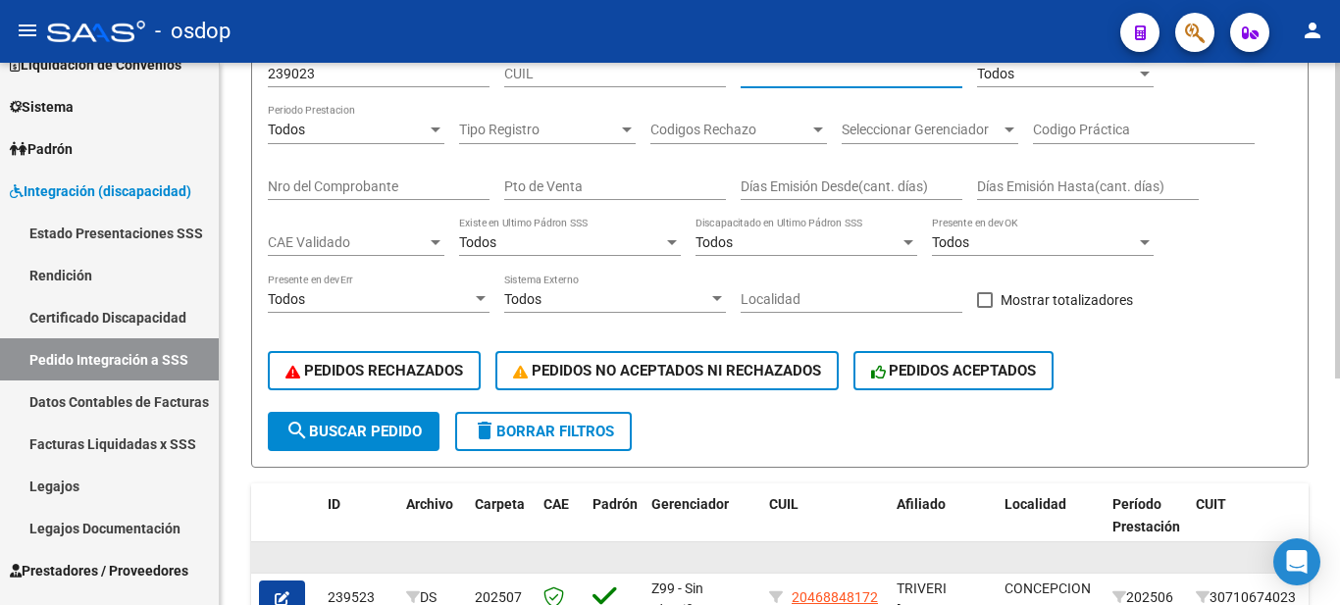
scroll to position [336, 0]
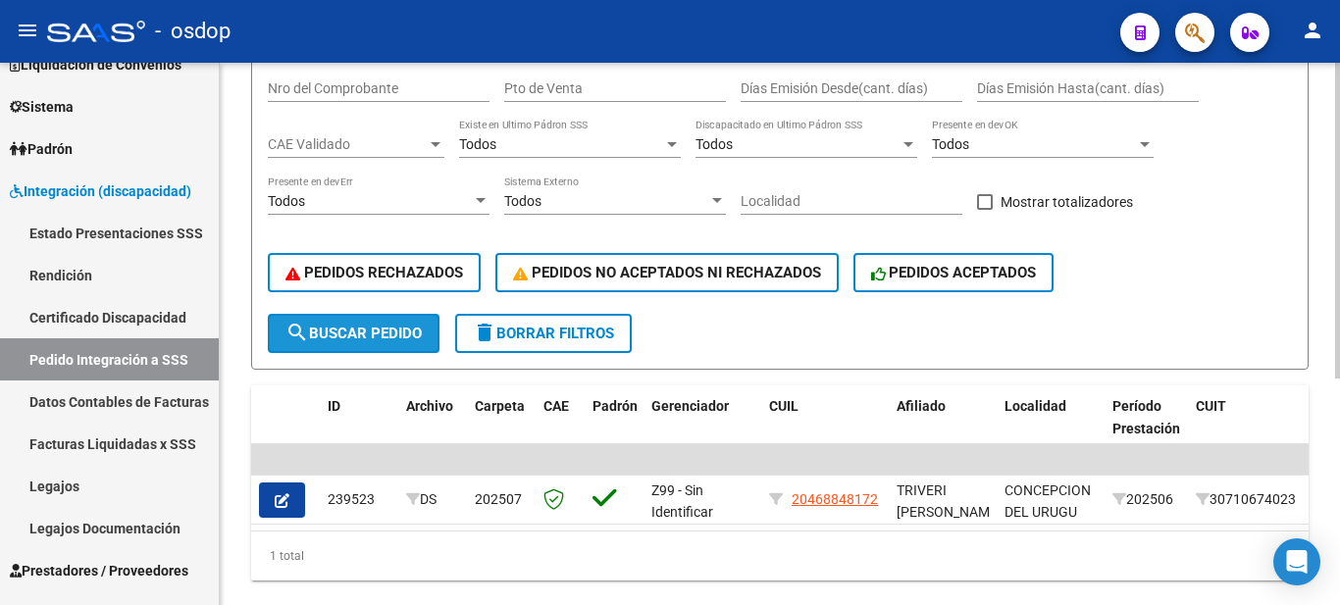
click at [293, 330] on mat-icon "search" at bounding box center [297, 333] width 24 height 24
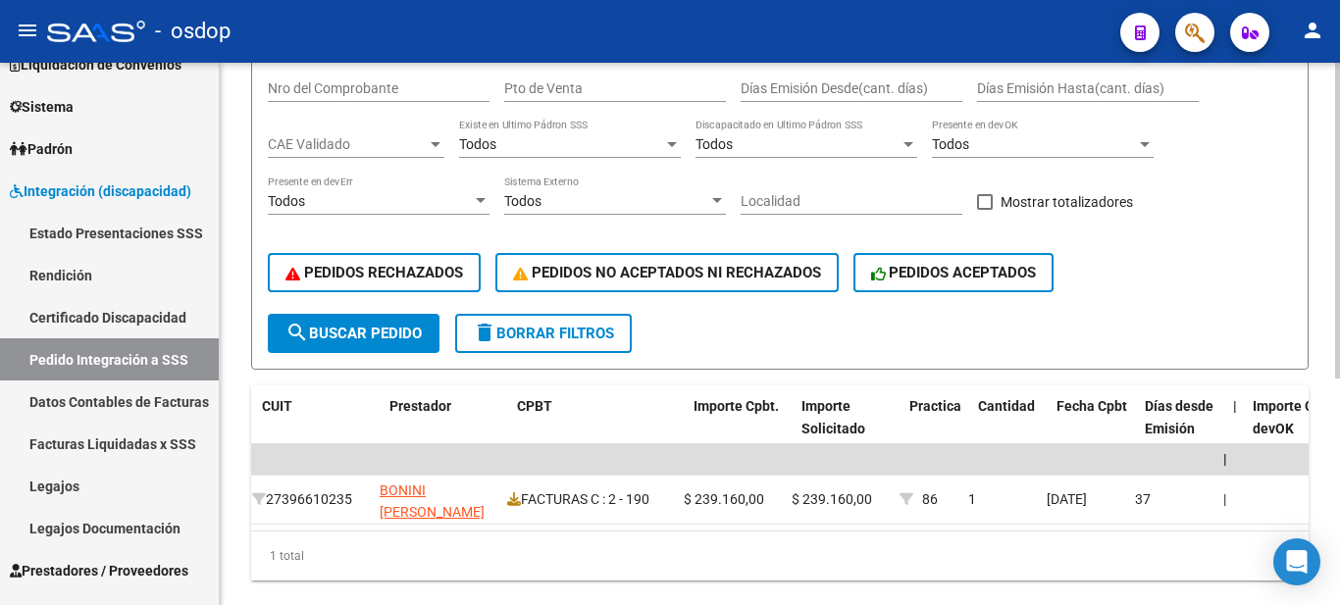
scroll to position [0, 956]
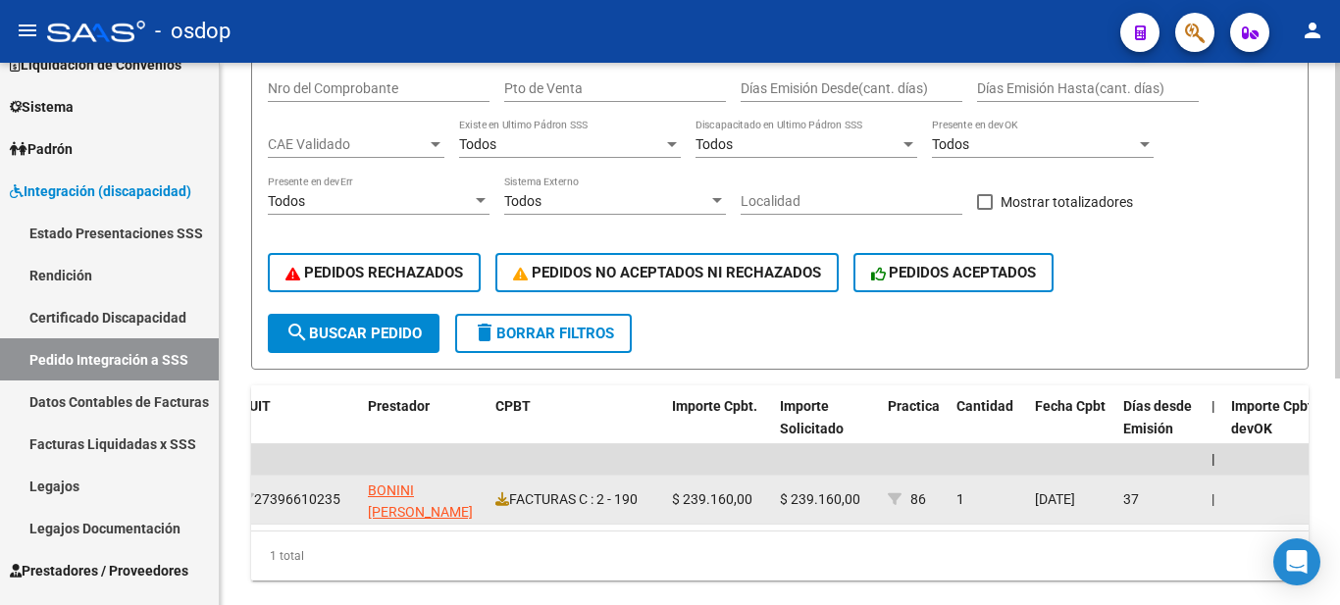
drag, startPoint x: 912, startPoint y: 494, endPoint x: 944, endPoint y: 499, distance: 31.8
click at [944, 499] on datatable-body-cell "86" at bounding box center [914, 500] width 69 height 48
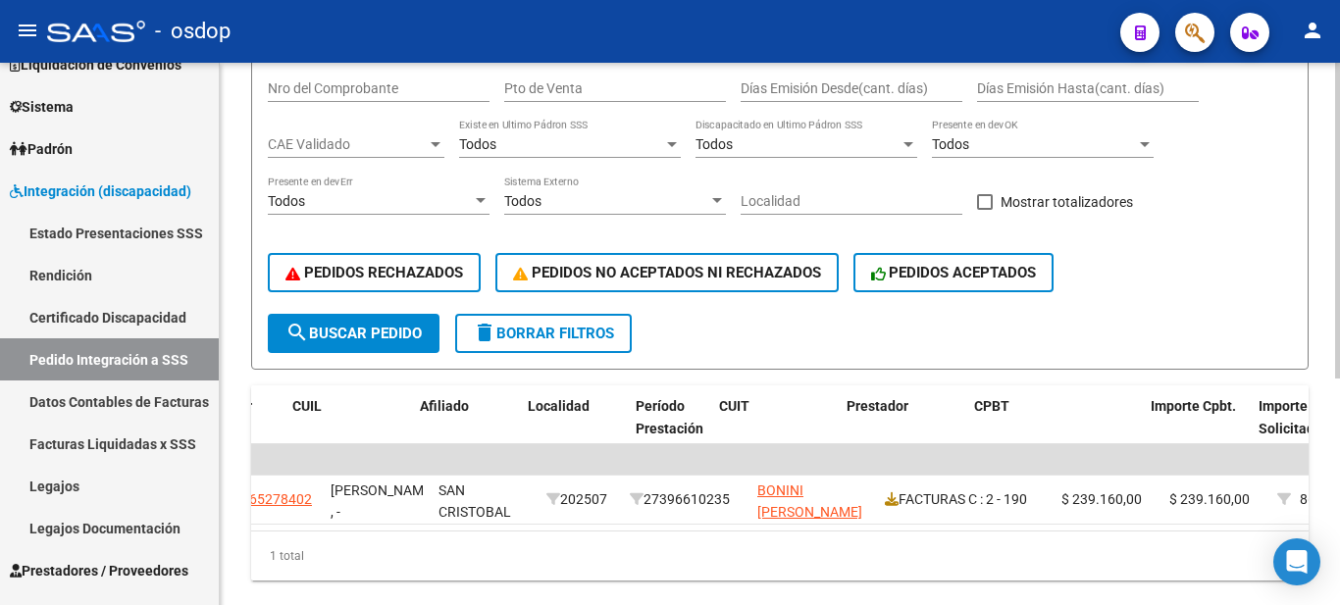
scroll to position [0, 297]
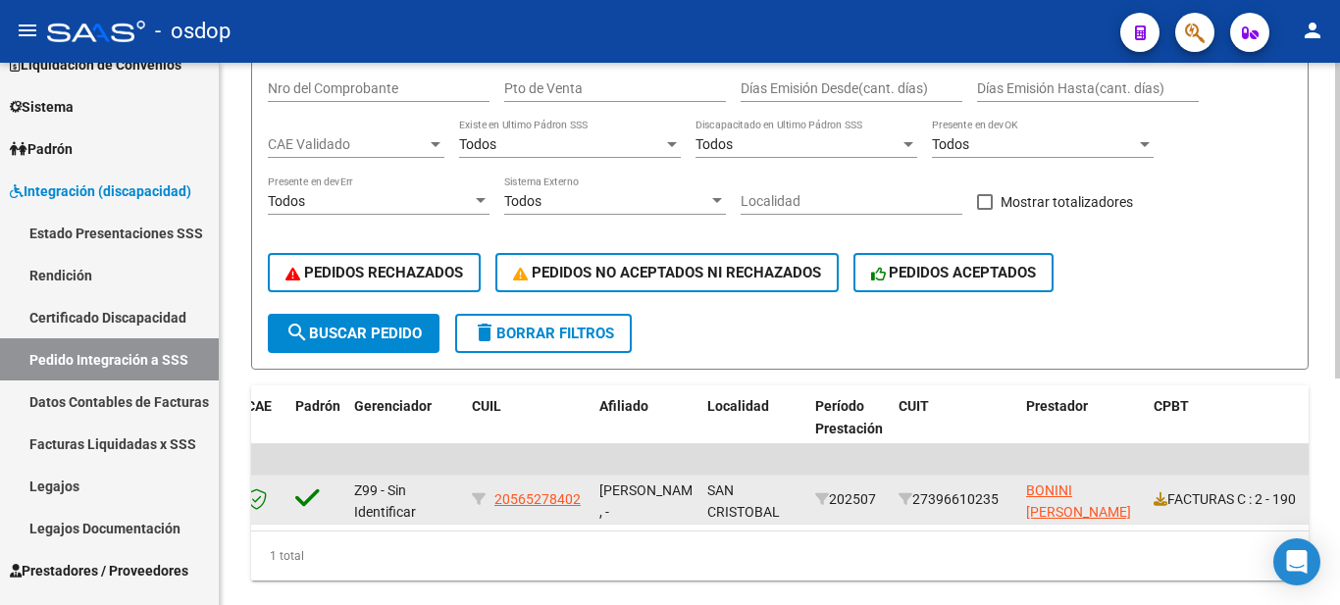
drag, startPoint x: 495, startPoint y: 503, endPoint x: 586, endPoint y: 502, distance: 90.3
click at [586, 502] on datatable-body-cell "20565278402" at bounding box center [528, 500] width 128 height 48
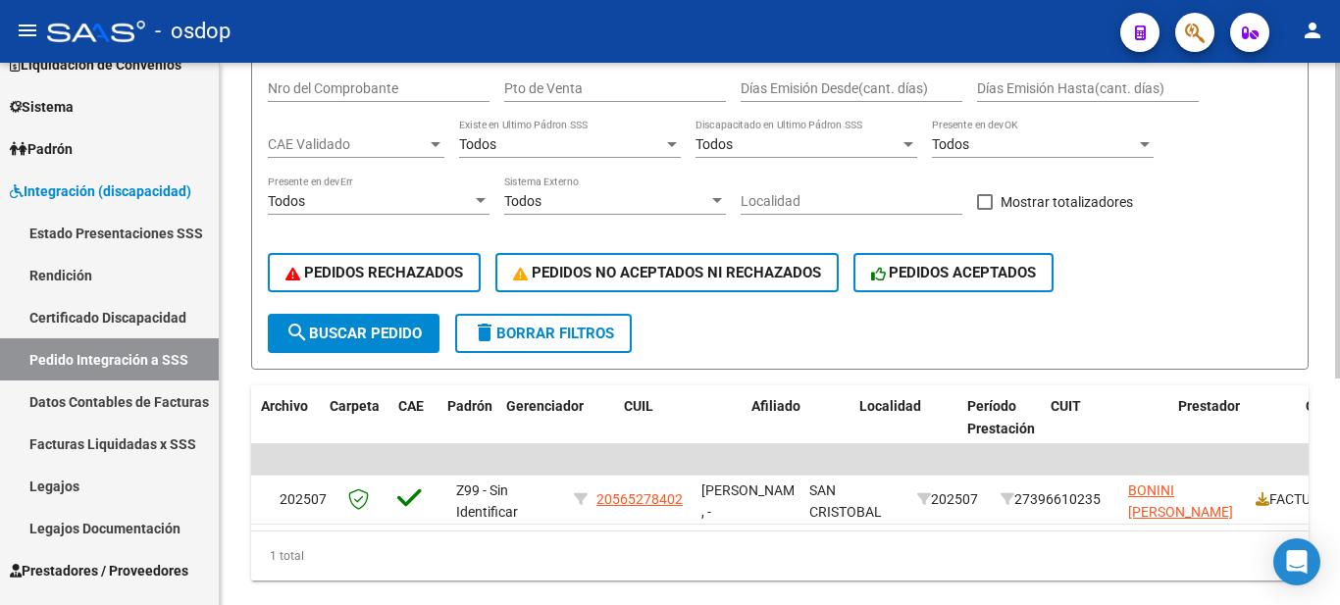
scroll to position [0, 0]
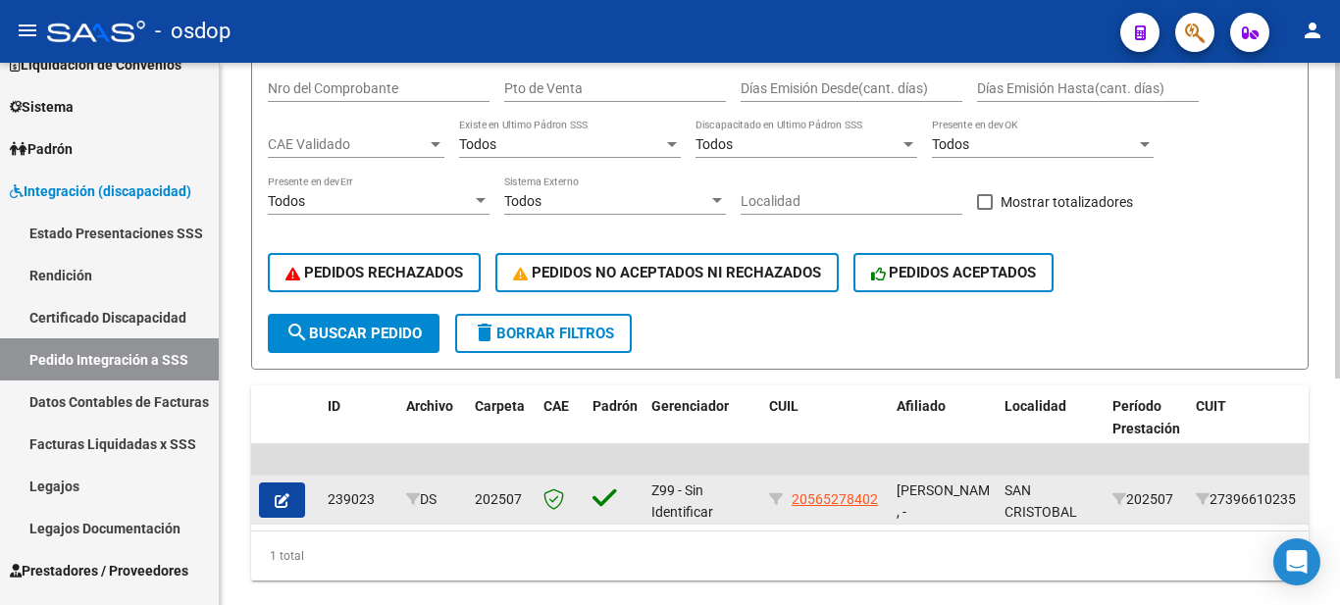
drag, startPoint x: 330, startPoint y: 500, endPoint x: 380, endPoint y: 500, distance: 50.0
click at [380, 500] on div "239023" at bounding box center [359, 500] width 63 height 23
drag, startPoint x: 475, startPoint y: 497, endPoint x: 519, endPoint y: 491, distance: 44.7
click at [519, 492] on span "202507" at bounding box center [498, 500] width 47 height 16
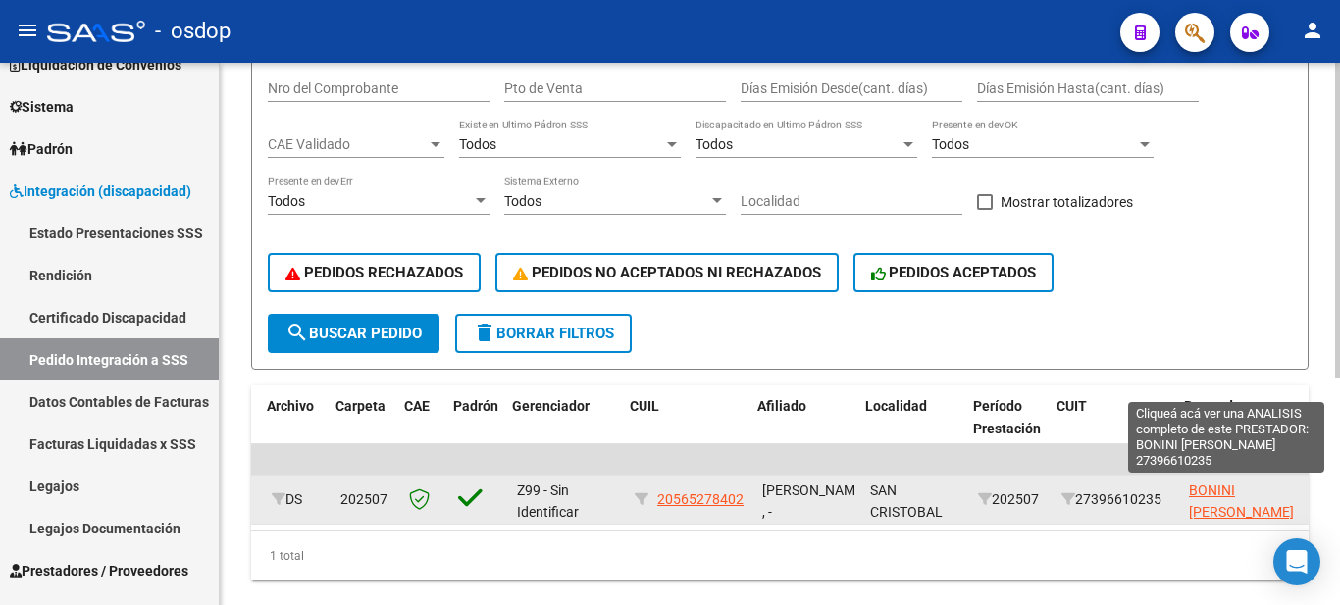
scroll to position [0, 139]
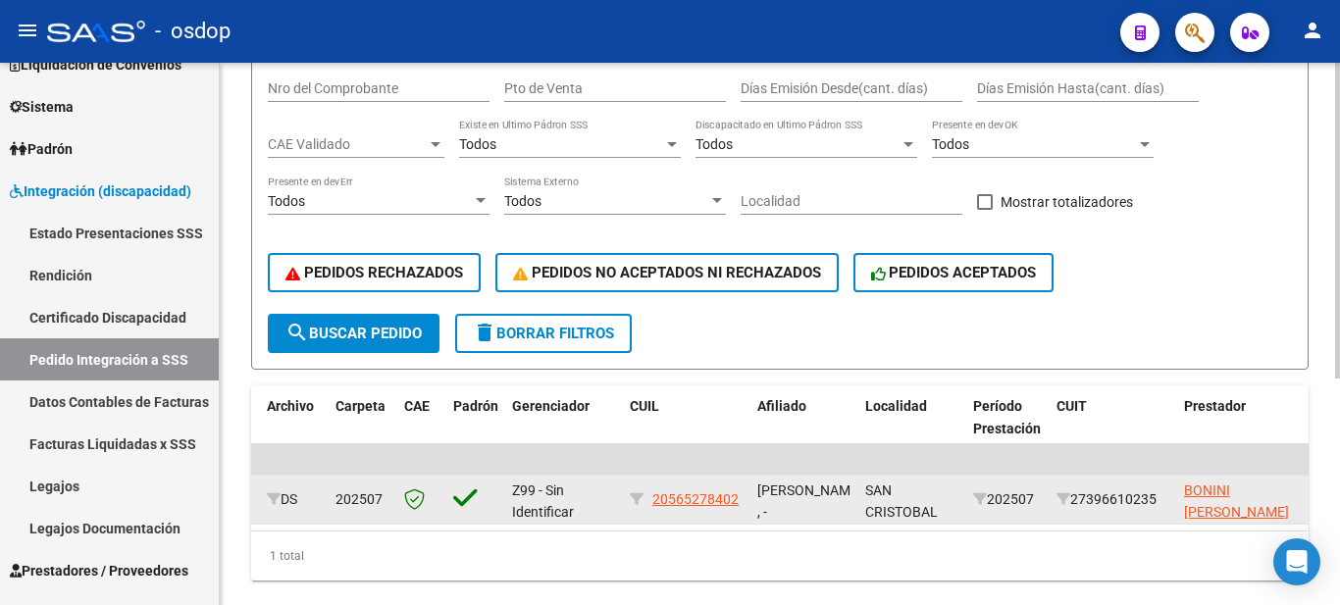
drag, startPoint x: 1227, startPoint y: 500, endPoint x: 1171, endPoint y: 501, distance: 55.9
click at [1171, 501] on datatable-body-cell "27396610235" at bounding box center [1113, 500] width 128 height 48
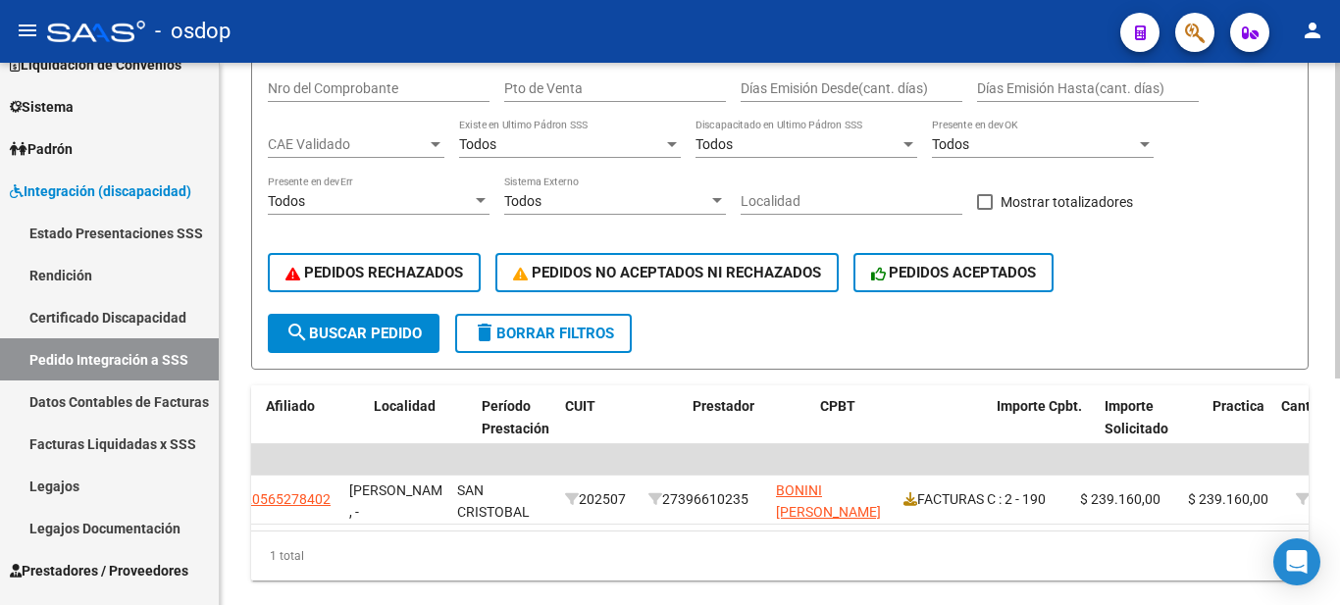
scroll to position [0, 743]
